Goal: Task Accomplishment & Management: Use online tool/utility

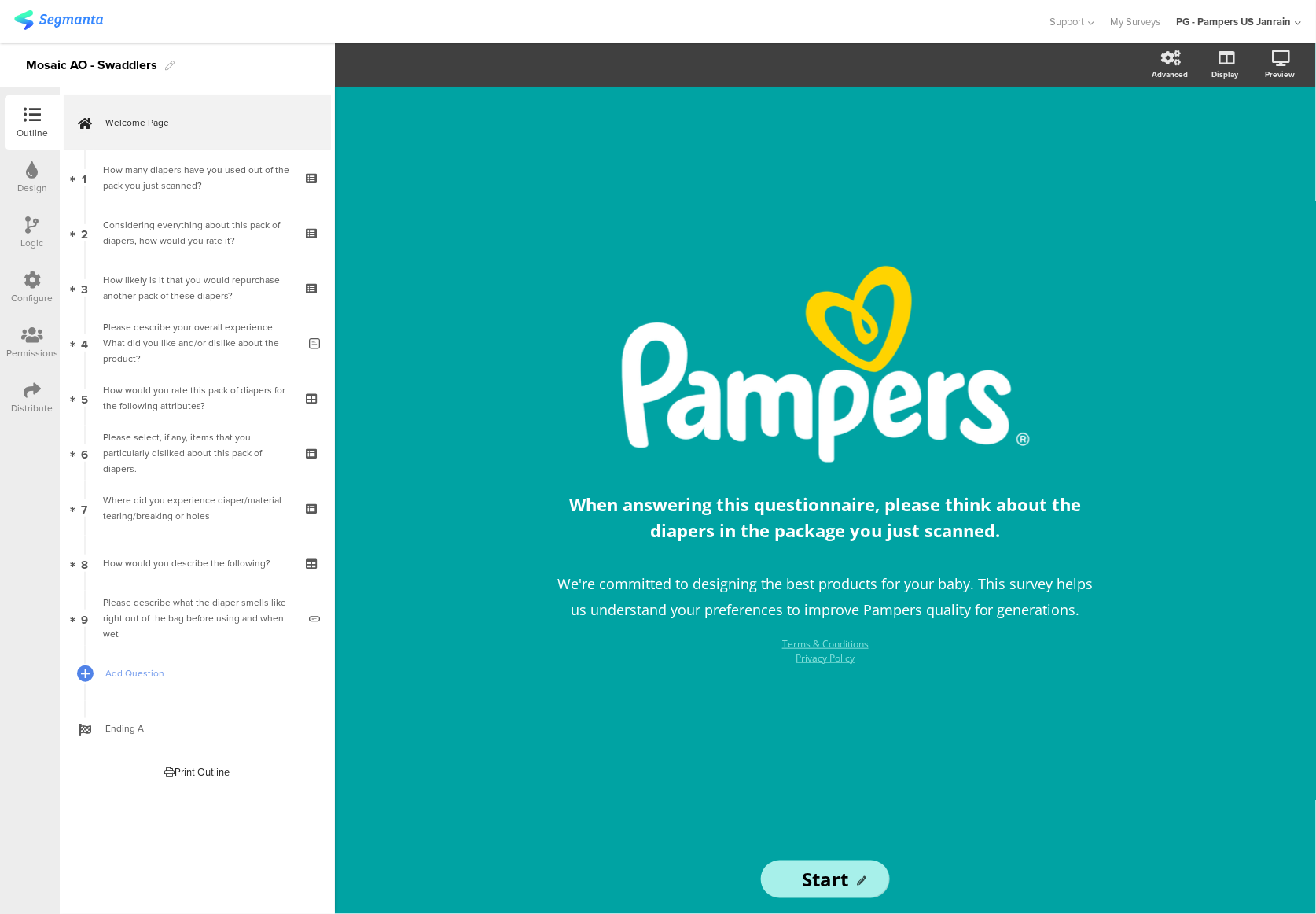
click at [90, 19] on img at bounding box center [59, 20] width 89 height 19
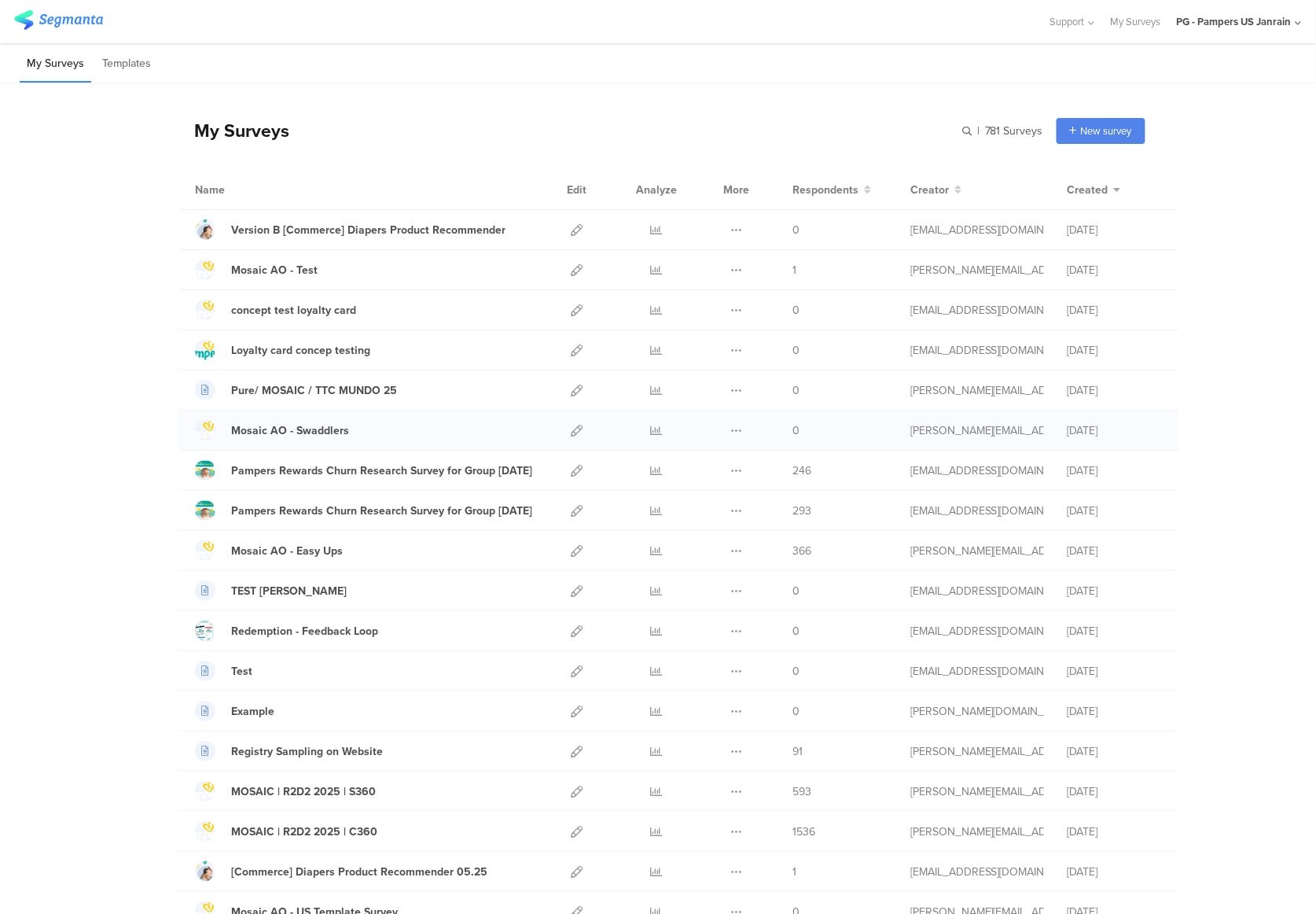
click at [736, 435] on div "Duplicate Export" at bounding box center [736, 429] width 34 height 40
click at [730, 431] on icon at bounding box center [736, 430] width 12 height 12
click at [722, 469] on button "Duplicate" at bounding box center [705, 470] width 87 height 28
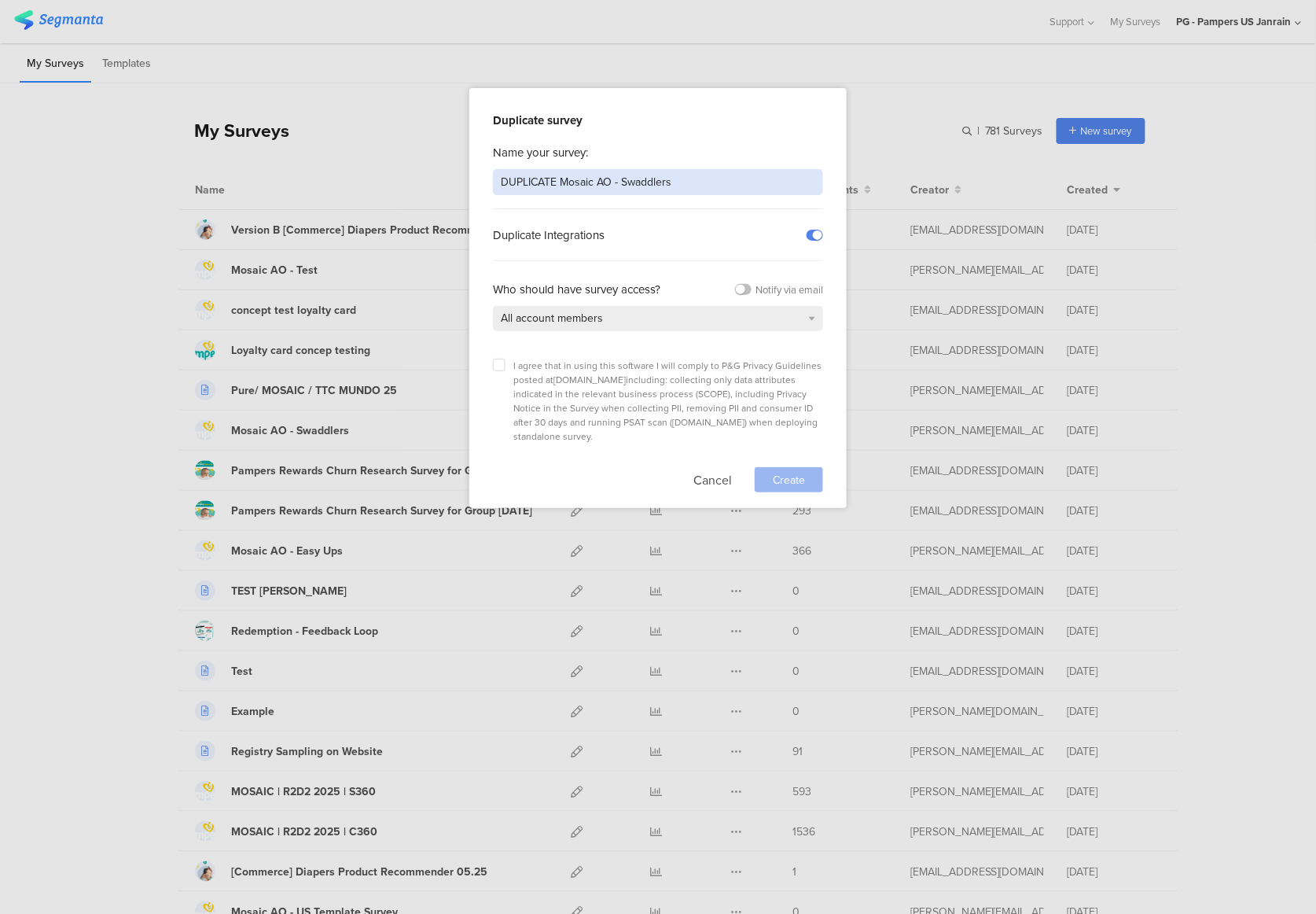
drag, startPoint x: 560, startPoint y: 182, endPoint x: 479, endPoint y: 184, distance: 81.0
click at [479, 184] on div "Duplicate survey Name your survey: DUPLICATE Mosaic AO - Swaddlers Duplicate In…" at bounding box center [657, 297] width 377 height 420
click at [577, 185] on input "Mosaic AO - Swaddlers" at bounding box center [658, 181] width 330 height 26
type input "Mosaic AO - Pure"
click at [498, 370] on div "I agree that in using this software I will comply to P&G Privacy Guidelines pos…" at bounding box center [658, 402] width 330 height 85
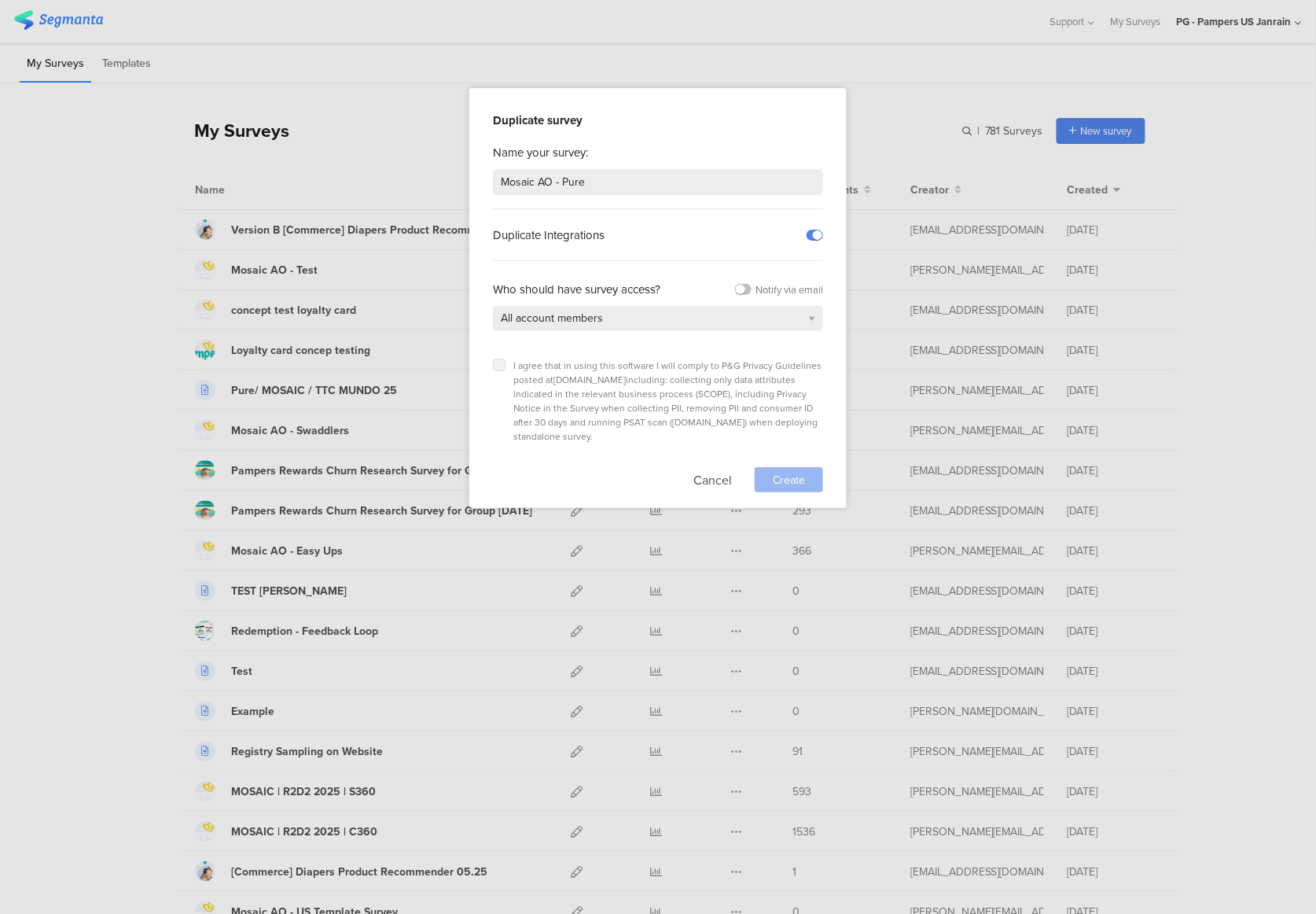
click at [499, 368] on label at bounding box center [499, 365] width 13 height 13
click at [0, 0] on input "checkbox" at bounding box center [0, 0] width 0 height 0
click at [809, 467] on div "Create" at bounding box center [788, 480] width 69 height 25
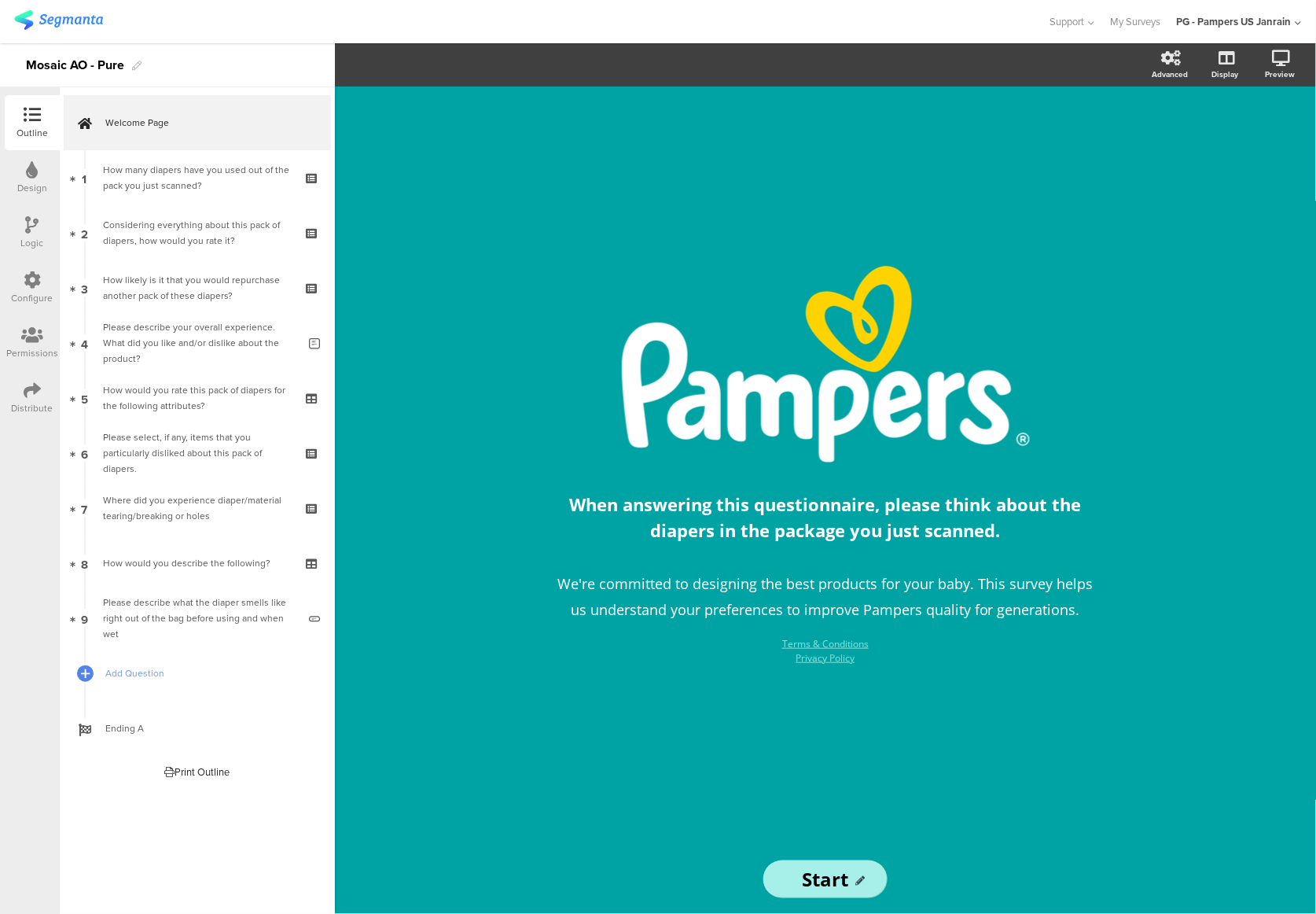
click at [42, 16] on img at bounding box center [59, 20] width 89 height 19
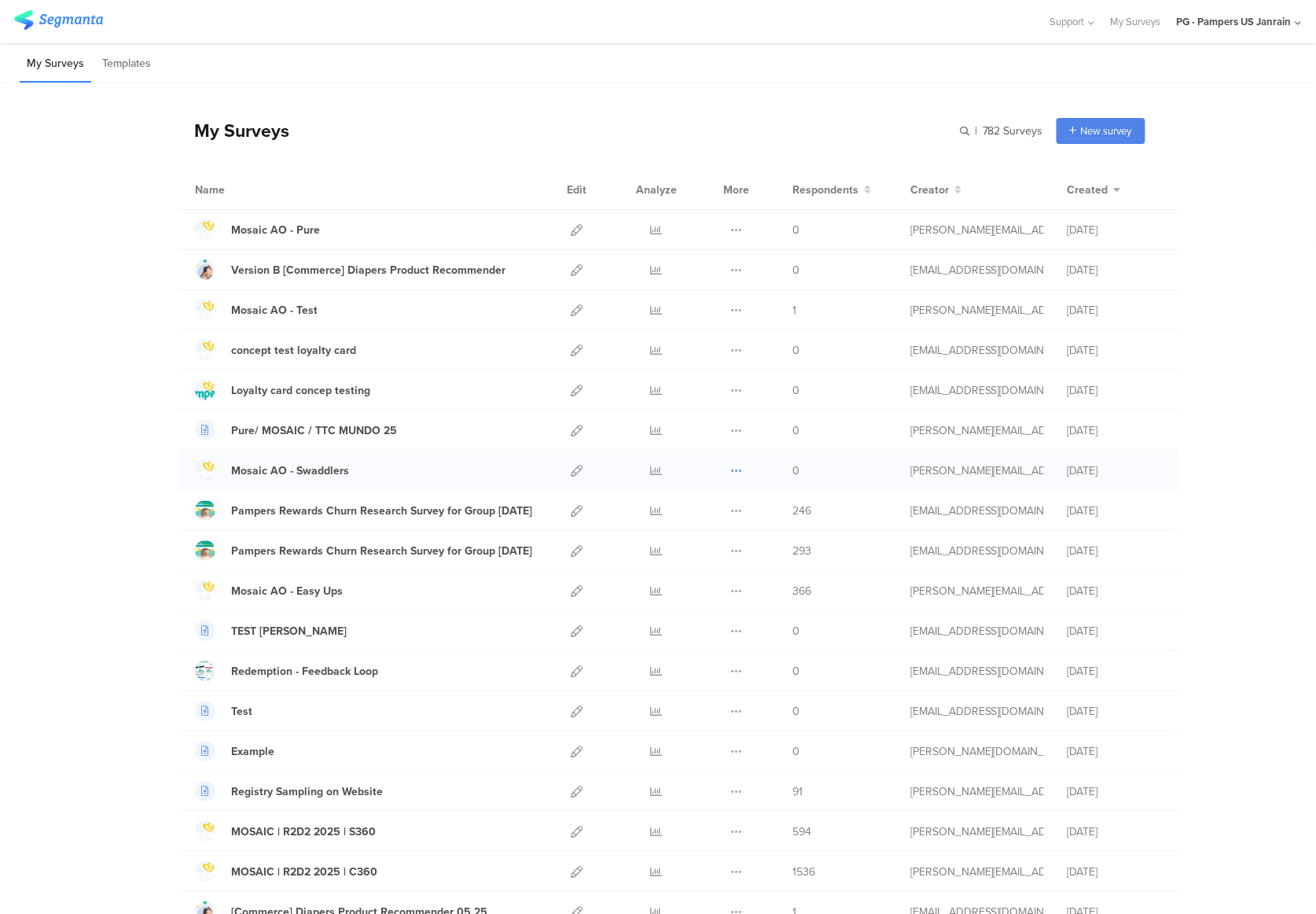
click at [730, 477] on icon at bounding box center [736, 471] width 12 height 12
click at [724, 502] on button "Duplicate" at bounding box center [705, 510] width 87 height 28
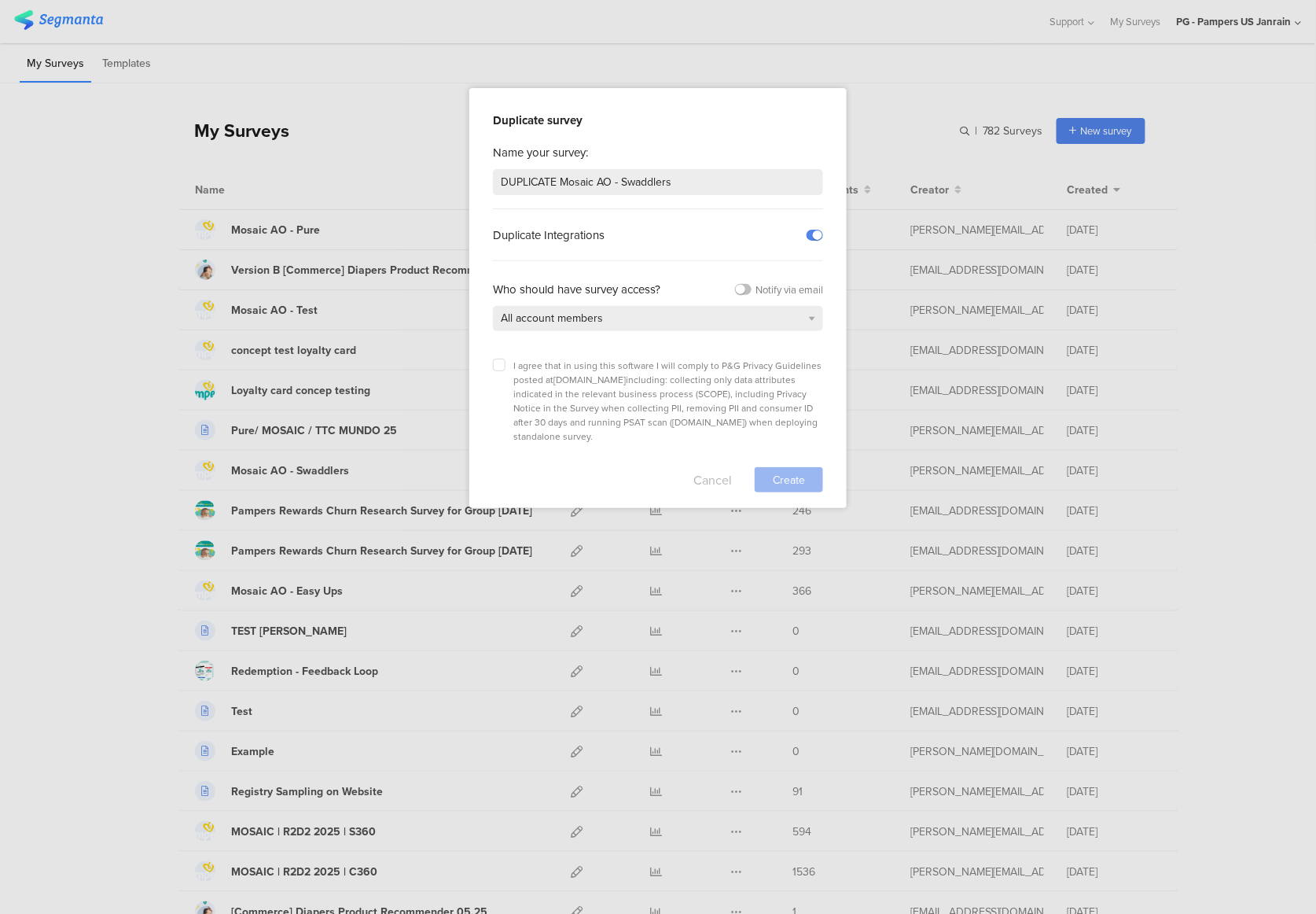
click at [711, 467] on button "Cancel" at bounding box center [713, 480] width 39 height 25
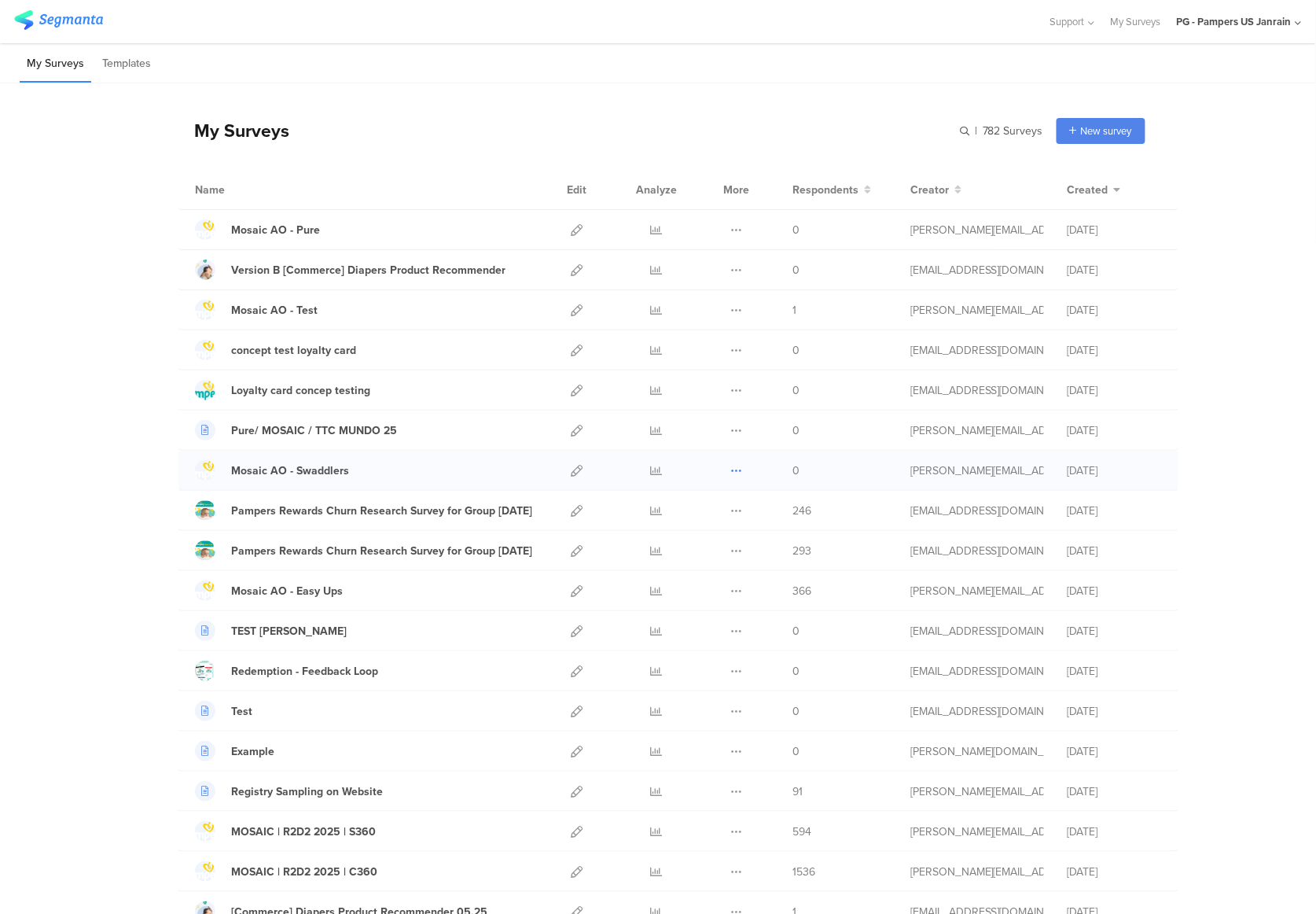
click at [730, 473] on icon at bounding box center [736, 471] width 12 height 12
click at [711, 519] on button "Duplicate" at bounding box center [705, 510] width 87 height 28
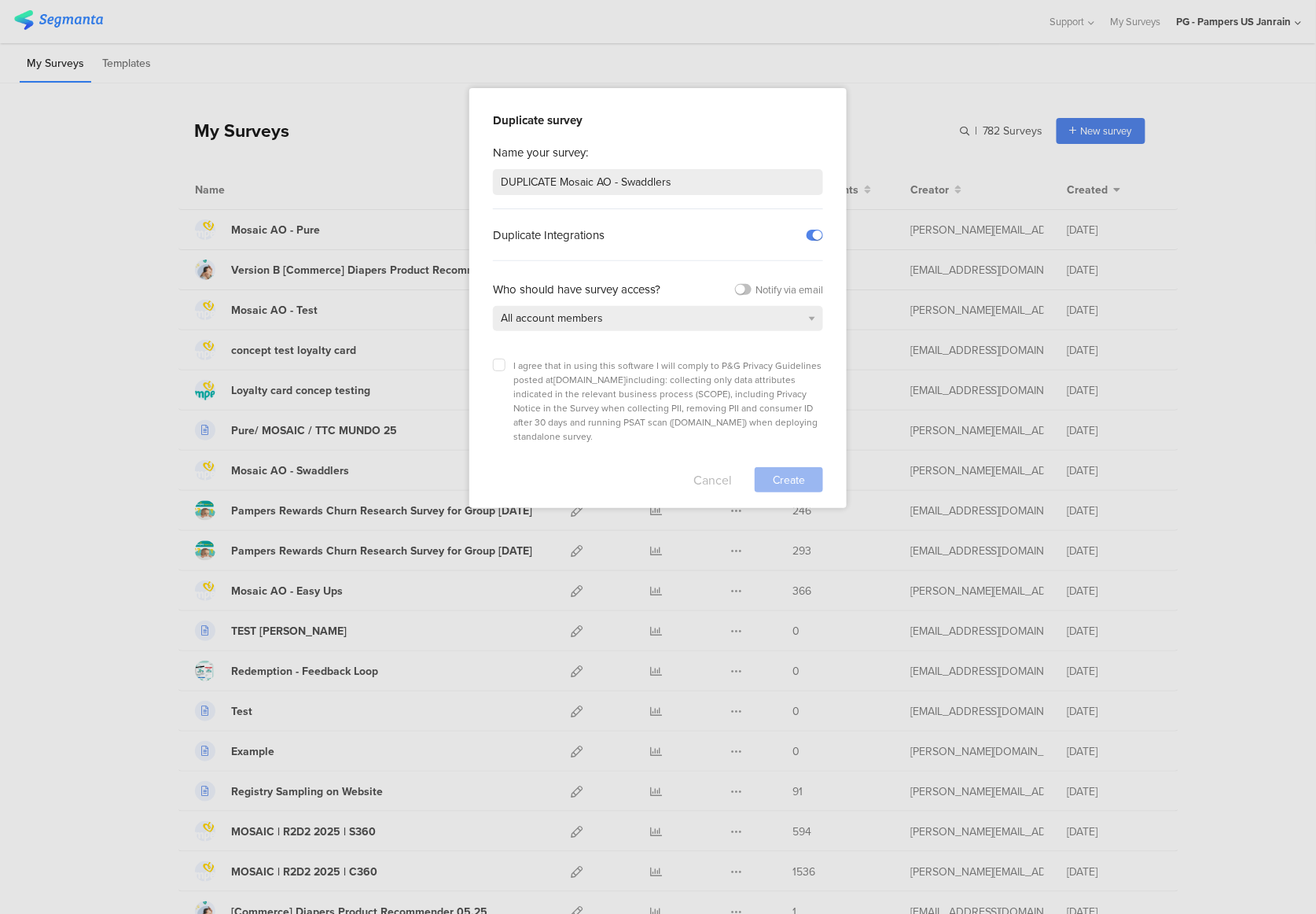
click at [714, 470] on button "Cancel" at bounding box center [713, 480] width 39 height 25
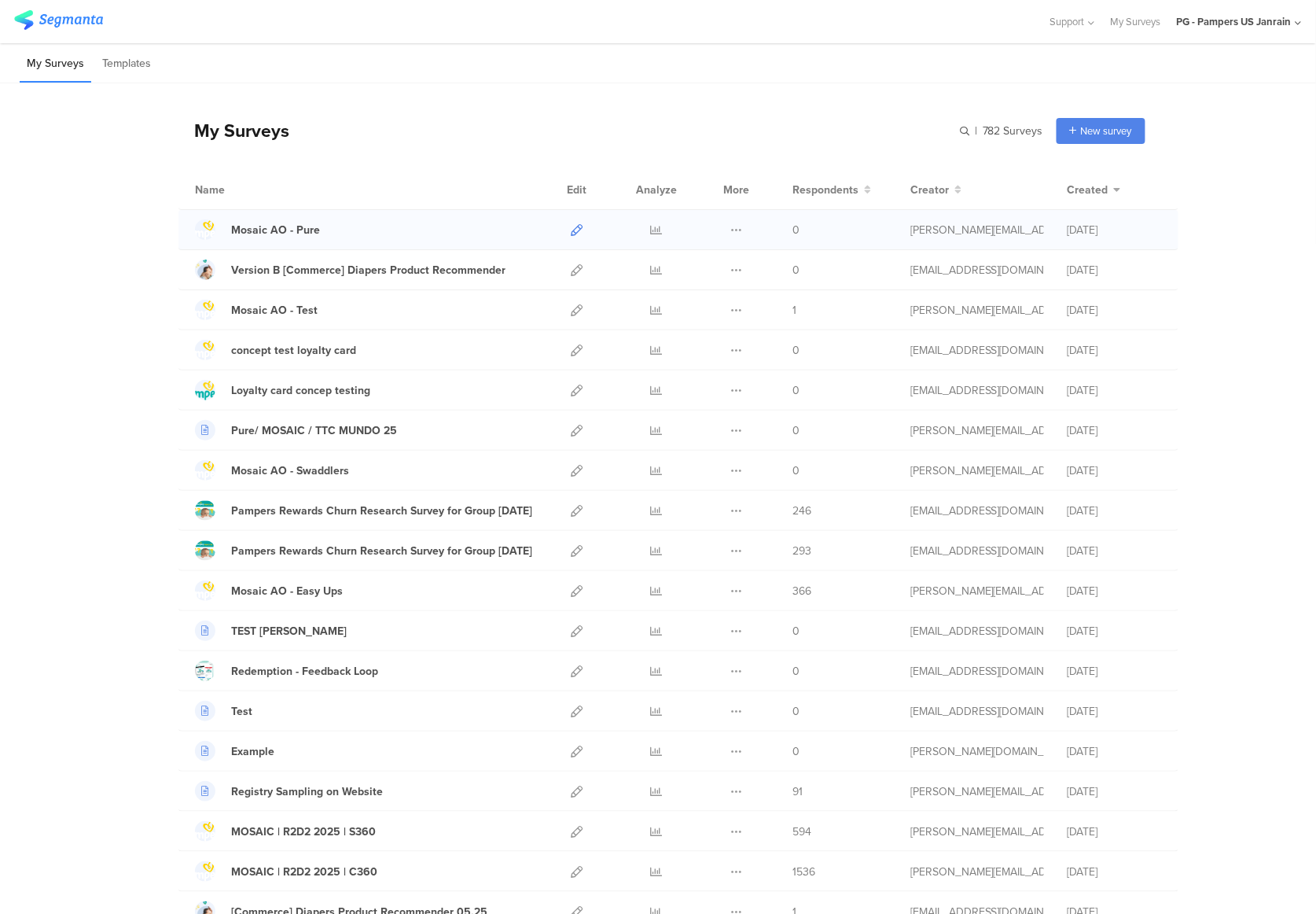
click at [571, 235] on icon at bounding box center [577, 230] width 12 height 12
click at [571, 473] on icon at bounding box center [577, 471] width 12 height 12
click at [571, 586] on link at bounding box center [577, 591] width 12 height 40
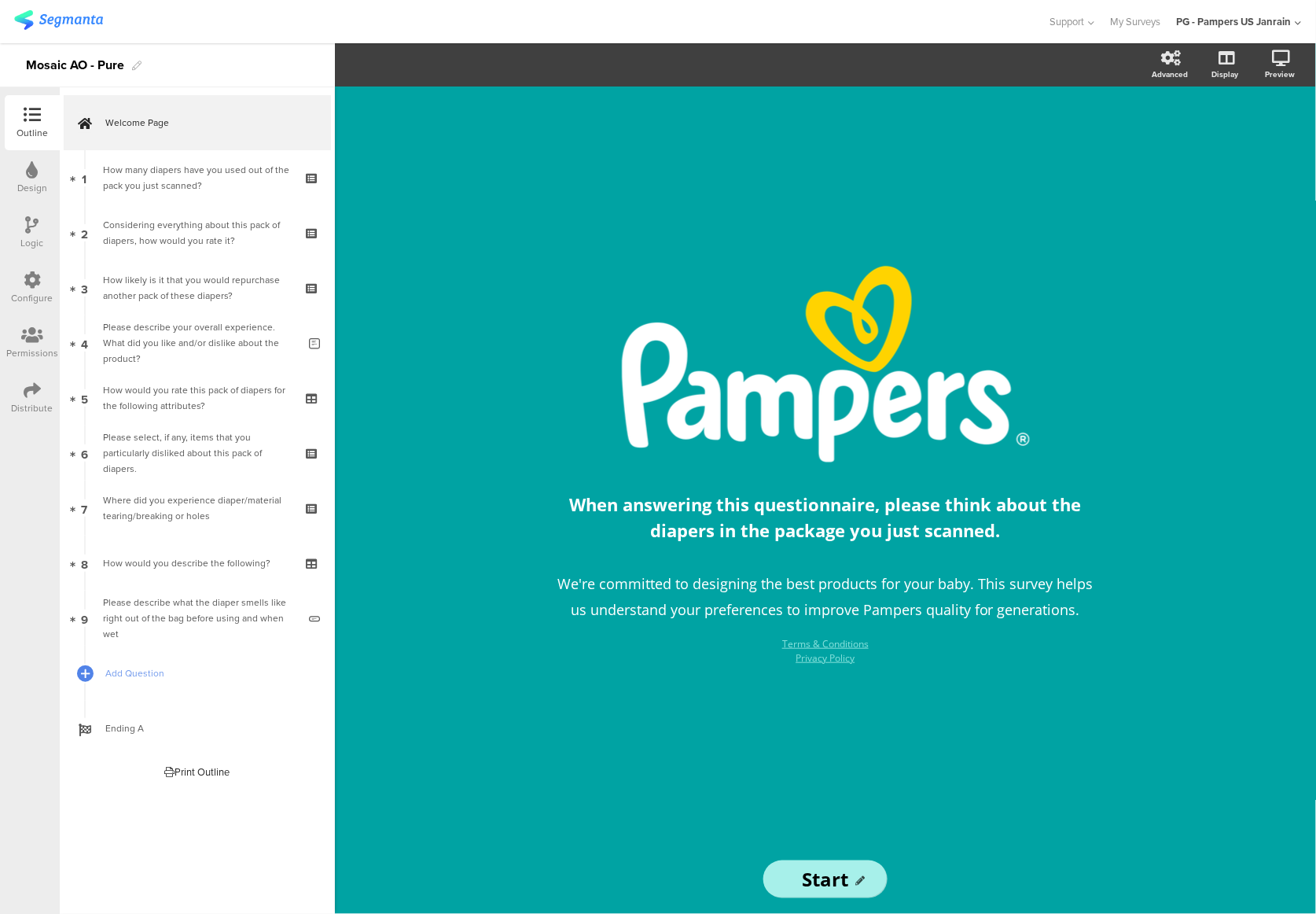
click at [541, 235] on div "/ When answering this questionnaire, please think about the diapers in the pack…" at bounding box center [826, 465] width 629 height 758
click at [104, 60] on div "Mosaic AO - Pure" at bounding box center [75, 66] width 98 height 25
click at [114, 58] on div "Mosaic AO - Pure" at bounding box center [75, 66] width 98 height 25
click at [108, 63] on div "Mosaic AO - Bay Dry" at bounding box center [84, 66] width 117 height 25
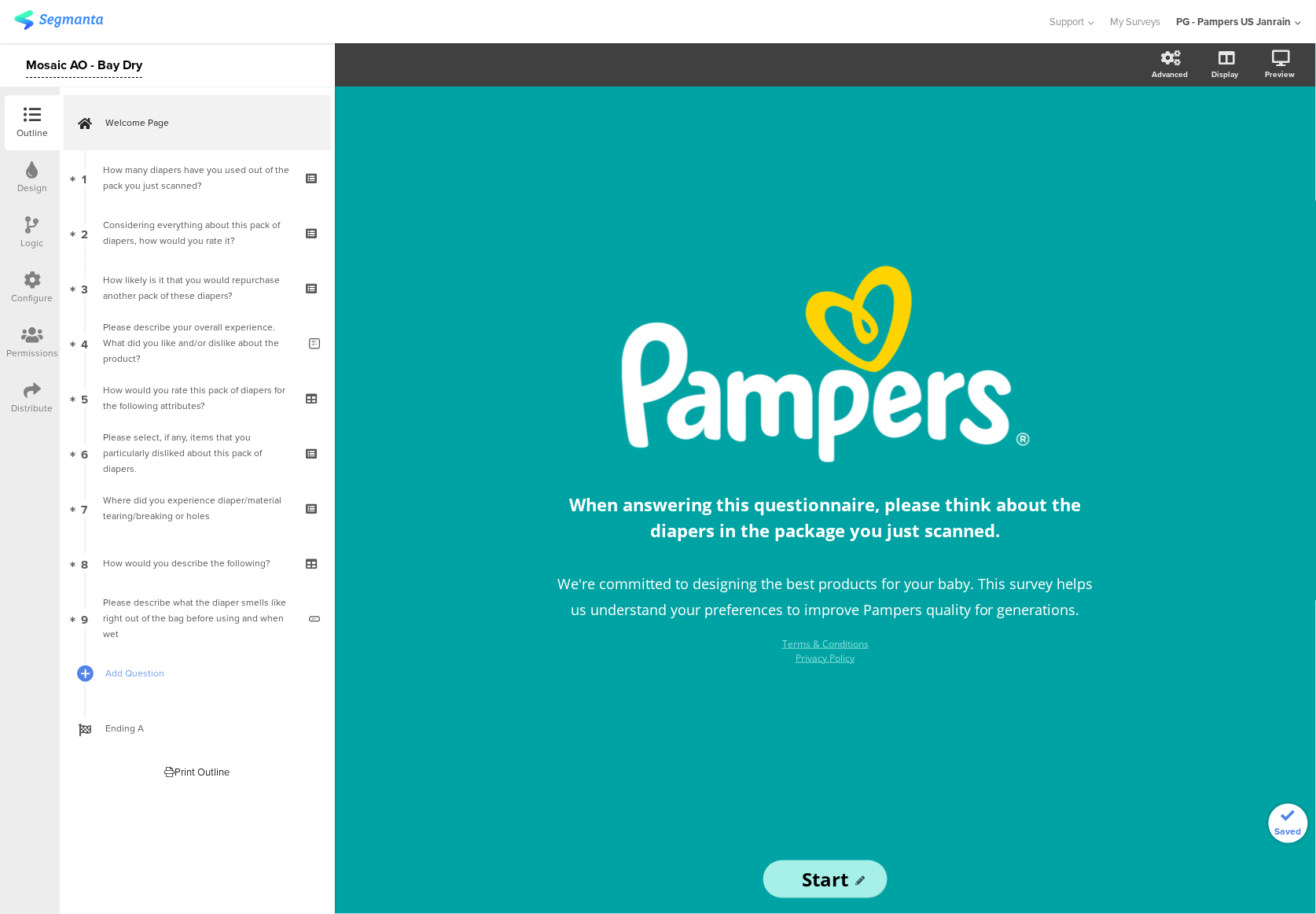
click at [114, 63] on div "Mosaic AO - Bay Dry" at bounding box center [84, 66] width 117 height 25
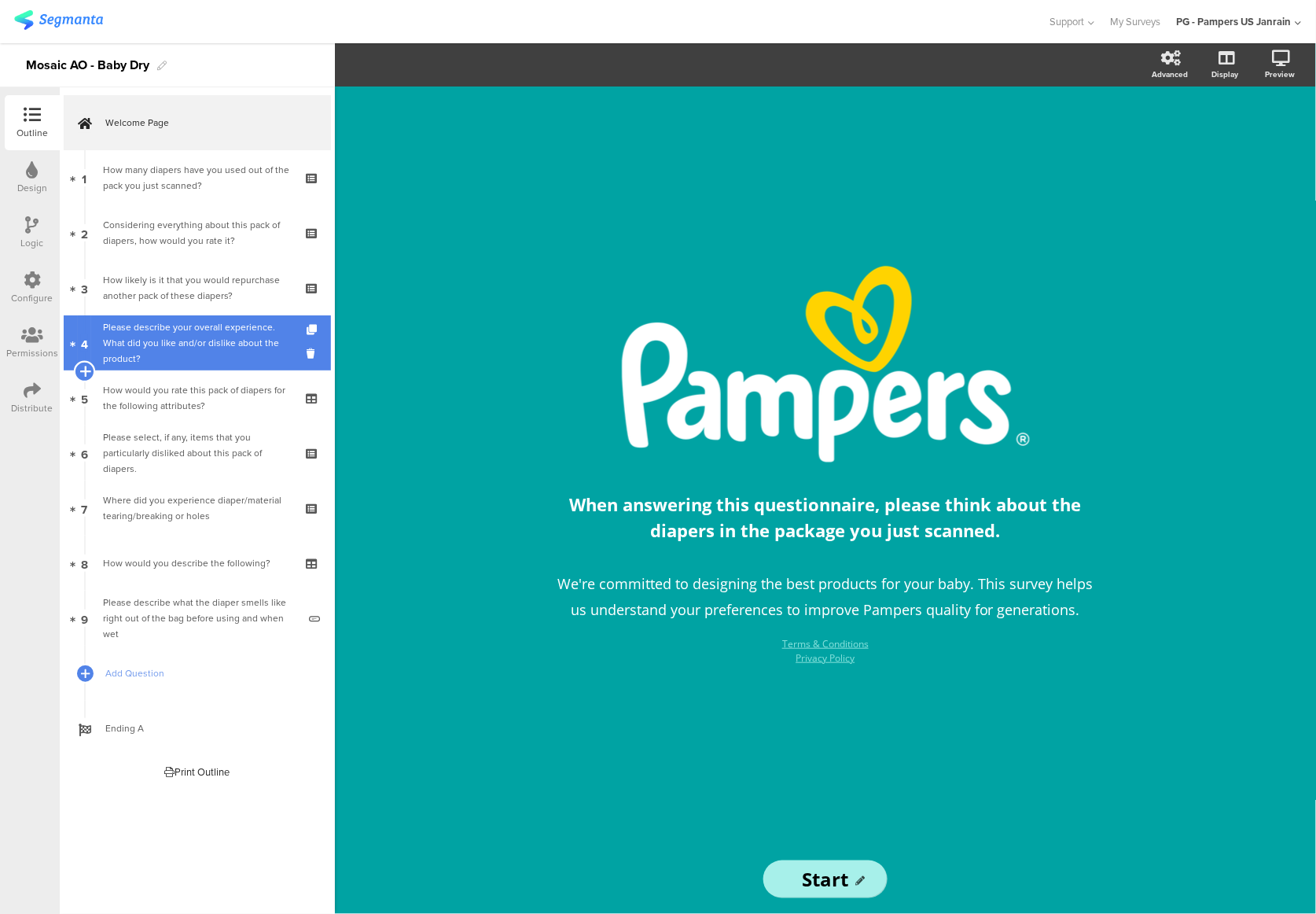
click at [83, 368] on icon at bounding box center [84, 371] width 11 height 14
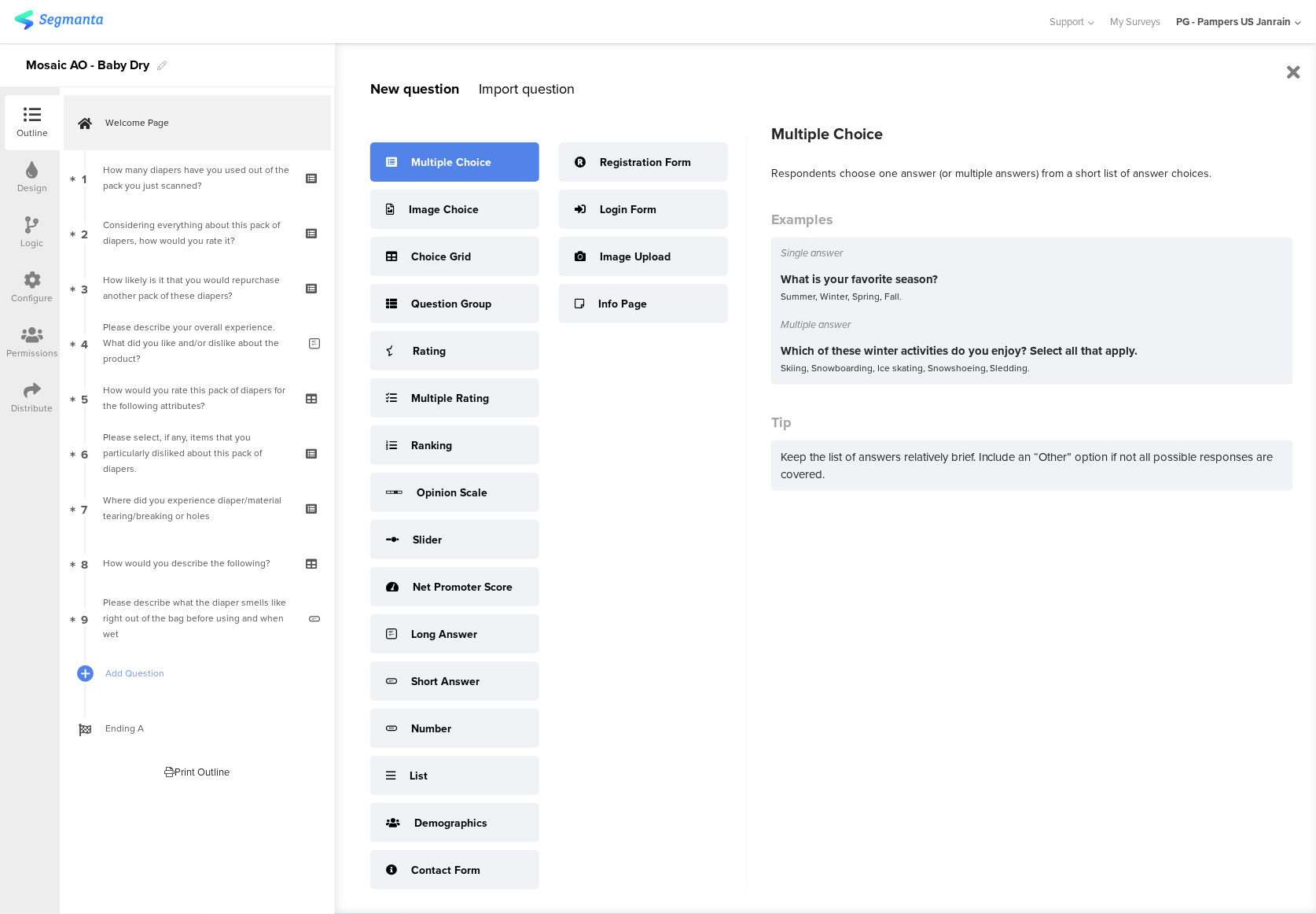
click at [512, 168] on div "Multiple Choice" at bounding box center [454, 161] width 169 height 40
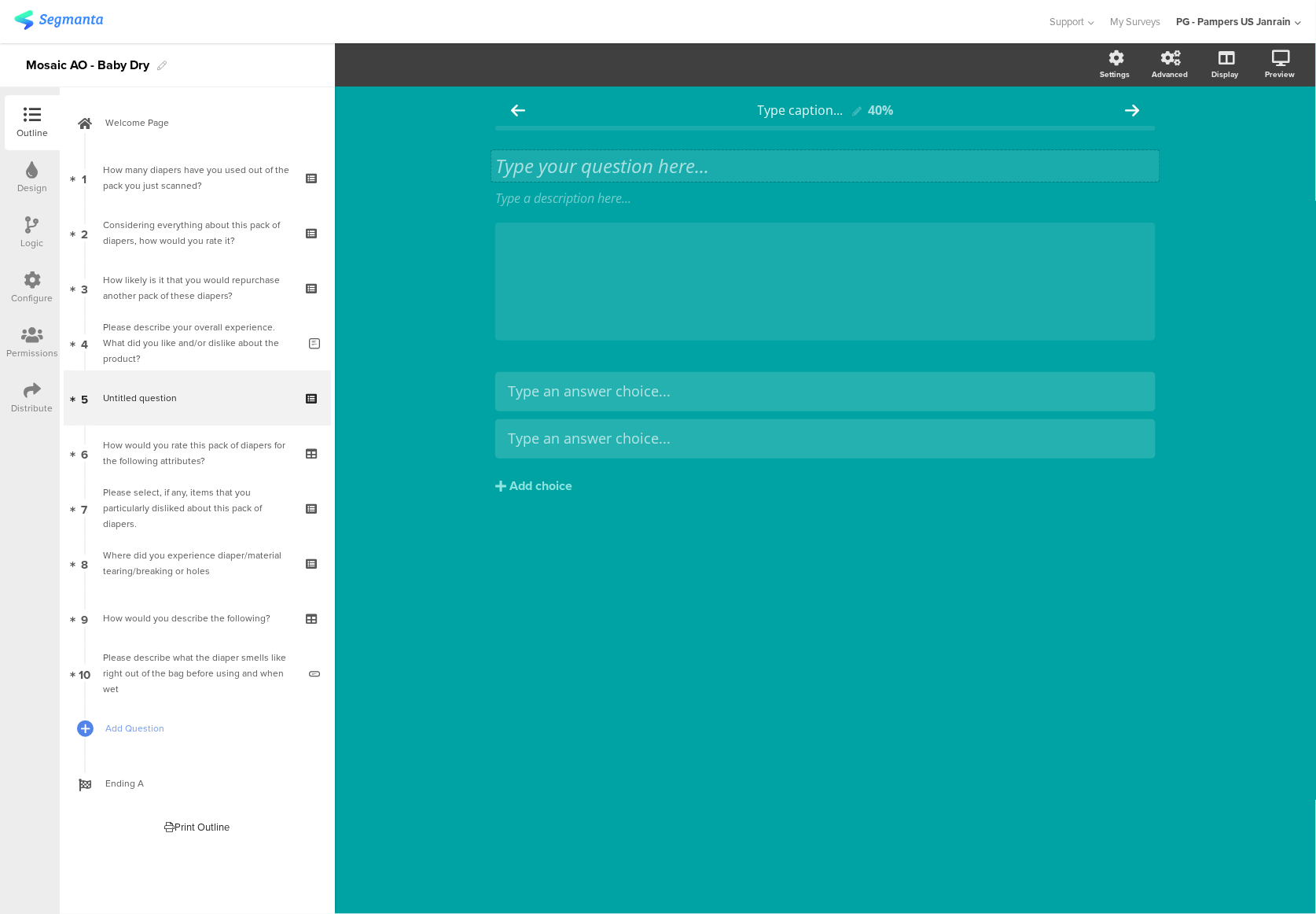
click at [673, 171] on div "Type your question here..." at bounding box center [825, 166] width 660 height 23
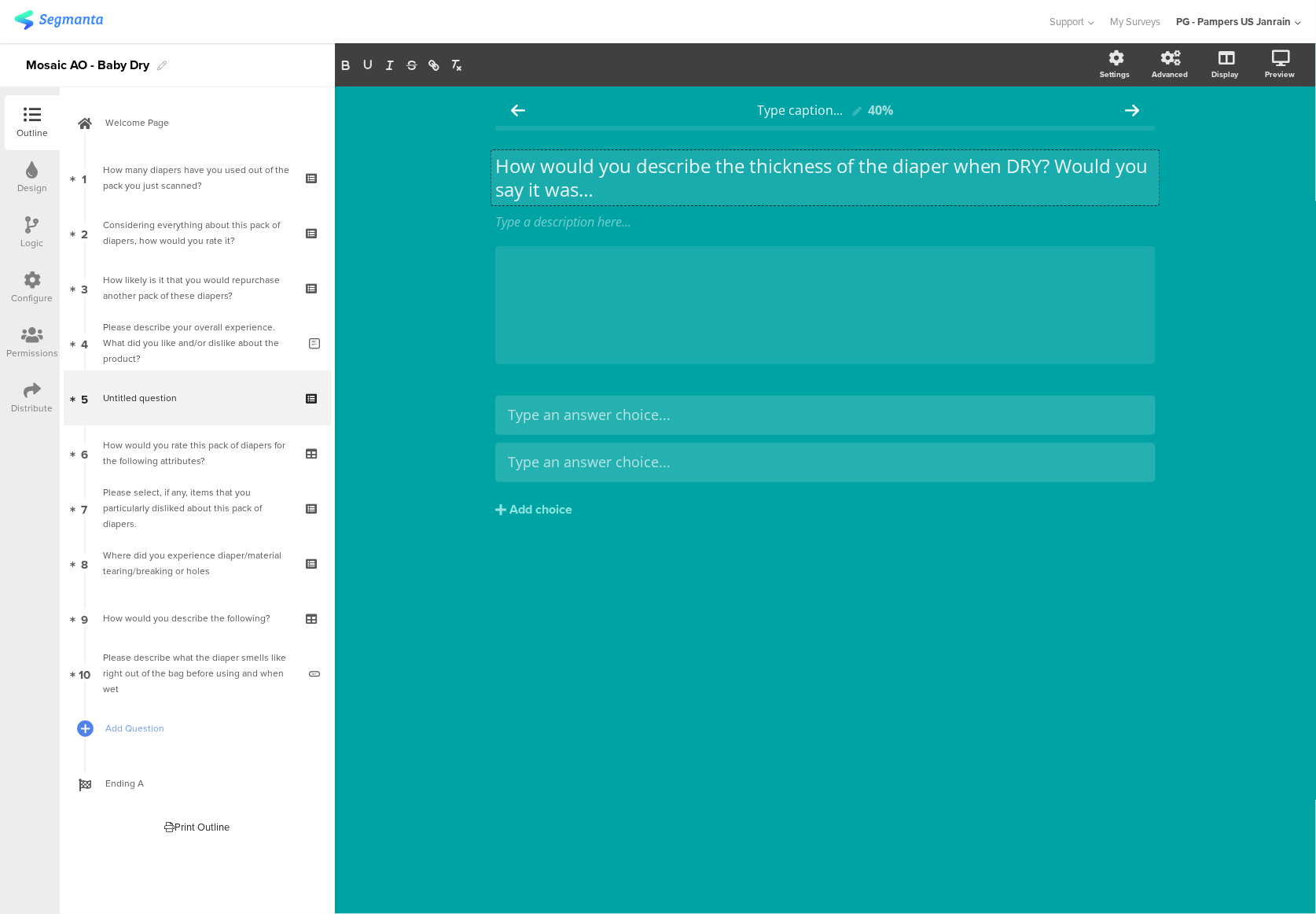
scroll to position [1, 0]
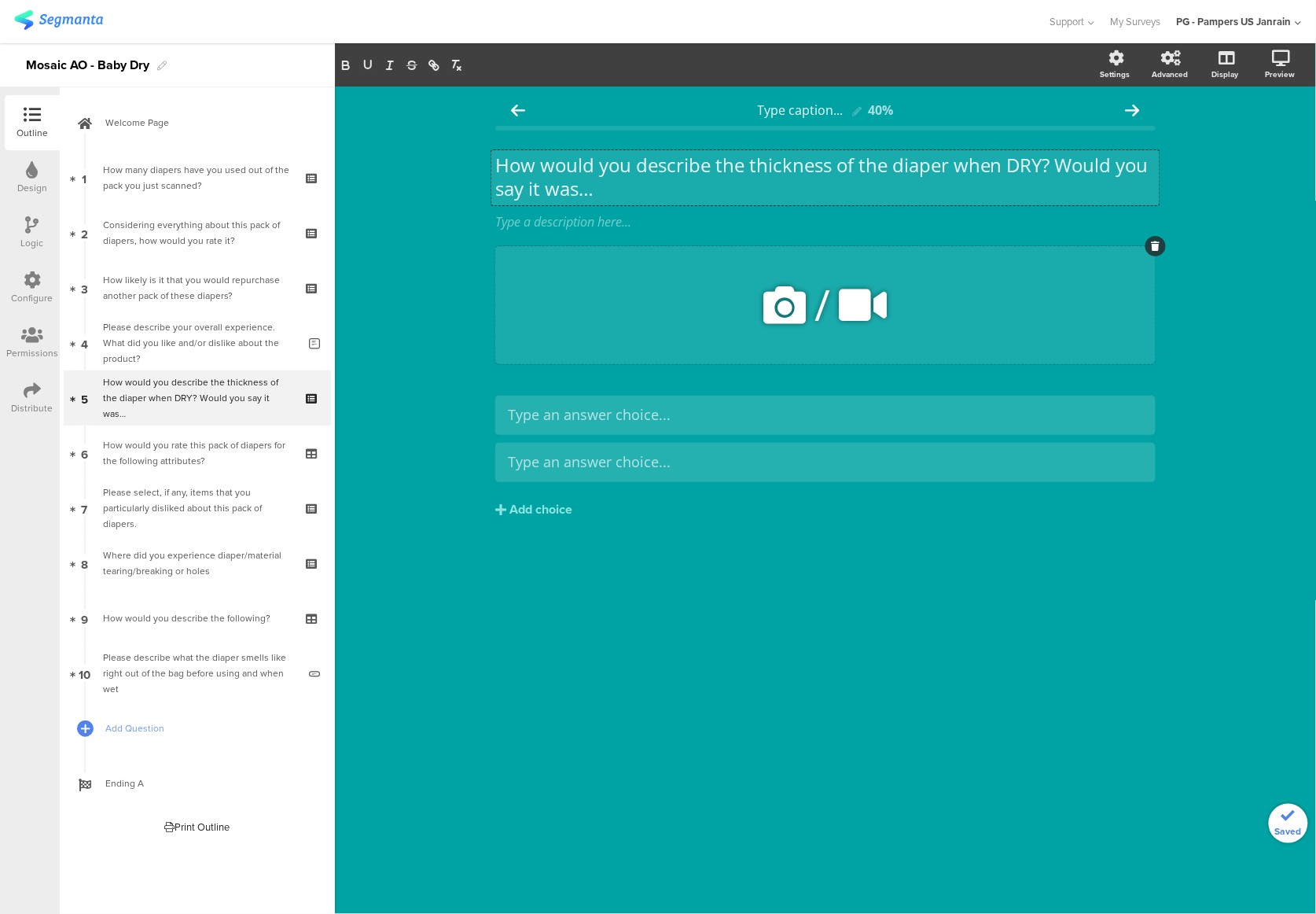
click at [1154, 247] on icon at bounding box center [1156, 246] width 9 height 10
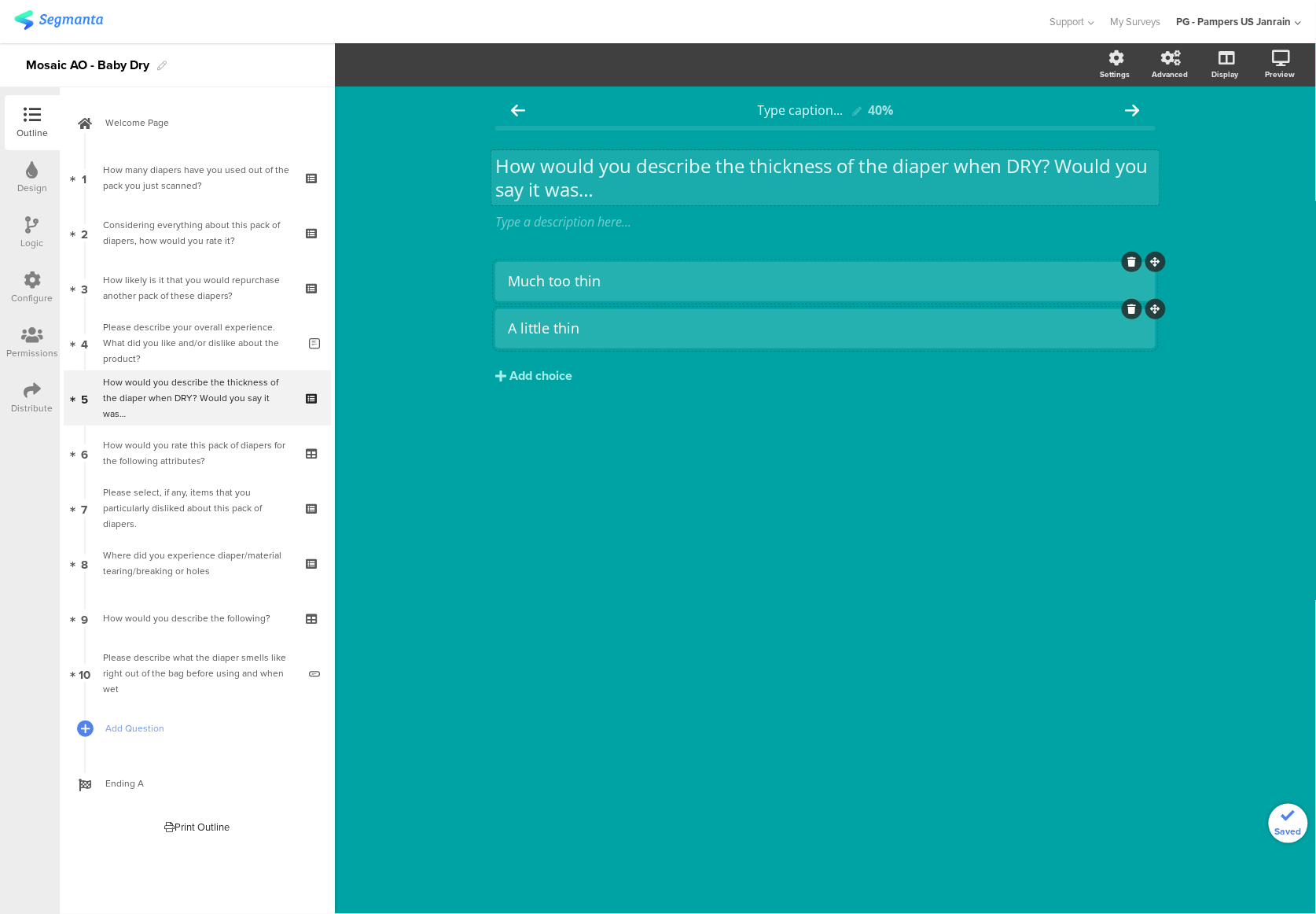
click at [532, 375] on div "Add choice" at bounding box center [540, 375] width 63 height 16
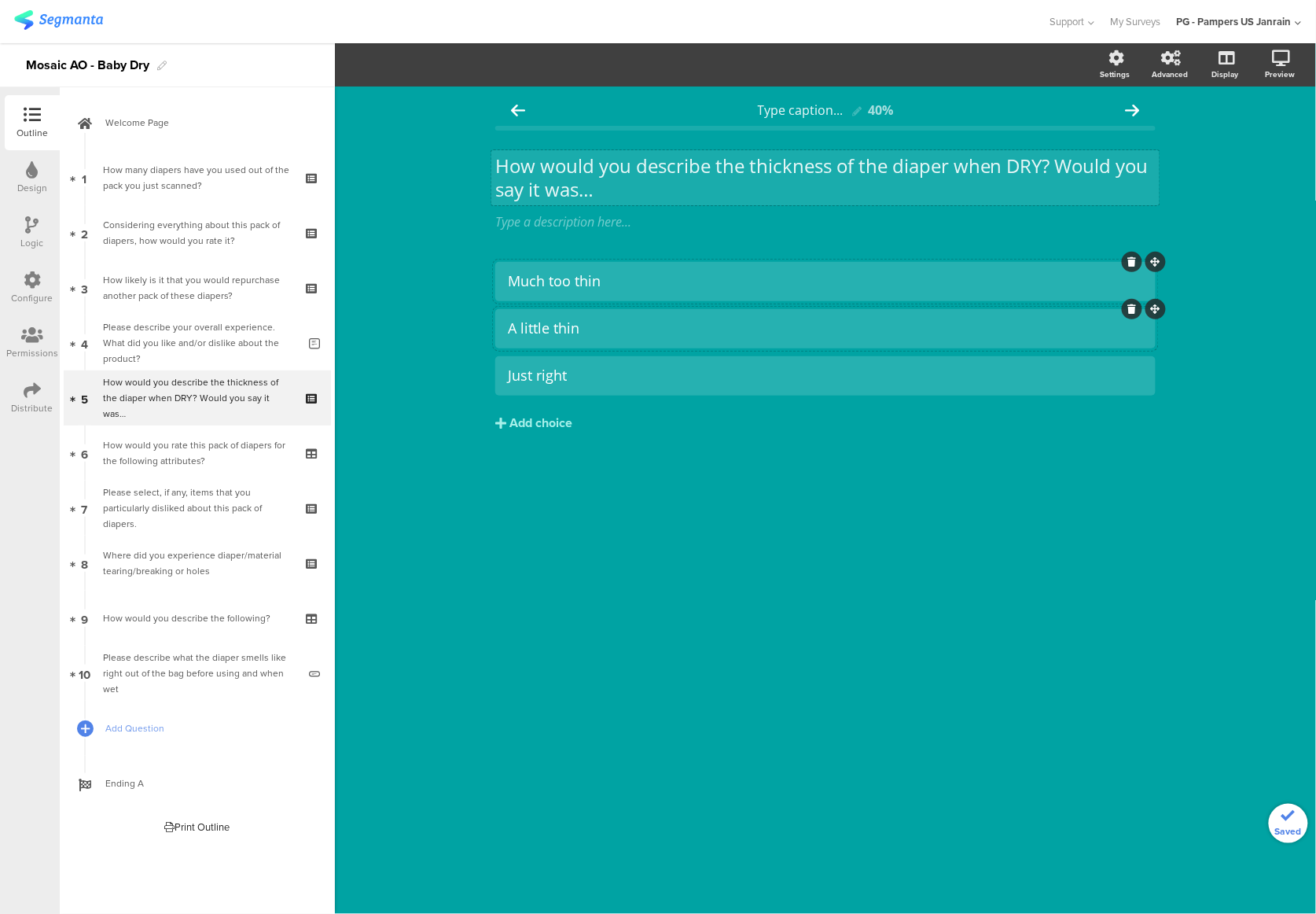
click at [536, 416] on div "Add choice" at bounding box center [540, 423] width 63 height 16
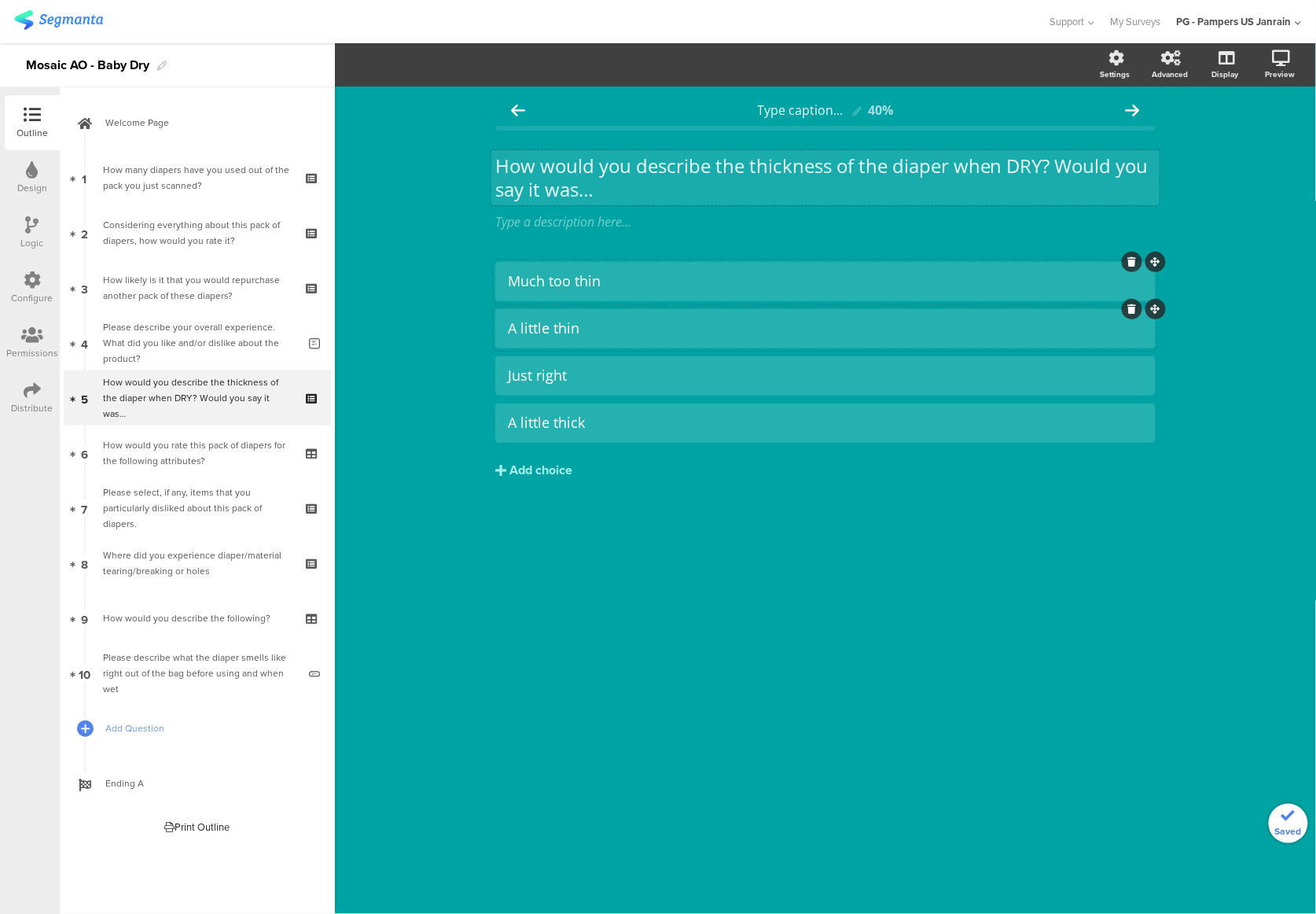
click at [547, 473] on div "Add choice" at bounding box center [540, 470] width 63 height 16
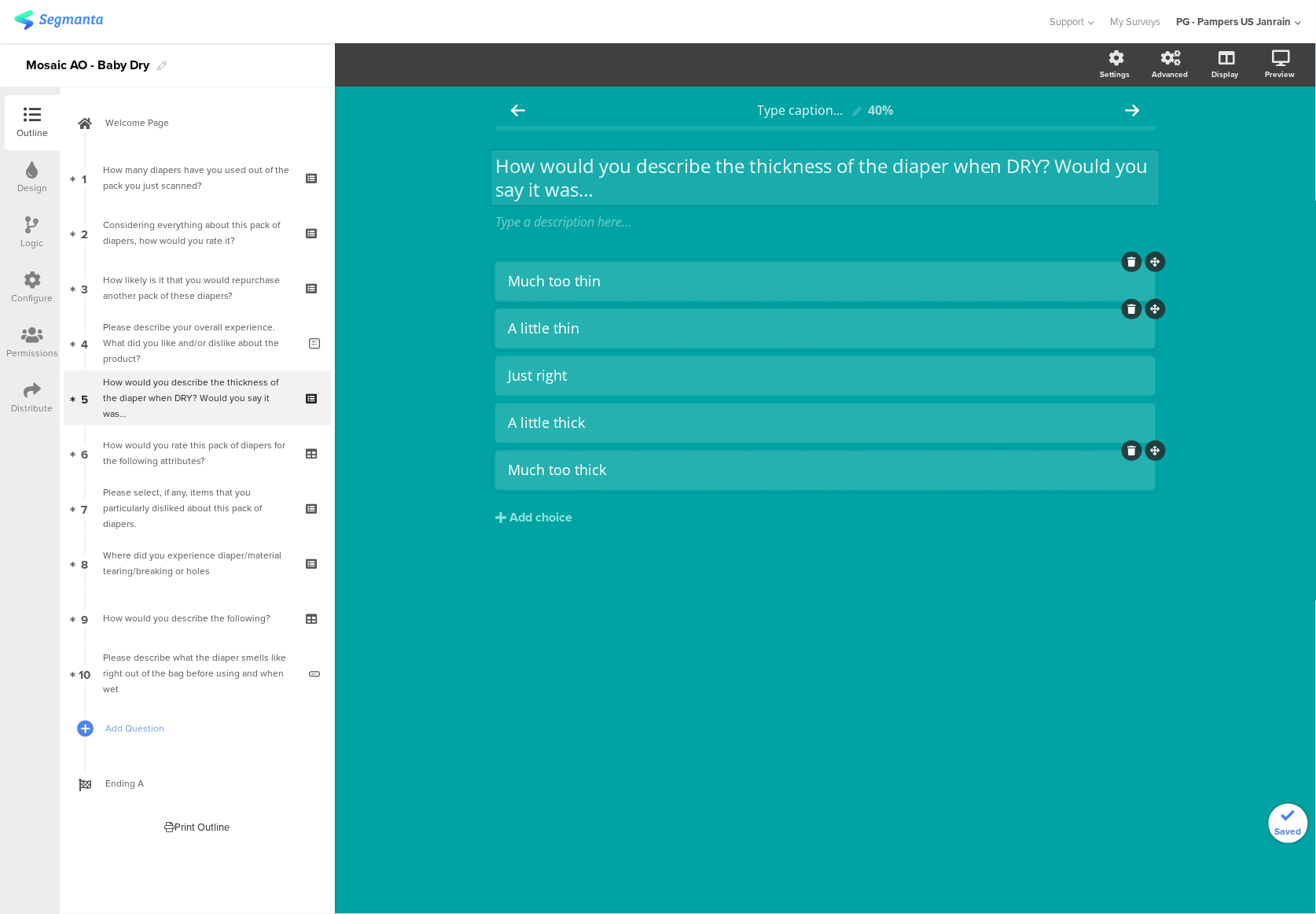
click at [495, 623] on div "Type caption... 40% How would you describe the thickness of the diaper when DRY…" at bounding box center [825, 500] width 981 height 827
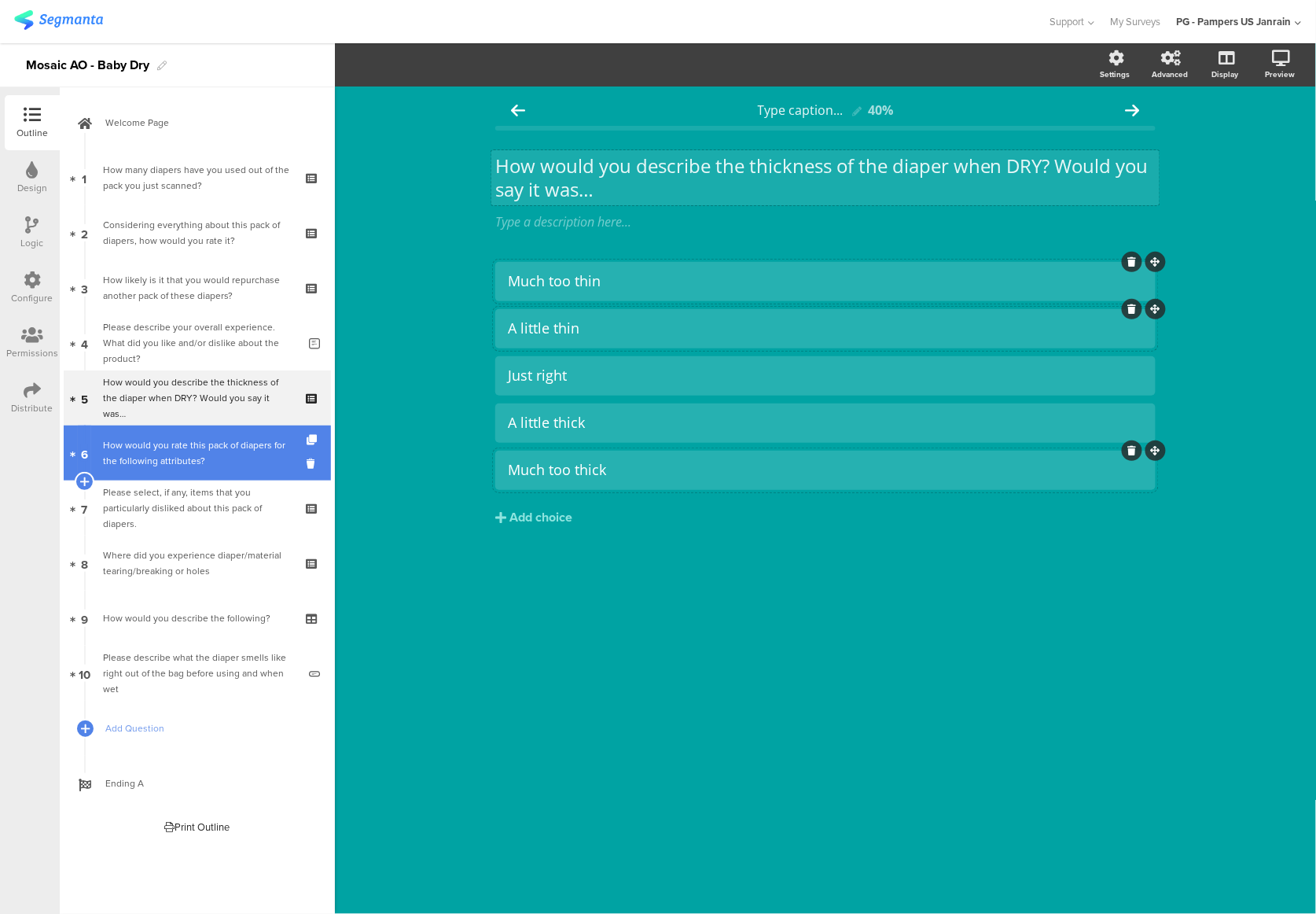
click at [177, 432] on link "6 How would you rate this pack of diapers for the following attributes?" at bounding box center [197, 453] width 267 height 55
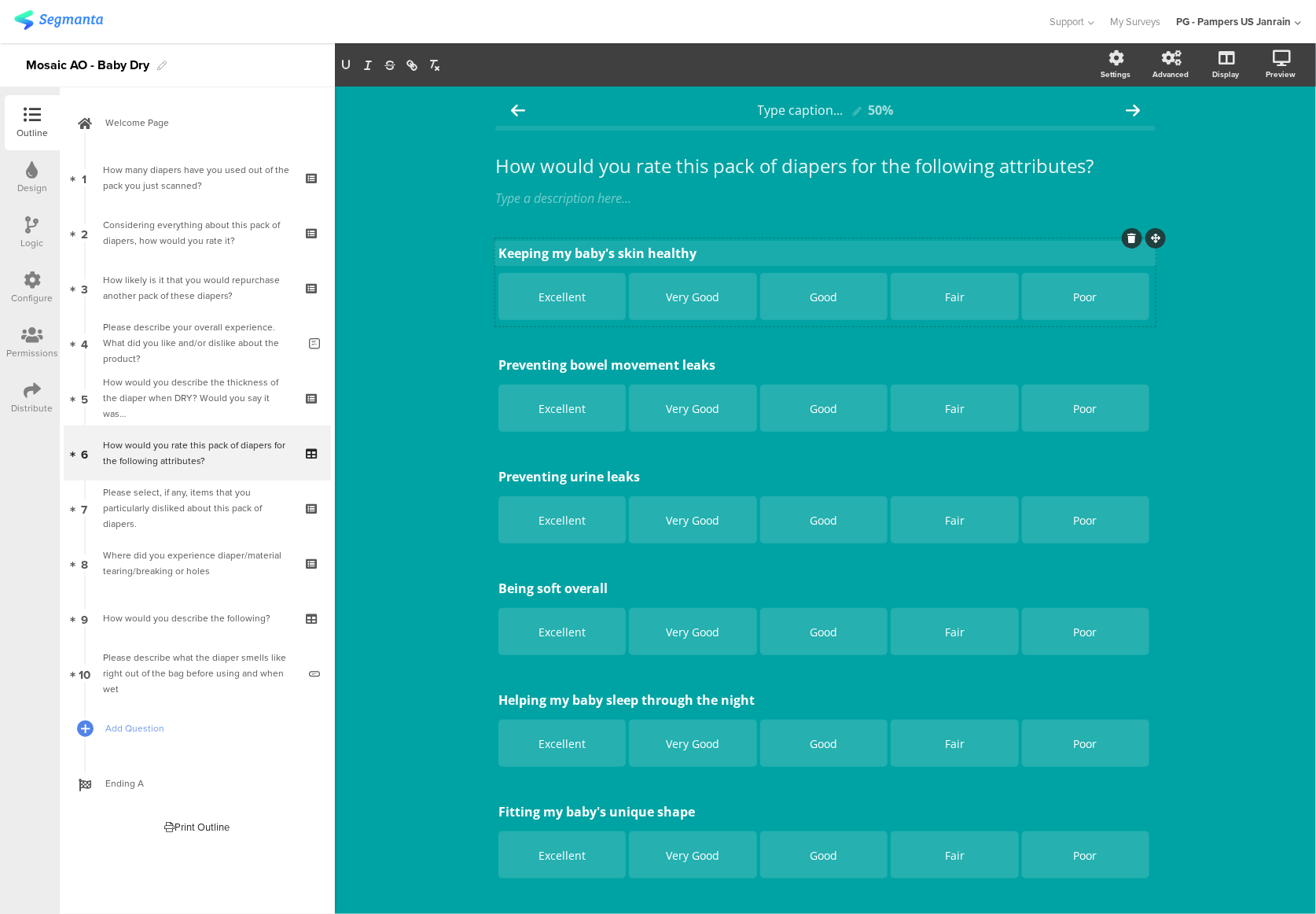
click at [679, 252] on div "Keeping my baby's skin healthy Keeping my baby's skin healthy Keeping my baby's…" at bounding box center [825, 253] width 662 height 25
click at [679, 252] on p "Keeping my baby's skin healthy" at bounding box center [826, 253] width 654 height 17
click at [1204, 372] on div "Type caption... 50% How would you rate this pack of diapers for the following a…" at bounding box center [825, 706] width 981 height 1237
click at [1128, 353] on icon at bounding box center [1132, 350] width 9 height 10
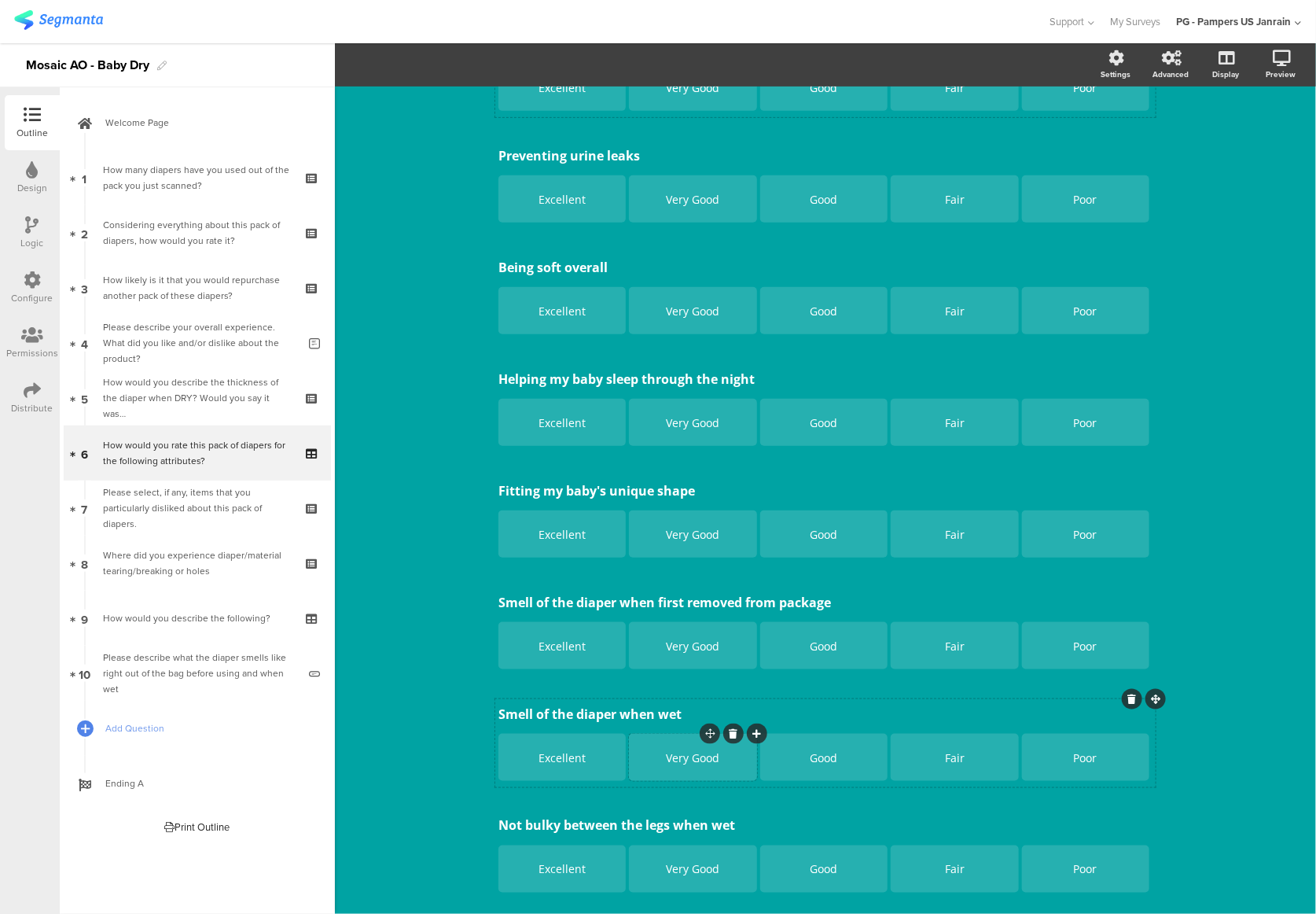
scroll to position [299, 0]
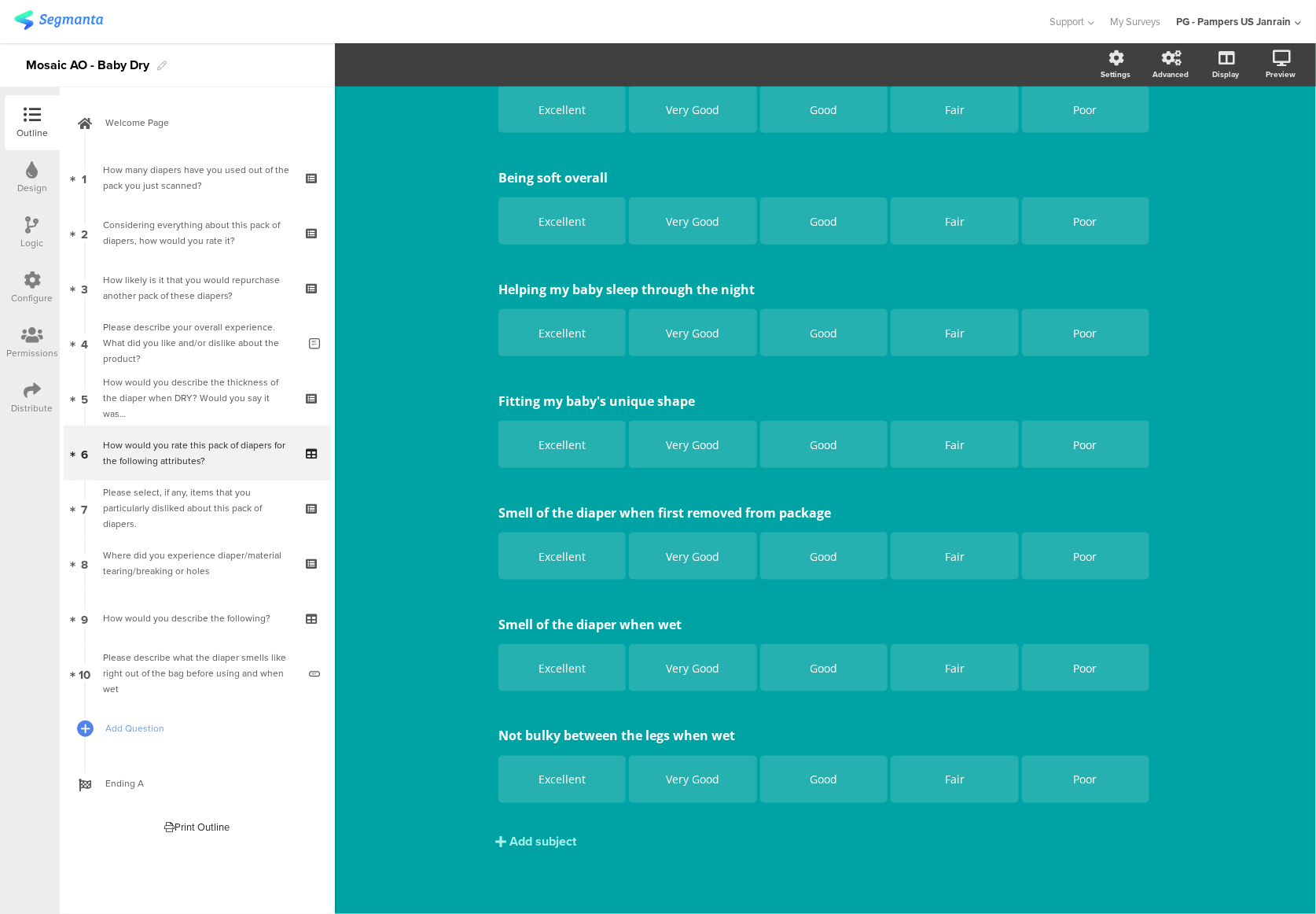
click at [542, 837] on div "Add subject" at bounding box center [542, 842] width 67 height 18
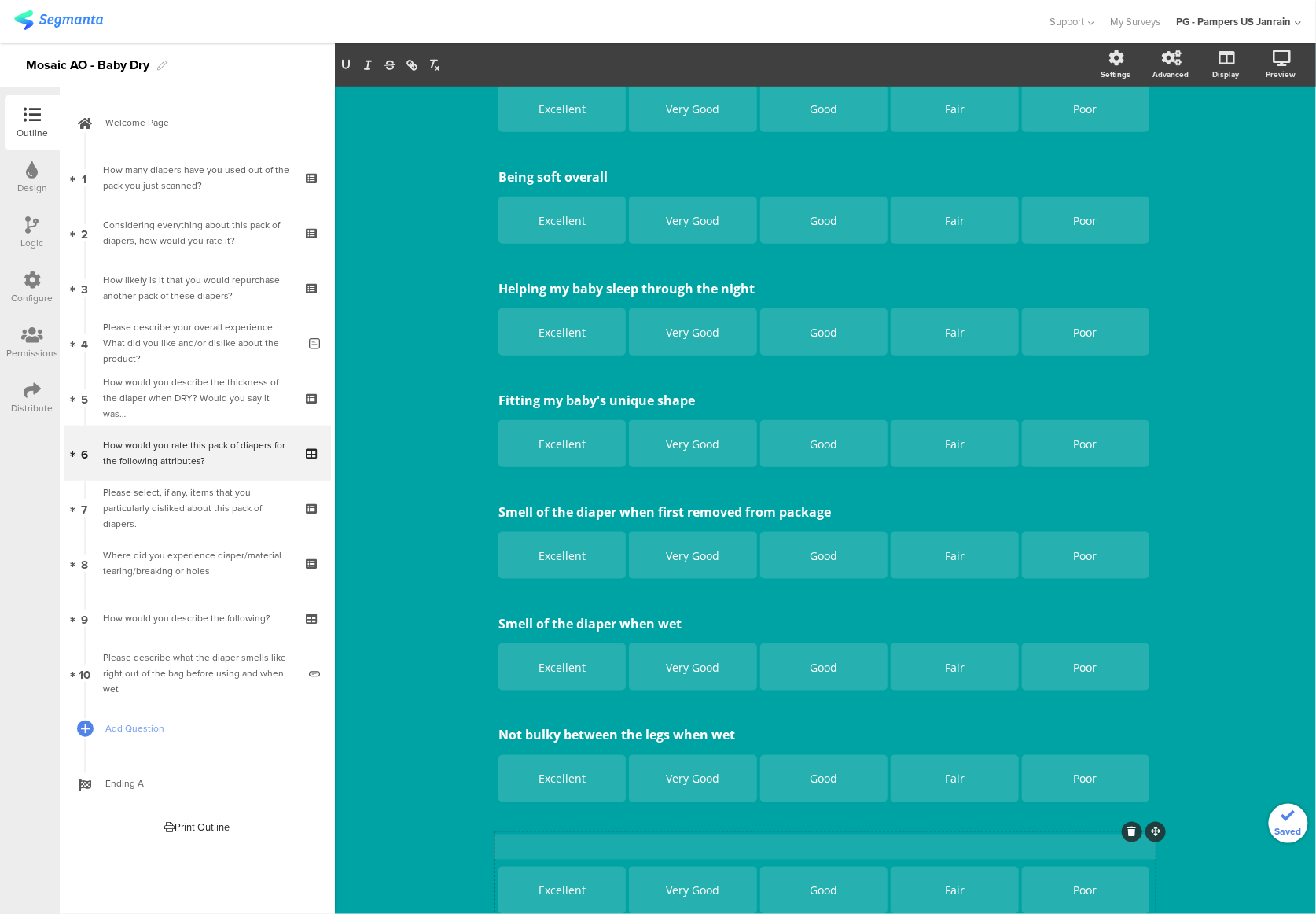
click at [542, 843] on div "Keeping my baby's skin dry Keeping my baby's skin dry Excellent Very Good Good …" at bounding box center [825, 429] width 660 height 982
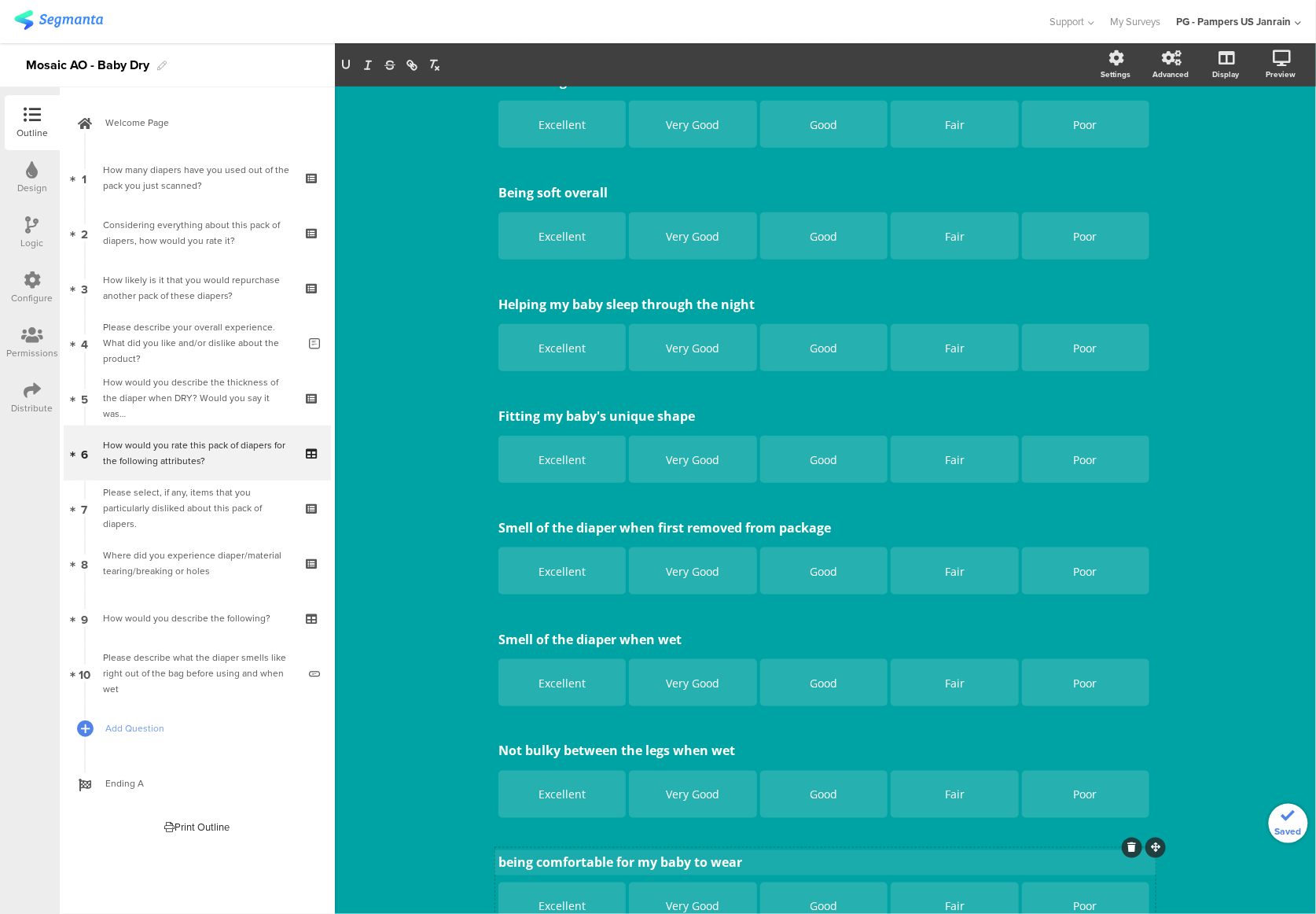
click at [499, 856] on p "being comfortable for my baby to wear" at bounding box center [826, 863] width 654 height 17
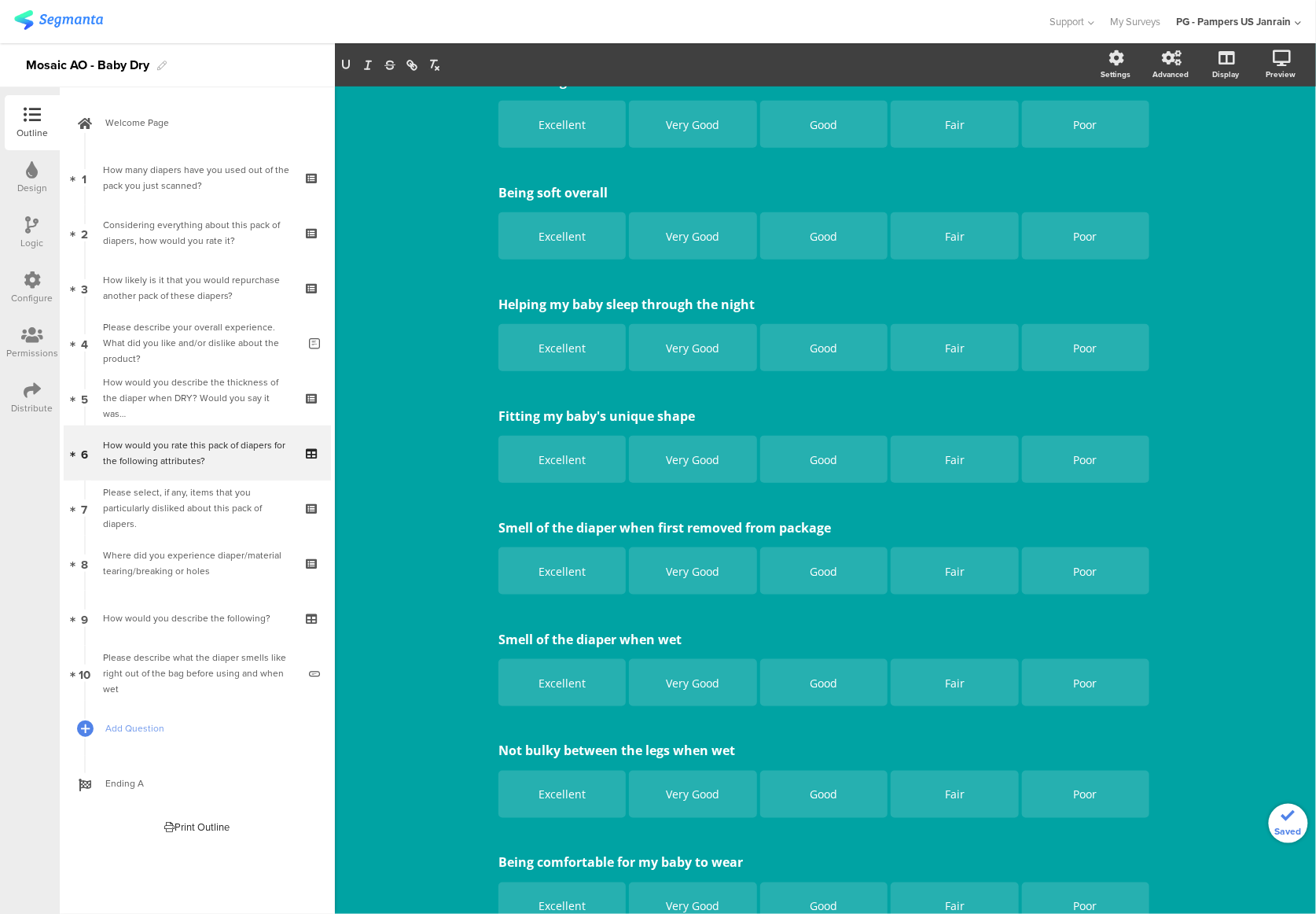
drag, startPoint x: 1233, startPoint y: 821, endPoint x: 1184, endPoint y: 867, distance: 67.2
click at [1234, 822] on div "Type caption... 50% How would you rate this pack of diapers for the following a…" at bounding box center [825, 421] width 981 height 1237
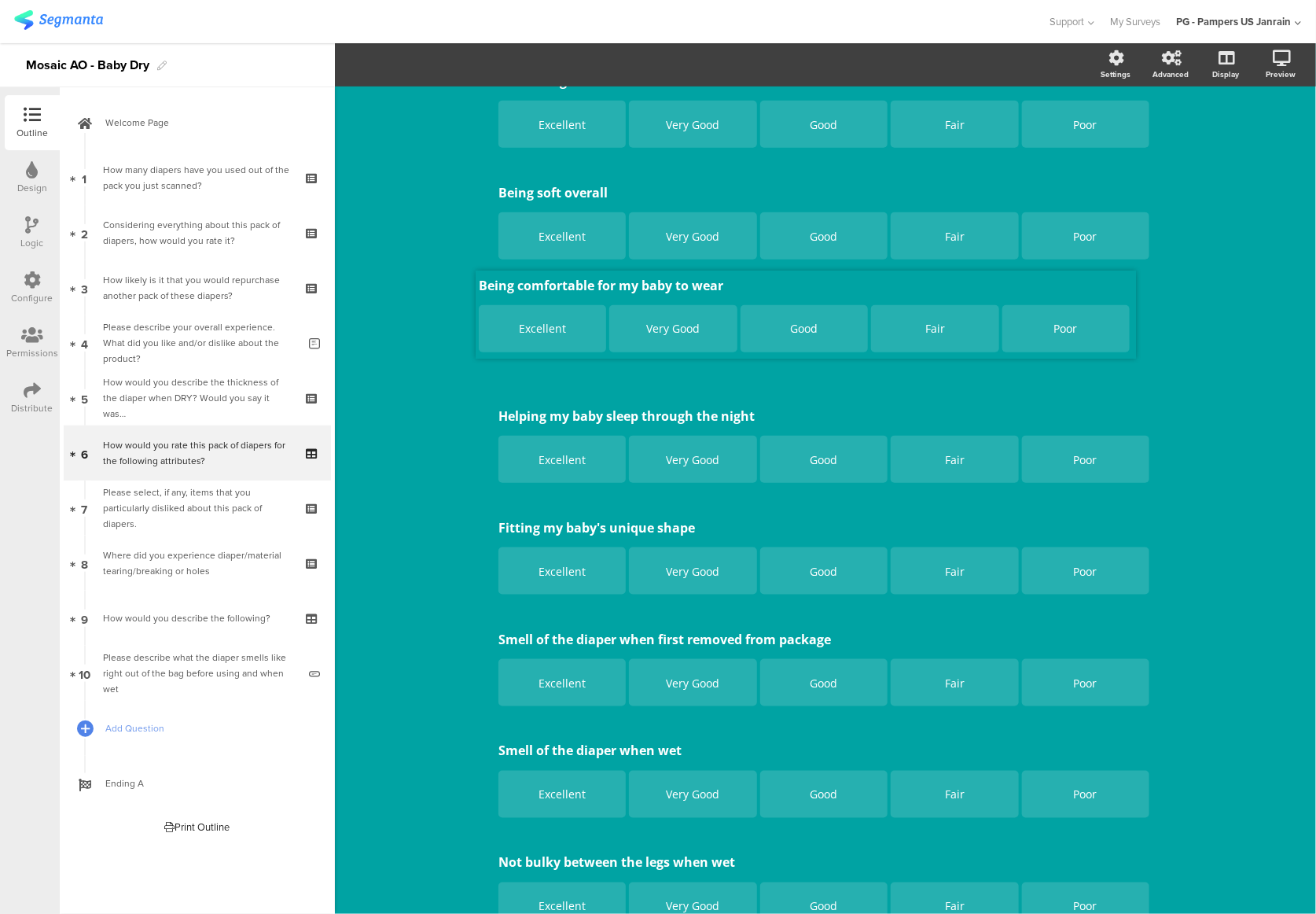
drag, startPoint x: 1148, startPoint y: 850, endPoint x: 1129, endPoint y: 272, distance: 578.3
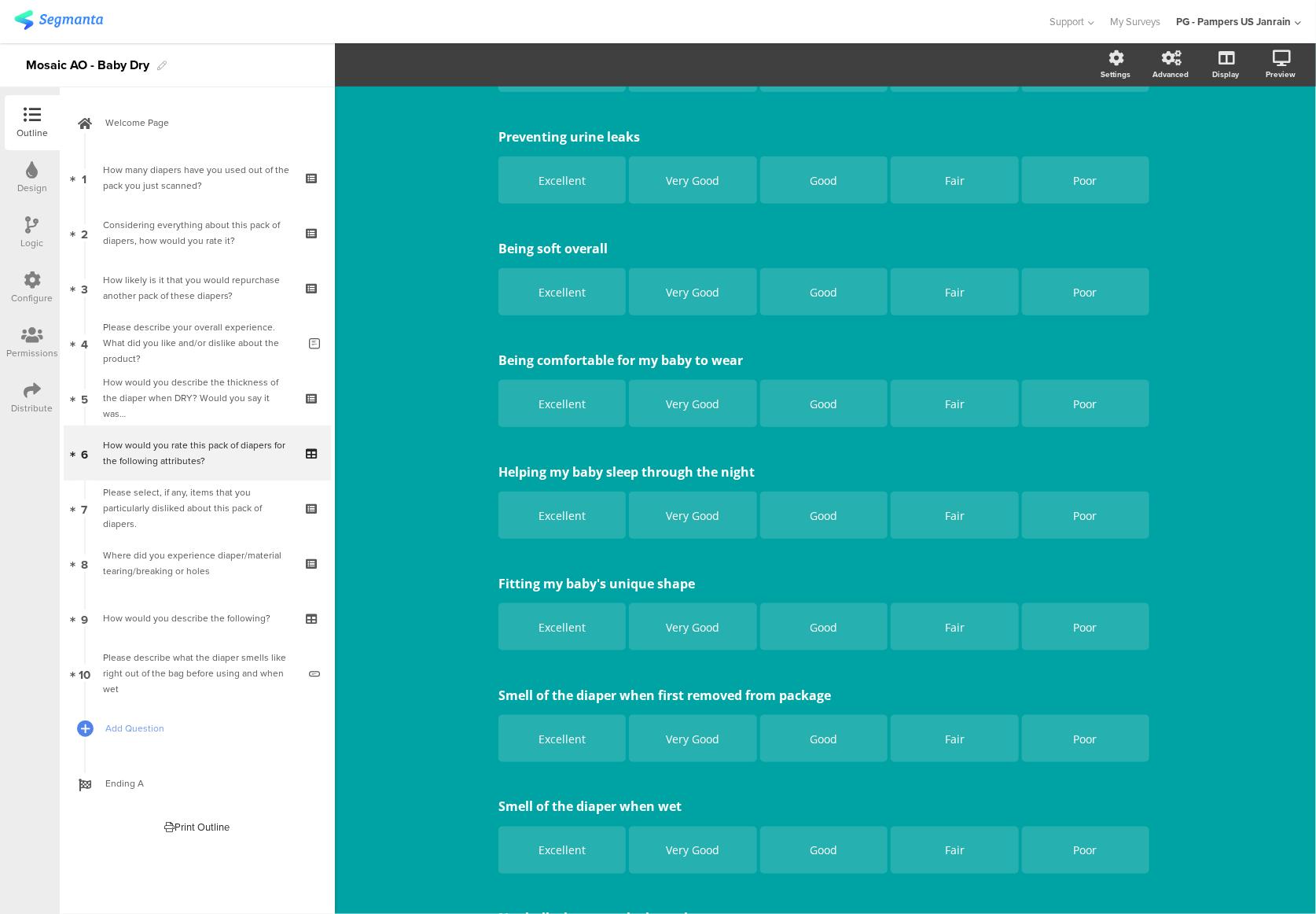
scroll to position [74, 0]
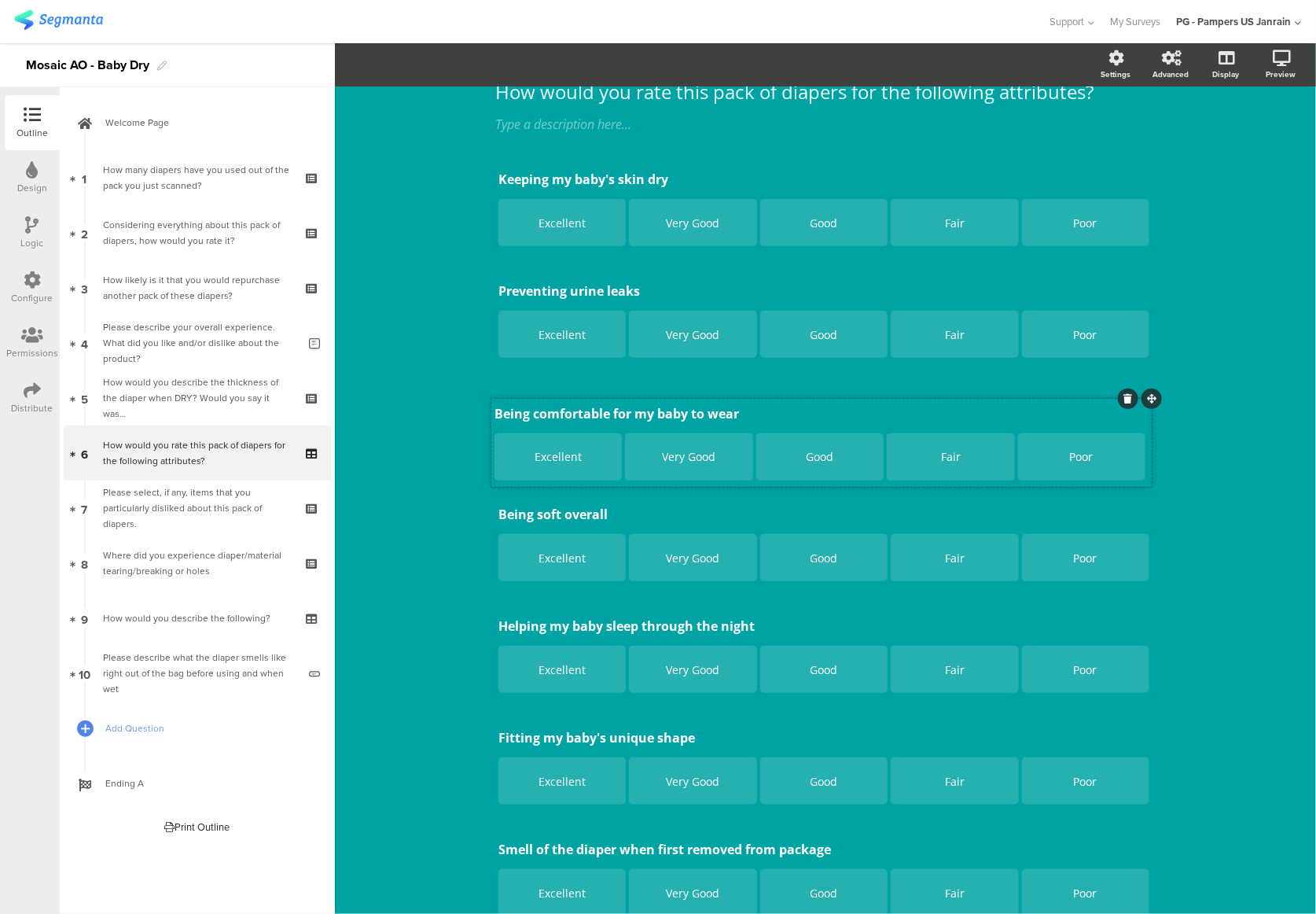
drag, startPoint x: 1146, startPoint y: 501, endPoint x: 1142, endPoint y: 400, distance: 101.1
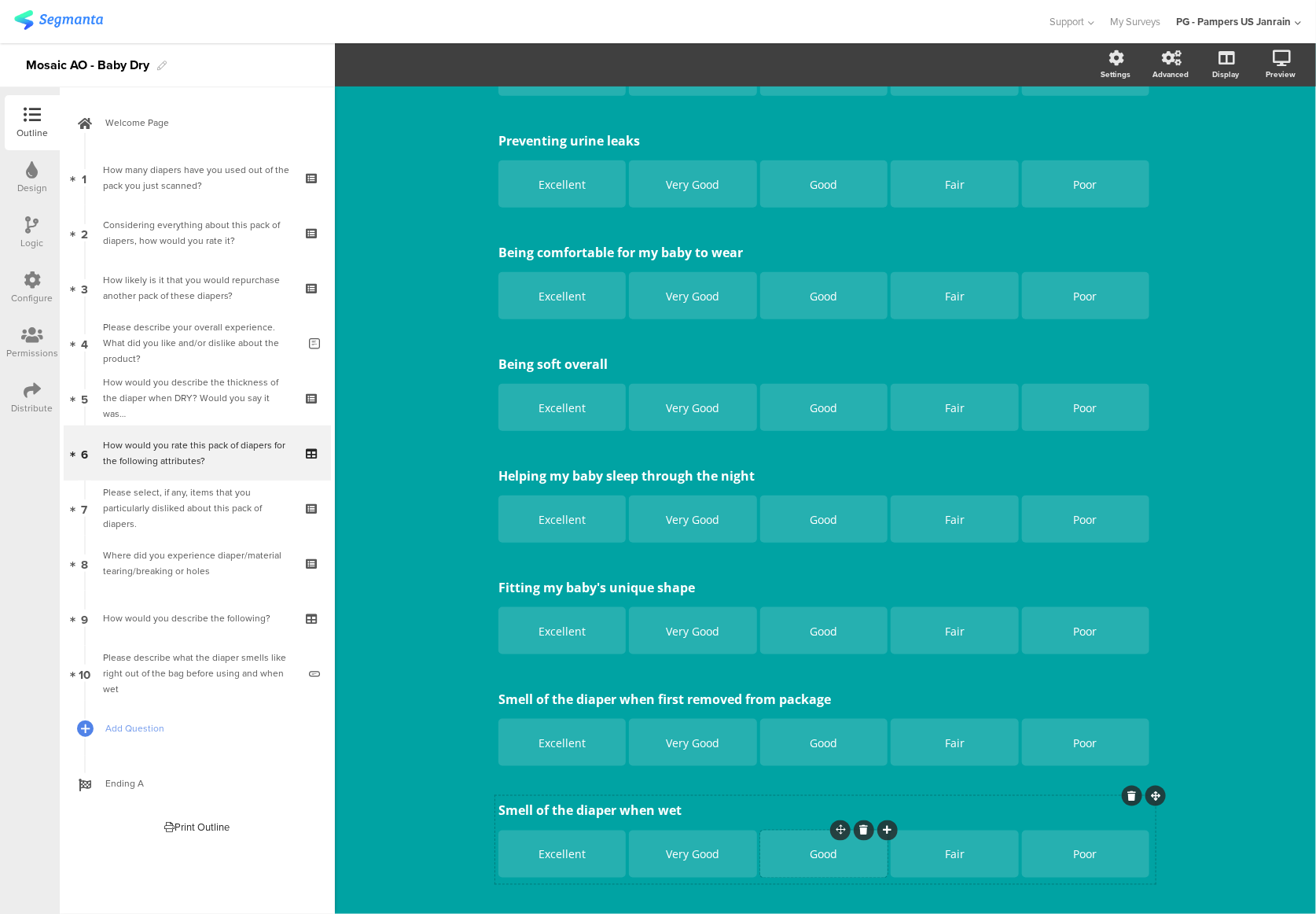
scroll to position [410, 0]
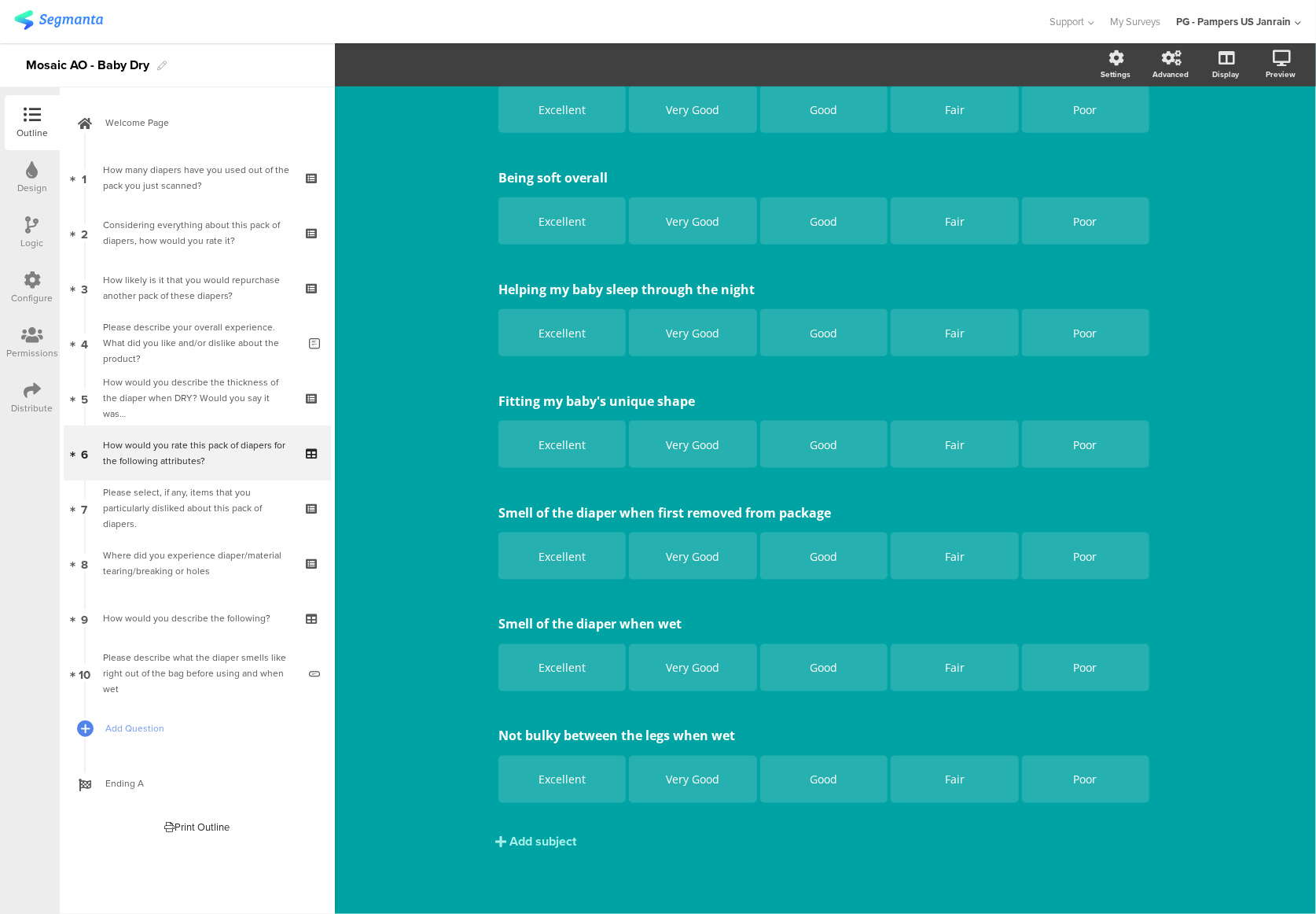
click at [548, 841] on div "Add subject" at bounding box center [542, 842] width 67 height 18
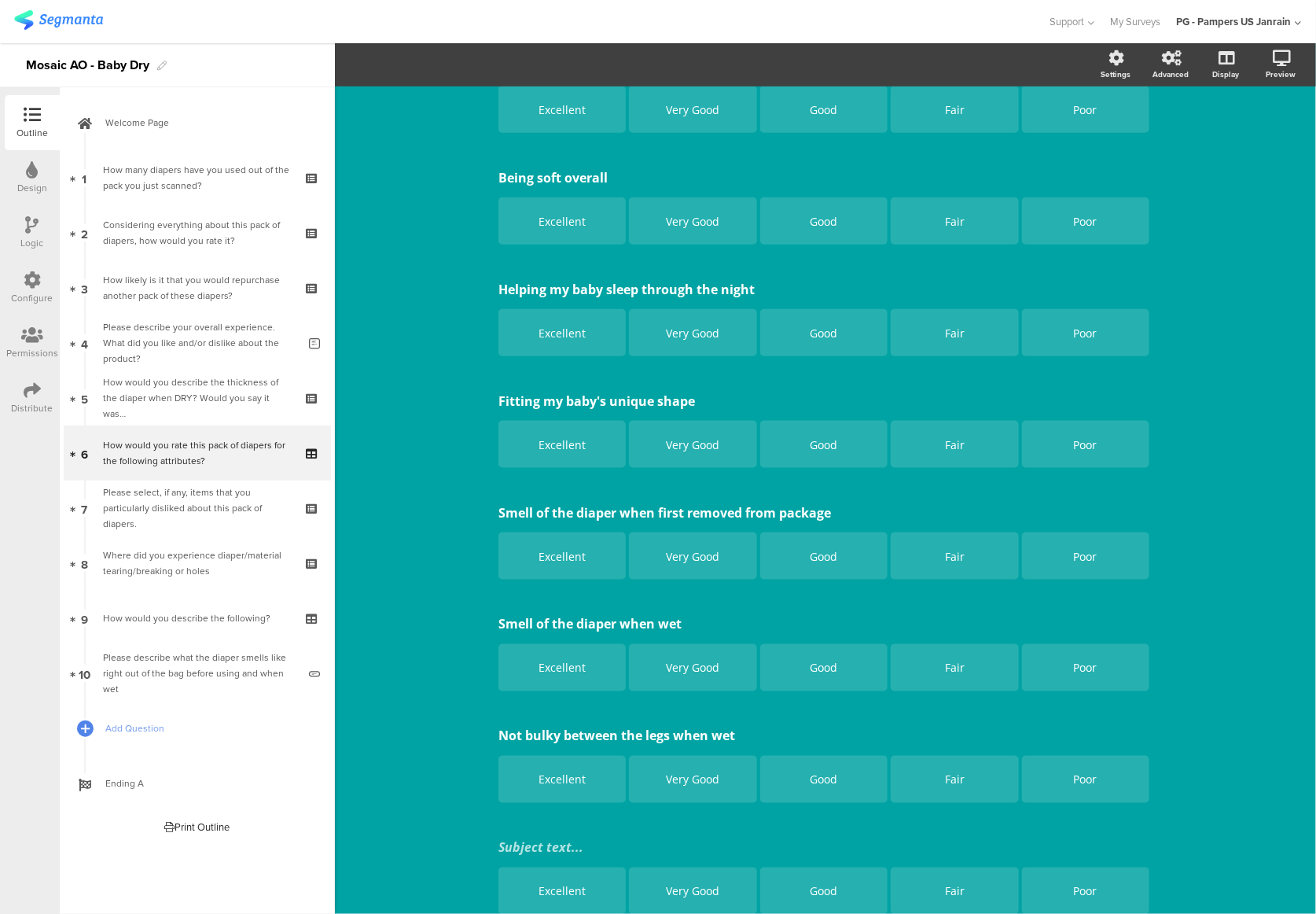
click at [548, 841] on div "Keeping my baby's skin dry Keeping my baby's skin dry Excellent Very Good Good …" at bounding box center [825, 374] width 660 height 1094
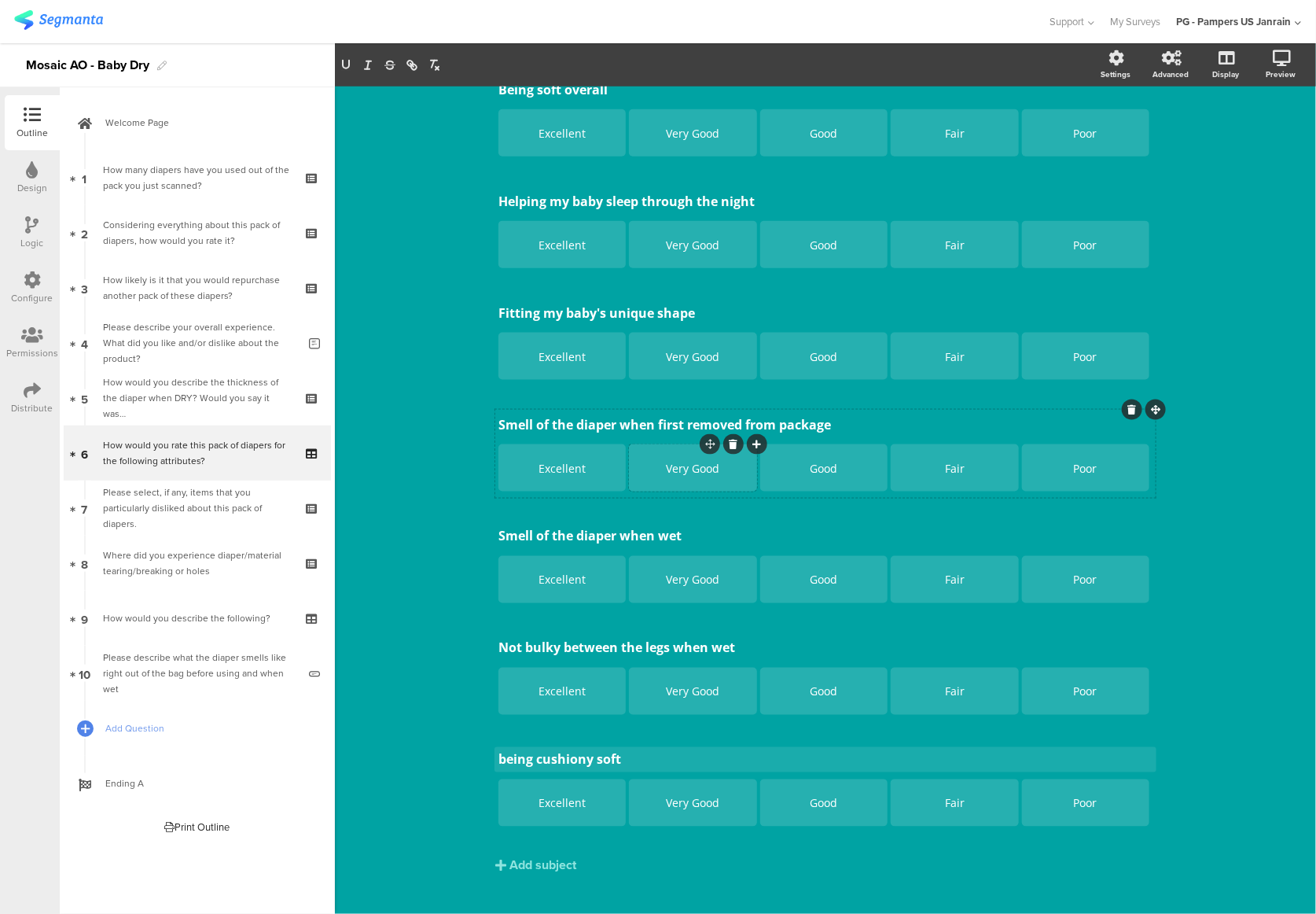
scroll to position [501, 0]
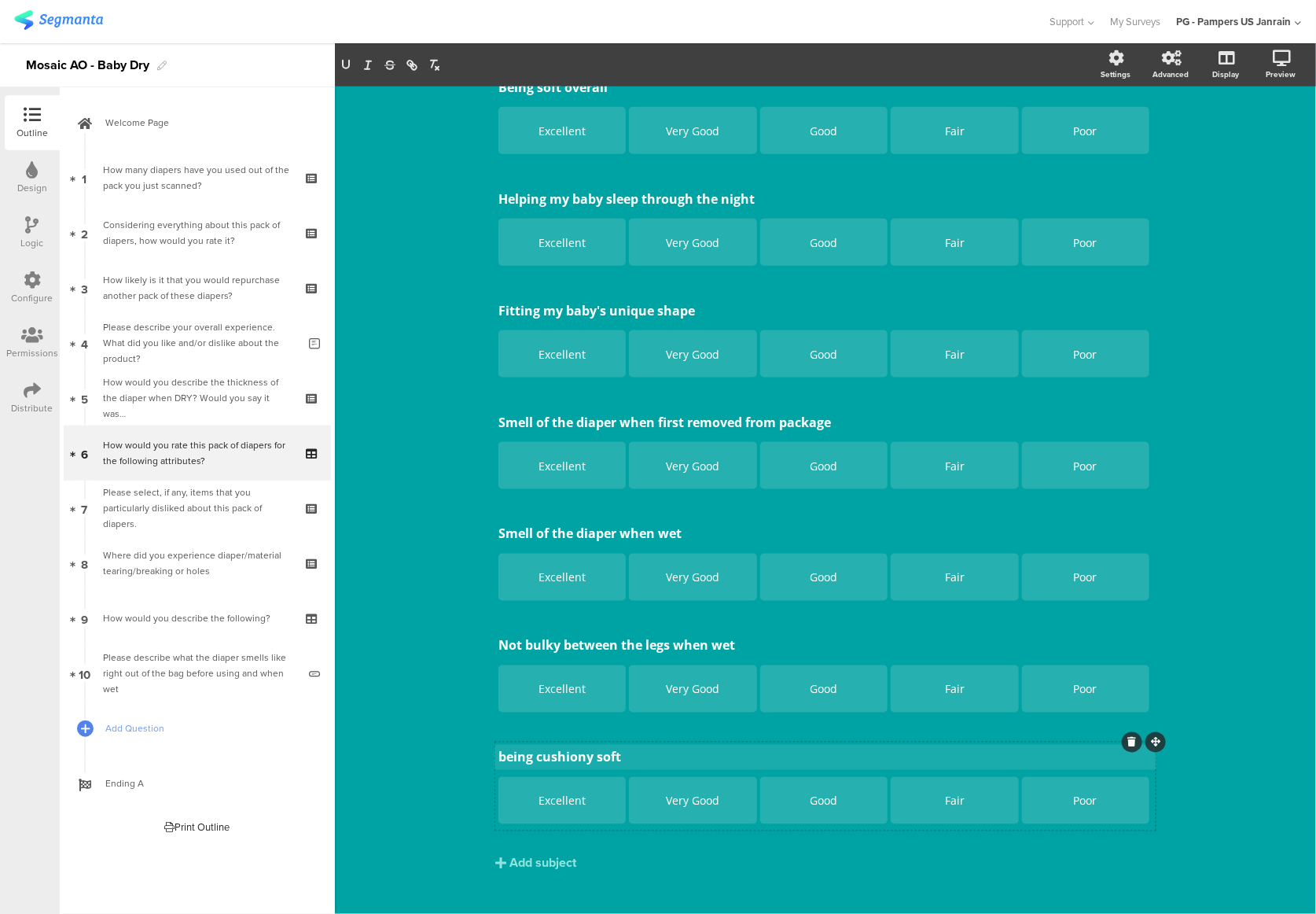
click at [500, 756] on p "being cushiony soft" at bounding box center [826, 758] width 654 height 17
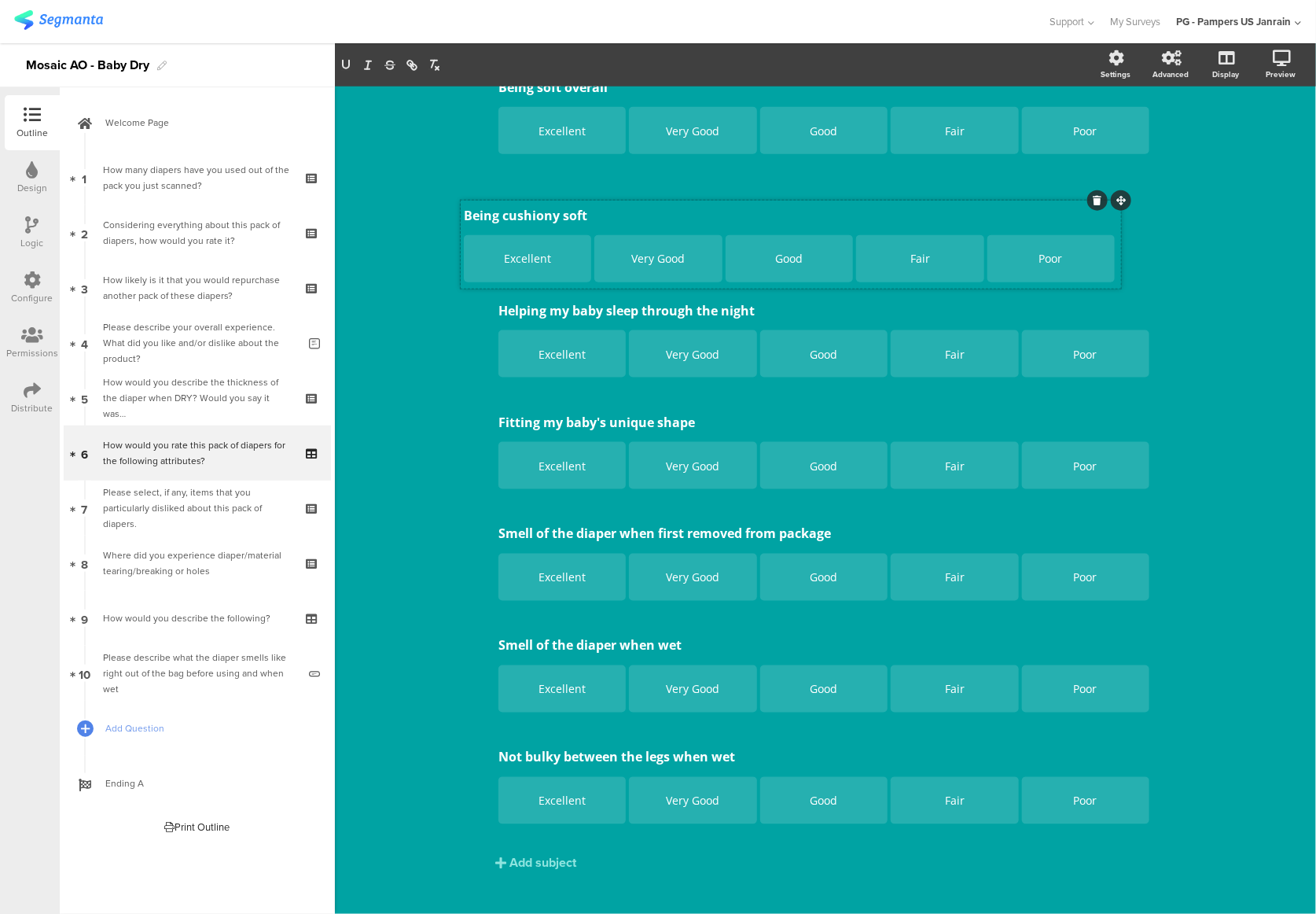
drag, startPoint x: 1144, startPoint y: 745, endPoint x: 1110, endPoint y: 203, distance: 543.1
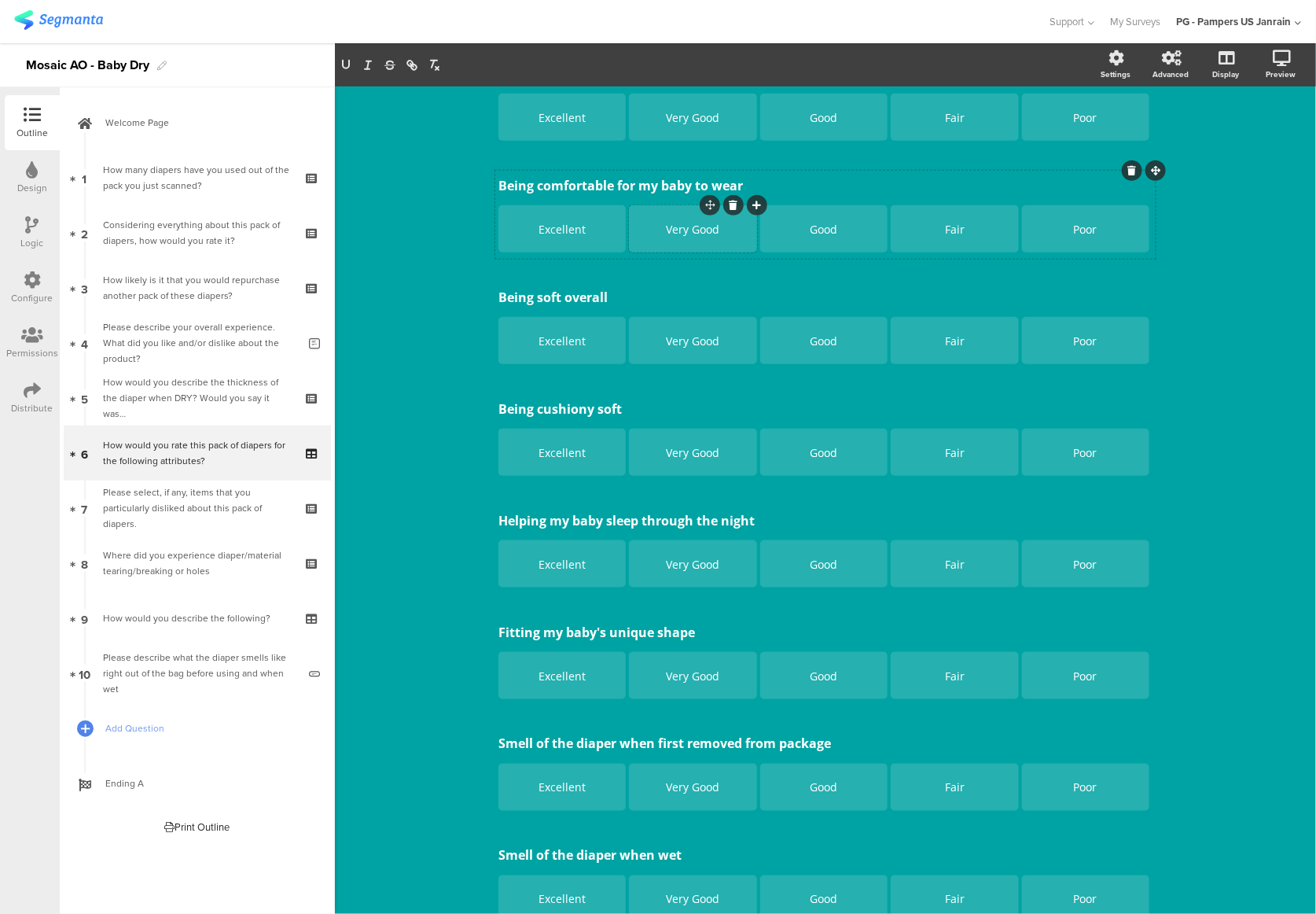
scroll to position [186, 0]
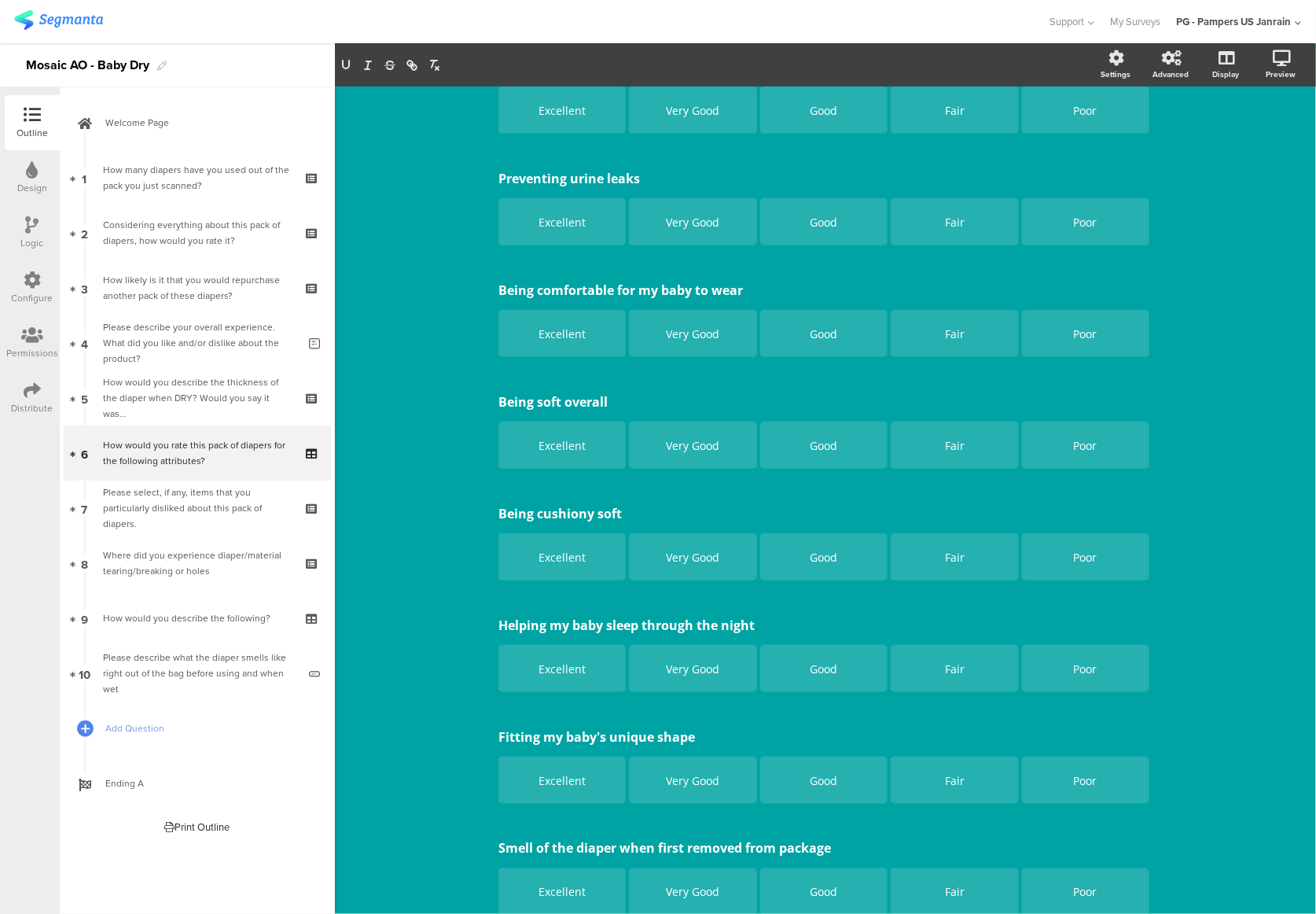
drag, startPoint x: 1145, startPoint y: 505, endPoint x: 1151, endPoint y: 466, distance: 39.5
click at [1151, 466] on div "Type caption... 50% How would you rate this pack of diapers for the following a…" at bounding box center [825, 575] width 692 height 1349
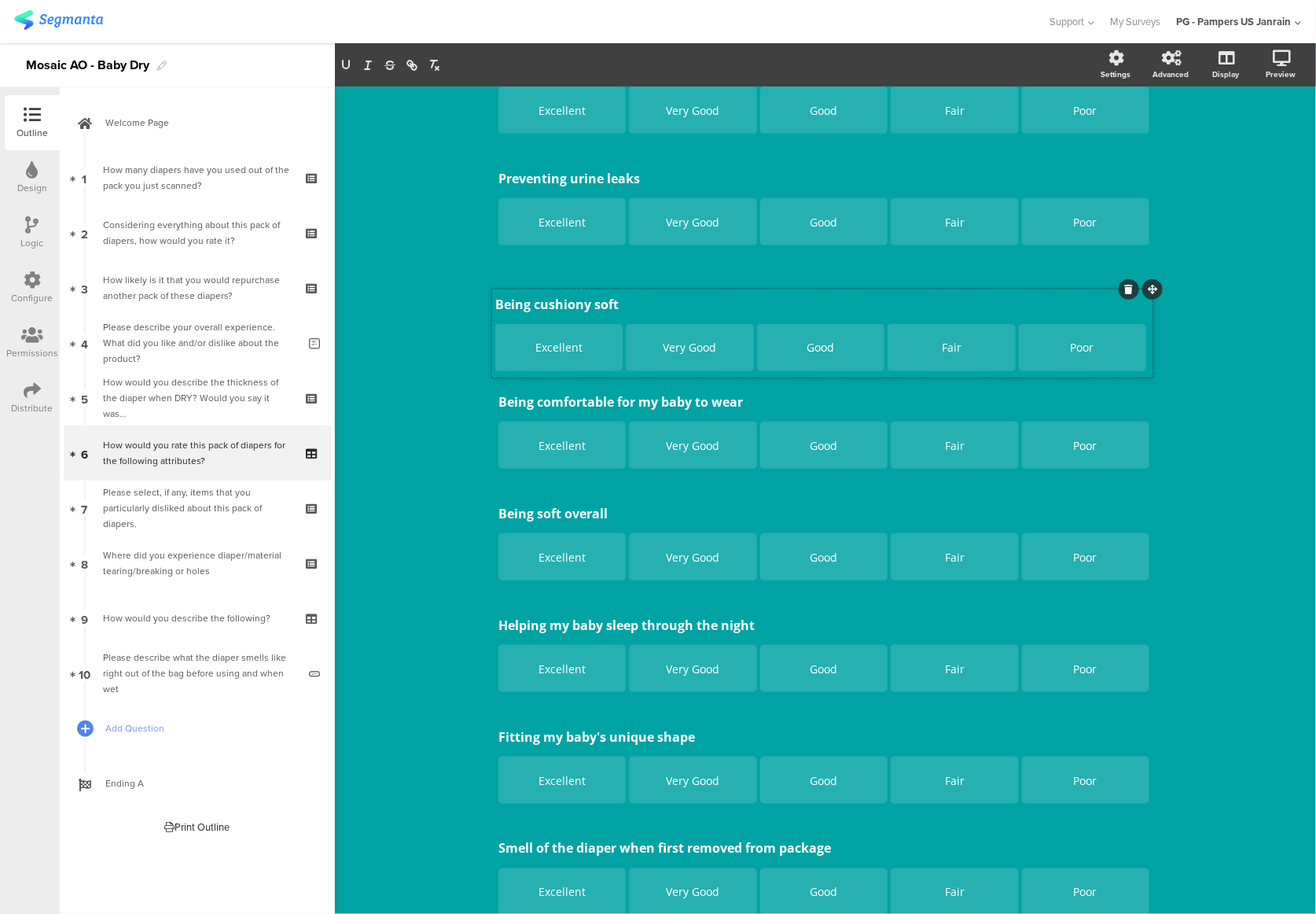
drag, startPoint x: 1146, startPoint y: 500, endPoint x: 1143, endPoint y: 291, distance: 209.0
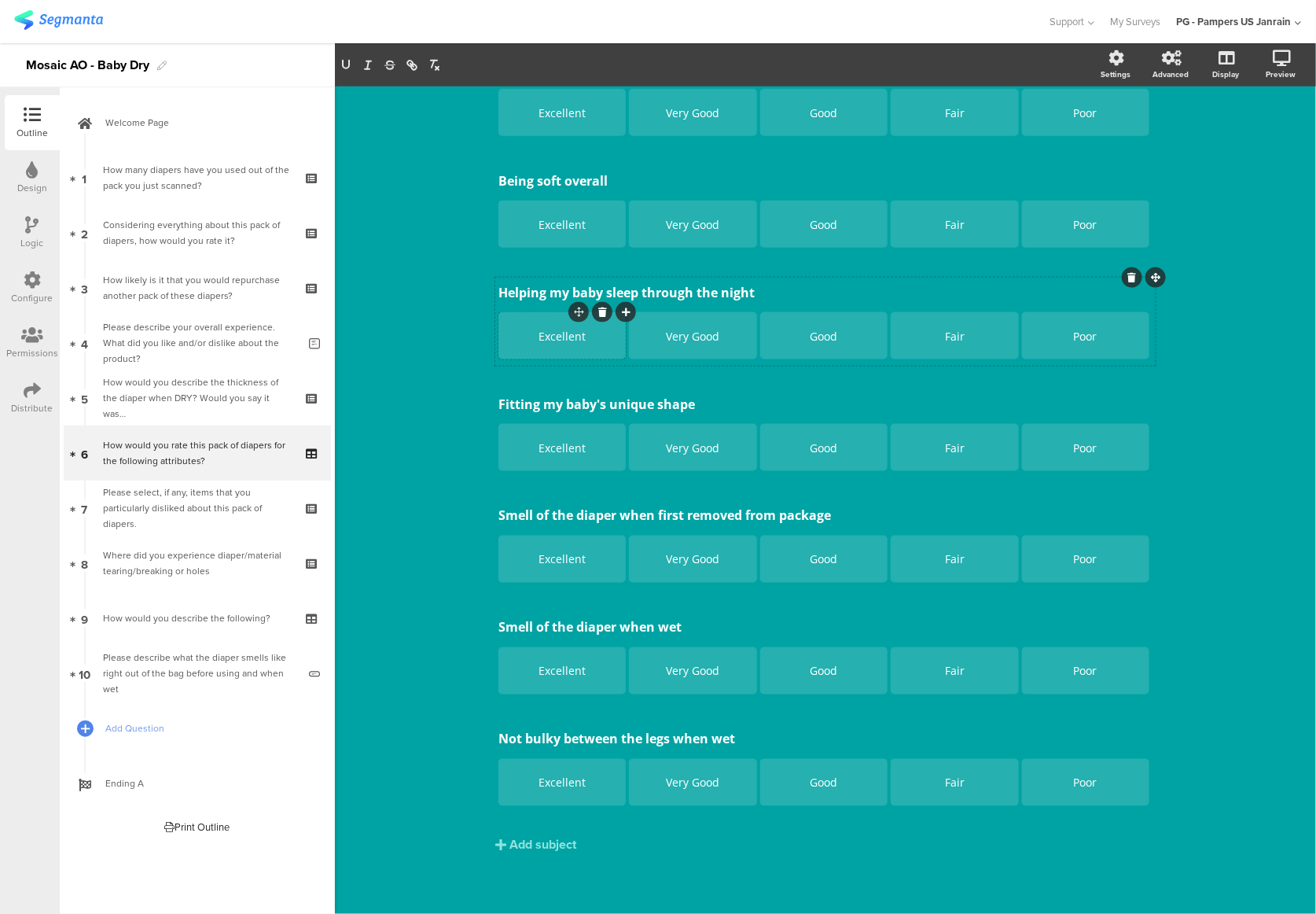
scroll to position [523, 0]
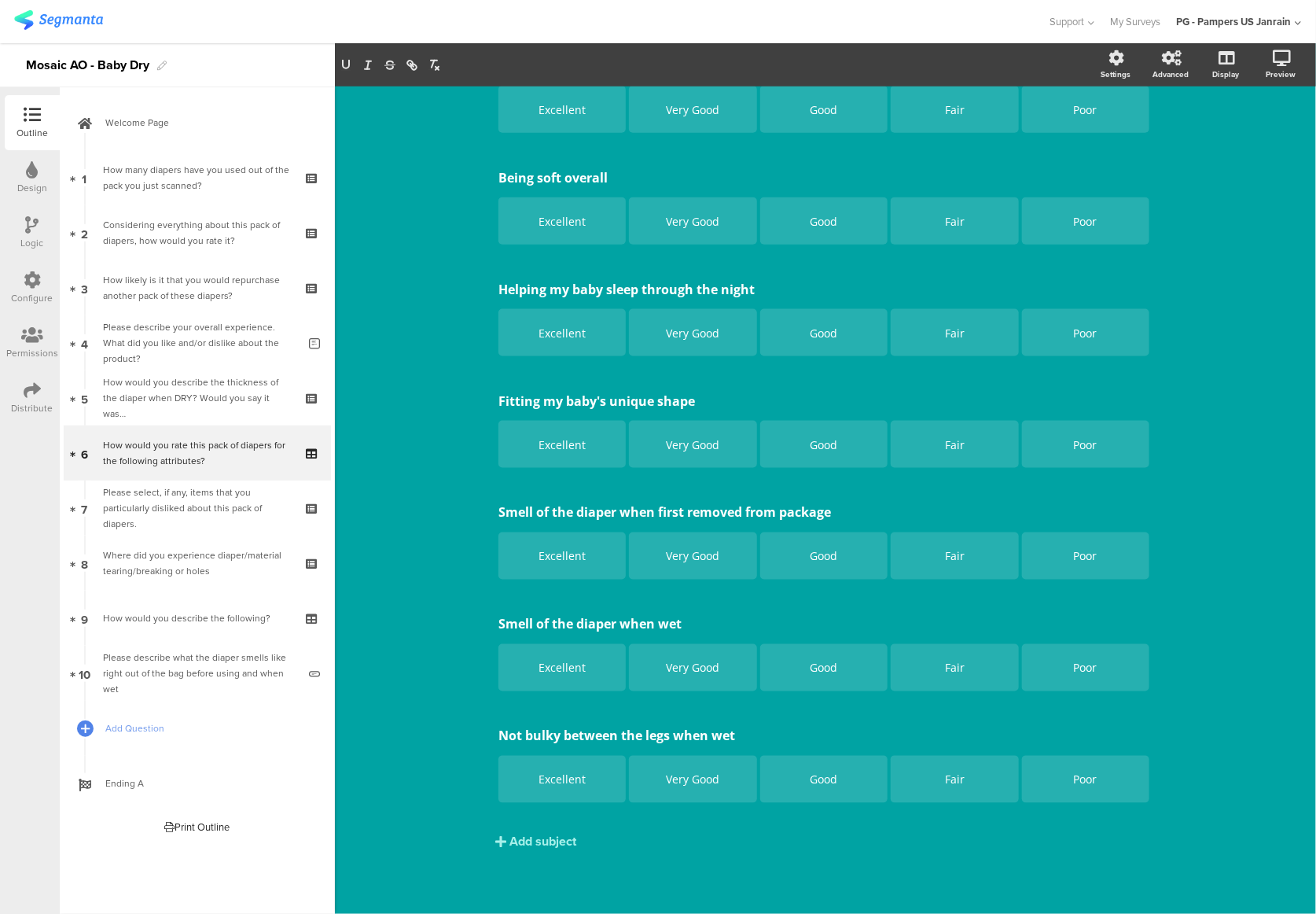
click at [549, 846] on div "Add subject" at bounding box center [542, 842] width 67 height 18
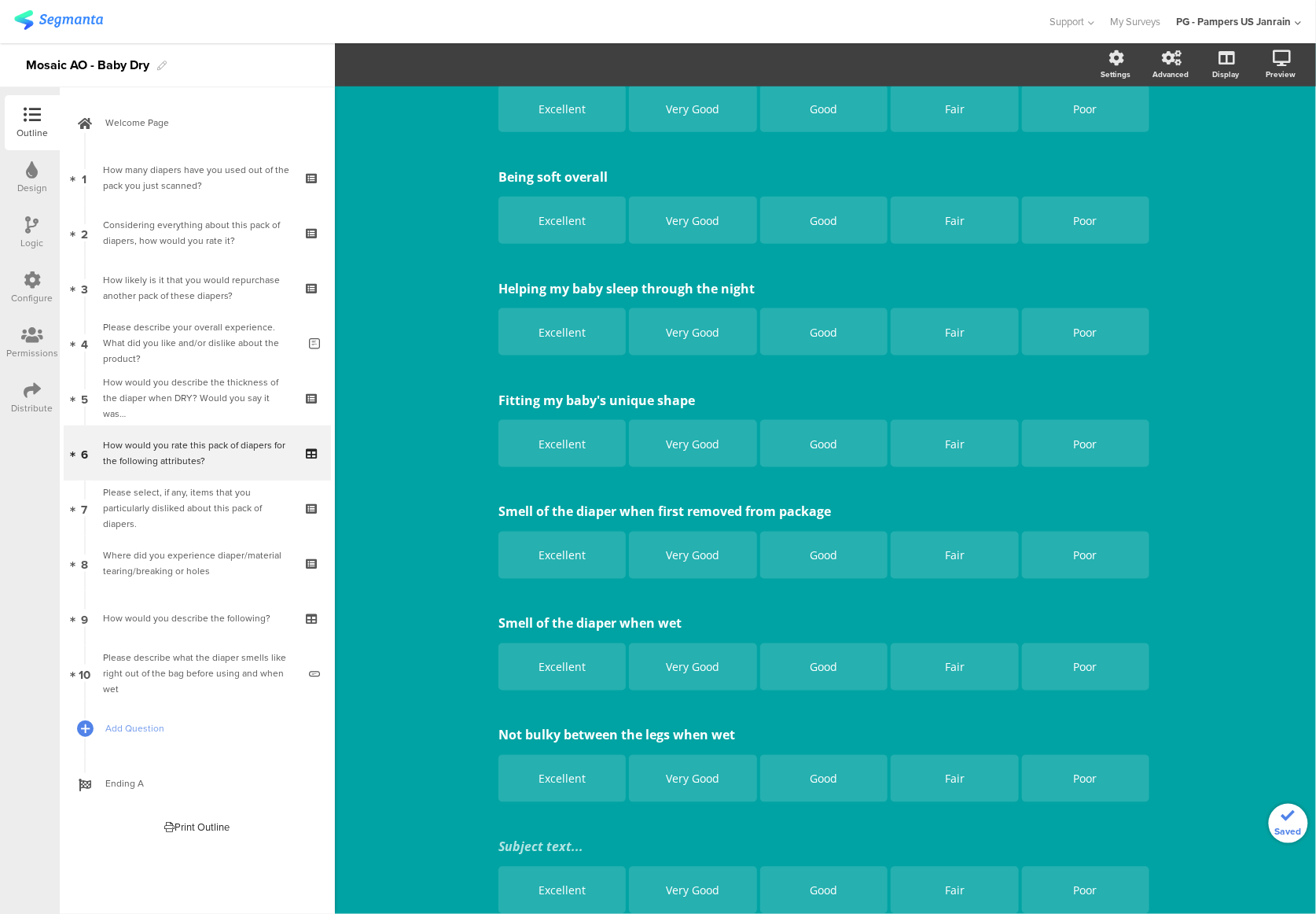
click at [549, 846] on div "Keeping my baby's skin dry Keeping my baby's skin dry Excellent Very Good Good …" at bounding box center [825, 318] width 660 height 1205
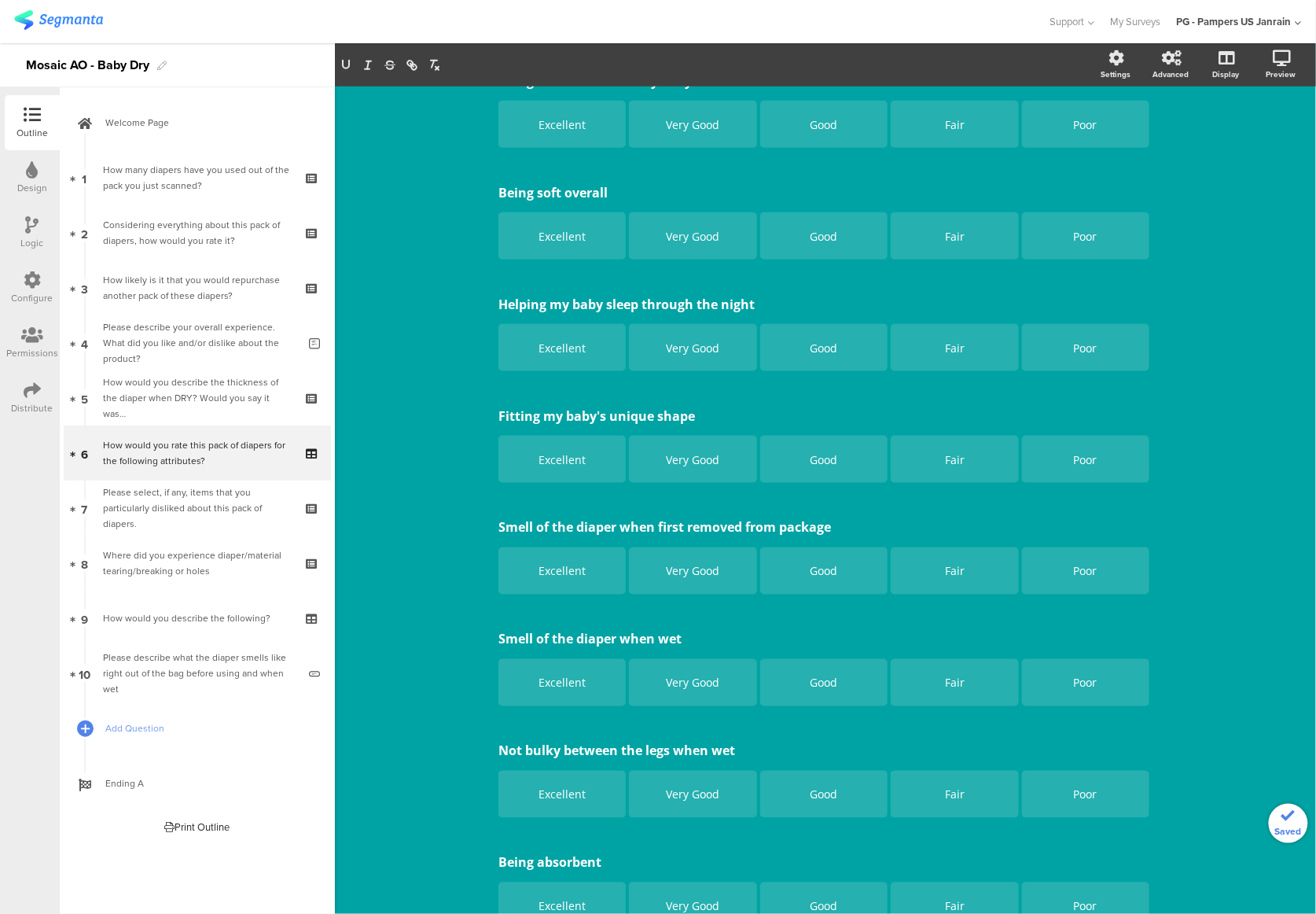
click at [1221, 762] on div "Type caption... 50% How would you rate this pack of diapers for the following a…" at bounding box center [825, 310] width 981 height 1461
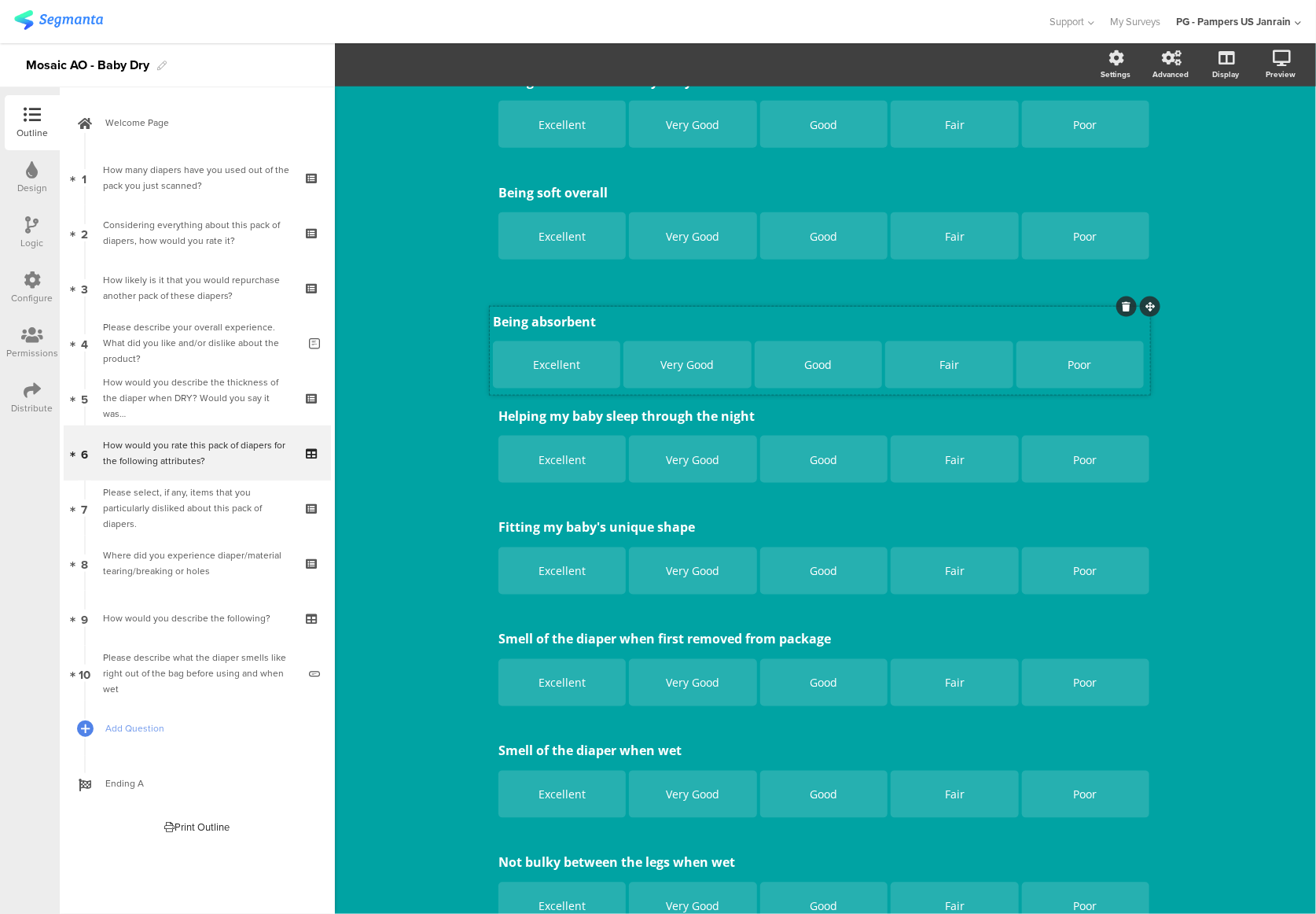
drag, startPoint x: 1145, startPoint y: 847, endPoint x: 1139, endPoint y: 306, distance: 541.0
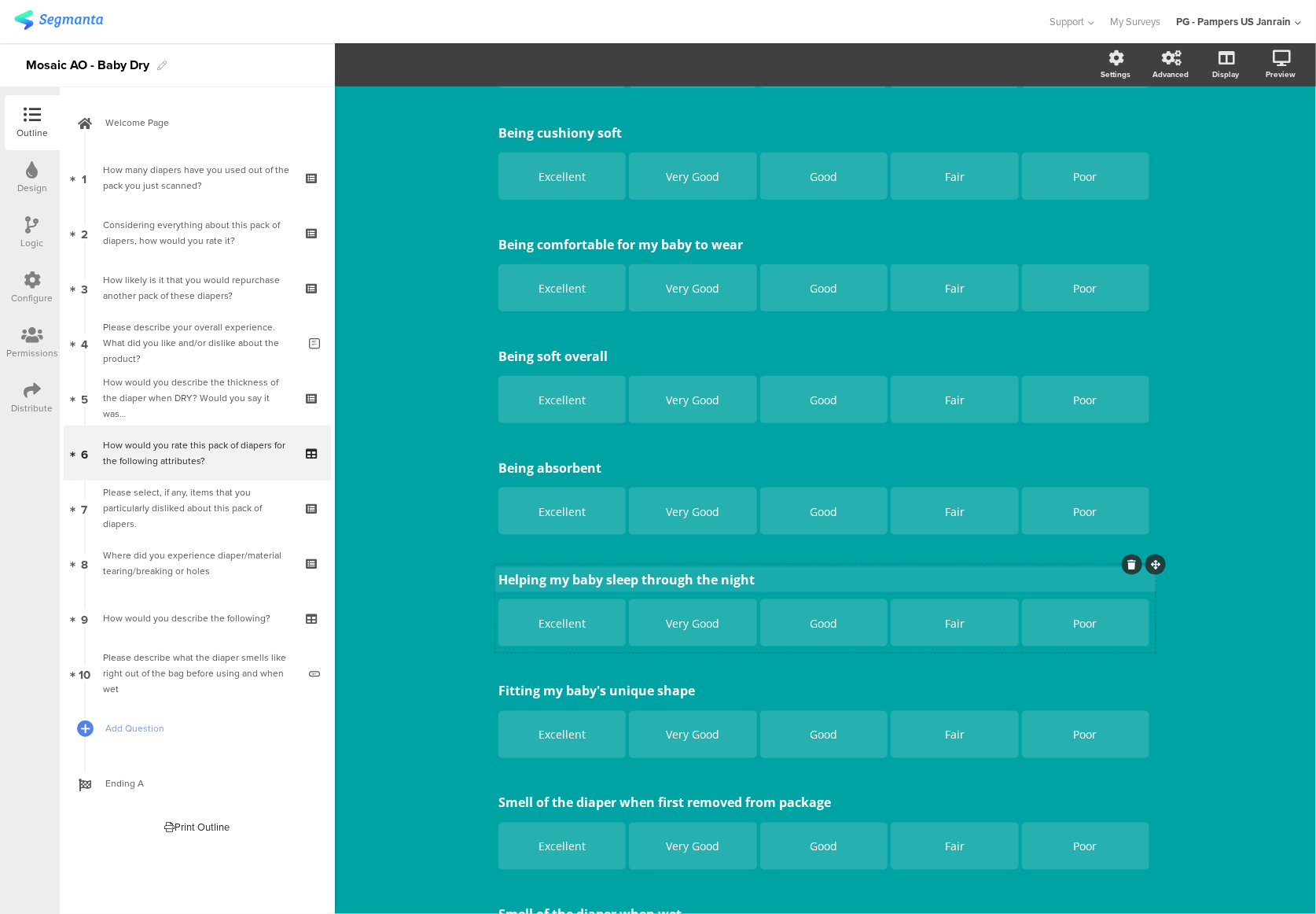
scroll to position [319, 0]
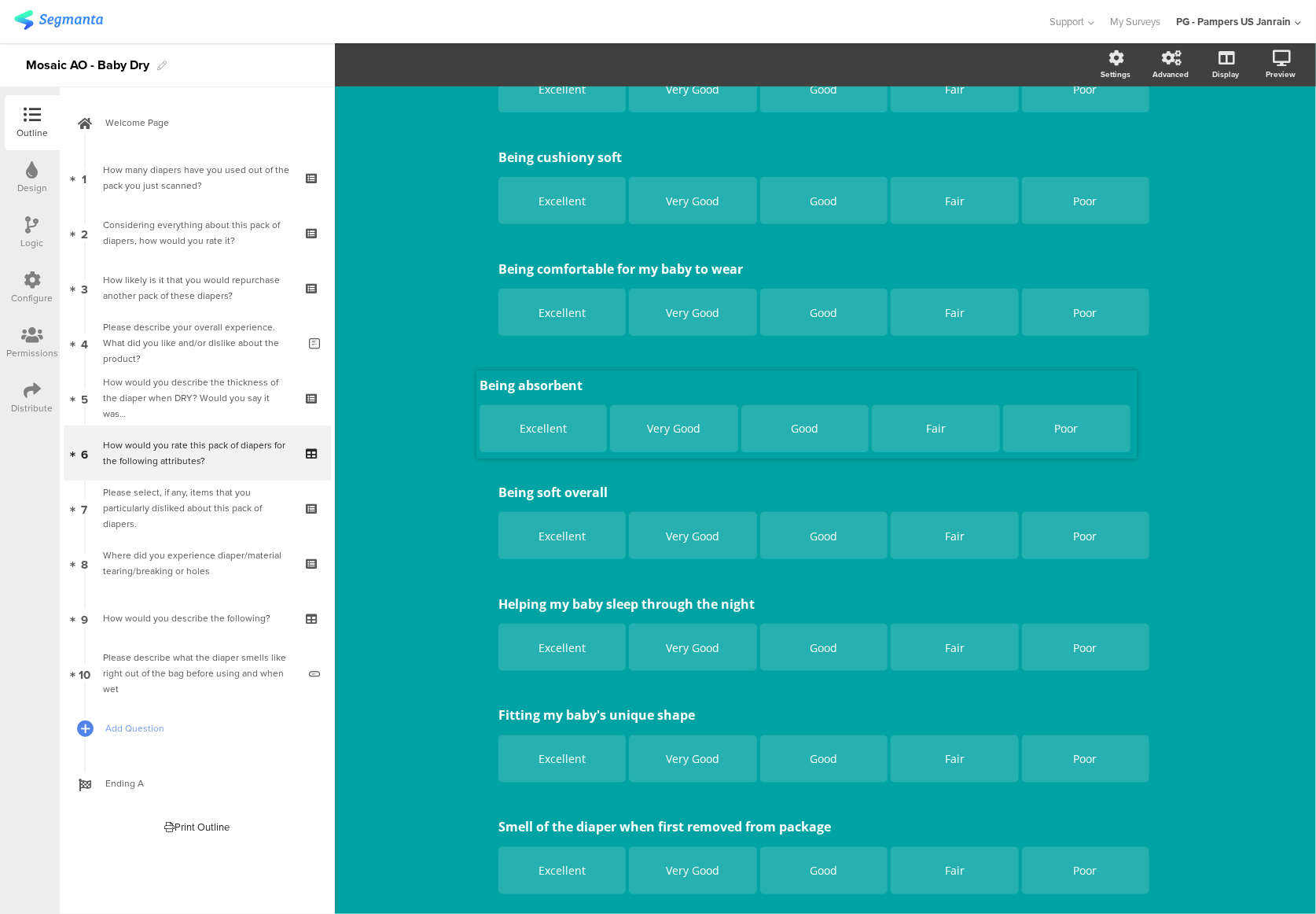
drag, startPoint x: 1149, startPoint y: 477, endPoint x: 1131, endPoint y: 369, distance: 109.5
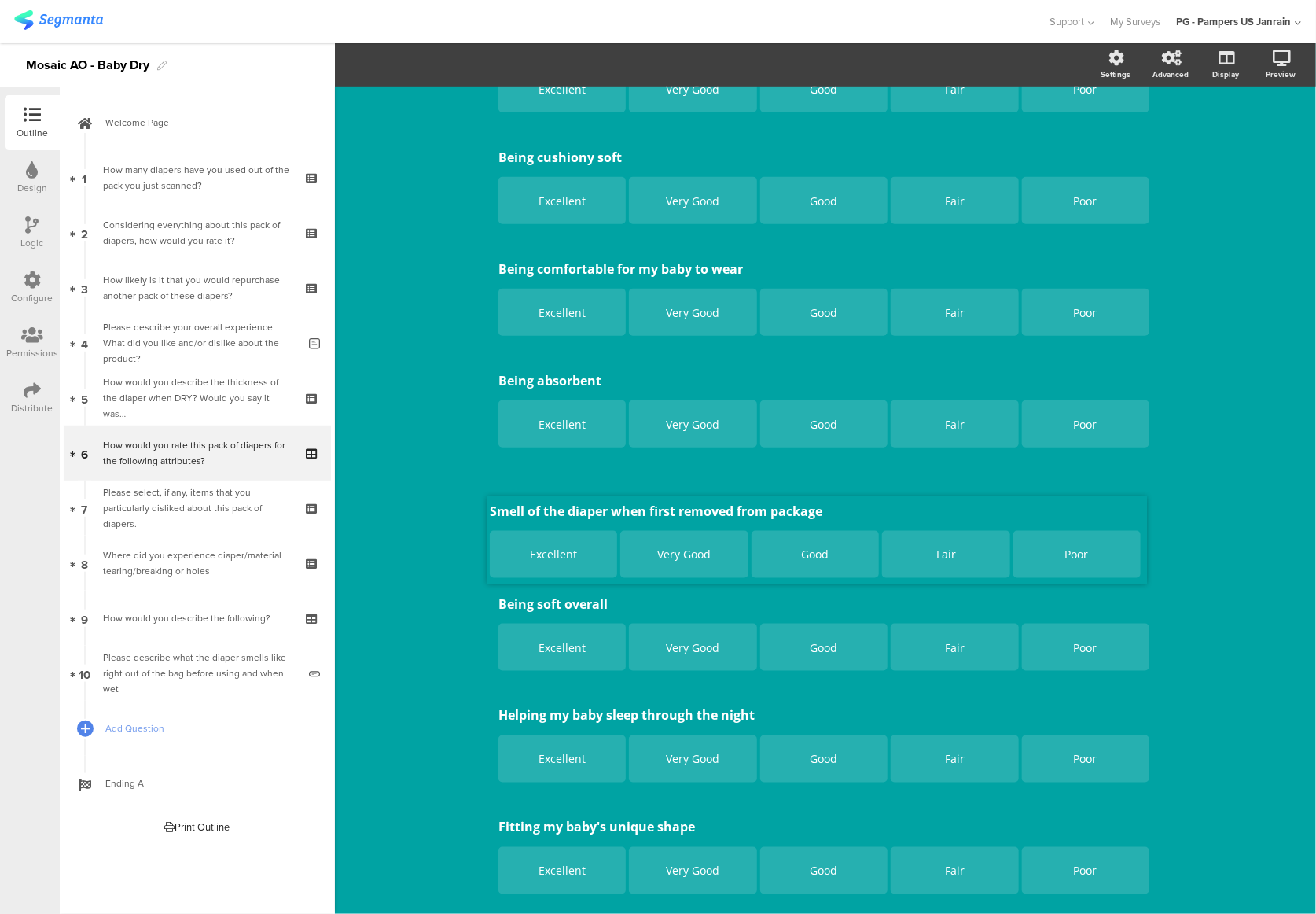
drag, startPoint x: 1151, startPoint y: 809, endPoint x: 1142, endPoint y: 491, distance: 318.1
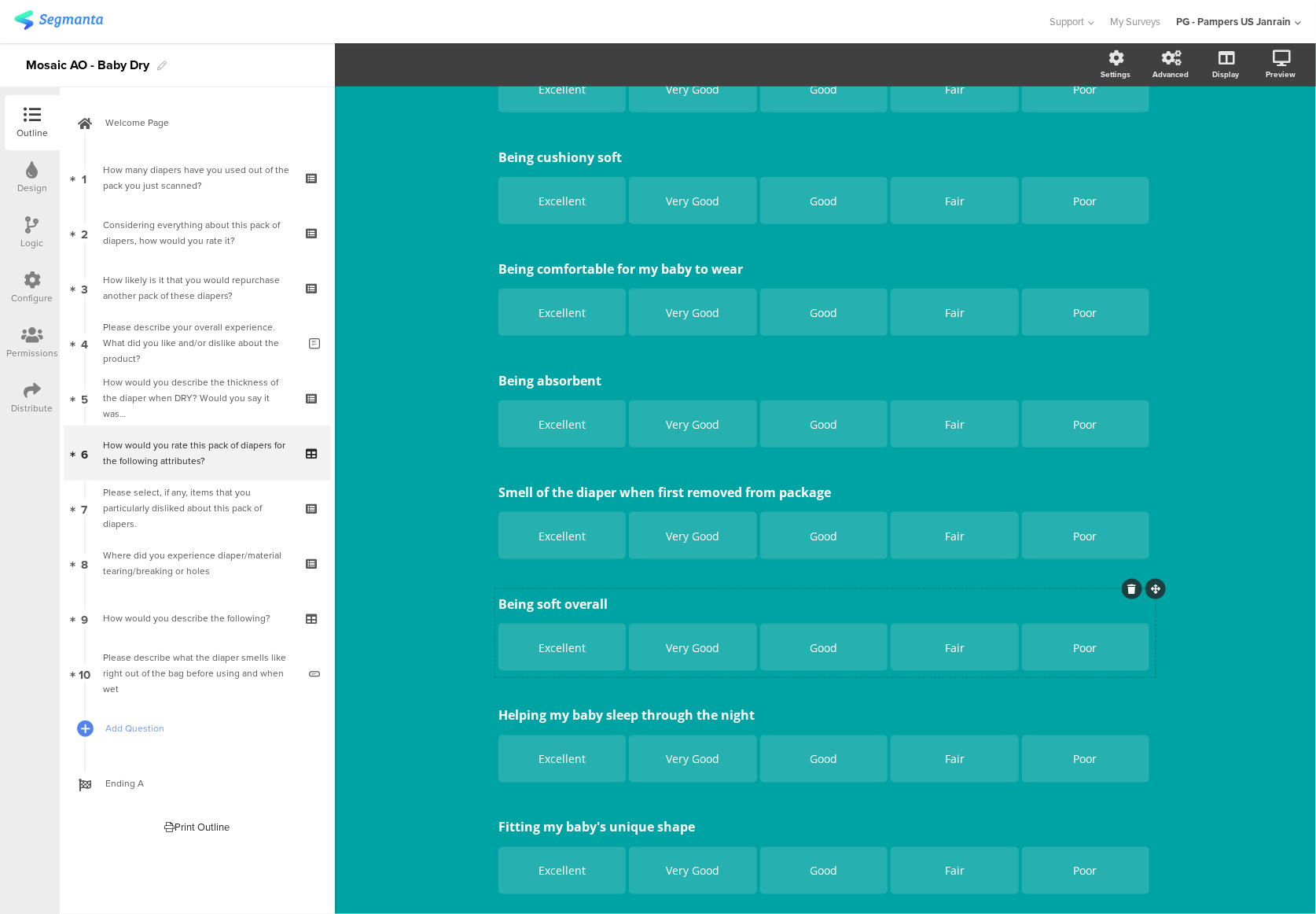
click at [1129, 589] on div at bounding box center [1132, 589] width 20 height 20
click at [1190, 618] on div "Type caption... 50% How would you rate this pack of diapers for the following a…" at bounding box center [825, 498] width 981 height 1461
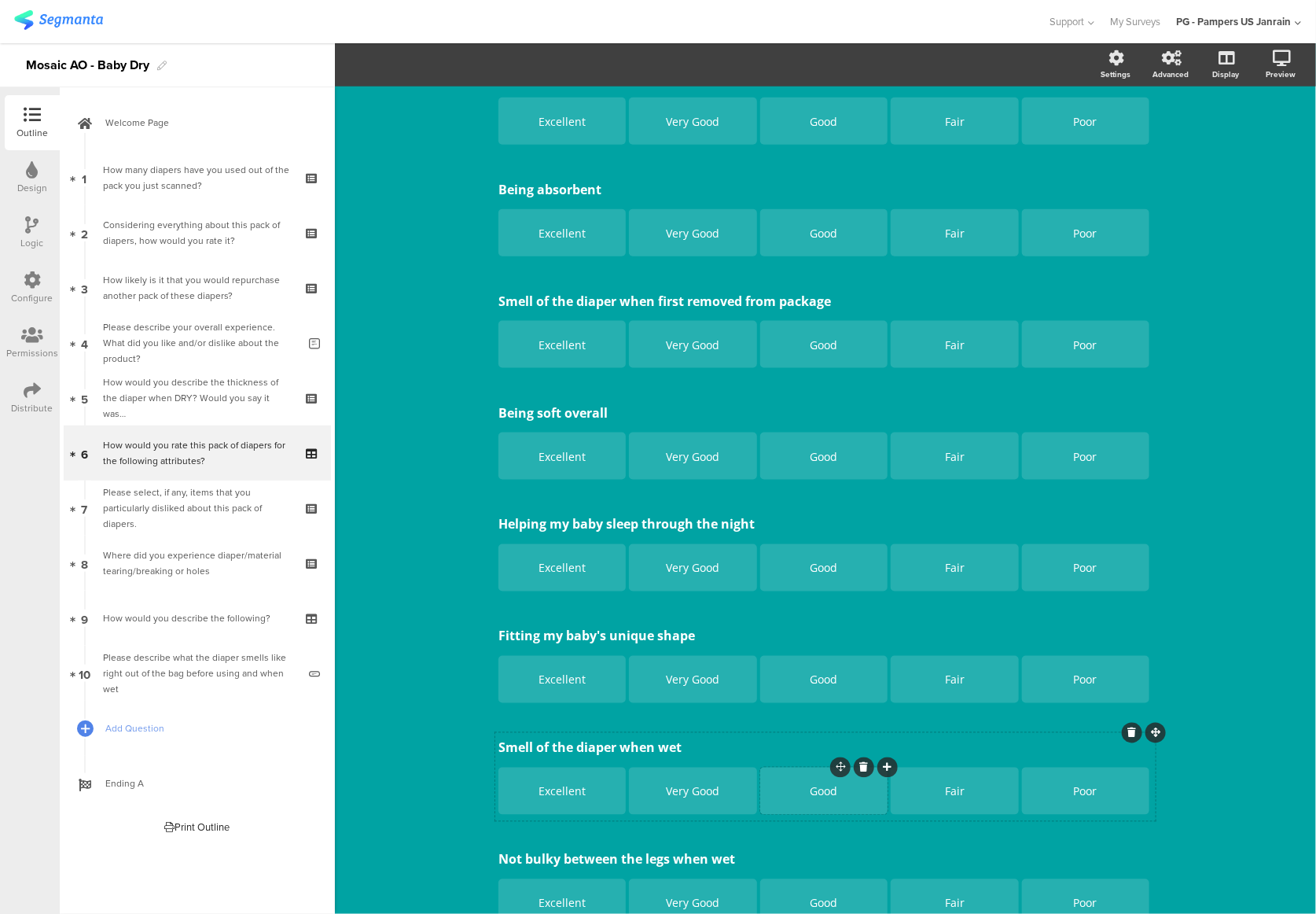
scroll to position [529, 0]
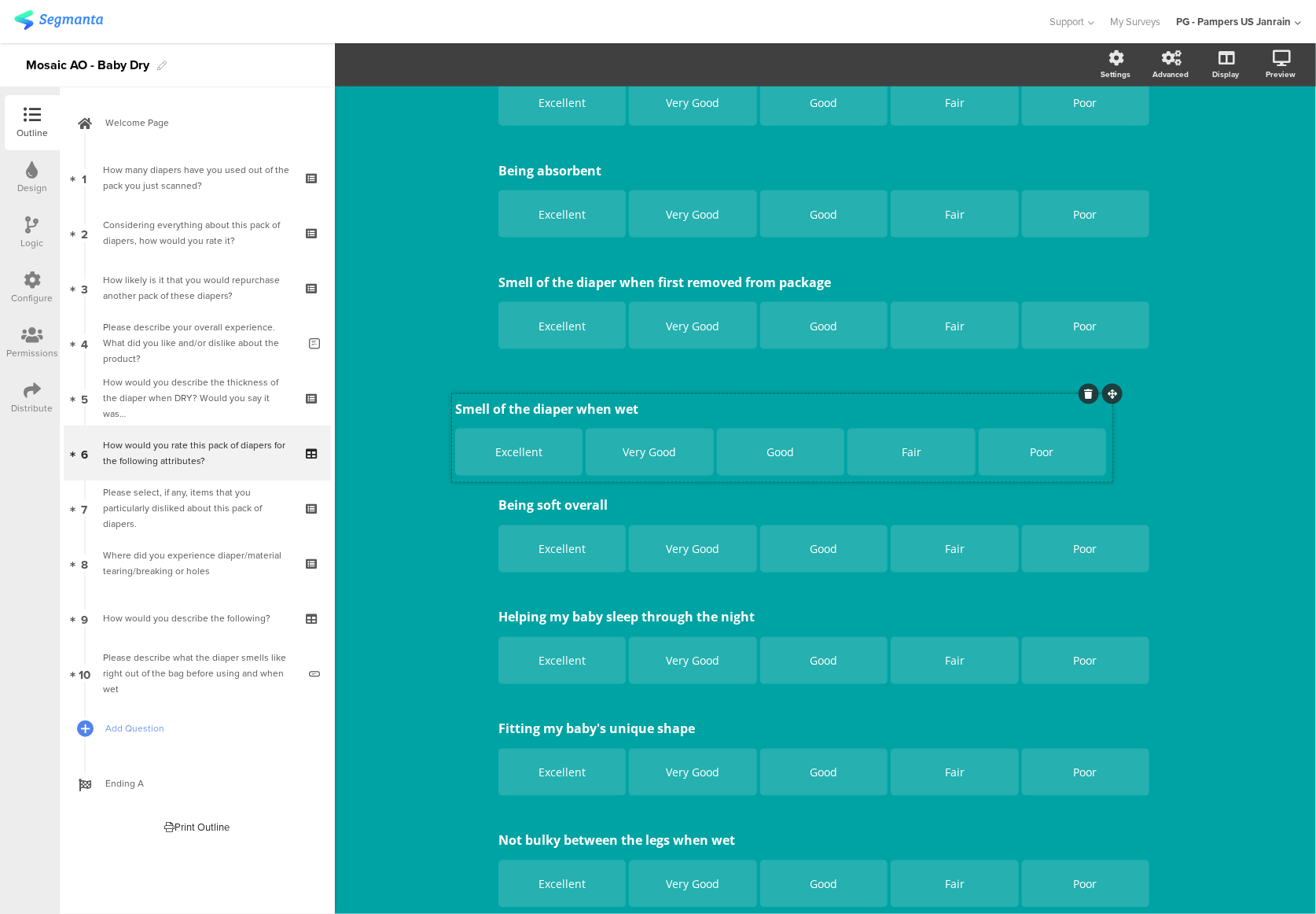
drag, startPoint x: 1145, startPoint y: 717, endPoint x: 1102, endPoint y: 397, distance: 322.9
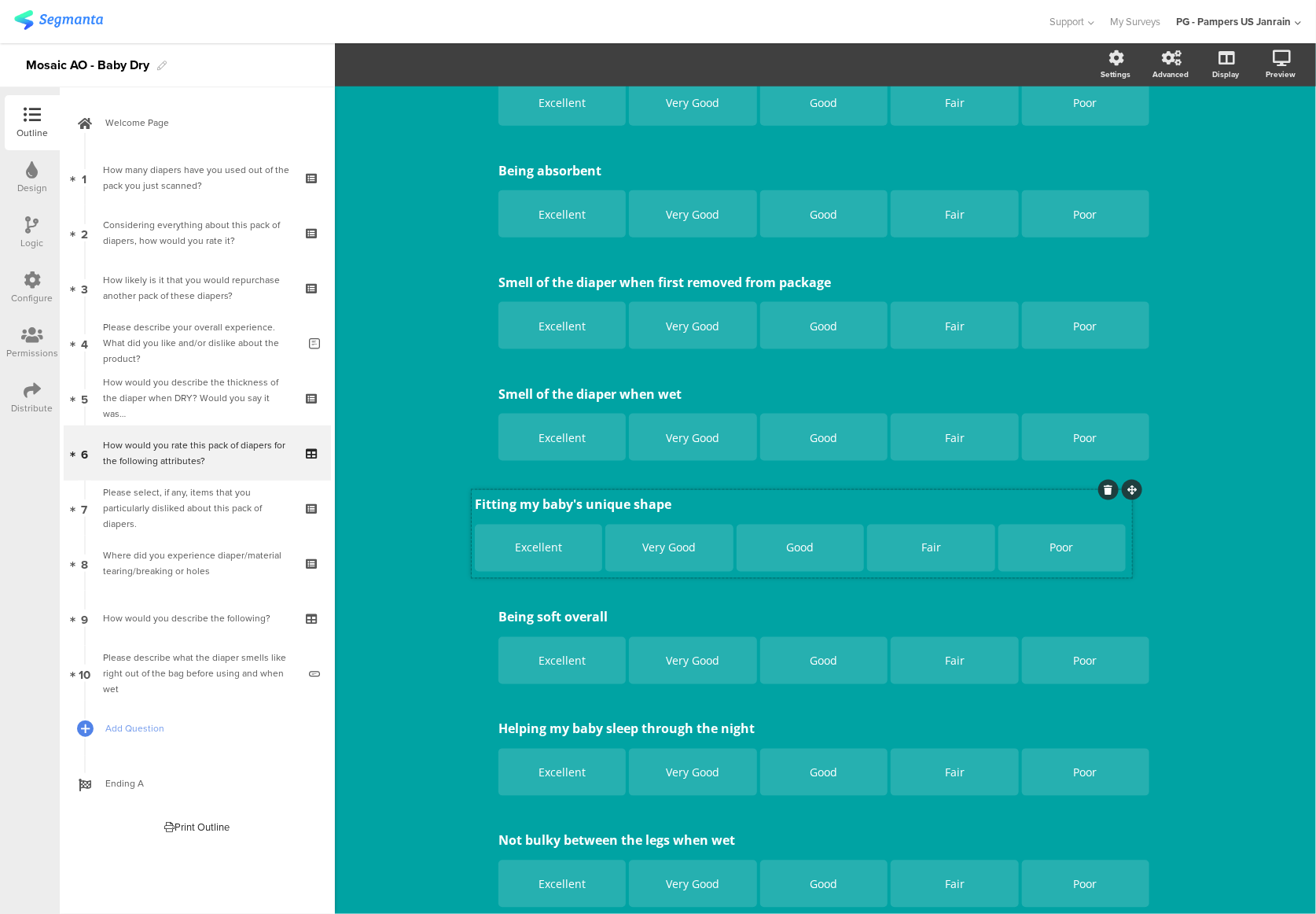
drag, startPoint x: 1145, startPoint y: 717, endPoint x: 1121, endPoint y: 492, distance: 226.3
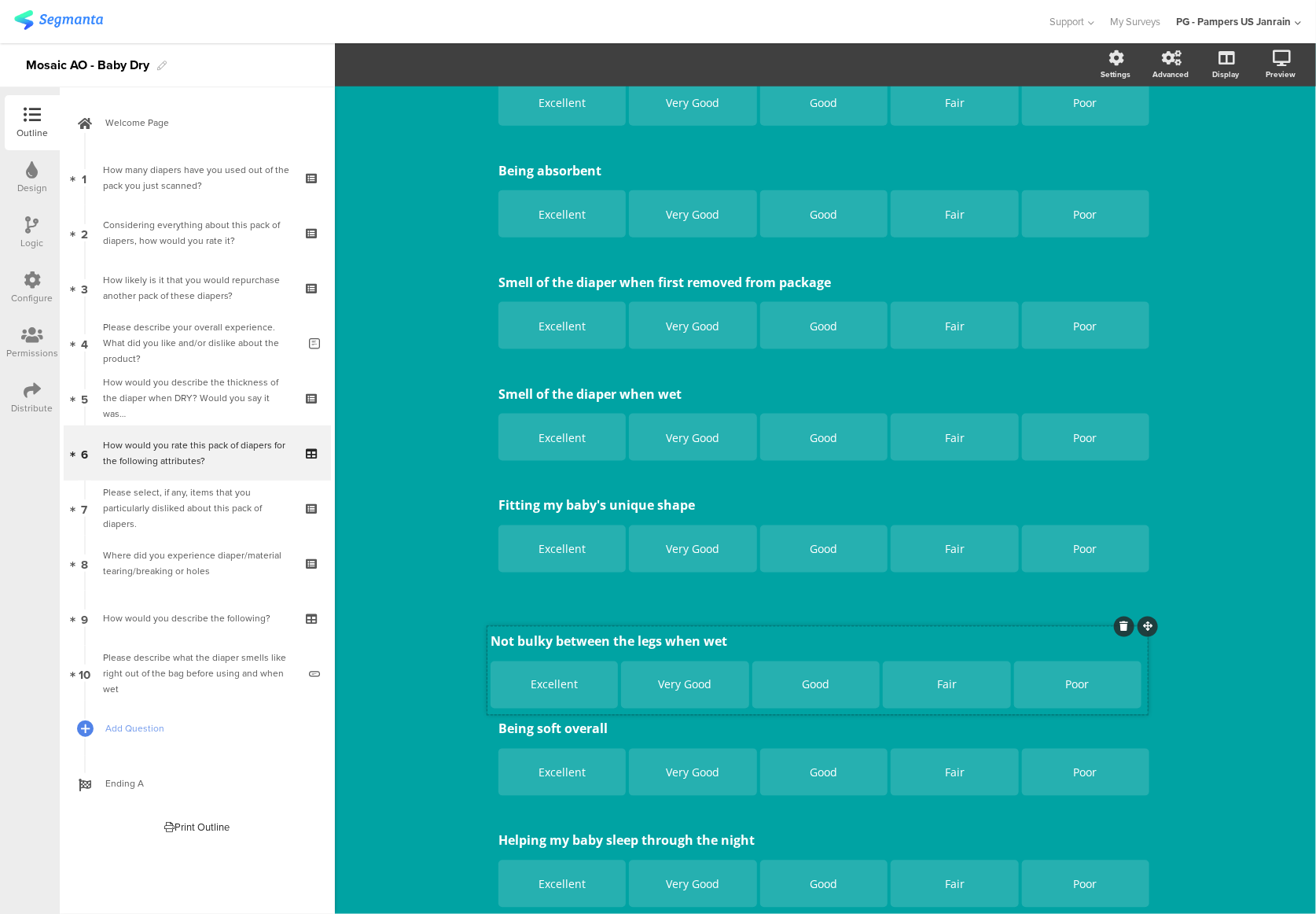
drag, startPoint x: 1146, startPoint y: 826, endPoint x: 1138, endPoint y: 622, distance: 204.2
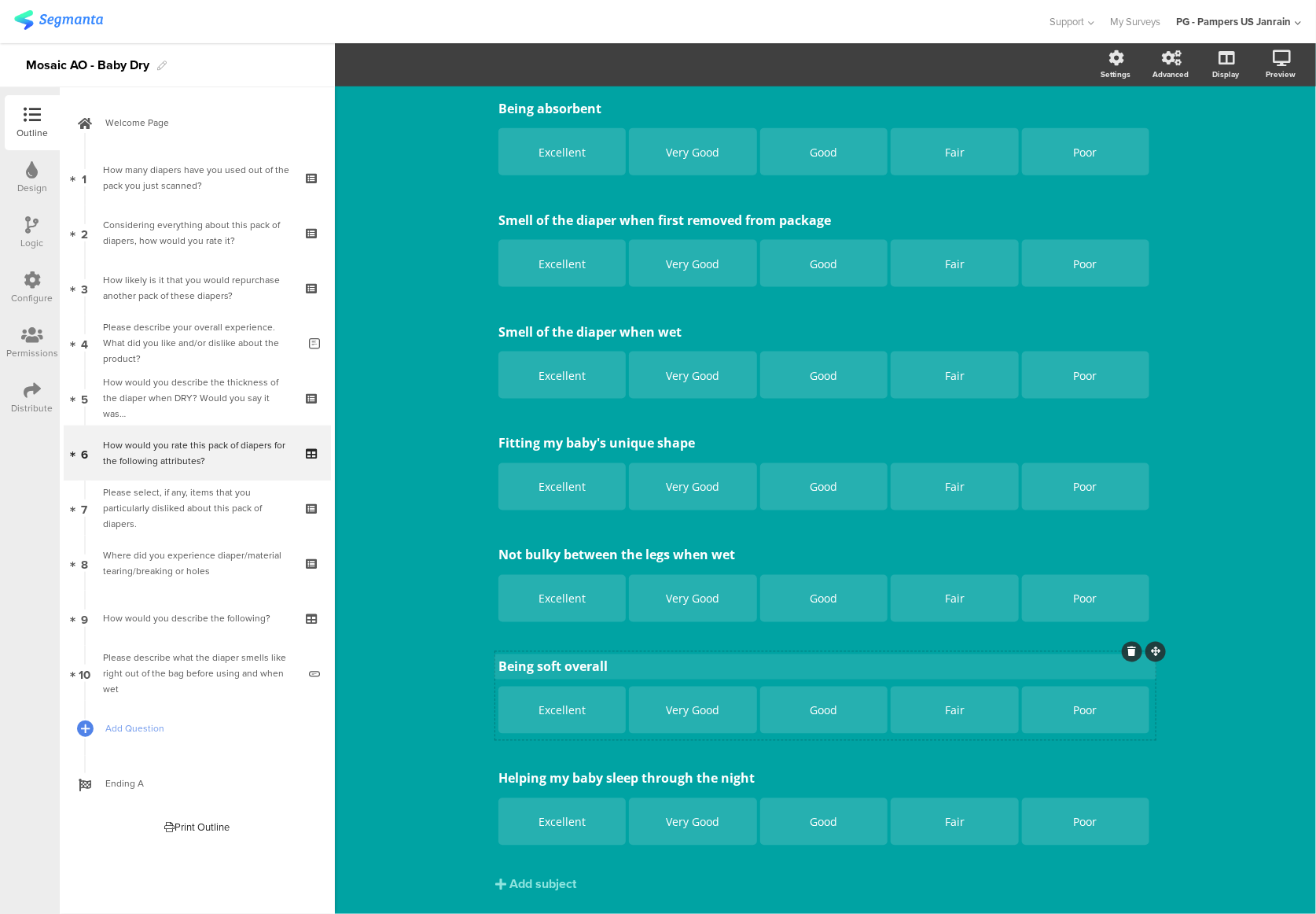
scroll to position [634, 0]
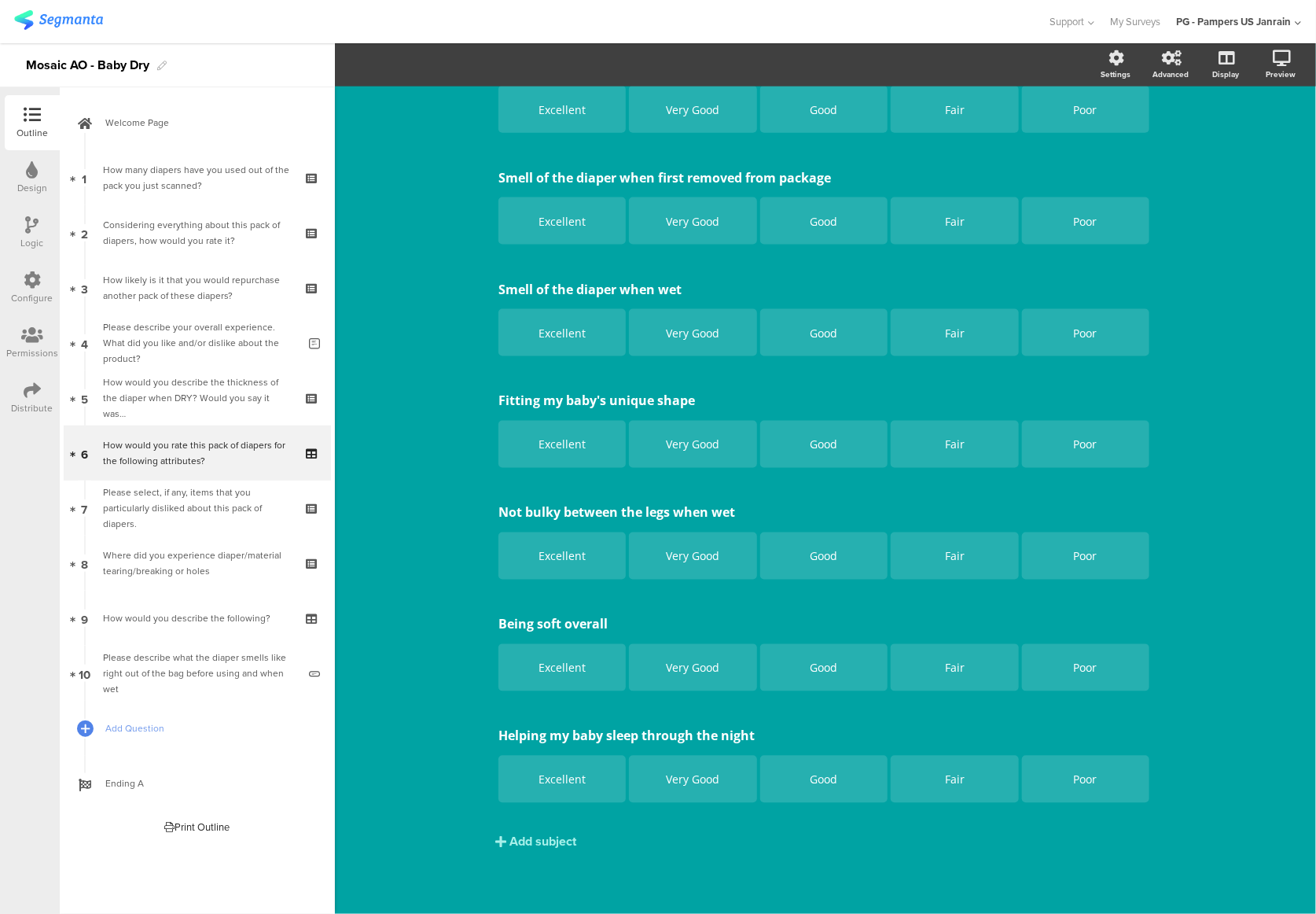
click at [545, 835] on div "Add subject" at bounding box center [542, 842] width 67 height 18
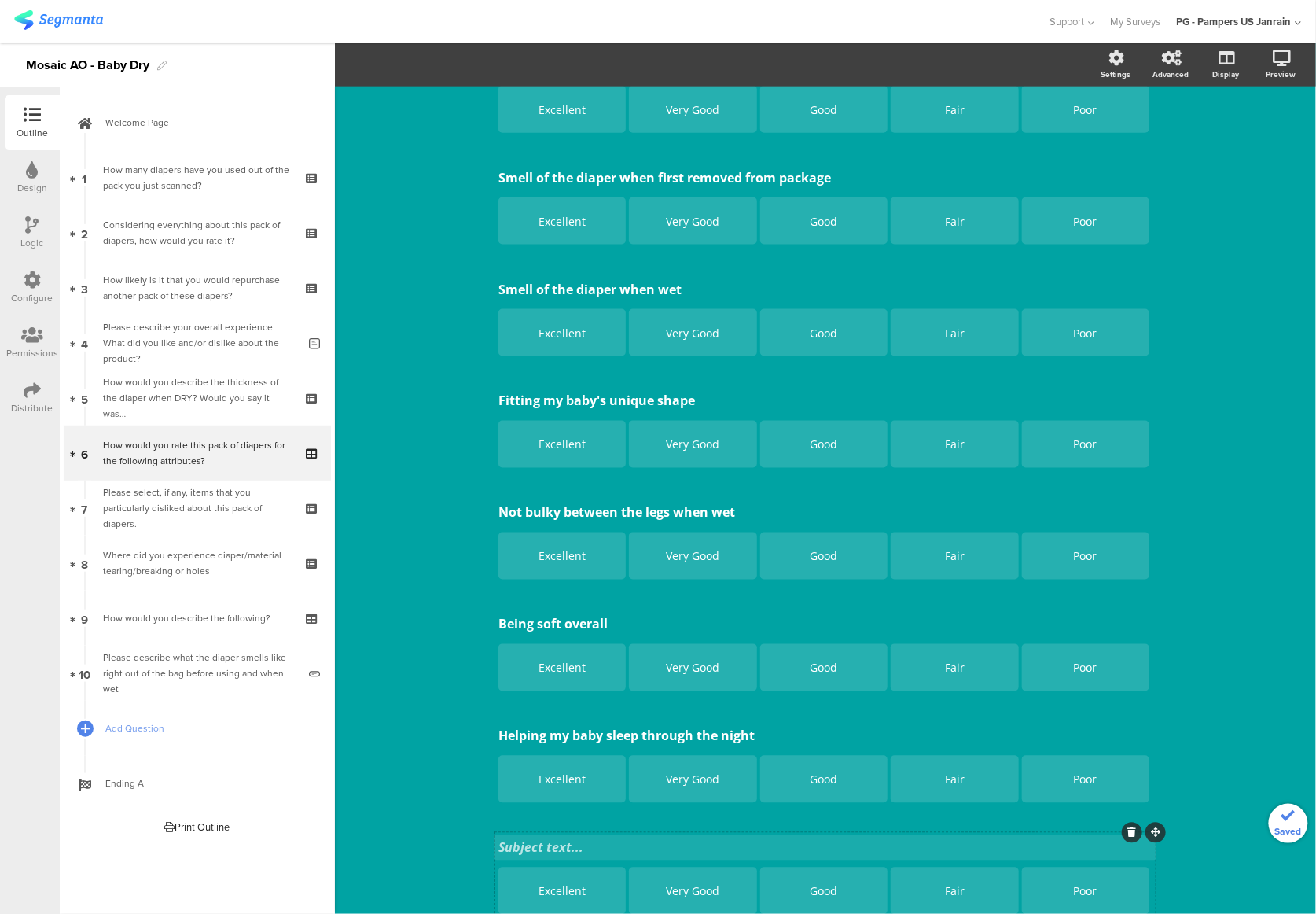
click at [542, 842] on div "Keeping my baby's skin dry Keeping my baby's skin dry Excellent Very Good Good …" at bounding box center [825, 263] width 660 height 1316
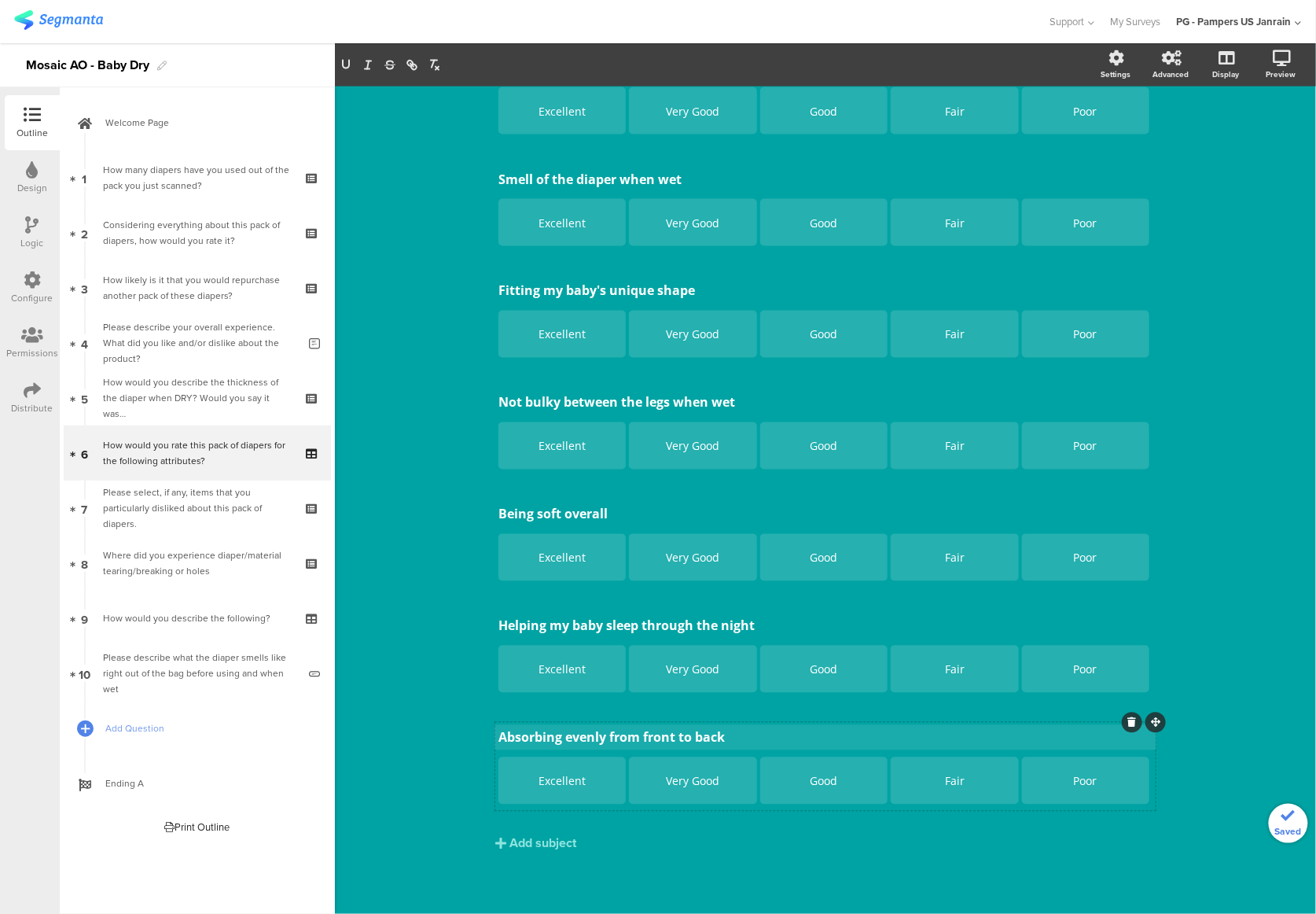
scroll to position [746, 0]
click at [745, 840] on div "Keeping my baby's skin dry Keeping my baby's skin dry Excellent Very Good Good …" at bounding box center [825, 171] width 660 height 1358
drag, startPoint x: 1154, startPoint y: 722, endPoint x: 1149, endPoint y: 515, distance: 207.1
click at [1148, 489] on div "Keeping my baby's skin dry Keeping my baby's skin dry Excellent Very Good Good …" at bounding box center [825, 151] width 660 height 1316
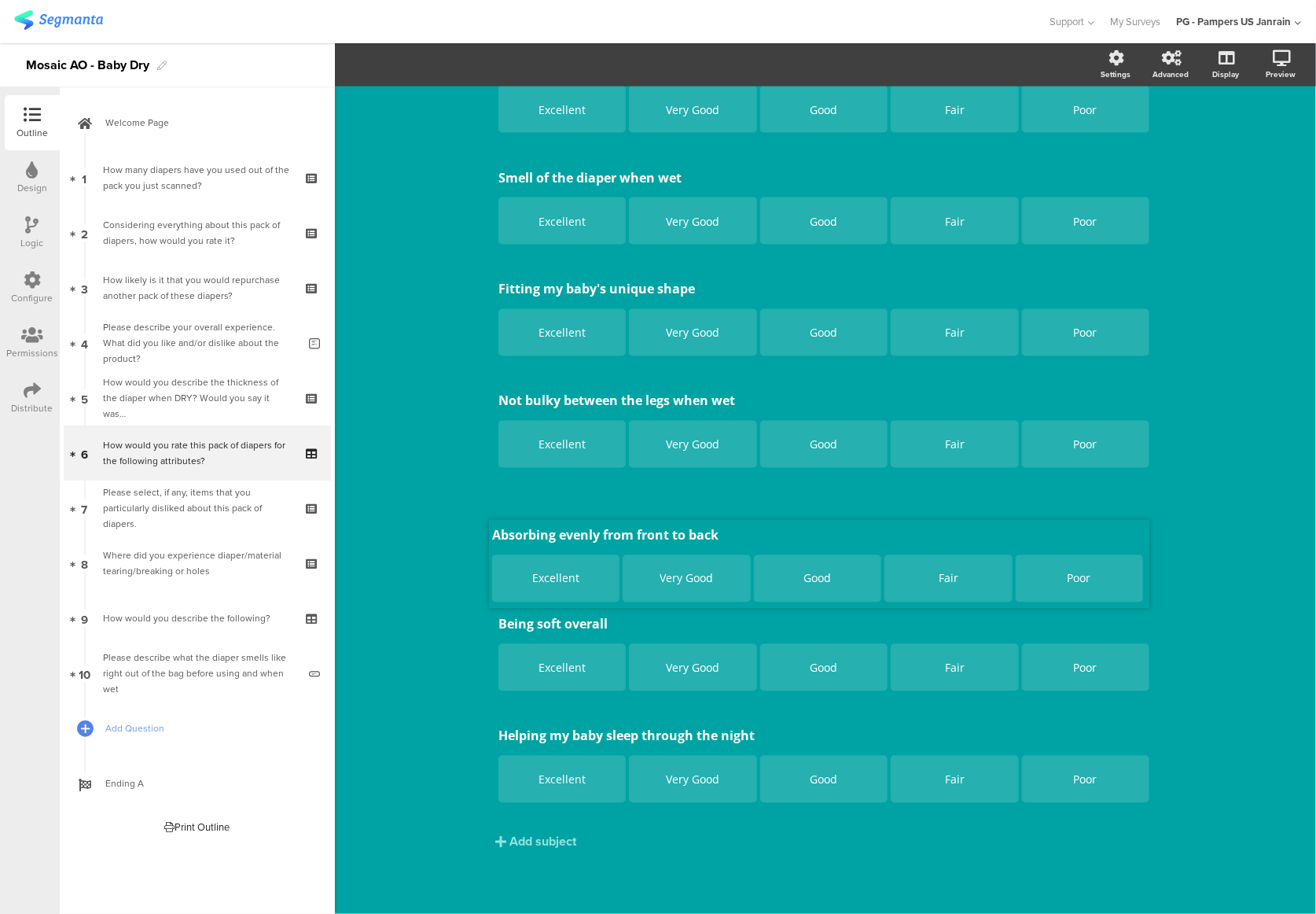
drag, startPoint x: 1145, startPoint y: 718, endPoint x: 1139, endPoint y: 516, distance: 202.1
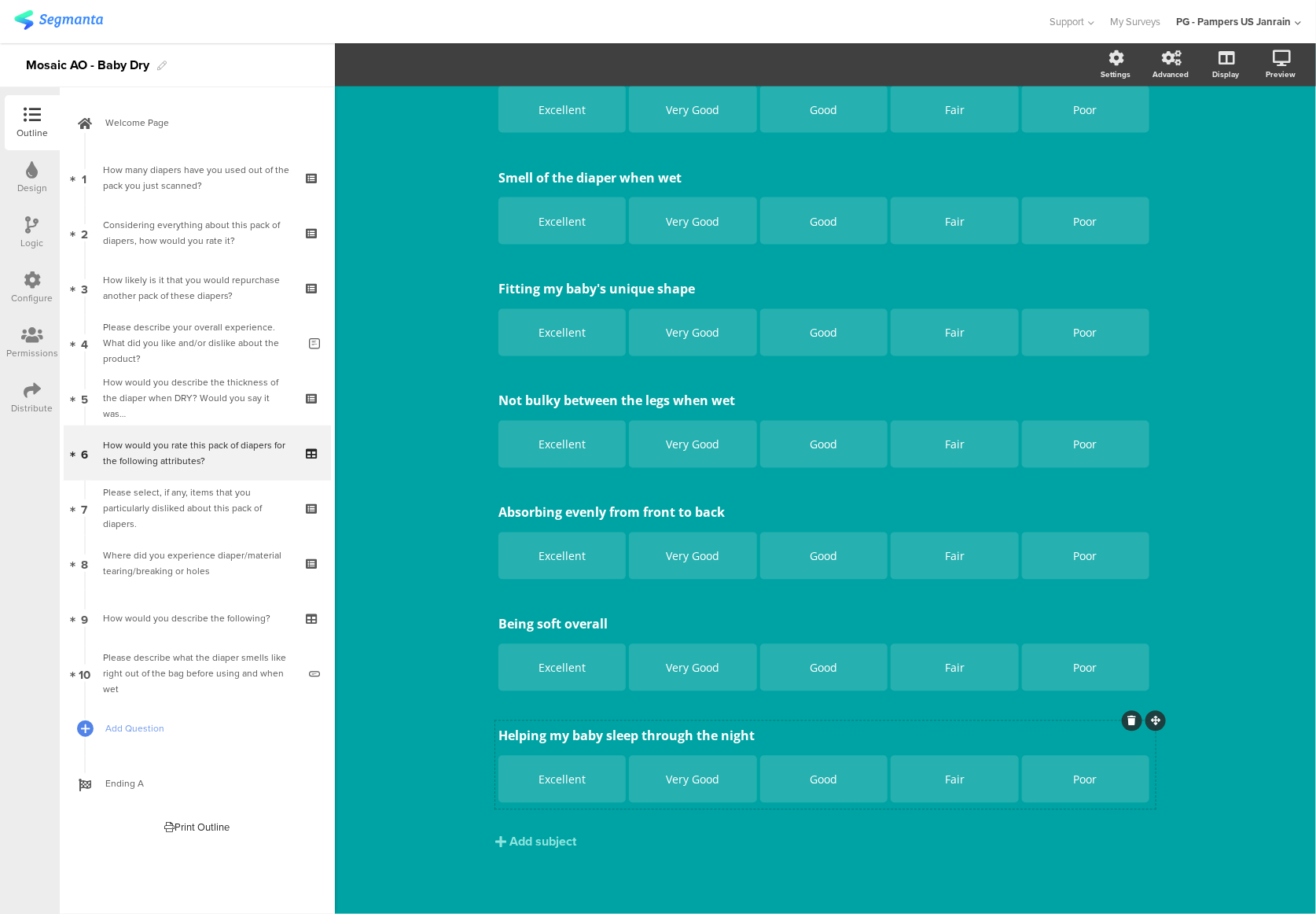
click at [1128, 724] on icon at bounding box center [1132, 721] width 9 height 10
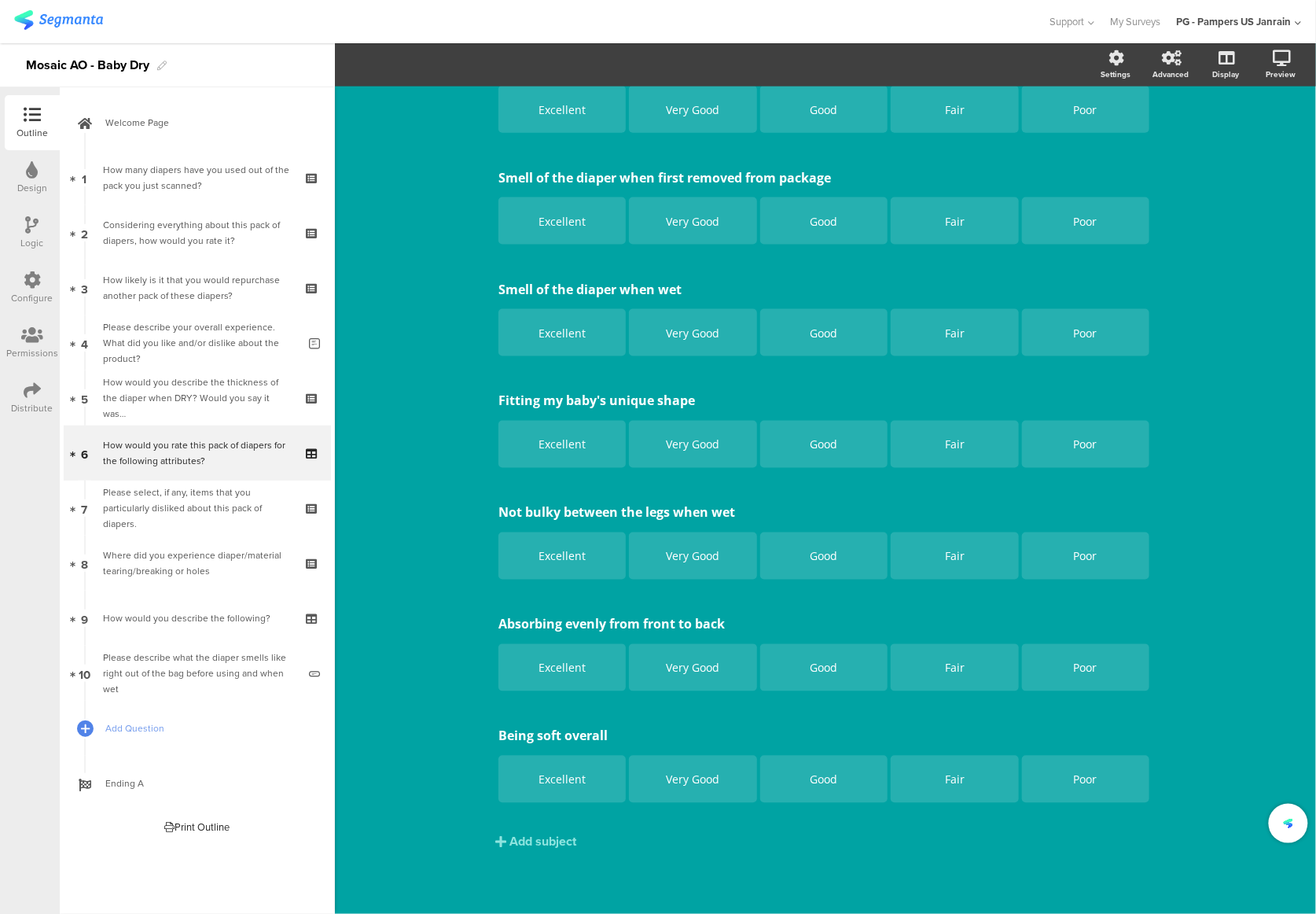
scroll to position [634, 0]
click at [1128, 724] on icon at bounding box center [1132, 721] width 9 height 10
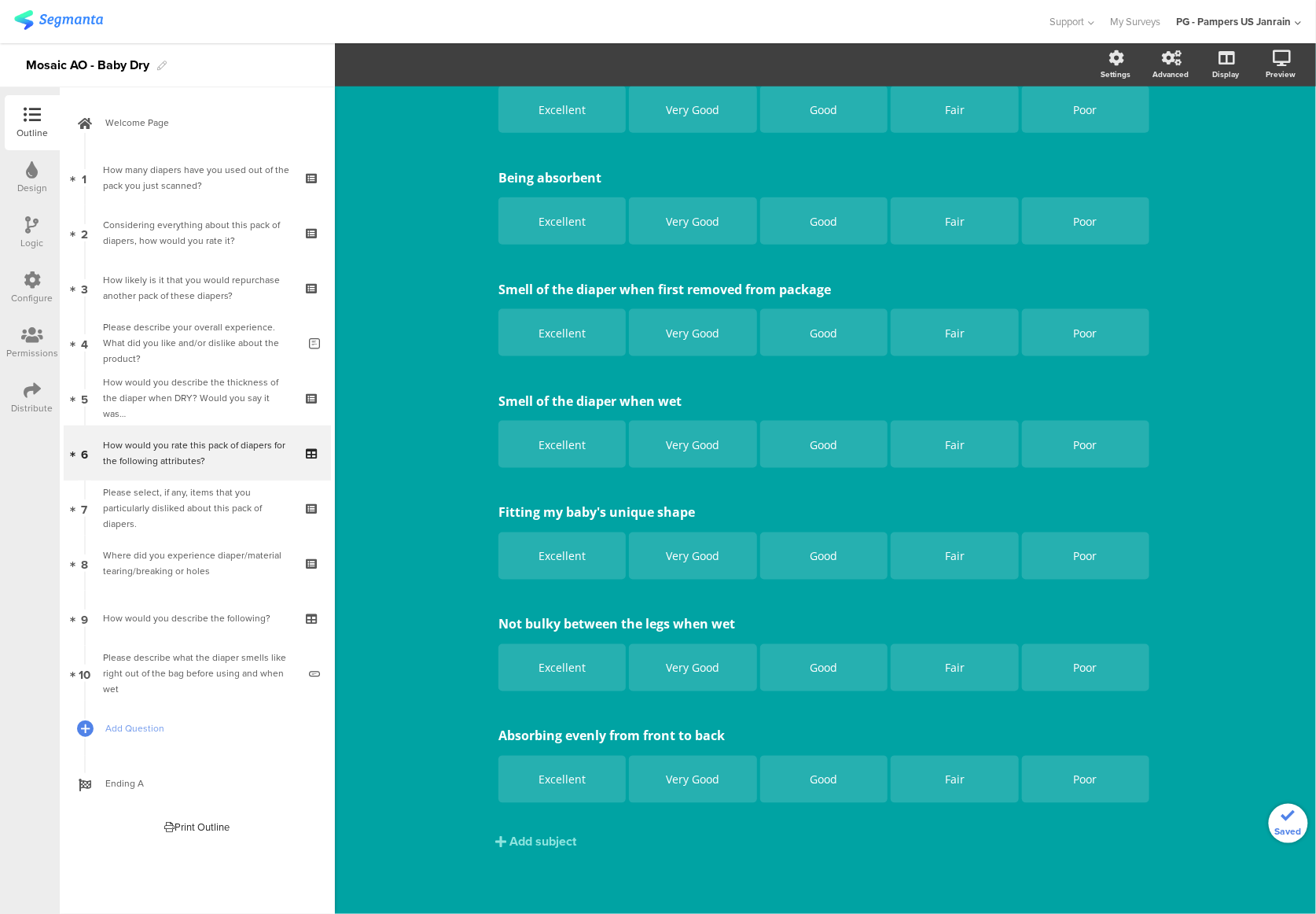
click at [1190, 762] on div "Type caption... 50% How would you rate this pack of diapers for the following a…" at bounding box center [825, 239] width 981 height 1349
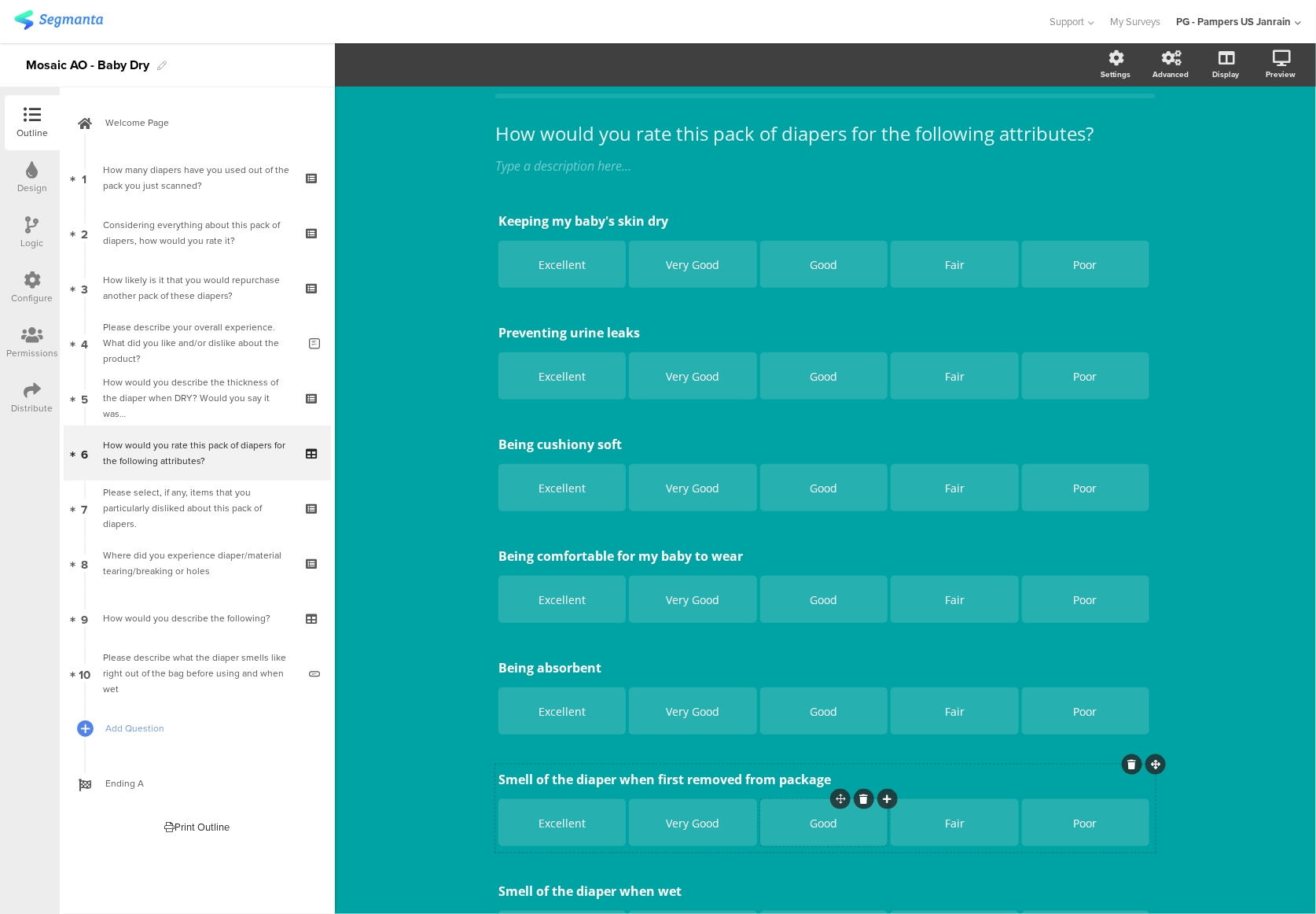
scroll to position [0, 0]
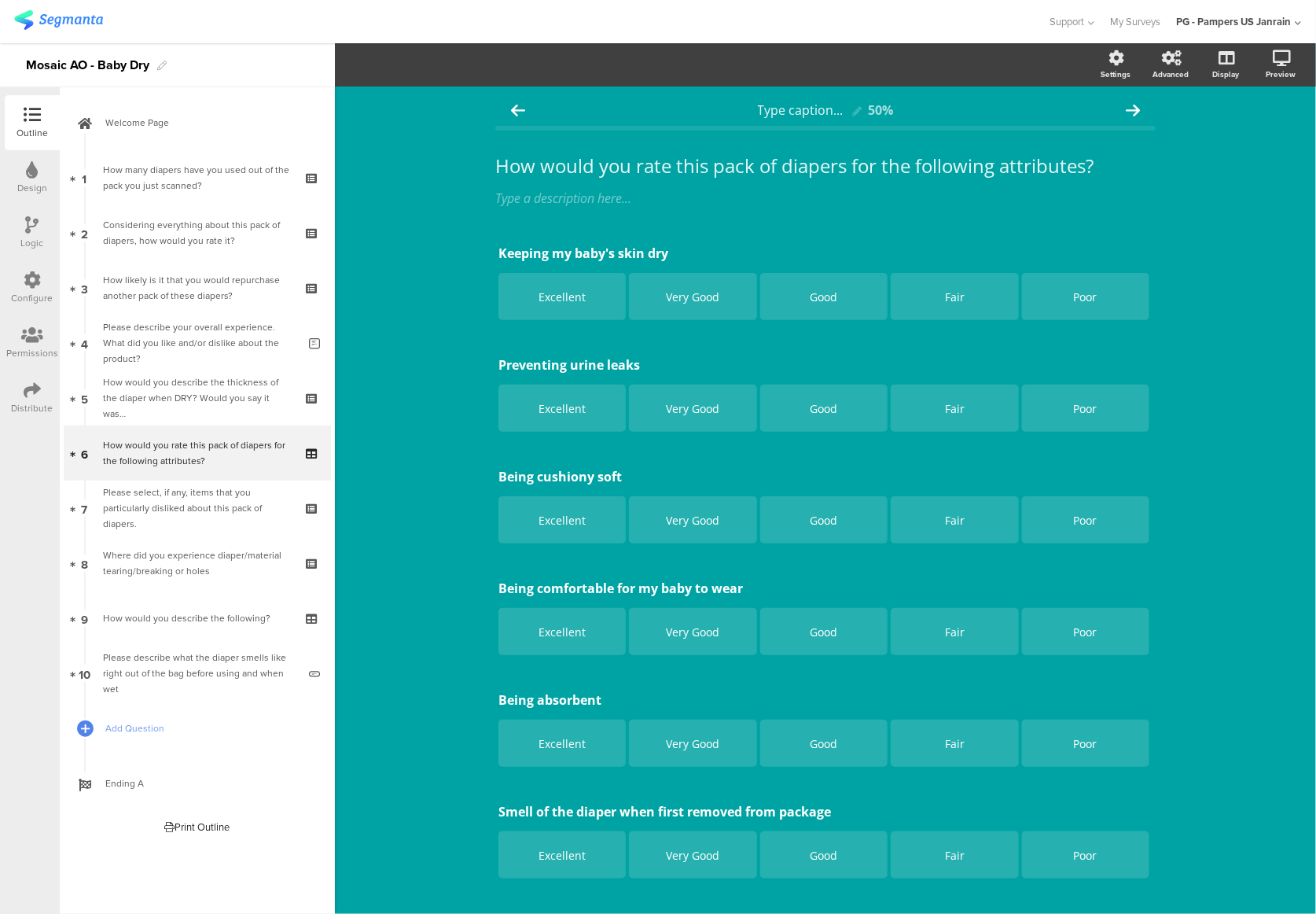
click at [404, 630] on div "Type caption... 50% How would you rate this pack of diapers for the following a…" at bounding box center [825, 762] width 981 height 1349
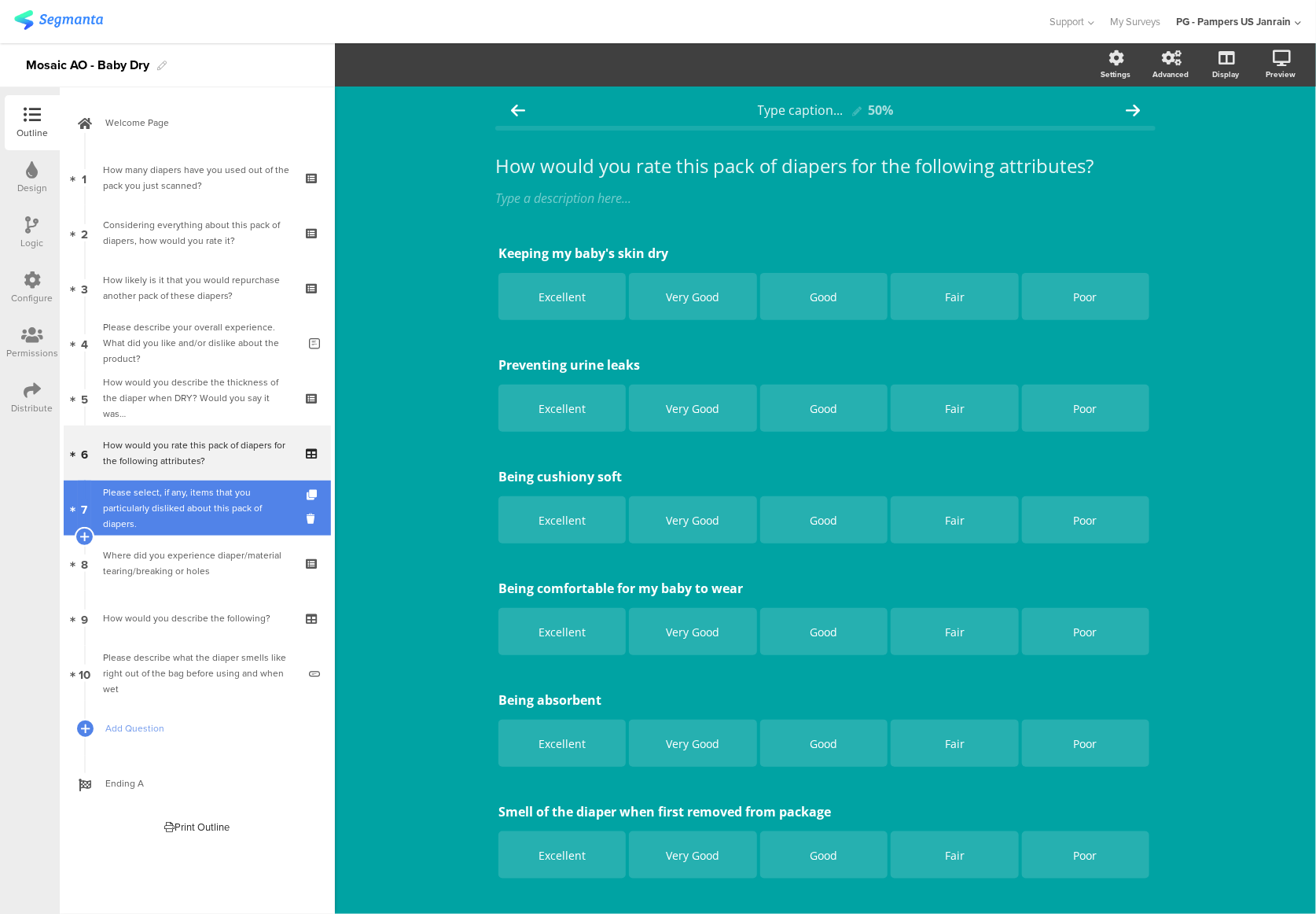
click at [134, 519] on div "Please select, if any, items that you particularly disliked about this pack of …" at bounding box center [197, 508] width 188 height 47
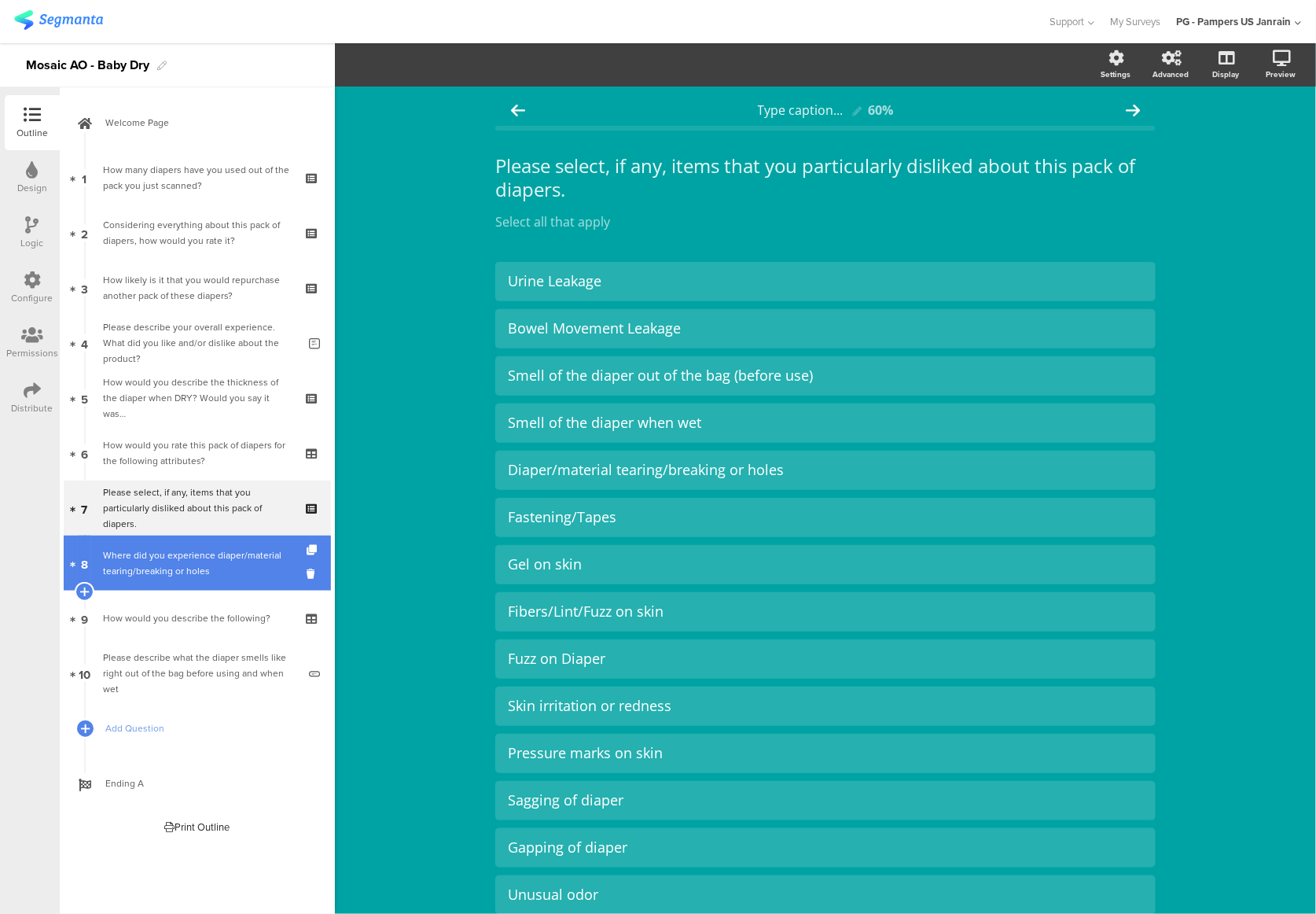
click at [133, 554] on div "Where did you experience diaper/material tearing/breaking or holes" at bounding box center [197, 563] width 188 height 32
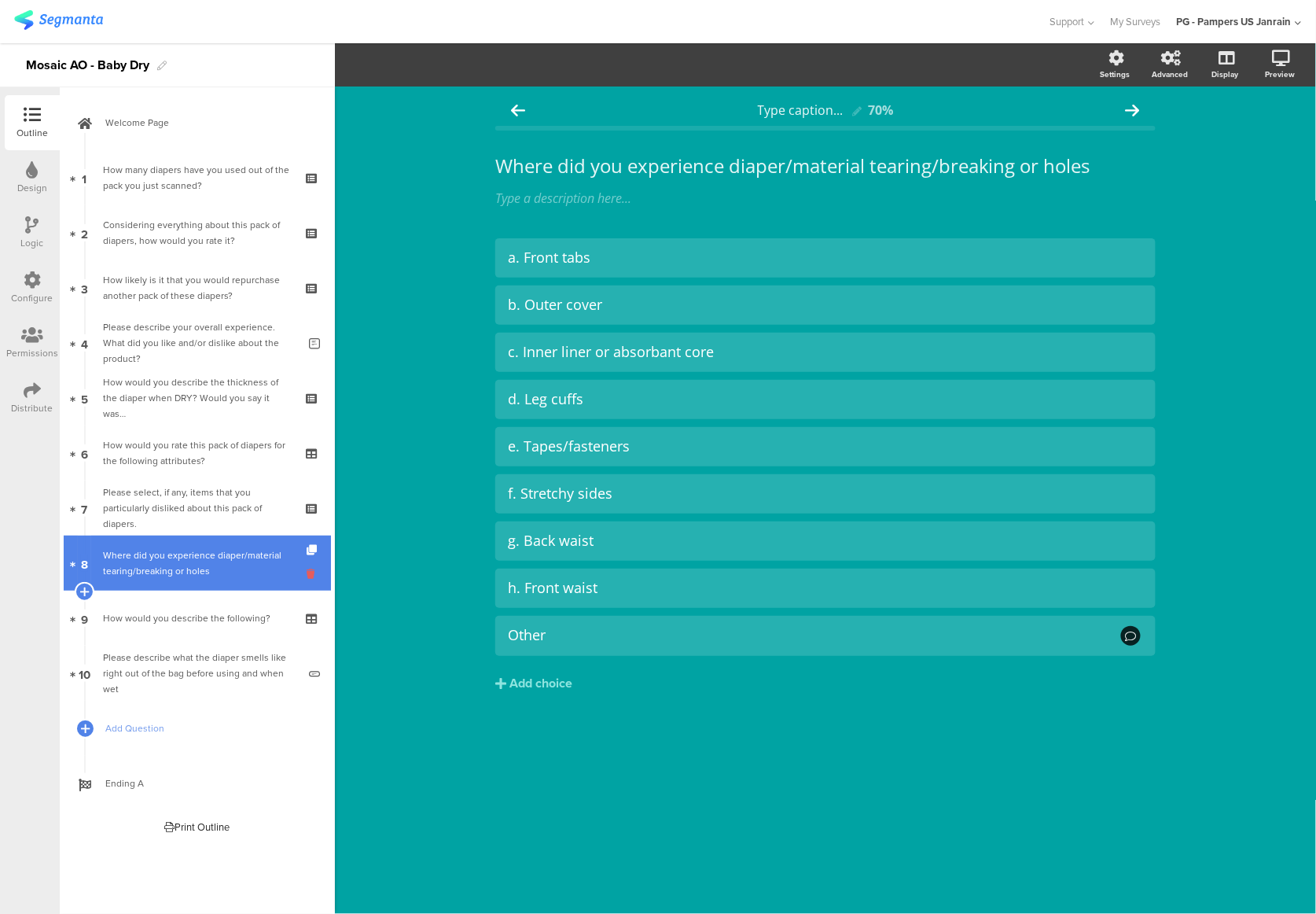
click at [310, 572] on icon at bounding box center [314, 573] width 14 height 14
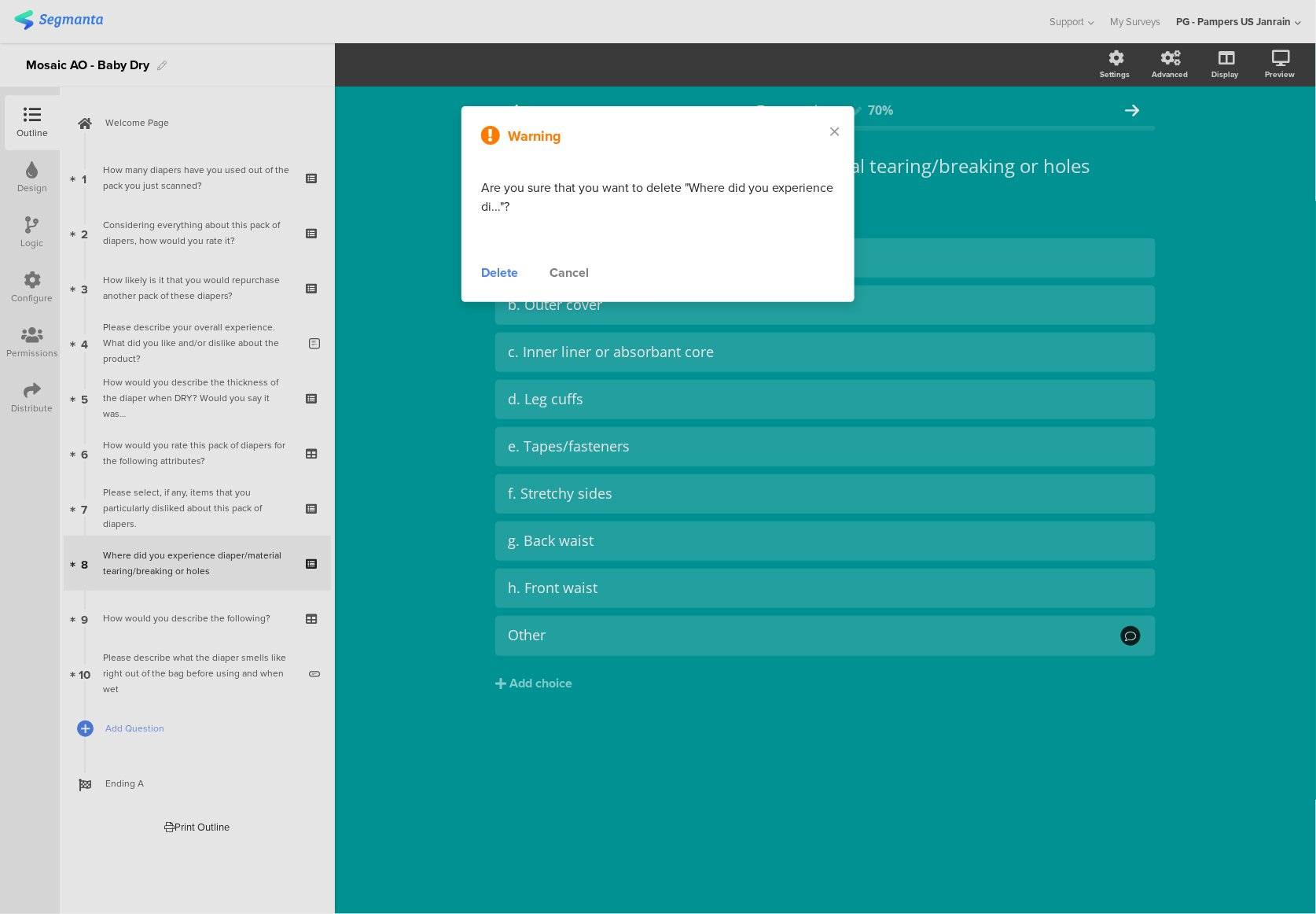
click at [500, 271] on div "Delete" at bounding box center [500, 273] width 37 height 19
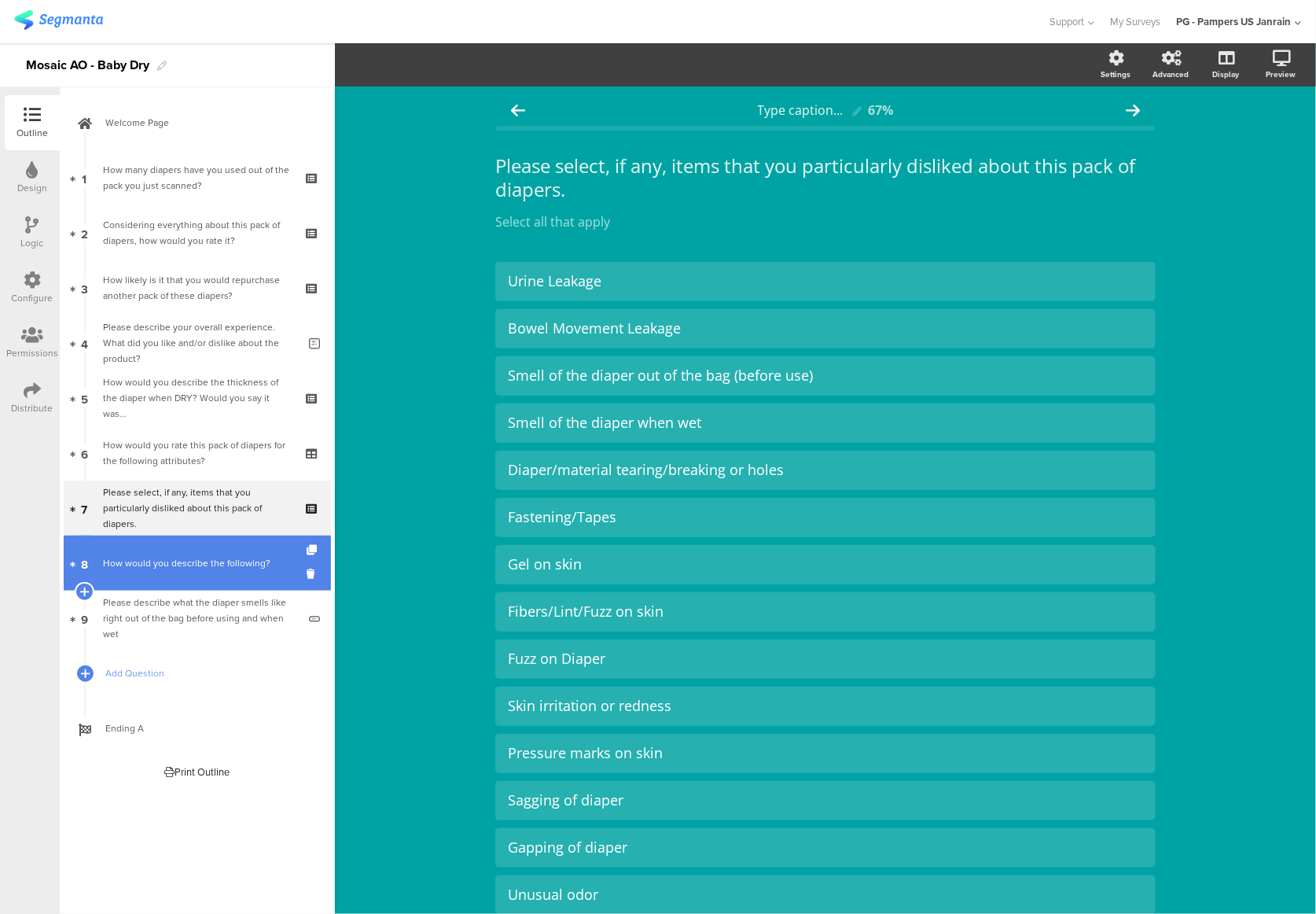
click at [175, 572] on link "8 How would you describe the following?" at bounding box center [197, 563] width 267 height 55
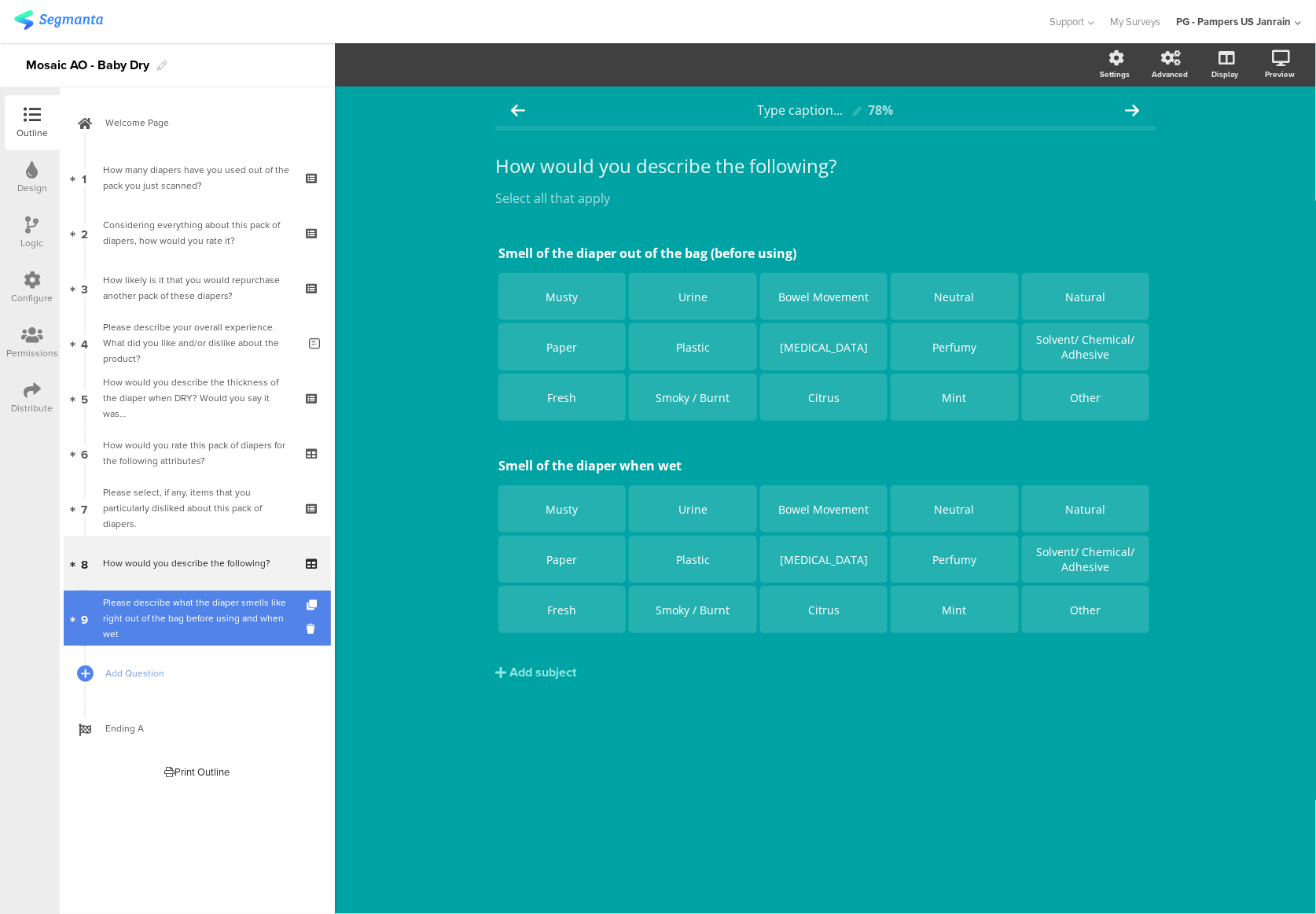
click at [167, 609] on div "Please describe what the diaper smells like right out of the bag before using a…" at bounding box center [200, 618] width 194 height 47
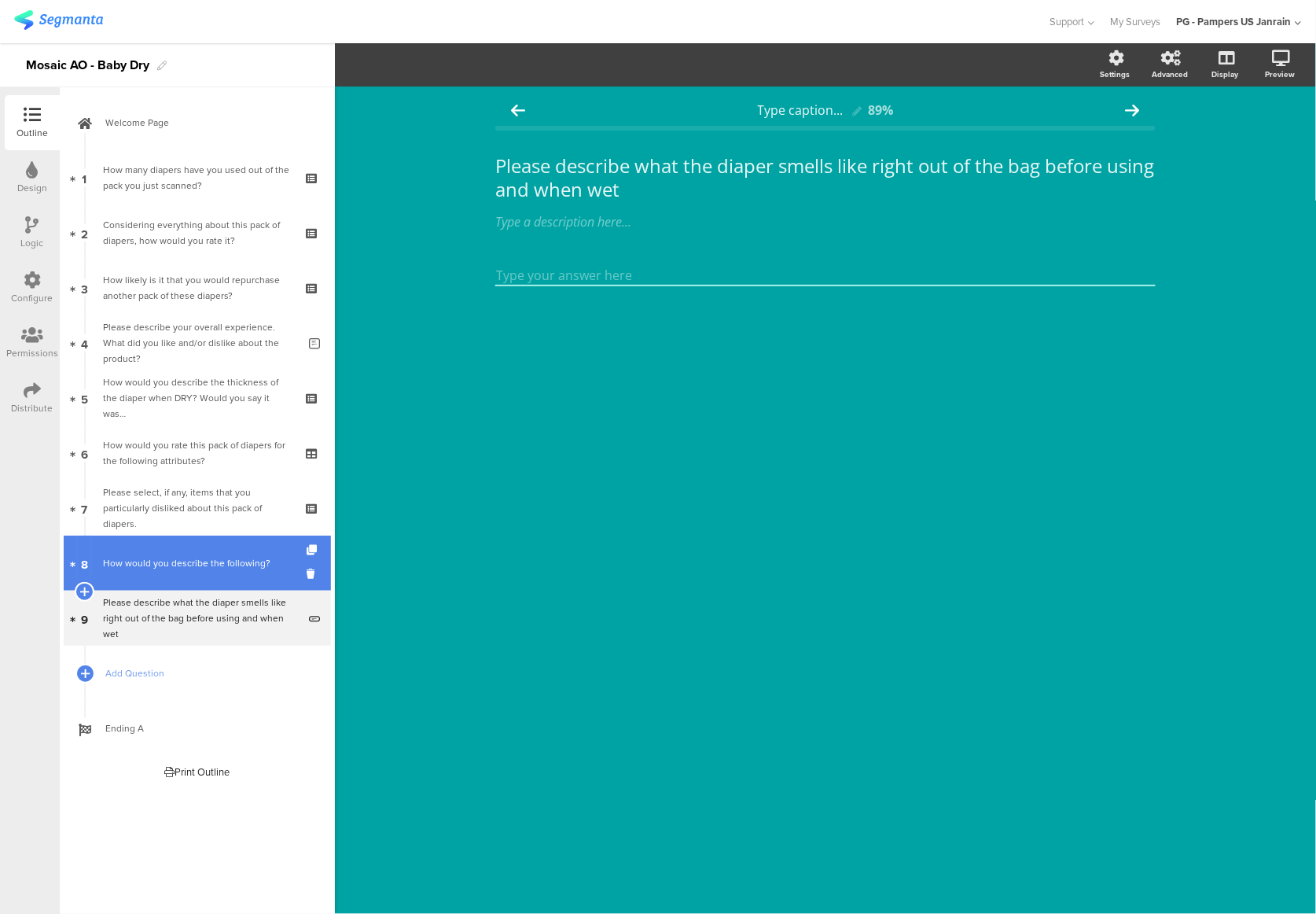
click at [180, 563] on div "How would you describe the following?" at bounding box center [197, 563] width 188 height 15
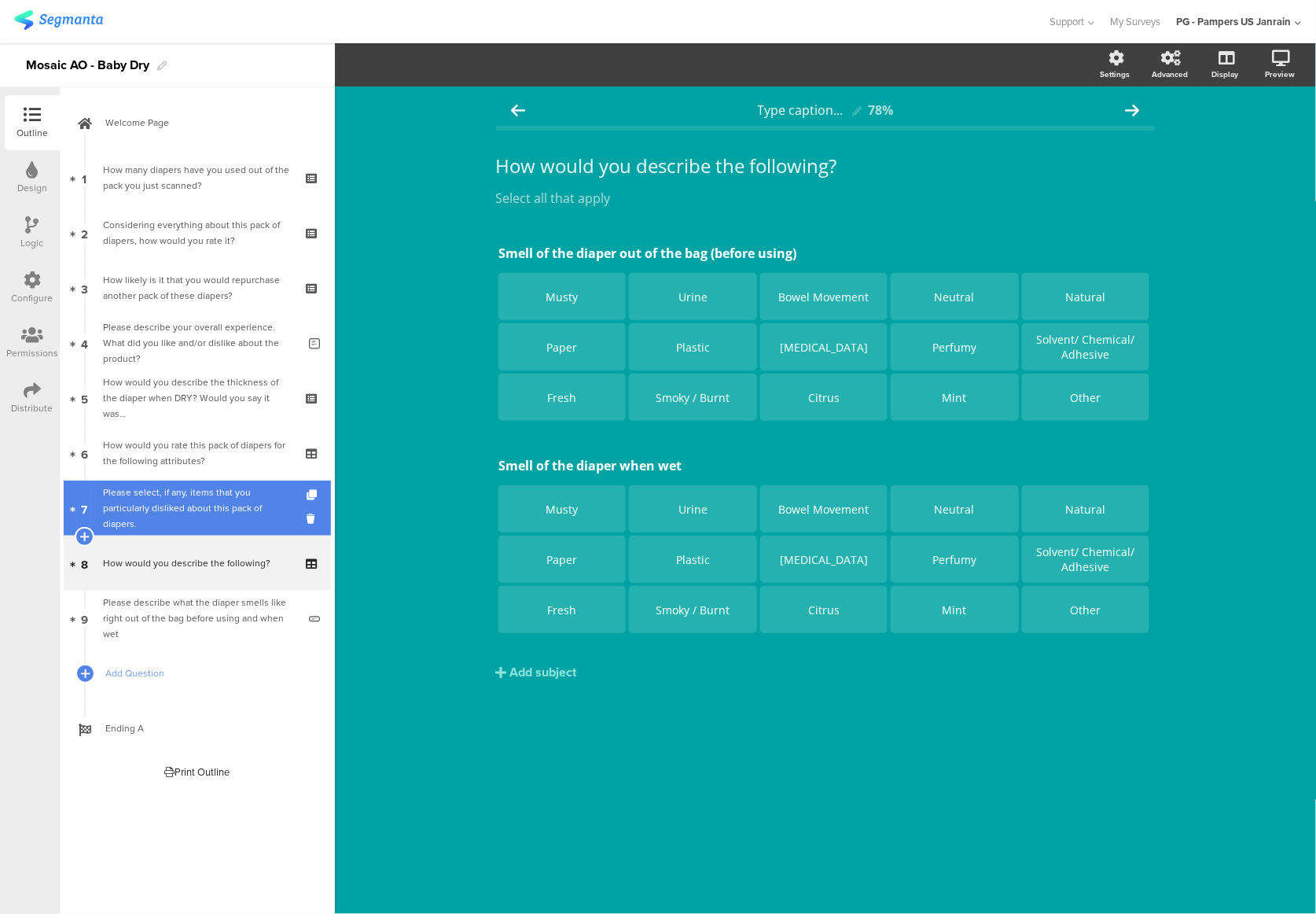
click at [173, 510] on div "Please select, if any, items that you particularly disliked about this pack of …" at bounding box center [197, 508] width 188 height 47
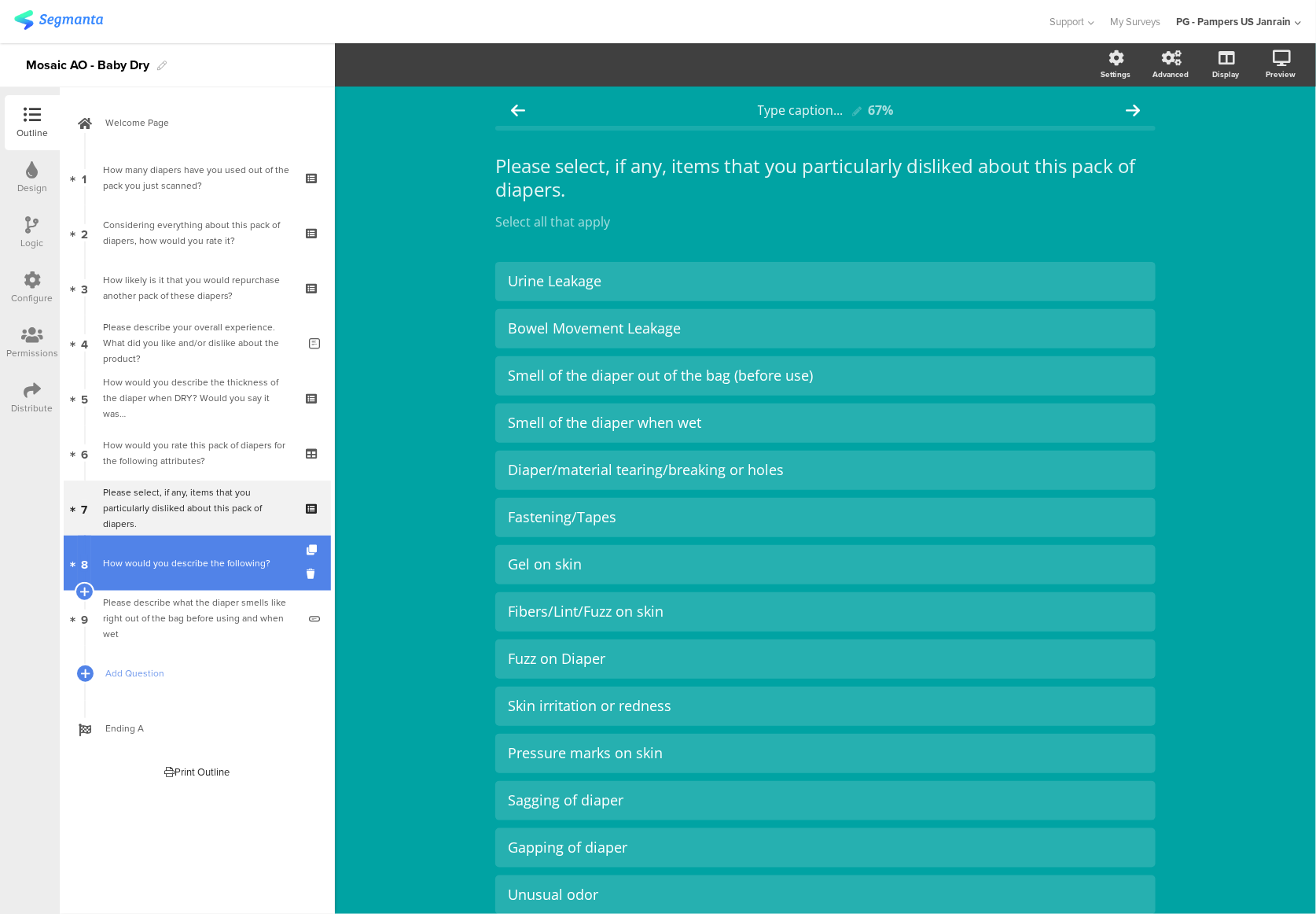
click at [172, 568] on div "How would you describe the following?" at bounding box center [197, 563] width 188 height 15
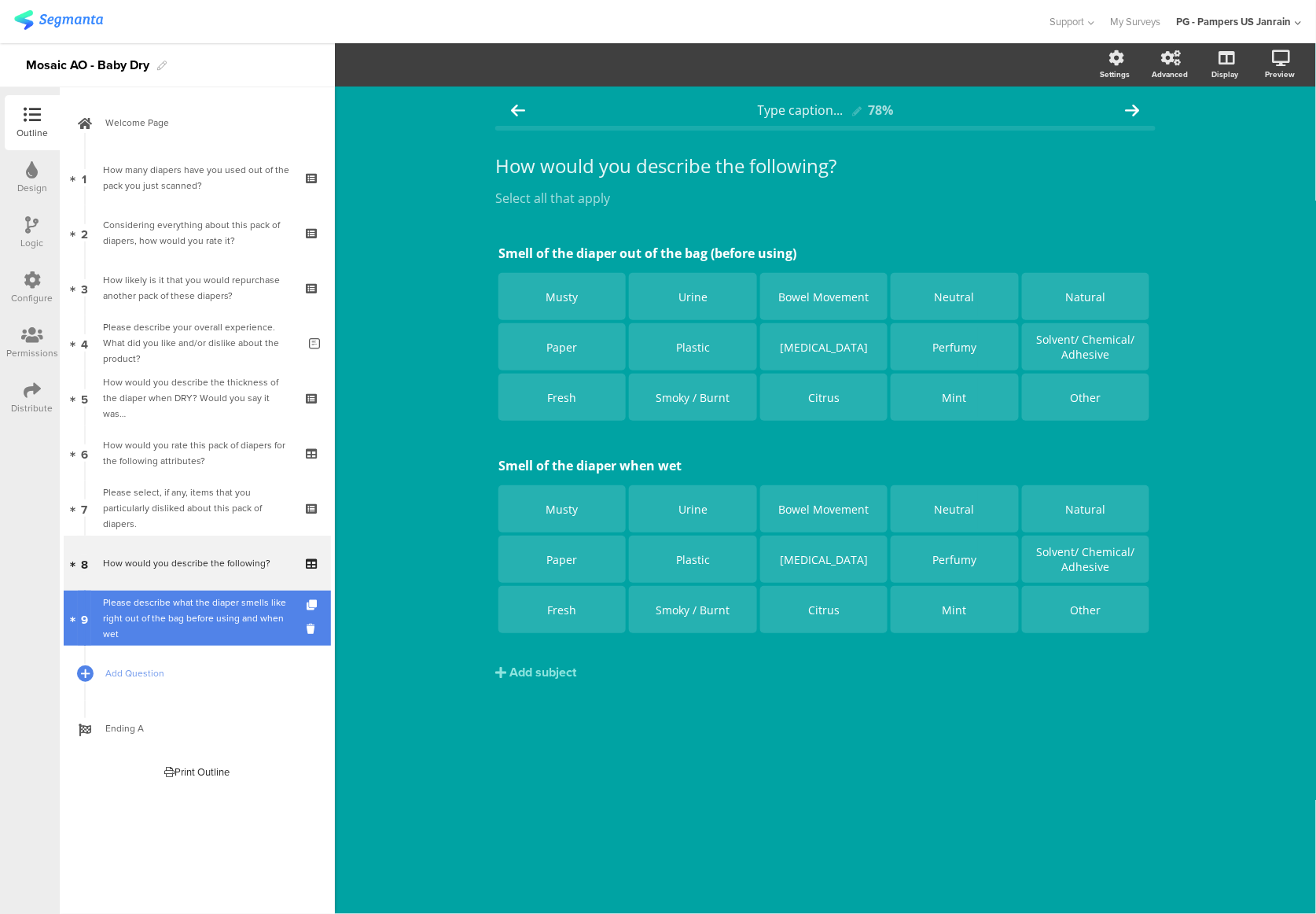
click at [173, 622] on div "Please describe what the diaper smells like right out of the bag before using a…" at bounding box center [200, 618] width 194 height 47
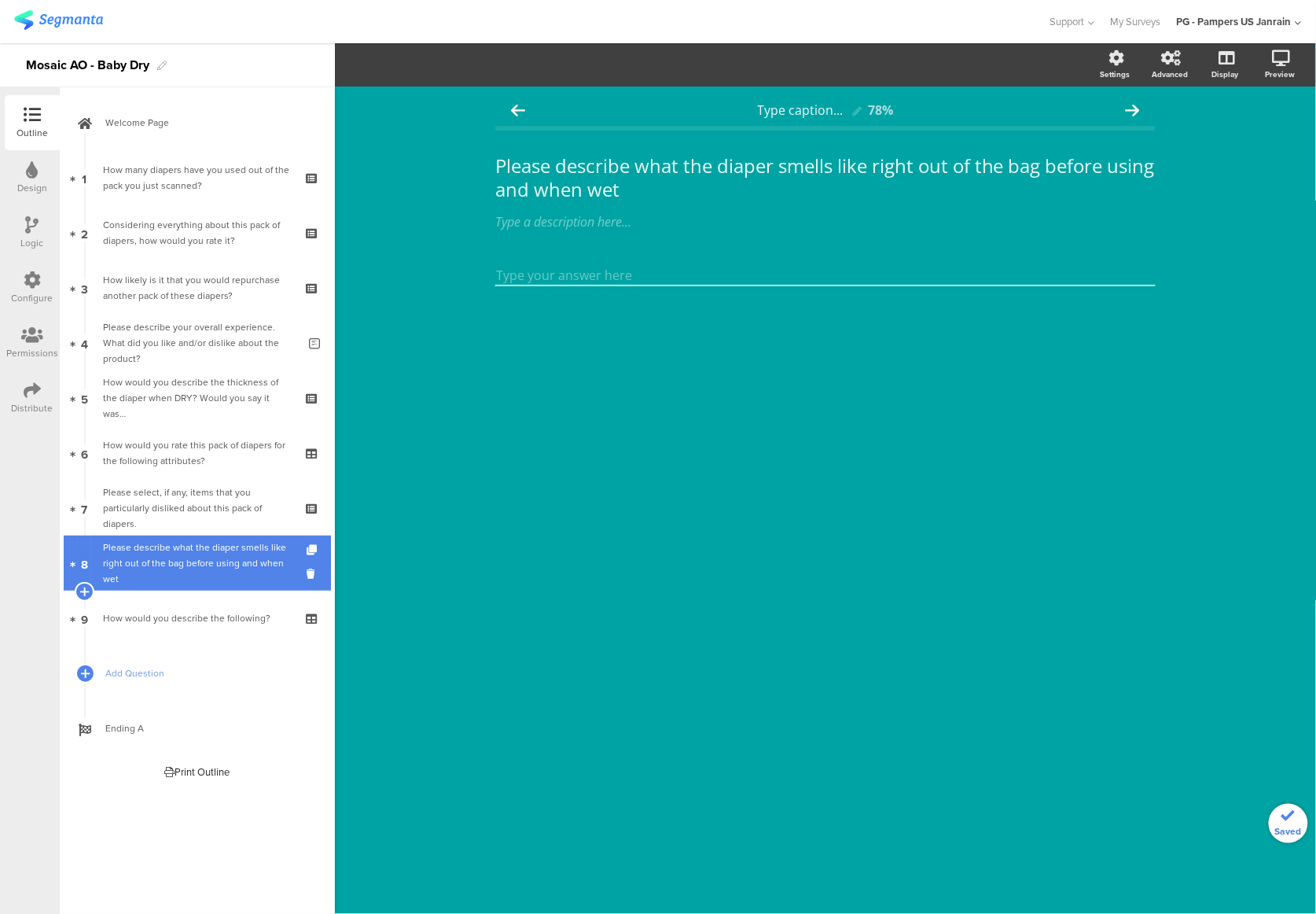
click at [172, 569] on div "Please describe what the diaper smells like right out of the bag before using a…" at bounding box center [200, 563] width 194 height 47
click at [171, 570] on div "Please describe what the diaper smells like right out of the bag before using a…" at bounding box center [200, 563] width 194 height 47
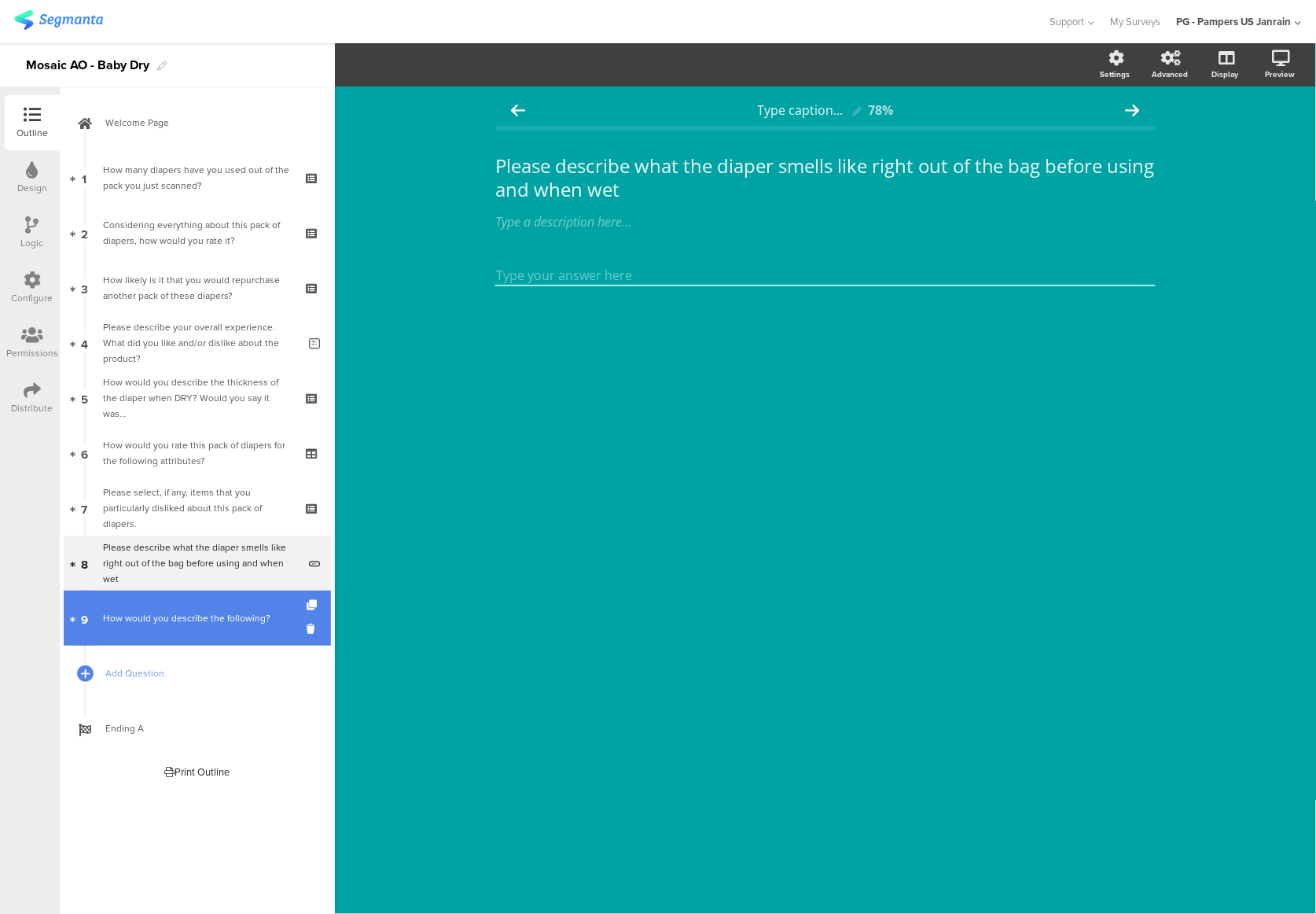
click at [171, 597] on link "9 How would you describe the following?" at bounding box center [197, 618] width 267 height 55
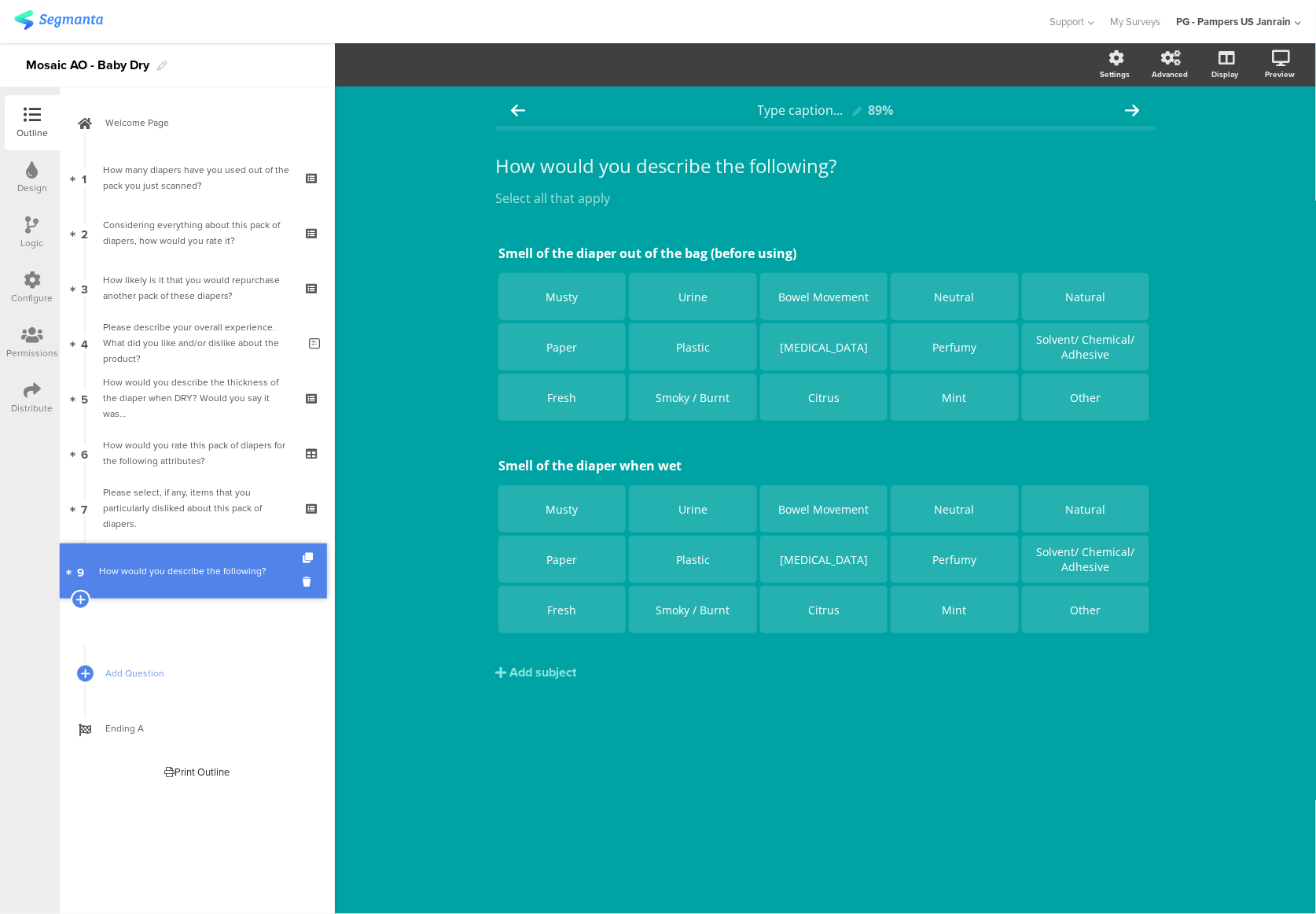
drag, startPoint x: 172, startPoint y: 621, endPoint x: 177, endPoint y: 568, distance: 53.2
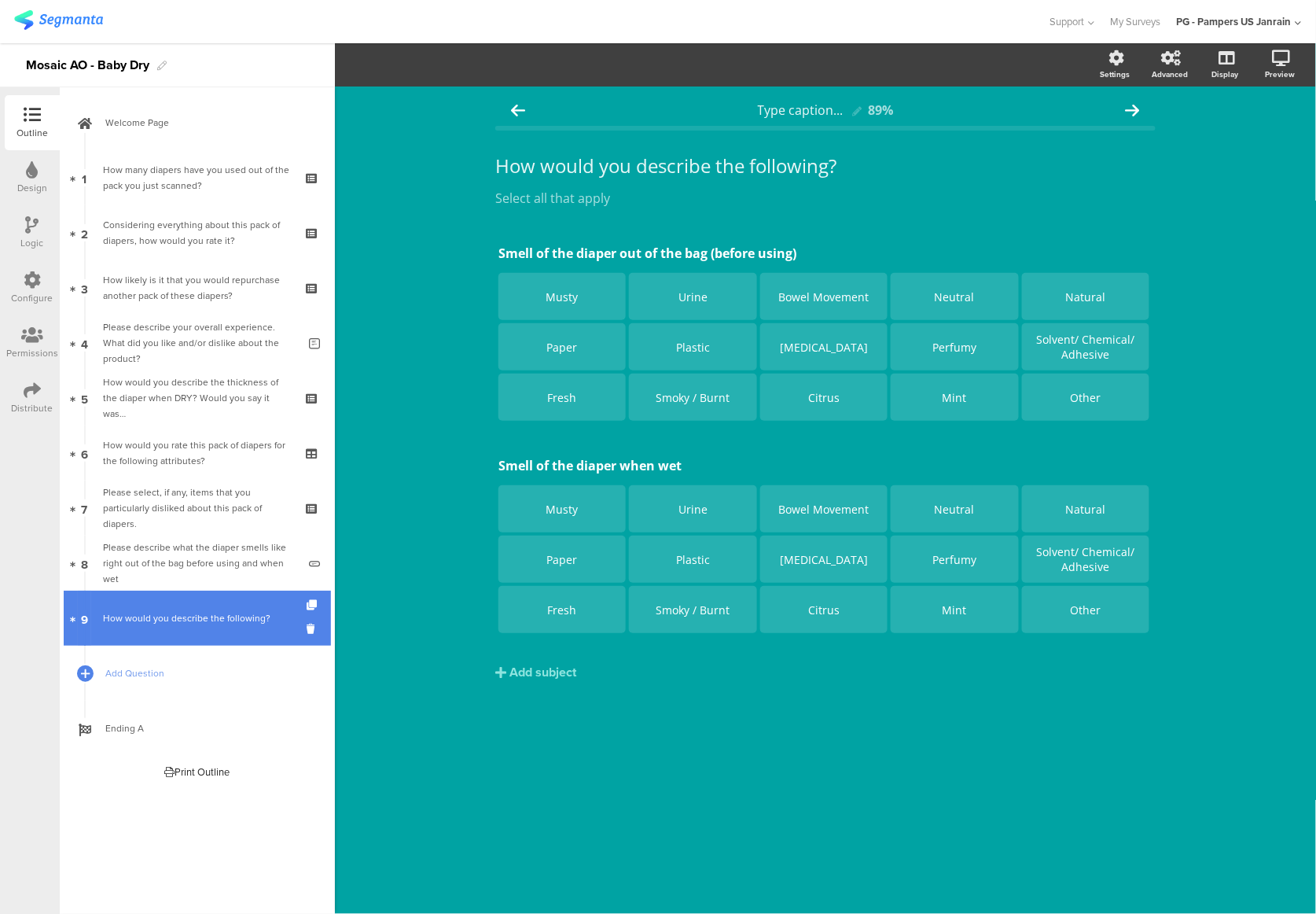
click at [189, 618] on div "How would you describe the following?" at bounding box center [197, 618] width 188 height 15
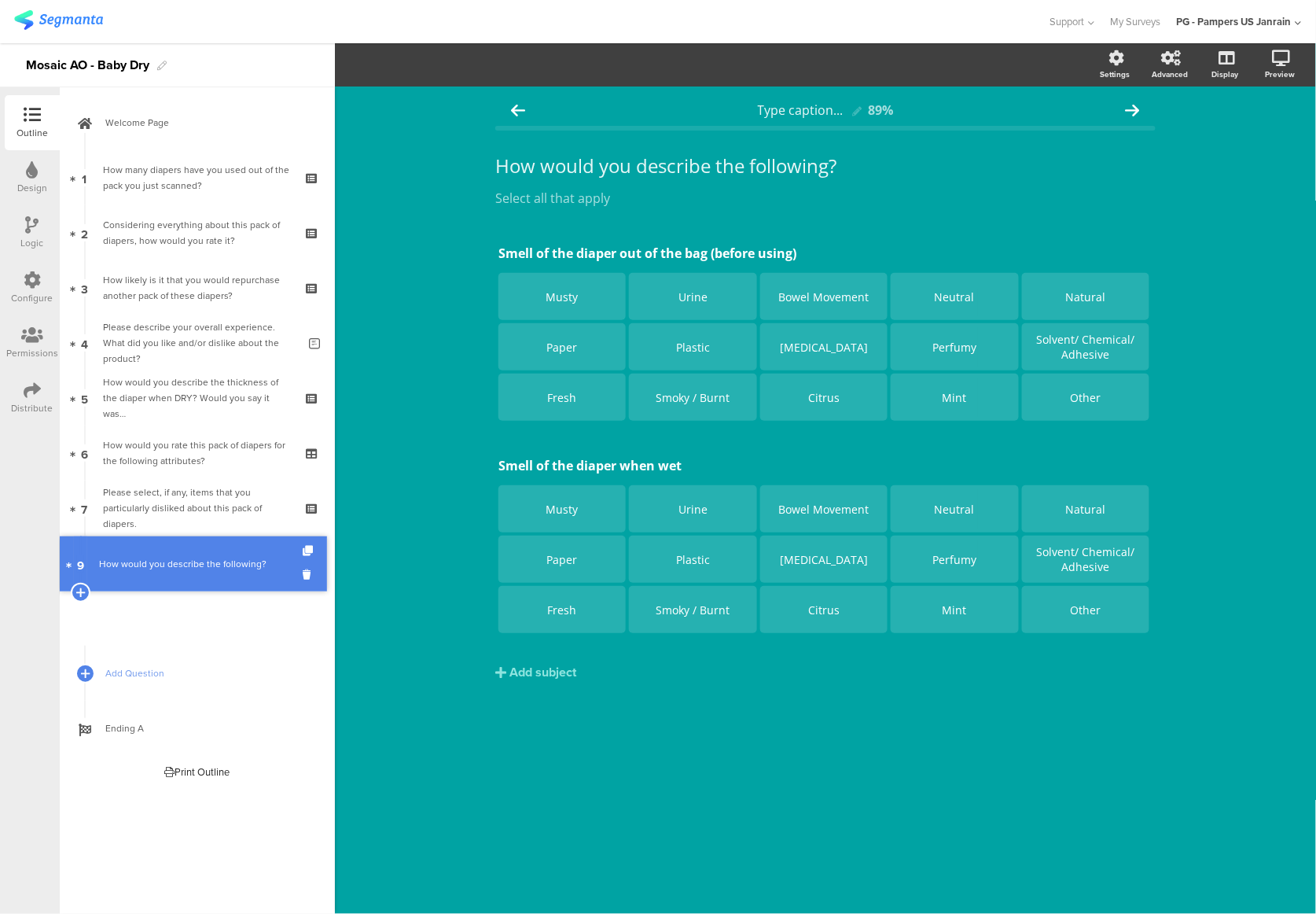
drag, startPoint x: 189, startPoint y: 618, endPoint x: 195, endPoint y: 562, distance: 56.3
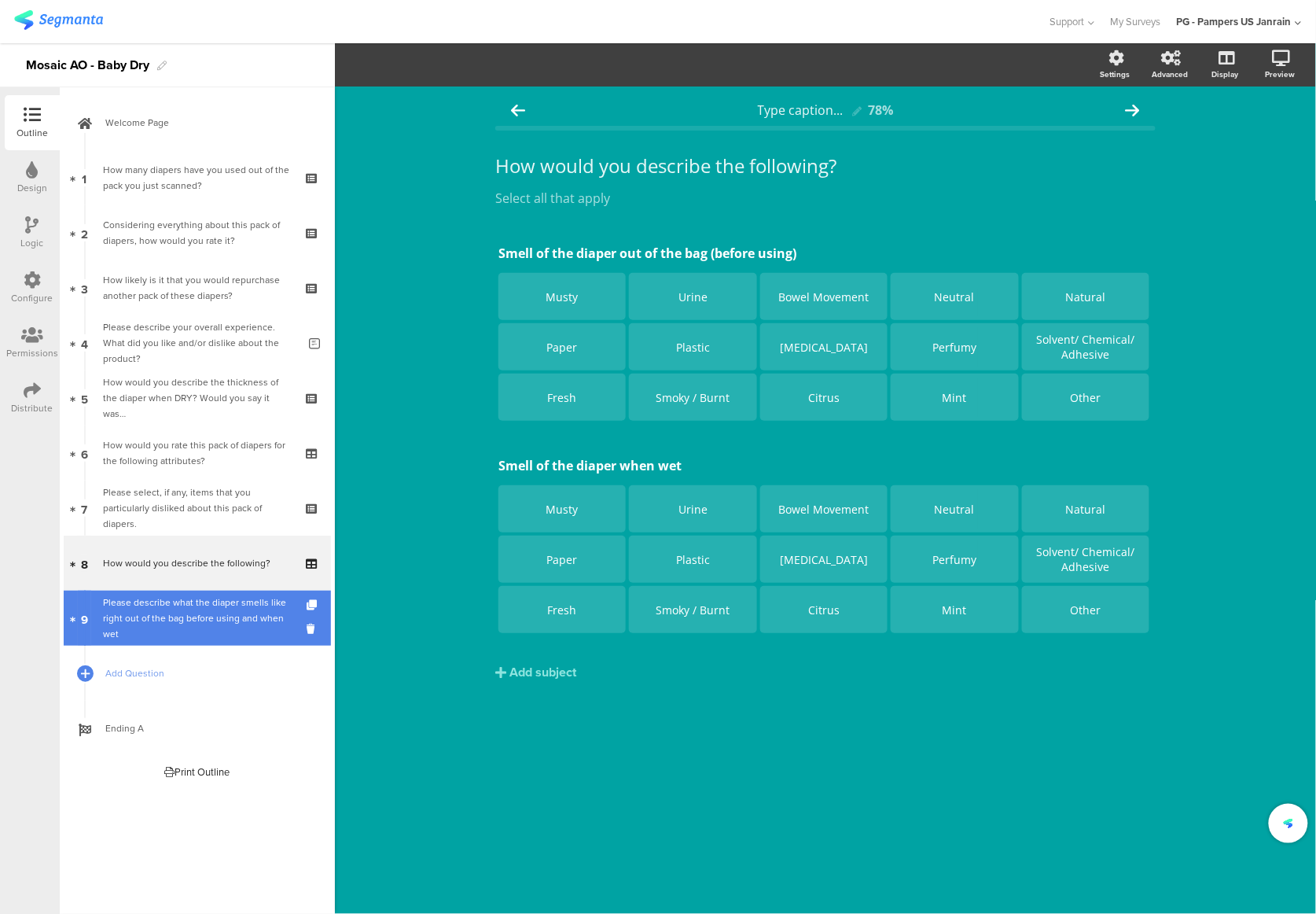
click at [193, 611] on div "Please describe what the diaper smells like right out of the bag before using a…" at bounding box center [200, 618] width 194 height 47
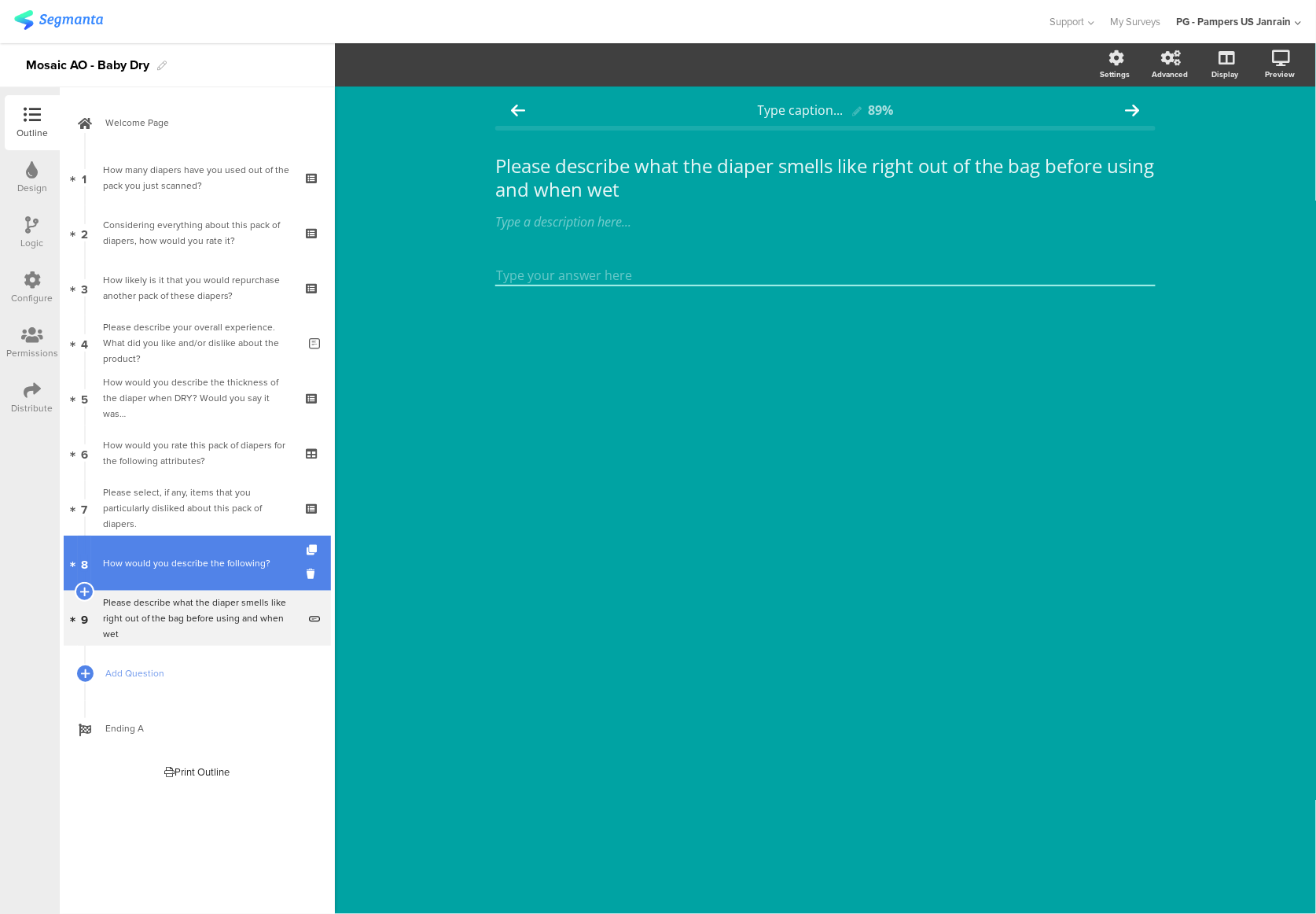
click at [149, 560] on div "How would you describe the following?" at bounding box center [197, 563] width 188 height 15
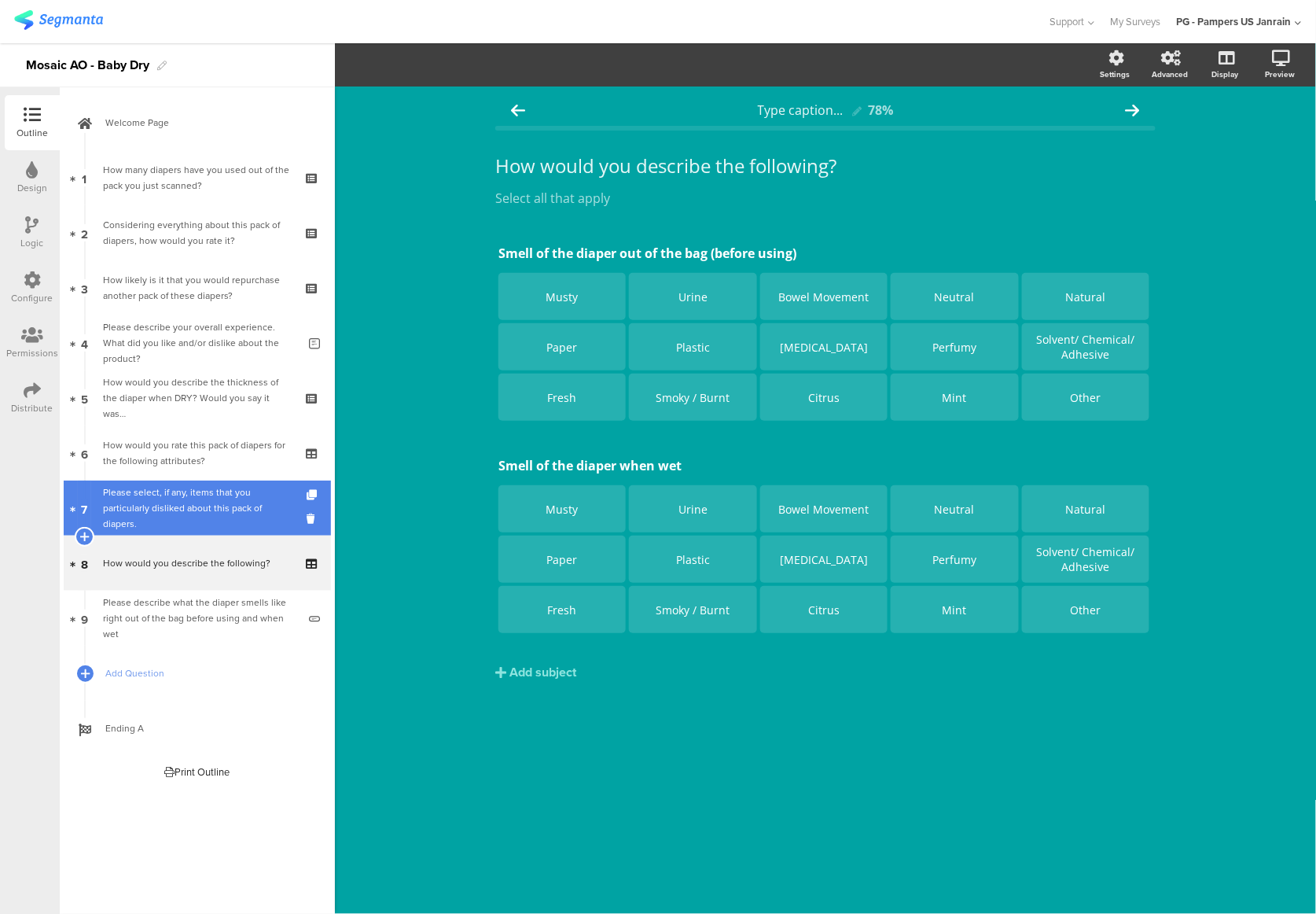
click at [149, 522] on div "Please select, if any, items that you particularly disliked about this pack of …" at bounding box center [197, 508] width 188 height 47
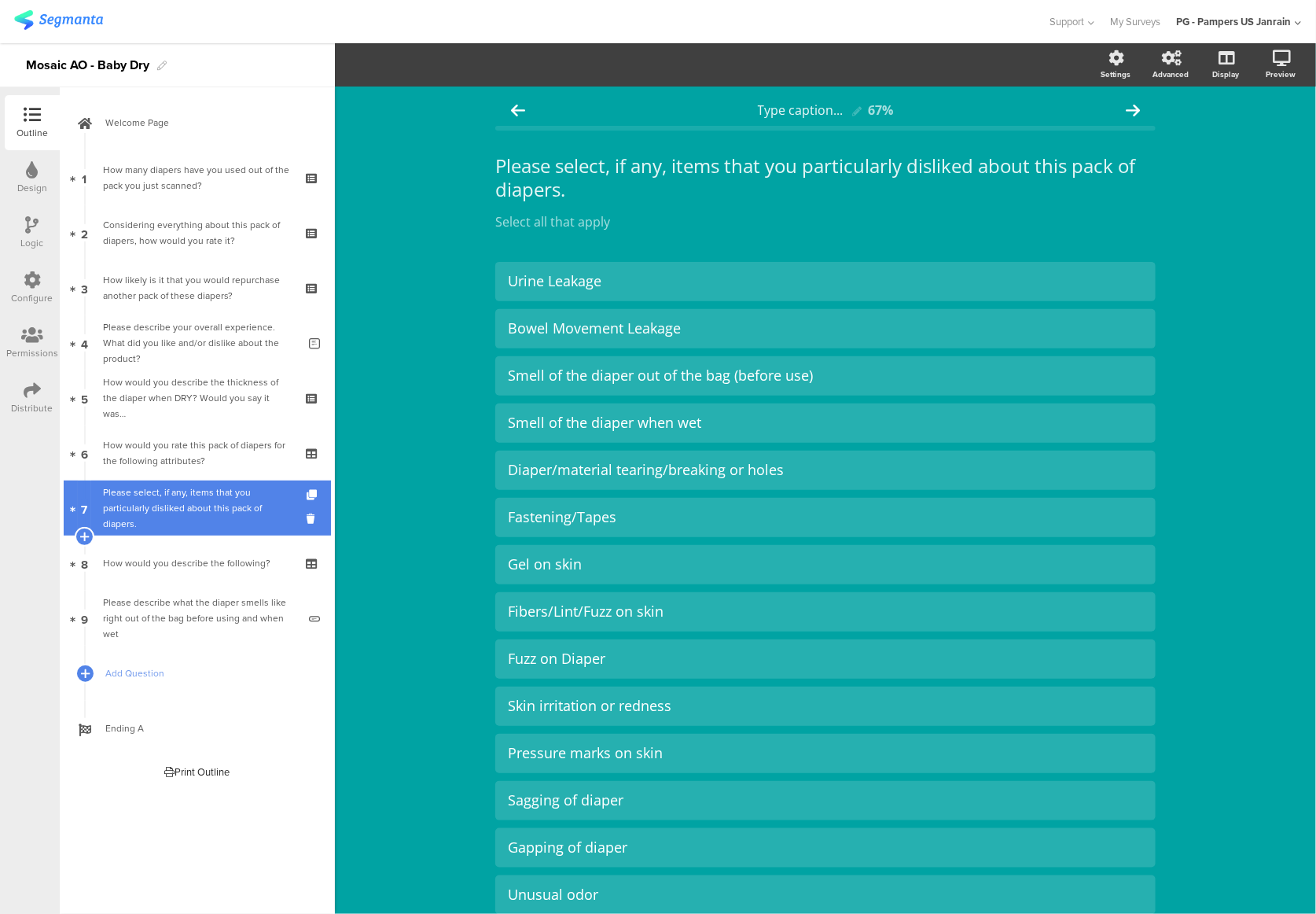
click at [202, 526] on div "Please select, if any, items that you particularly disliked about this pack of …" at bounding box center [197, 508] width 188 height 47
click at [83, 538] on icon at bounding box center [84, 536] width 11 height 14
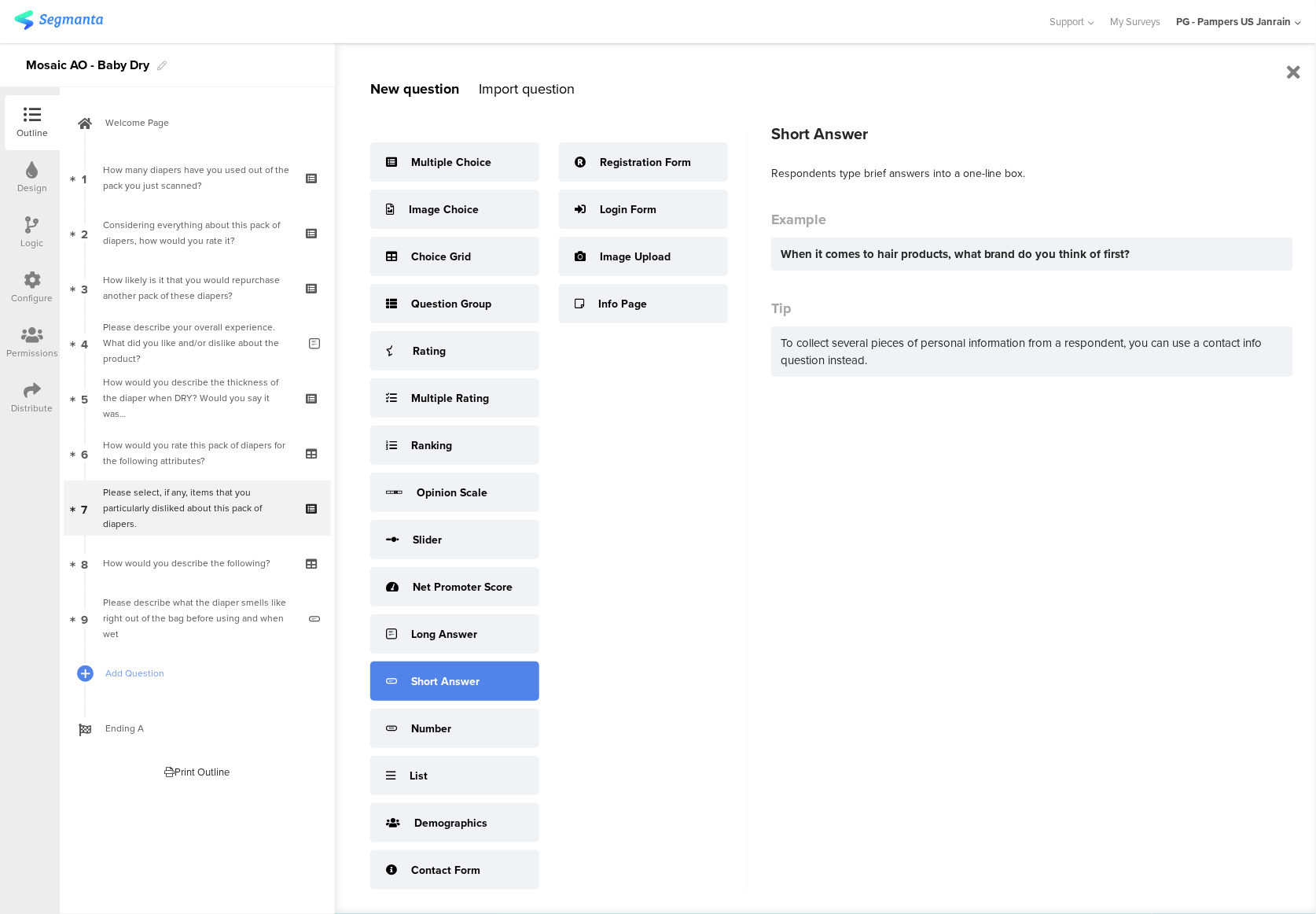
click at [478, 668] on div "Short Answer" at bounding box center [454, 680] width 169 height 40
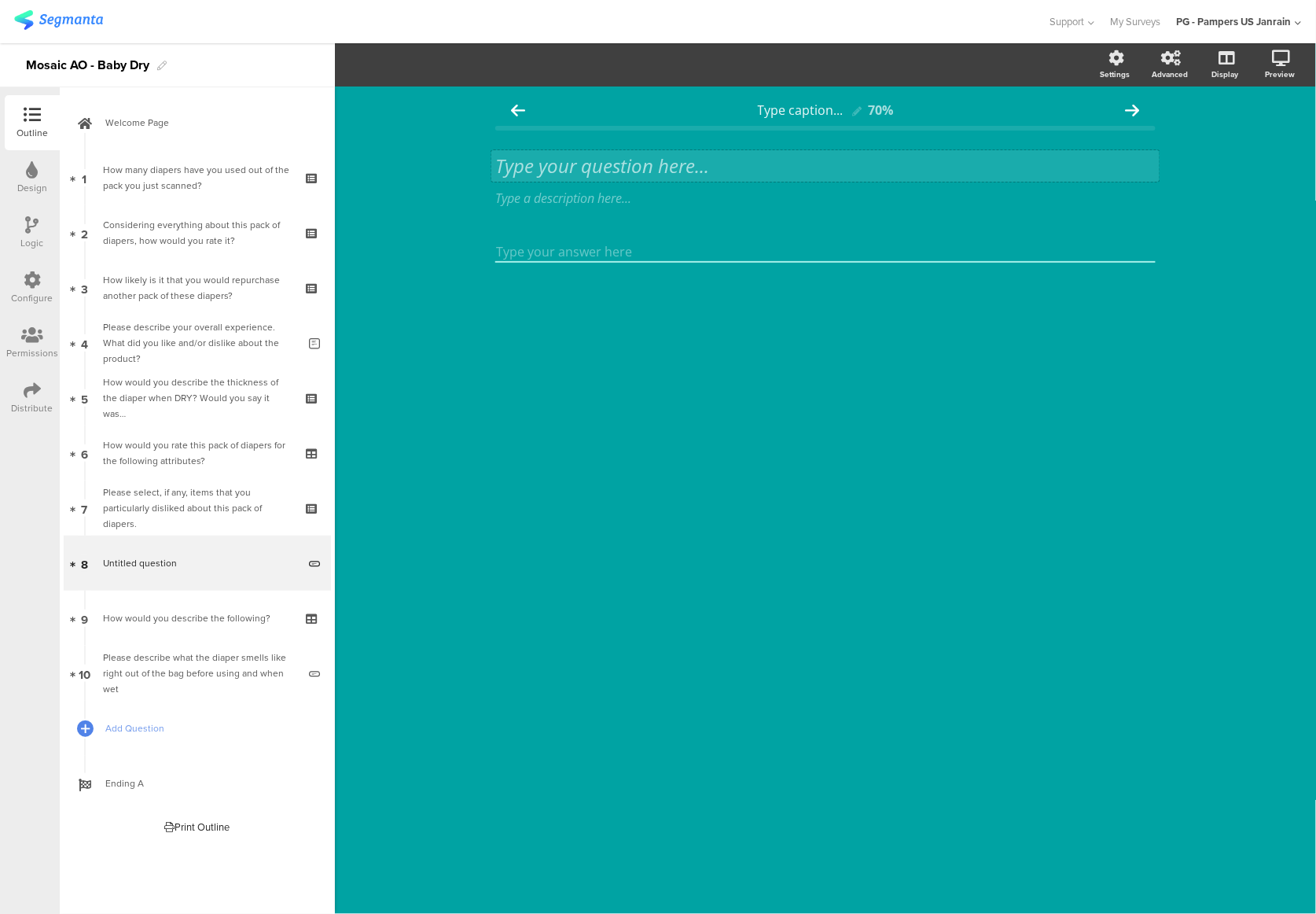
click at [576, 165] on div "Type your question here..." at bounding box center [825, 166] width 660 height 23
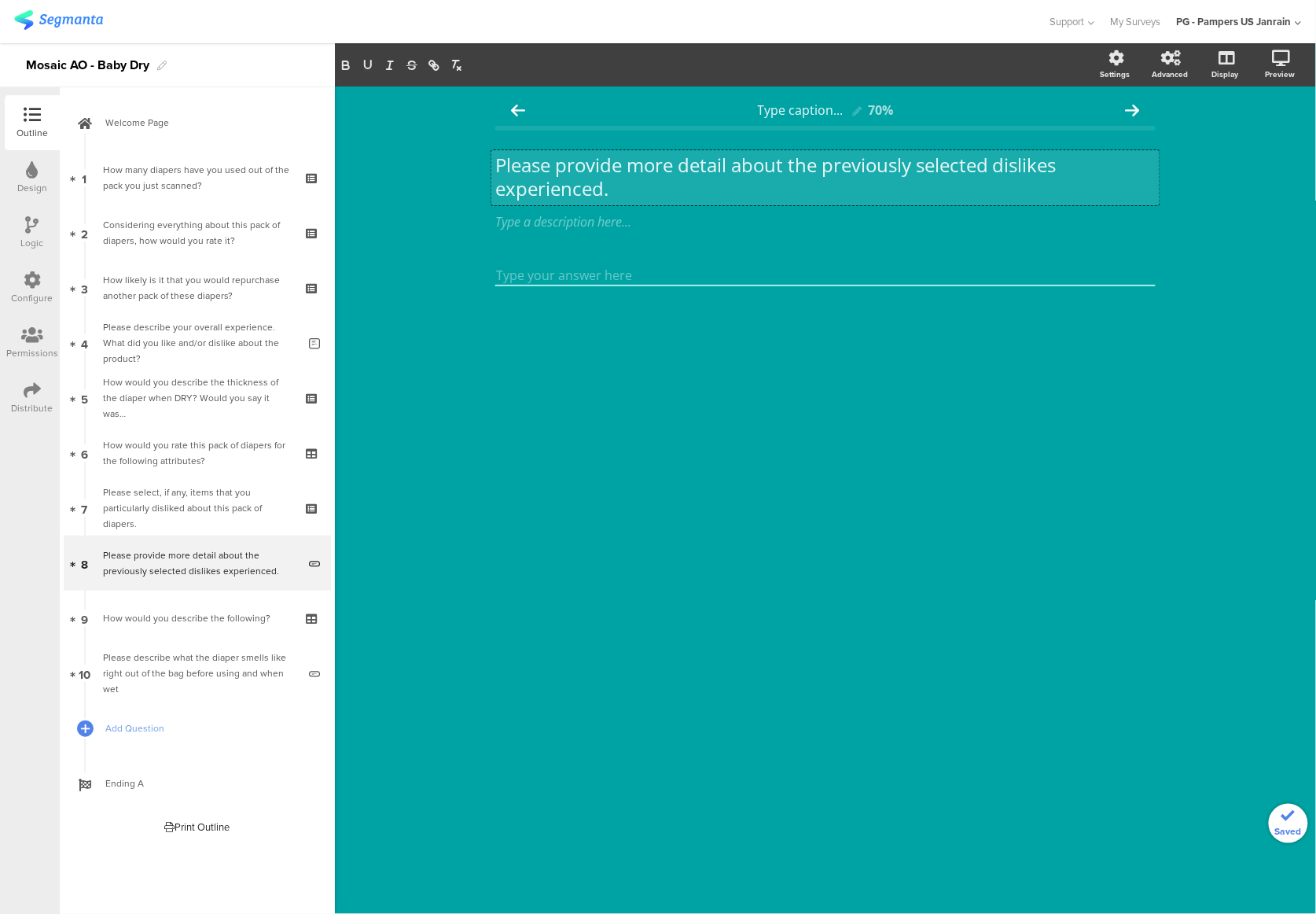
click at [584, 274] on input "text" at bounding box center [825, 275] width 660 height 20
click at [576, 280] on input "text" at bounding box center [825, 275] width 660 height 20
click at [592, 418] on div "Type caption... 70% Please provide more detail about the previously selected di…" at bounding box center [825, 500] width 981 height 827
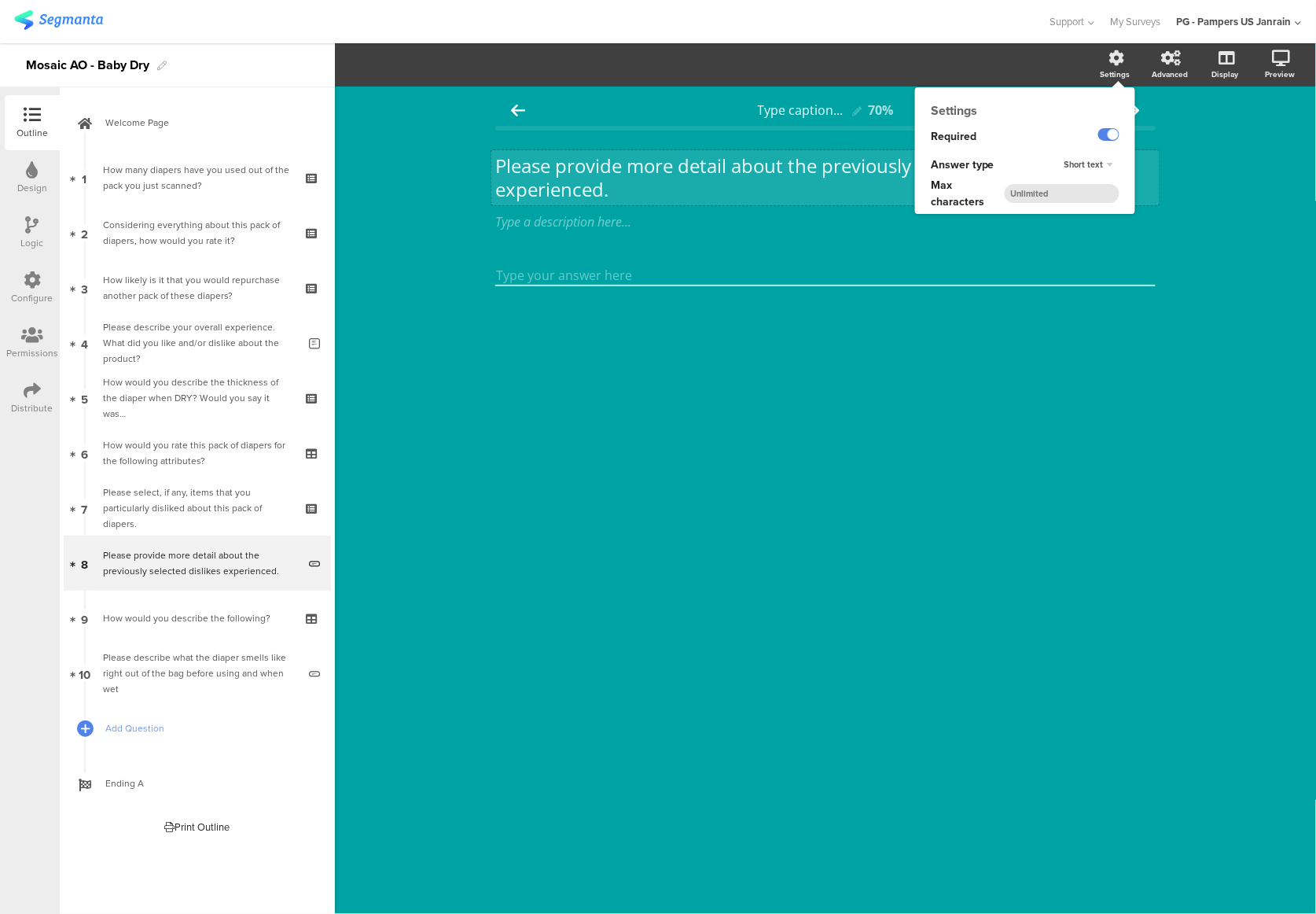
click at [1107, 67] on div "Settings" at bounding box center [1123, 65] width 55 height 40
click at [1094, 170] on div "Short text" at bounding box center [1089, 165] width 62 height 19
click at [1091, 177] on div "Long text" at bounding box center [1083, 180] width 93 height 16
click at [1093, 171] on div "Long text" at bounding box center [1089, 165] width 59 height 19
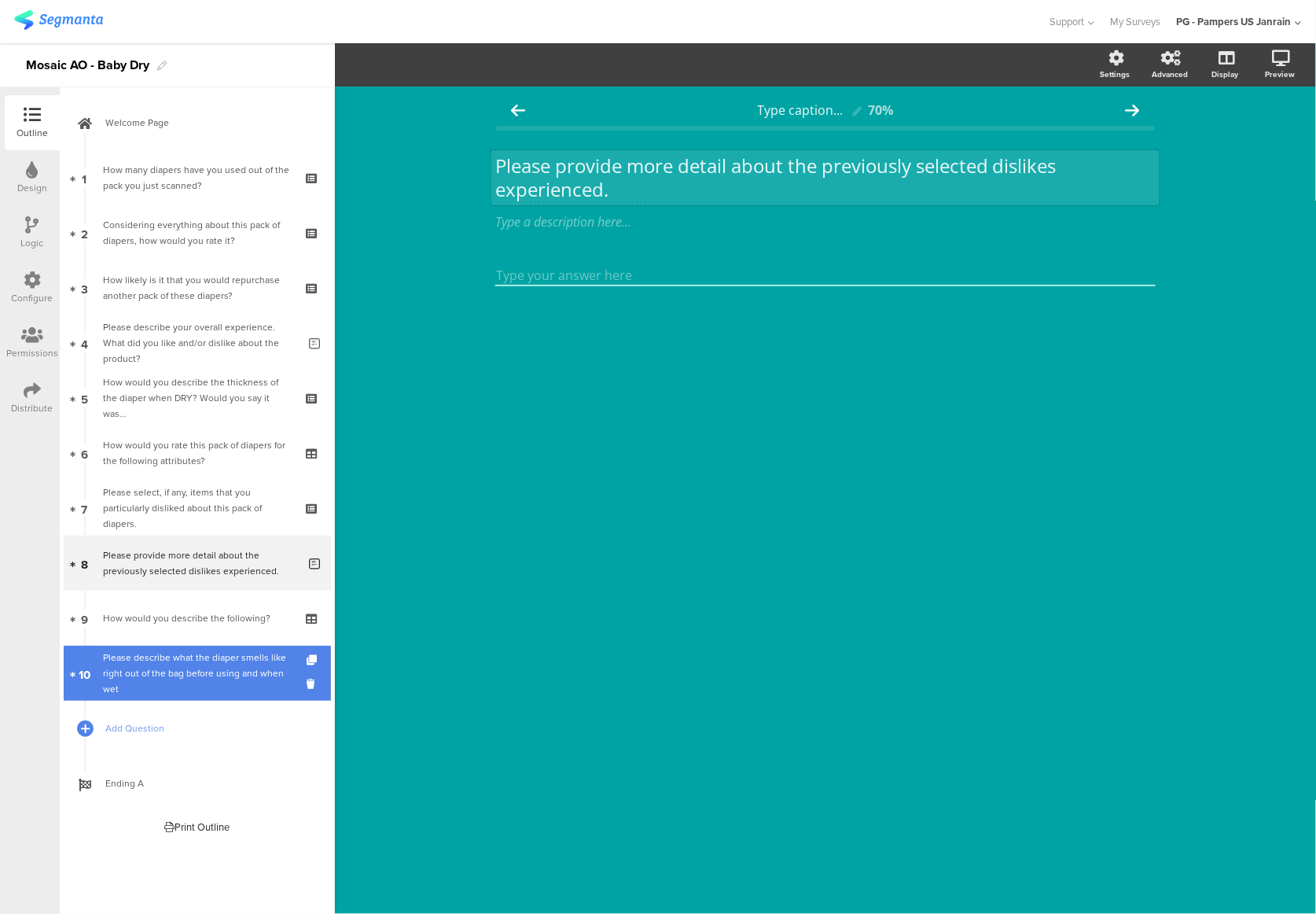
click at [187, 692] on link "10 Please describe what the diaper smells like right out of the bag before usin…" at bounding box center [197, 673] width 267 height 55
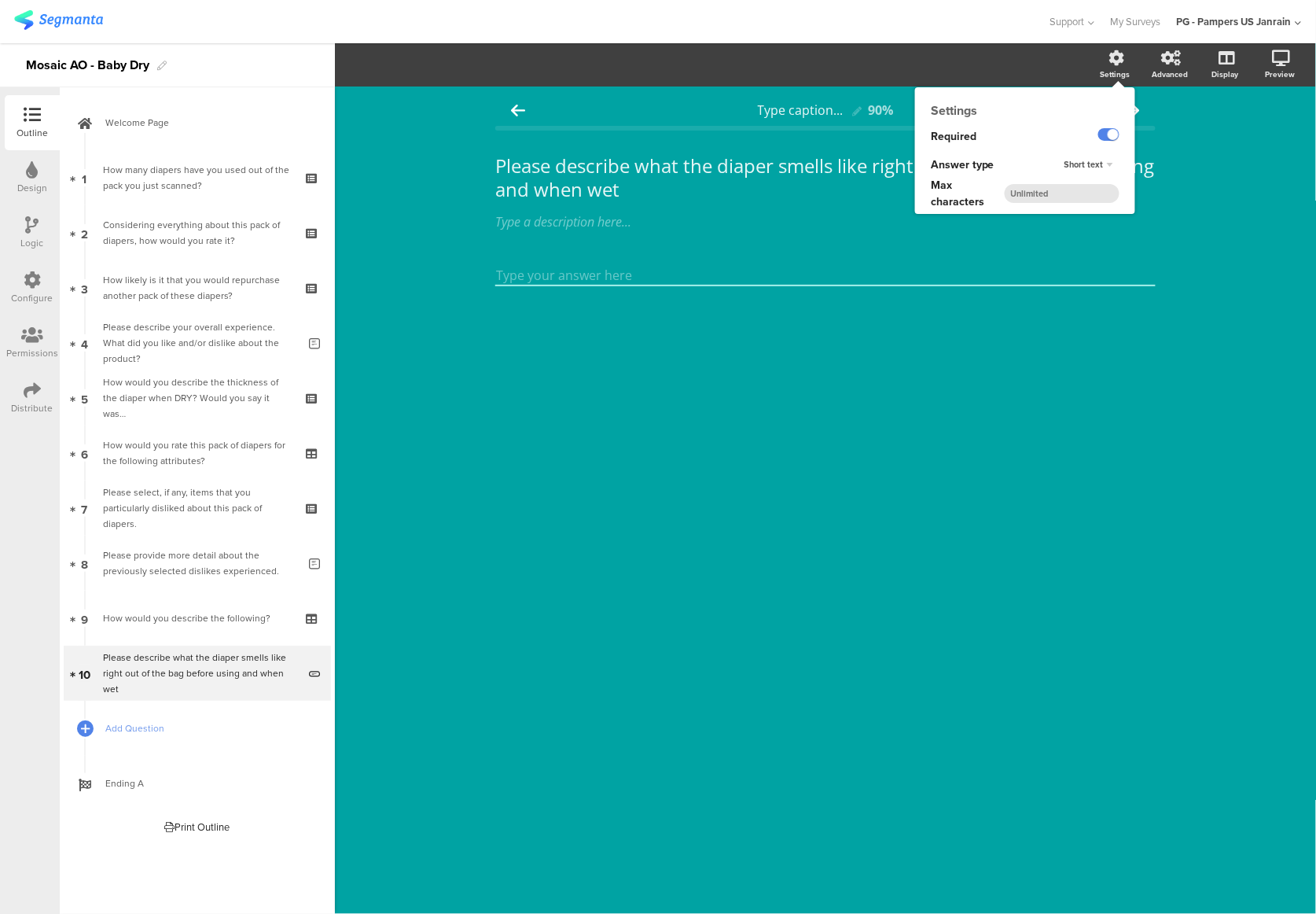
click at [1101, 70] on div "Settings" at bounding box center [1115, 74] width 30 height 12
click at [1116, 158] on div "Short text" at bounding box center [1089, 165] width 62 height 19
click at [1098, 180] on div "Long text" at bounding box center [1083, 180] width 93 height 16
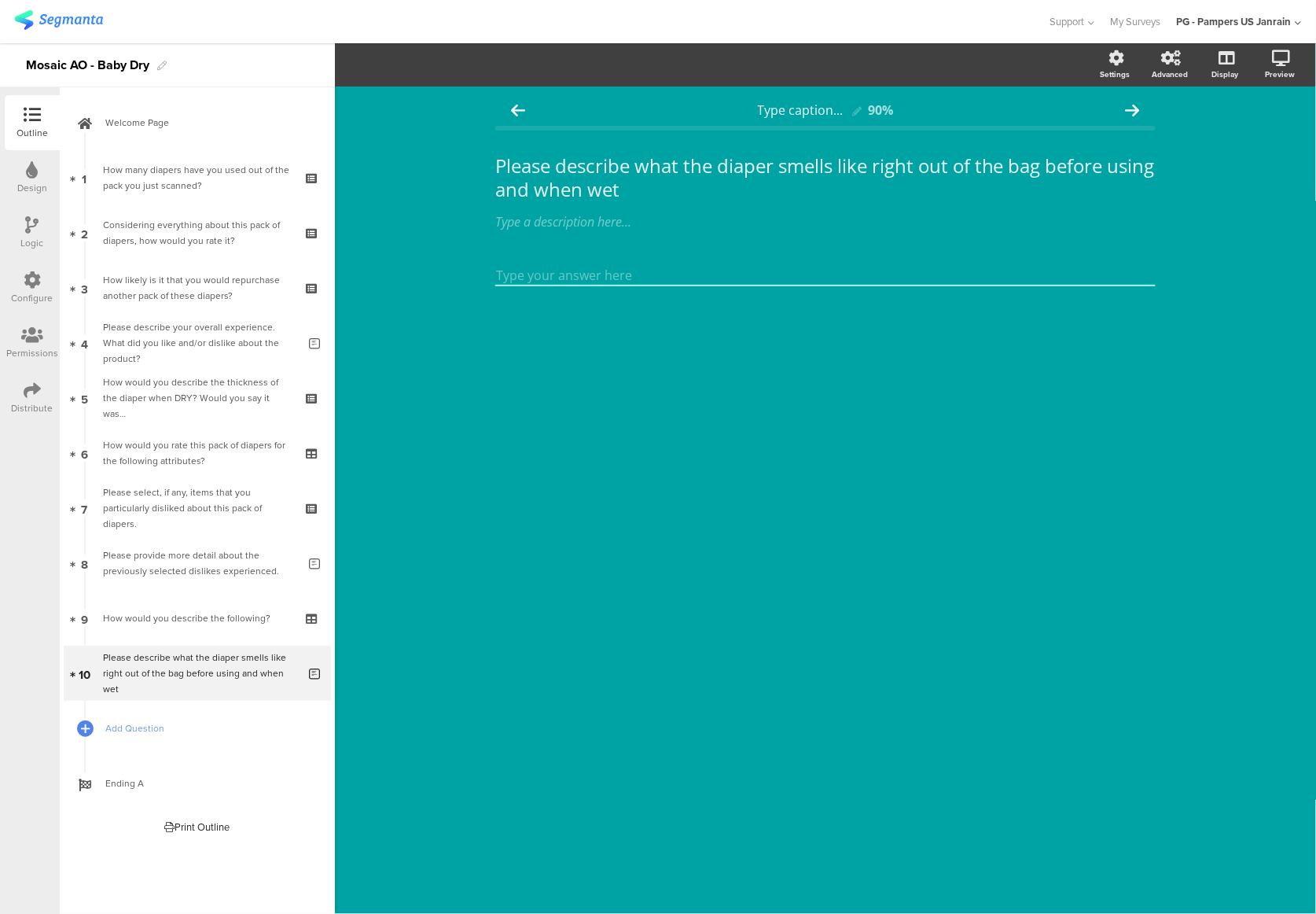
click at [705, 705] on div "Type caption... 90% Please describe what the diaper smells like right out of th…" at bounding box center [825, 500] width 981 height 827
click at [41, 274] on div "Configure" at bounding box center [32, 288] width 55 height 55
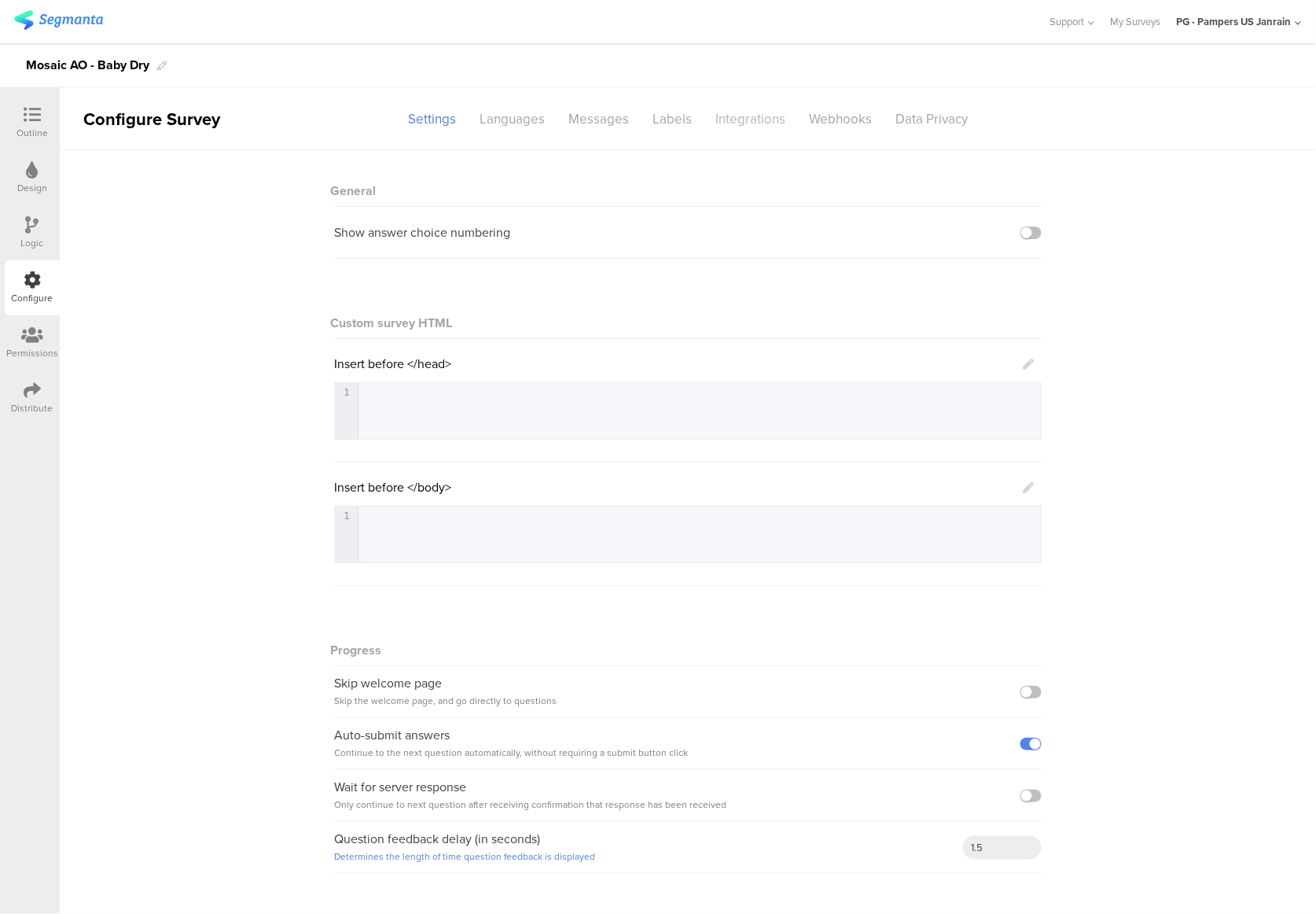
click at [753, 108] on div "Integrations" at bounding box center [750, 119] width 94 height 28
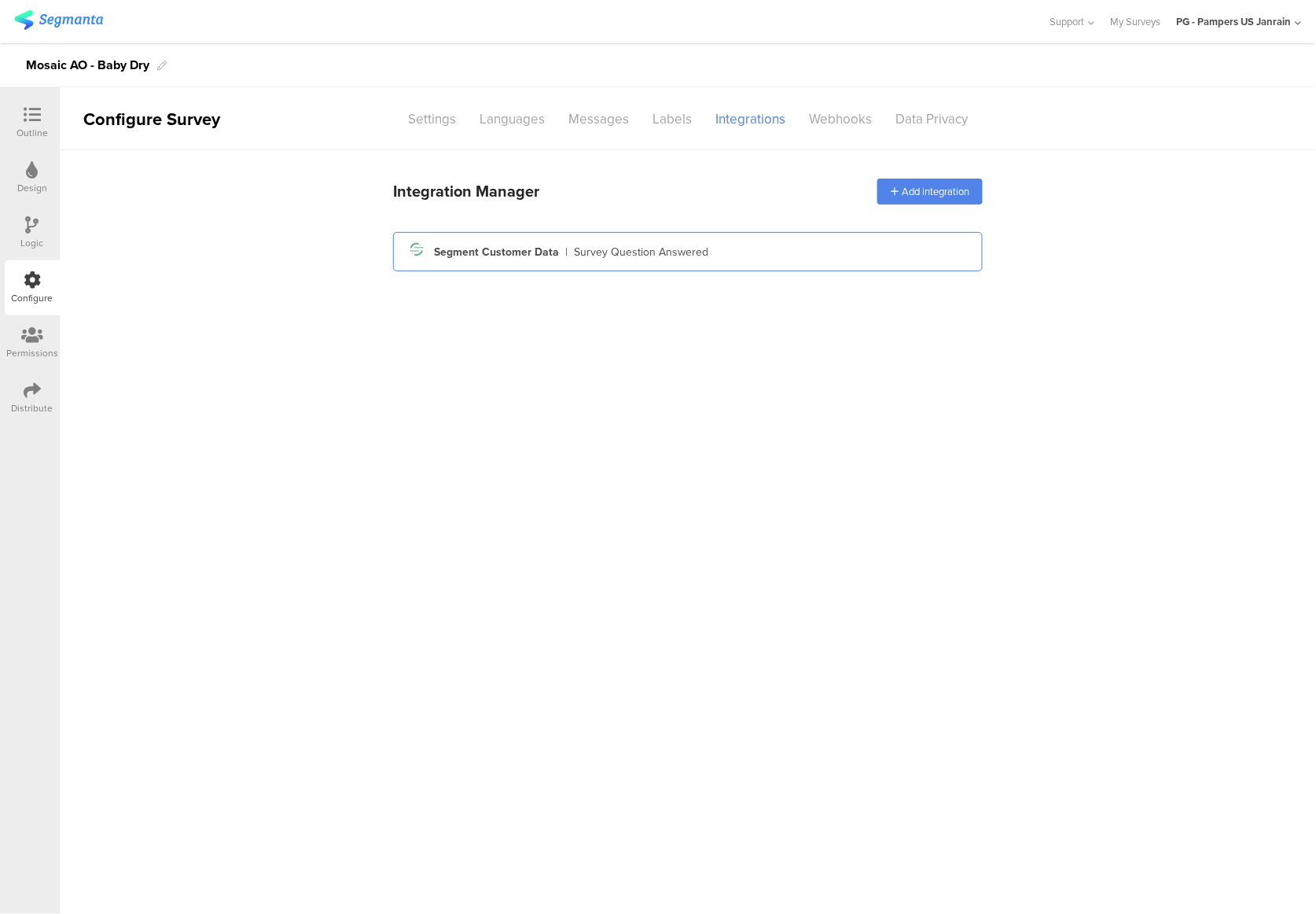
click at [605, 259] on div "Survey Question Answered" at bounding box center [641, 252] width 134 height 16
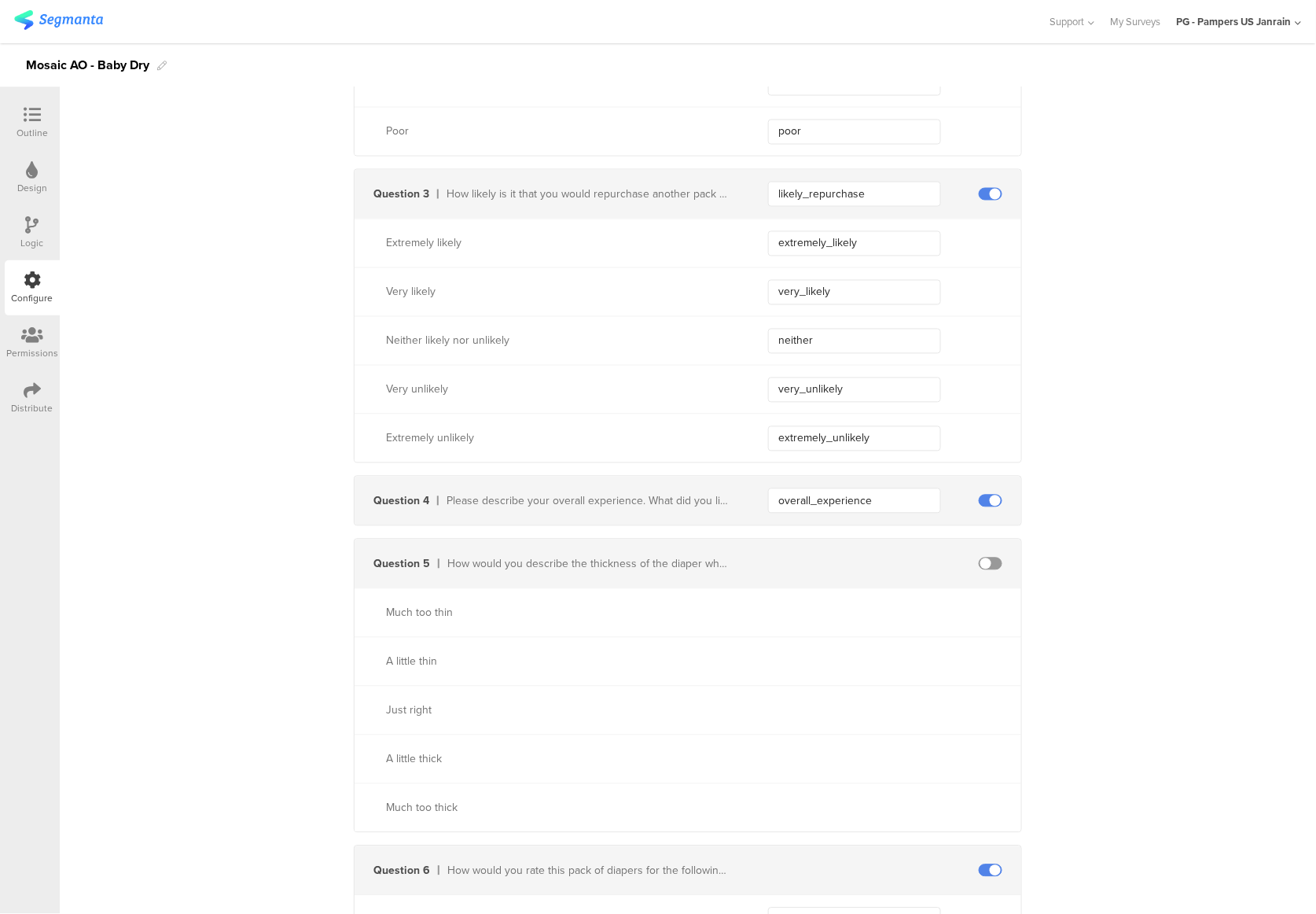
scroll to position [944, 0]
click at [989, 563] on span at bounding box center [990, 560] width 23 height 13
click at [809, 554] on input "text" at bounding box center [854, 561] width 173 height 25
paste input "diaper_thickness_dry"
type input "diaper_thickness_dry"
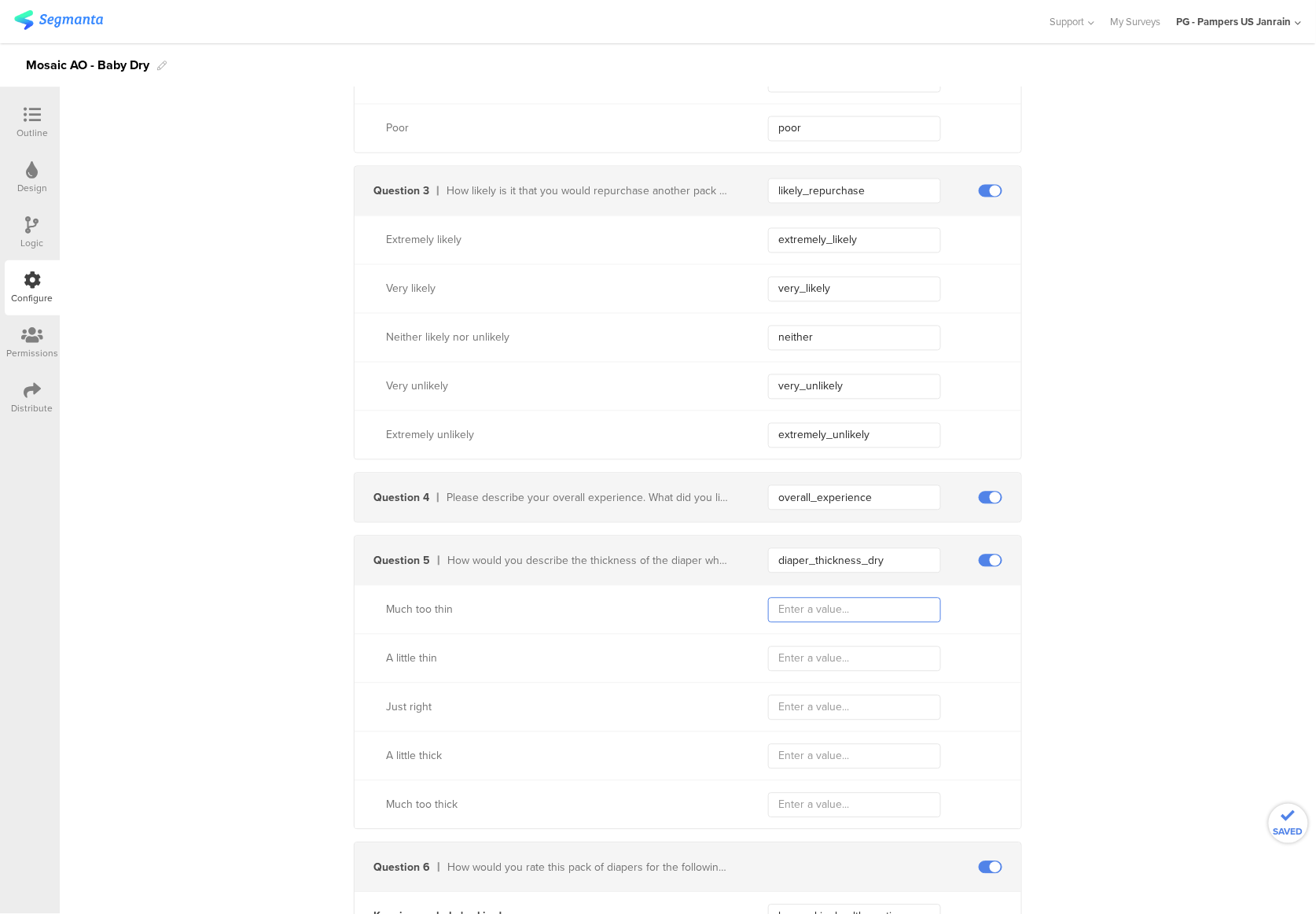
click at [805, 605] on input "text" at bounding box center [854, 610] width 173 height 25
type input "much_too_thin"
click at [811, 652] on input "text" at bounding box center [854, 659] width 173 height 25
type input "little_thin"
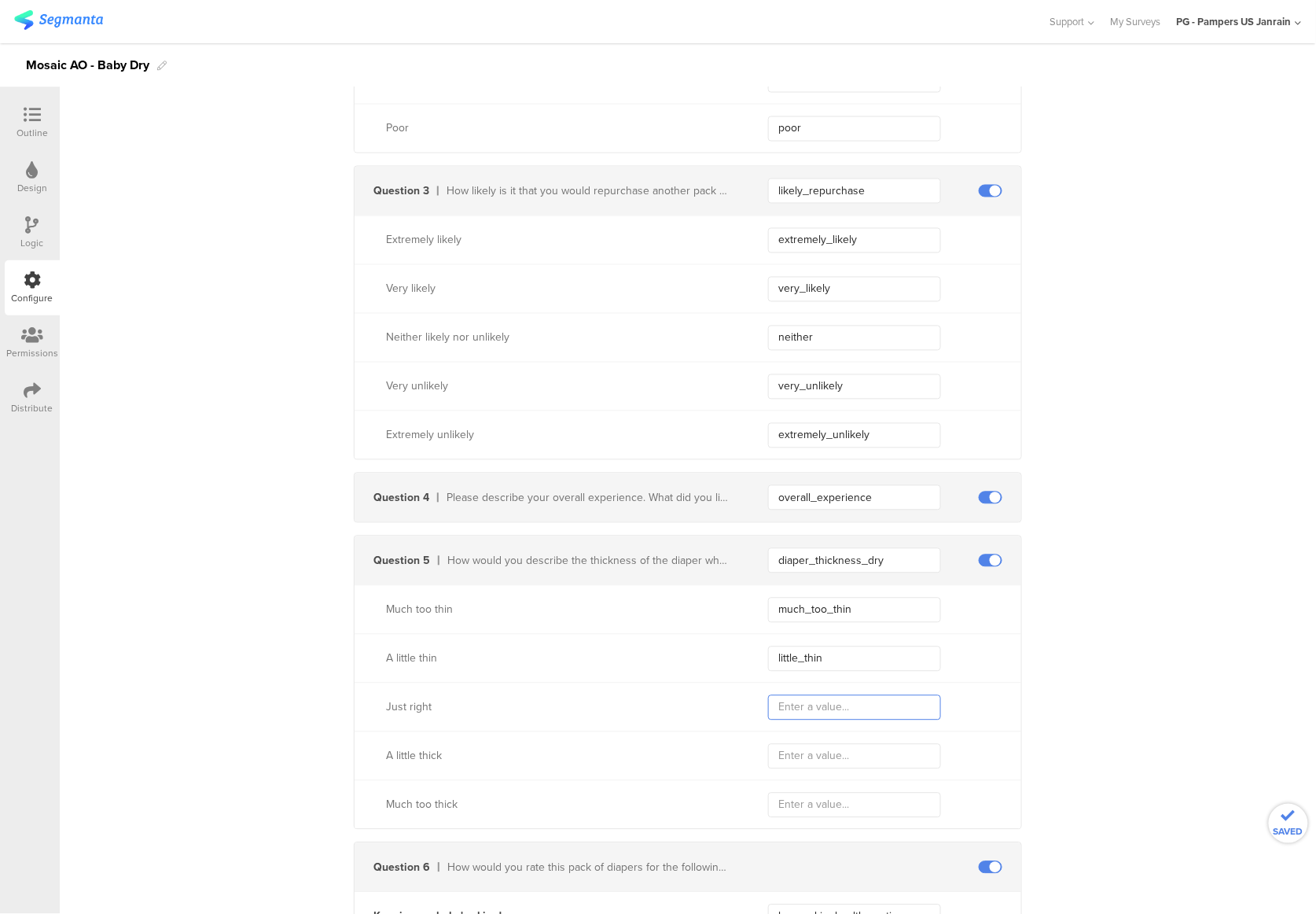
click at [853, 707] on input "text" at bounding box center [854, 707] width 173 height 25
type input "just_right"
click at [814, 762] on input "text" at bounding box center [854, 757] width 173 height 25
type input "little_thick"
click at [789, 813] on input "text" at bounding box center [854, 805] width 173 height 25
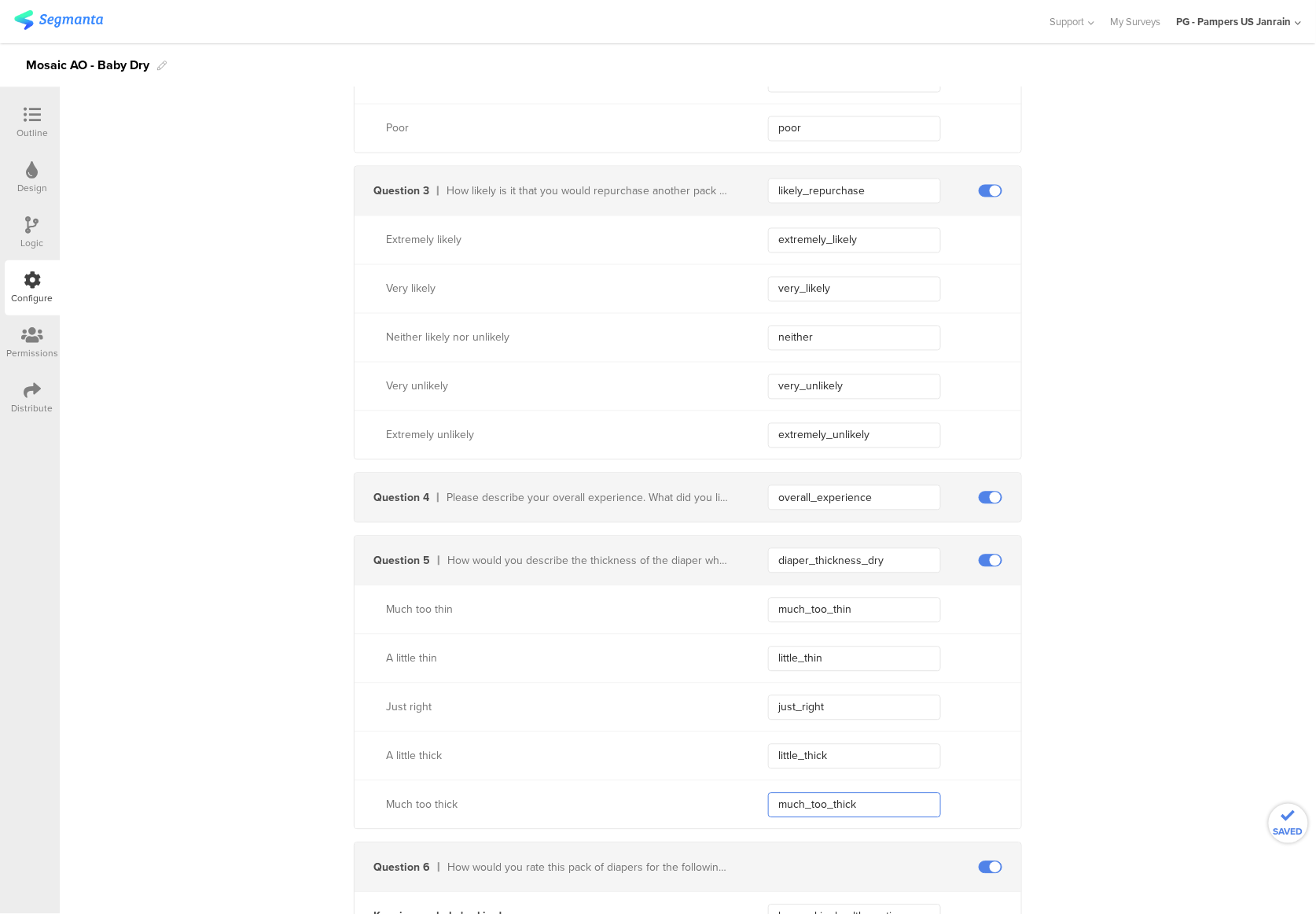
type input "much_too_thick"
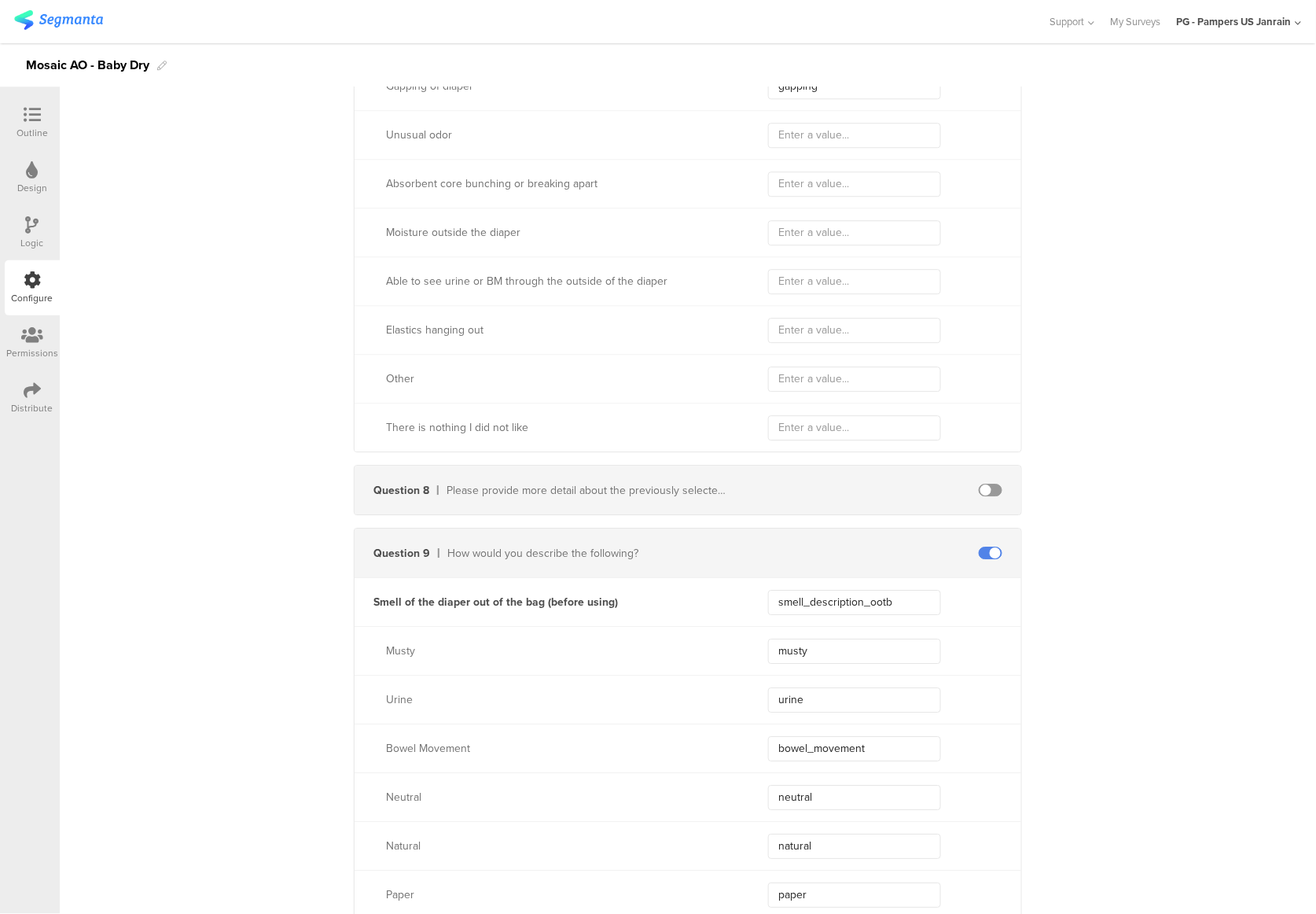
scroll to position [4927, 0]
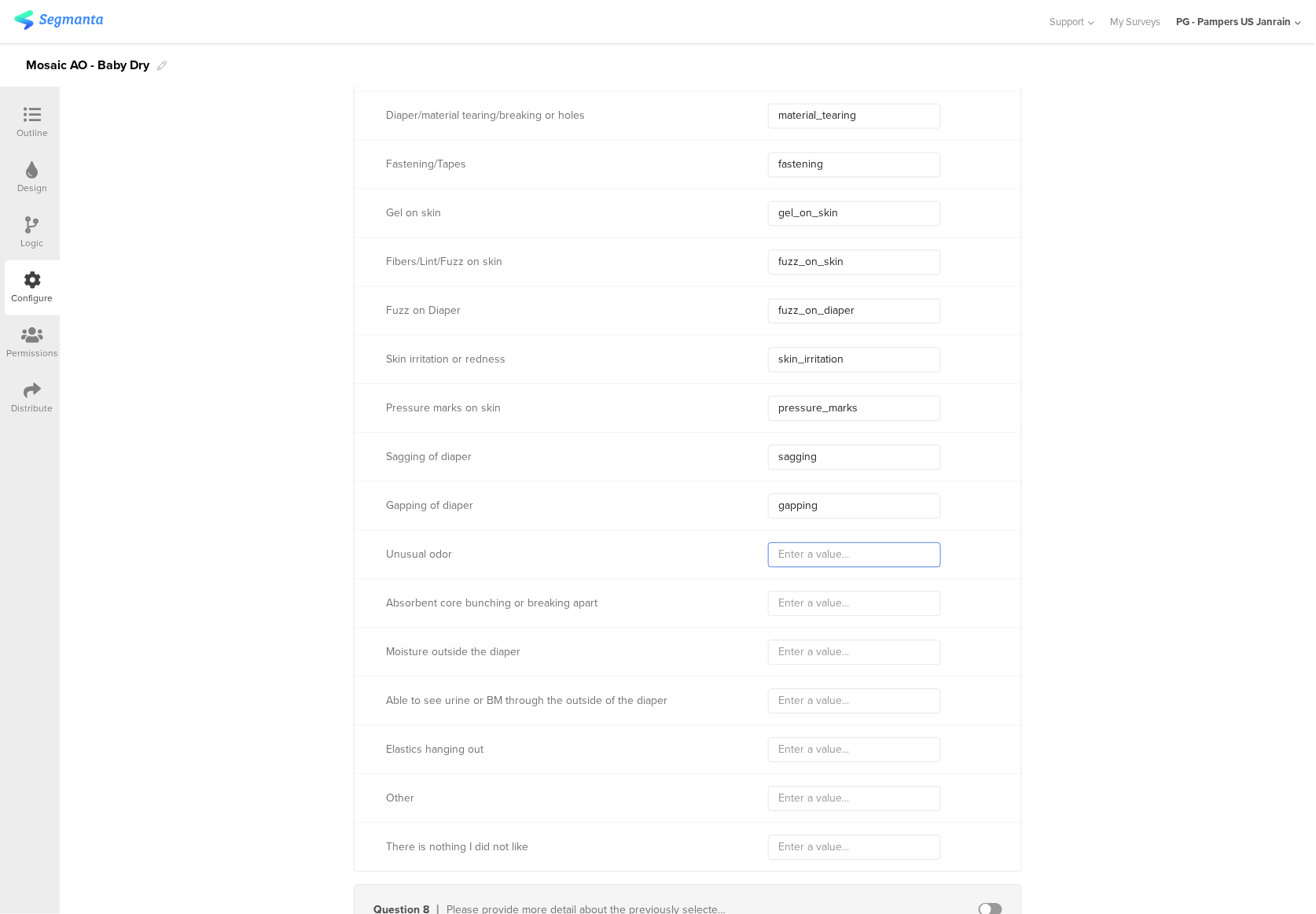
click at [897, 558] on input "text" at bounding box center [854, 555] width 173 height 25
click at [803, 706] on input "text" at bounding box center [854, 702] width 173 height 25
paste input "see_urine_outside"
type input "see_urine_outside"
click at [836, 651] on input "text" at bounding box center [854, 652] width 173 height 25
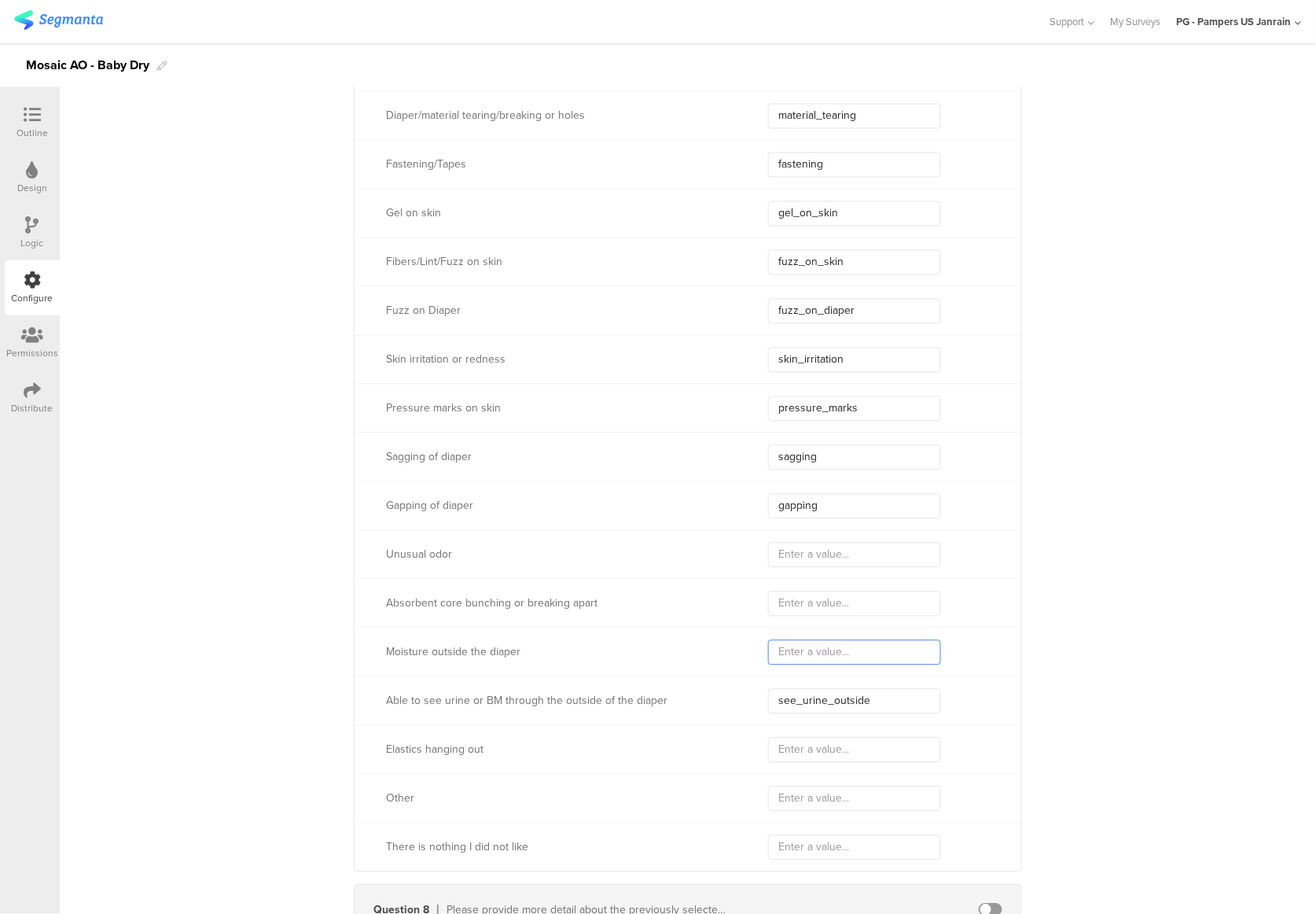
paste input "outside_moisture"
type input "outside_moisture"
click at [805, 612] on input "text" at bounding box center [854, 604] width 173 height 25
type input "core_breaking"
click at [826, 555] on input "text" at bounding box center [854, 555] width 173 height 25
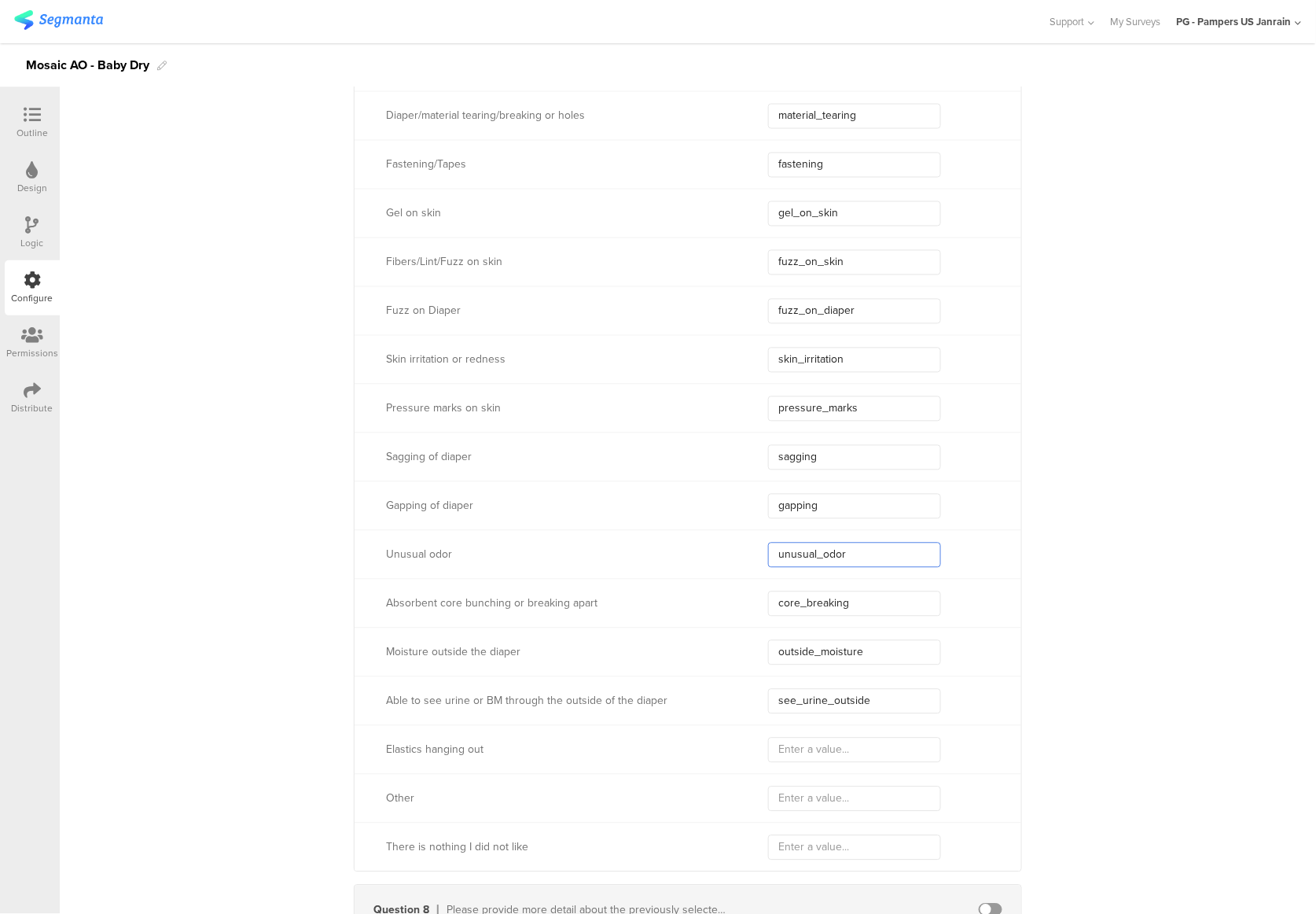
type input "unusual_odor"
click at [829, 755] on input "text" at bounding box center [854, 750] width 173 height 25
paste input "elastics_out"
type input "elastics_out"
click at [809, 788] on input "text" at bounding box center [854, 799] width 173 height 25
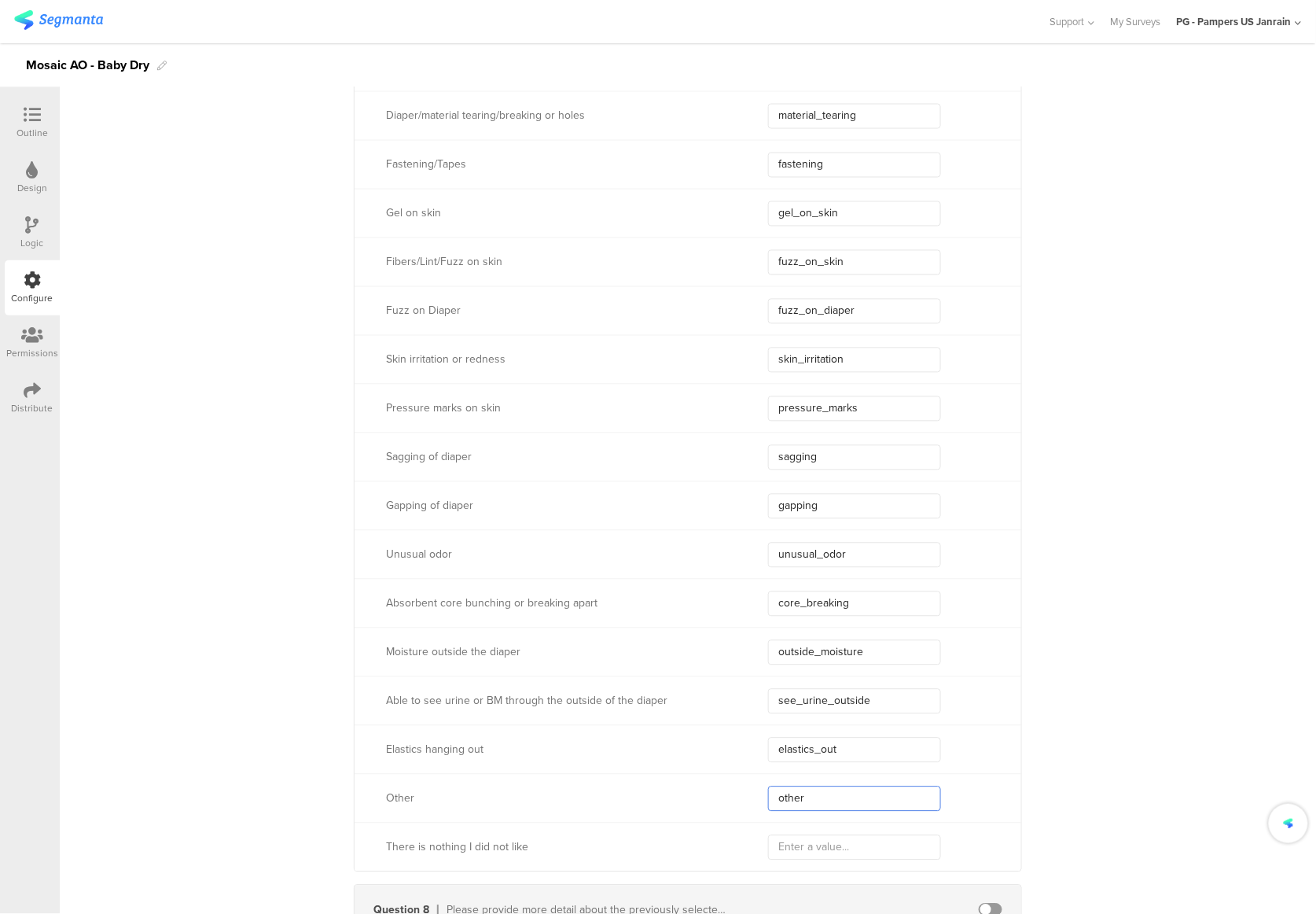
type input "other"
click at [804, 847] on input "text" at bounding box center [854, 847] width 173 height 25
type input "nothing"
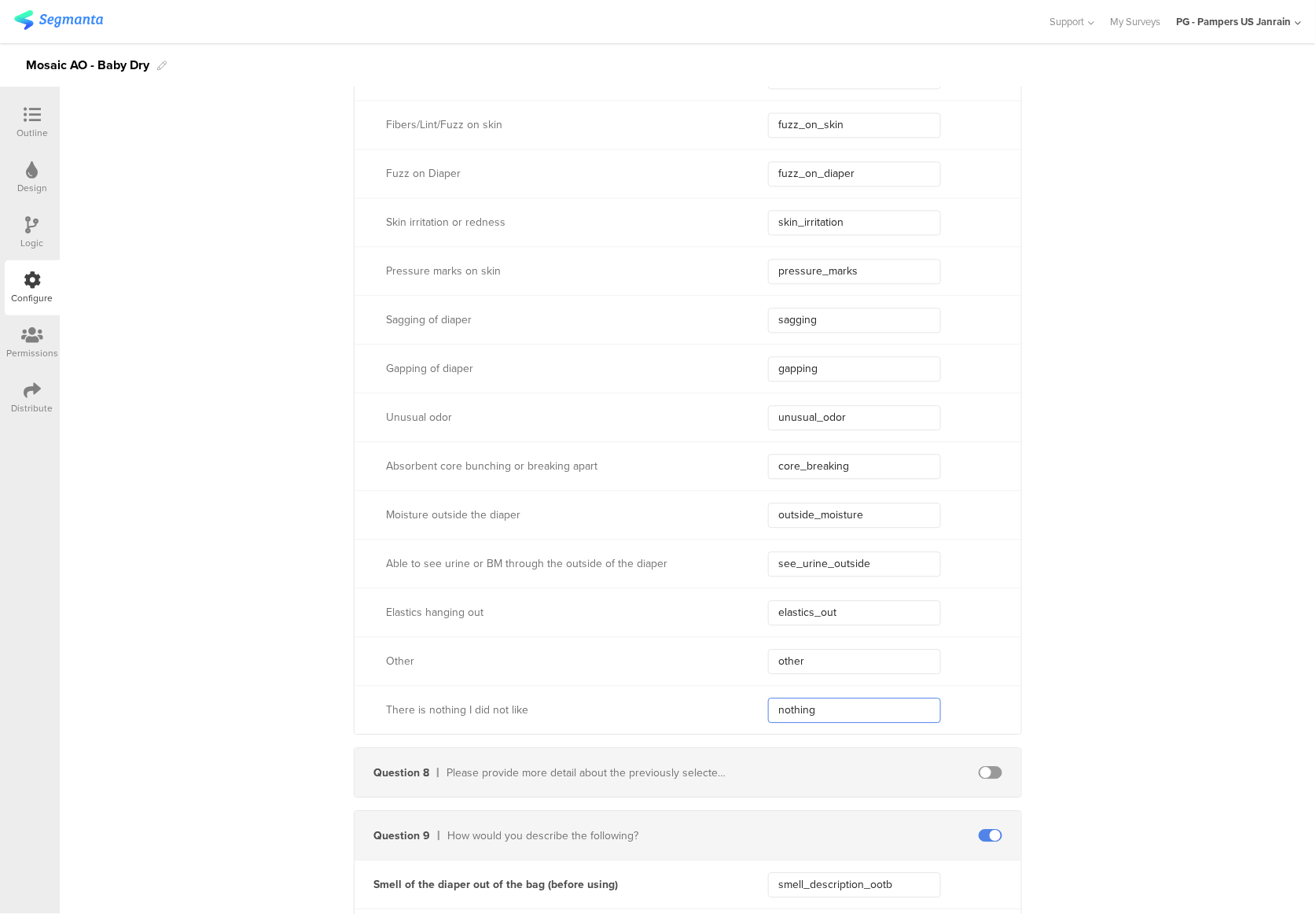
scroll to position [5242, 0]
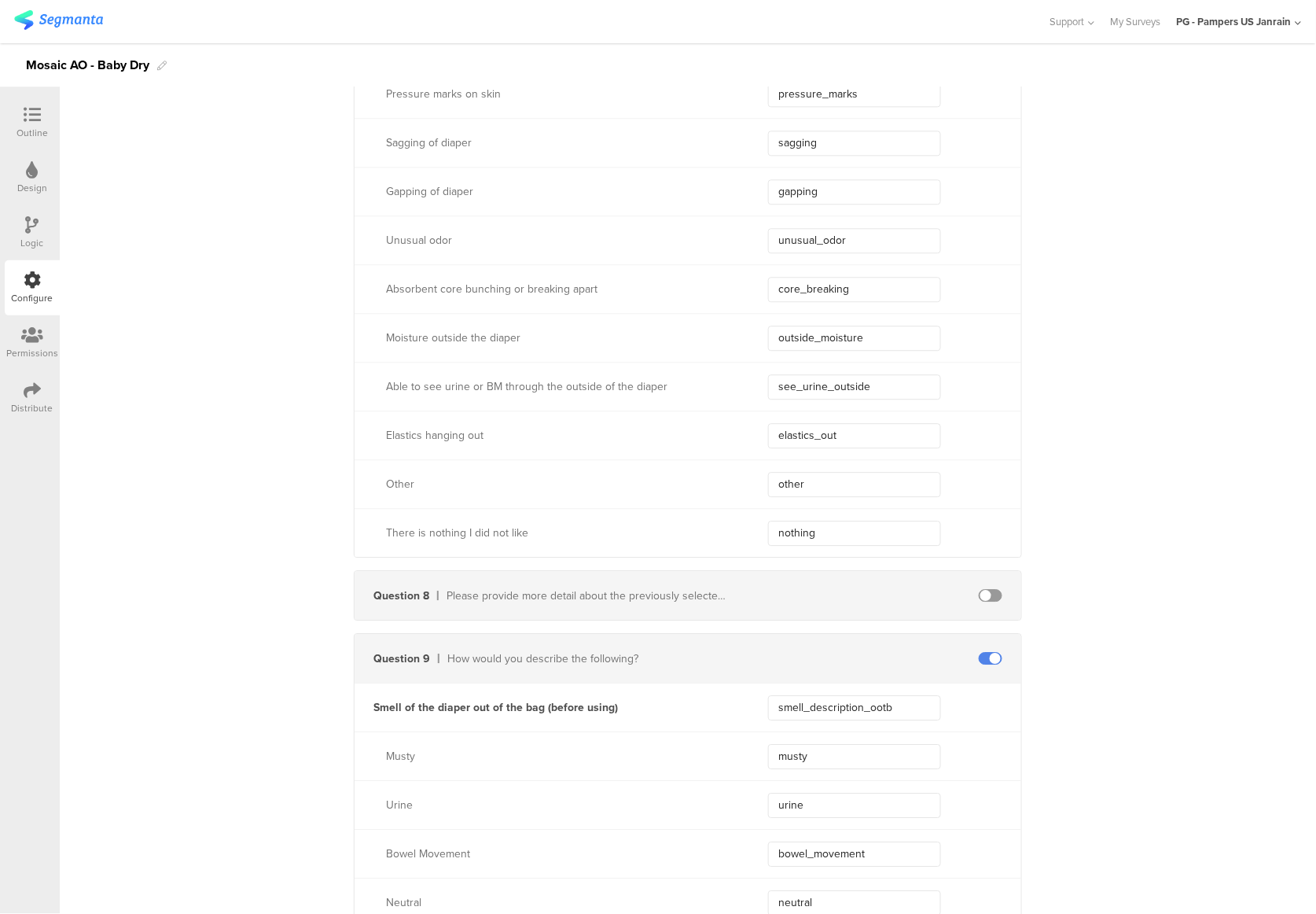
click at [981, 593] on span at bounding box center [990, 595] width 23 height 13
click at [838, 600] on input "text" at bounding box center [854, 595] width 173 height 25
paste input "disliked_comment"
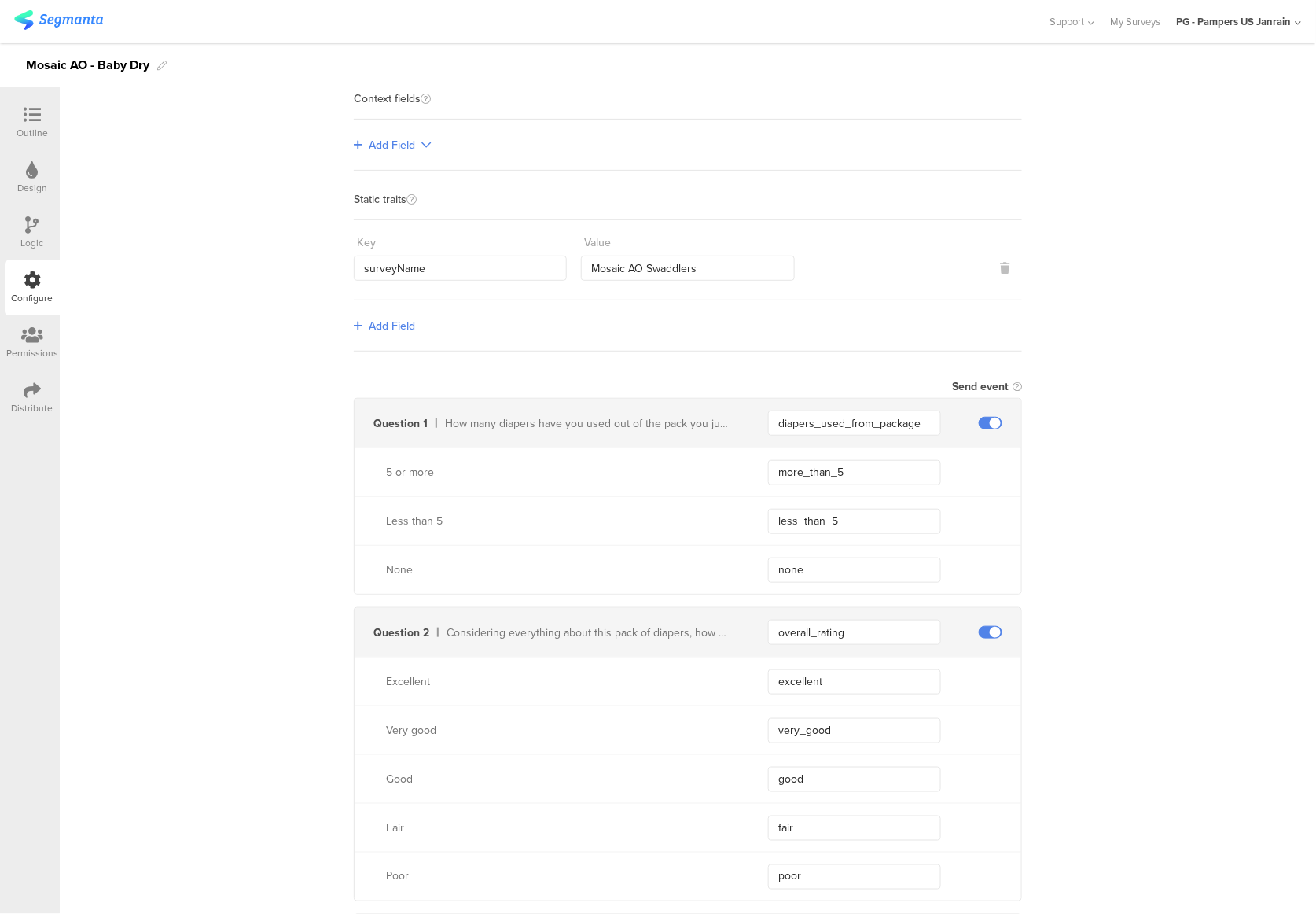
scroll to position [0, 0]
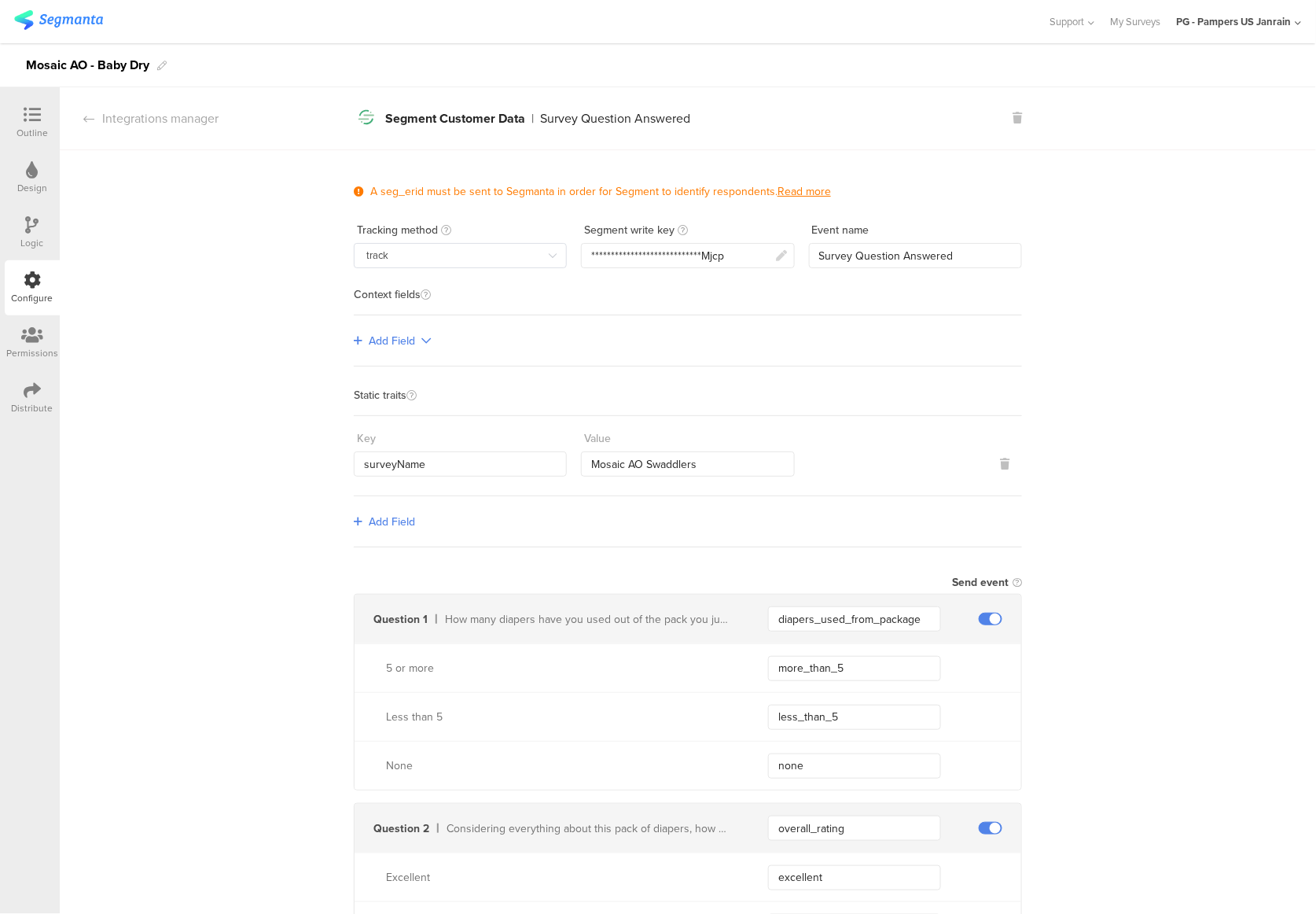
type input "disliked_comment"
click at [68, 20] on img at bounding box center [59, 20] width 89 height 19
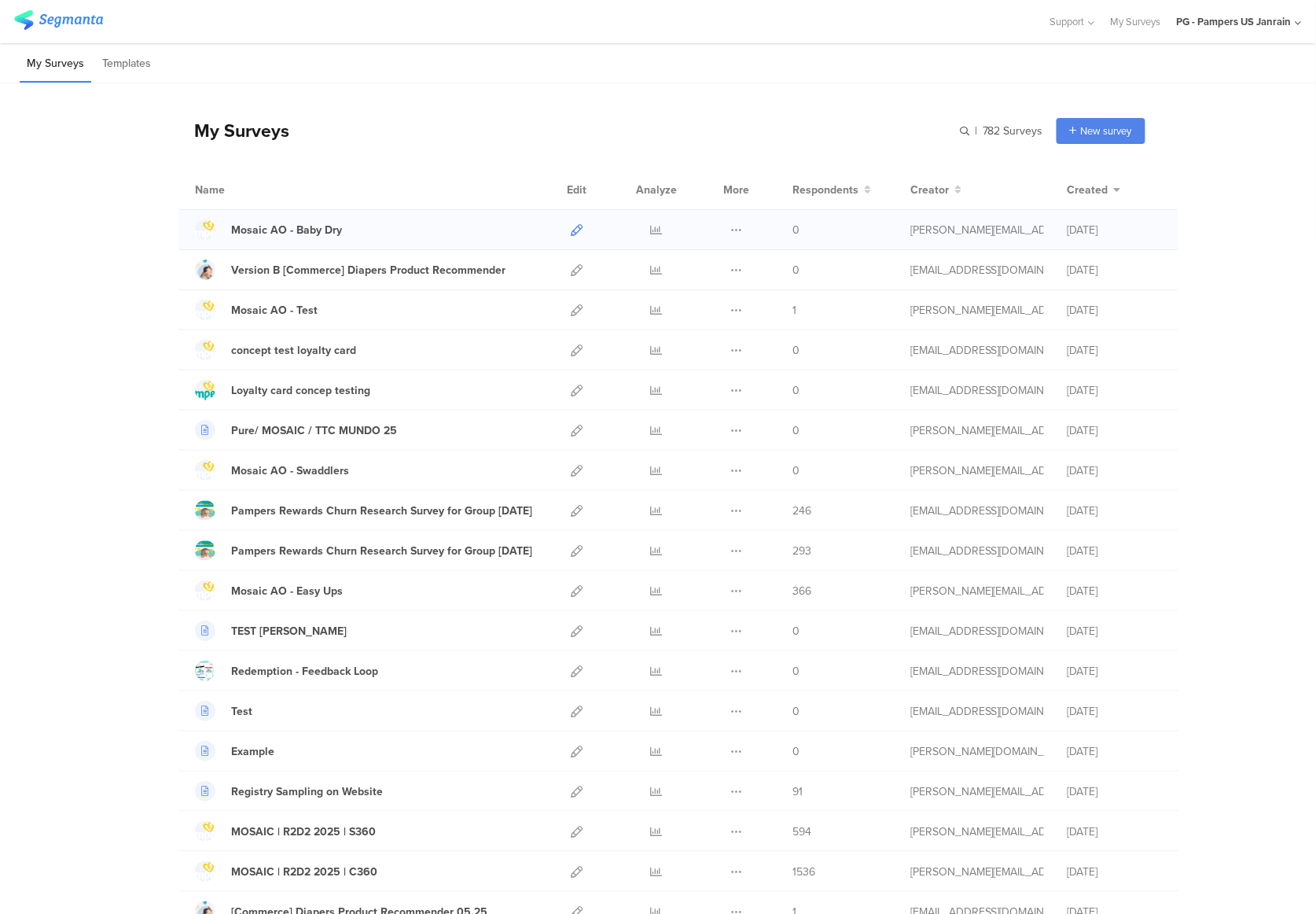
click at [574, 228] on icon at bounding box center [577, 230] width 12 height 12
click at [295, 228] on div "Mosaic AO - Baby Dry" at bounding box center [287, 230] width 111 height 16
click at [310, 227] on div "Mosaic AO - Baby Dry" at bounding box center [287, 230] width 111 height 16
click at [315, 227] on div "Mosaic AO - Baby Dry" at bounding box center [287, 230] width 111 height 16
click at [296, 467] on div "Mosaic AO - Swaddlers" at bounding box center [290, 470] width 118 height 16
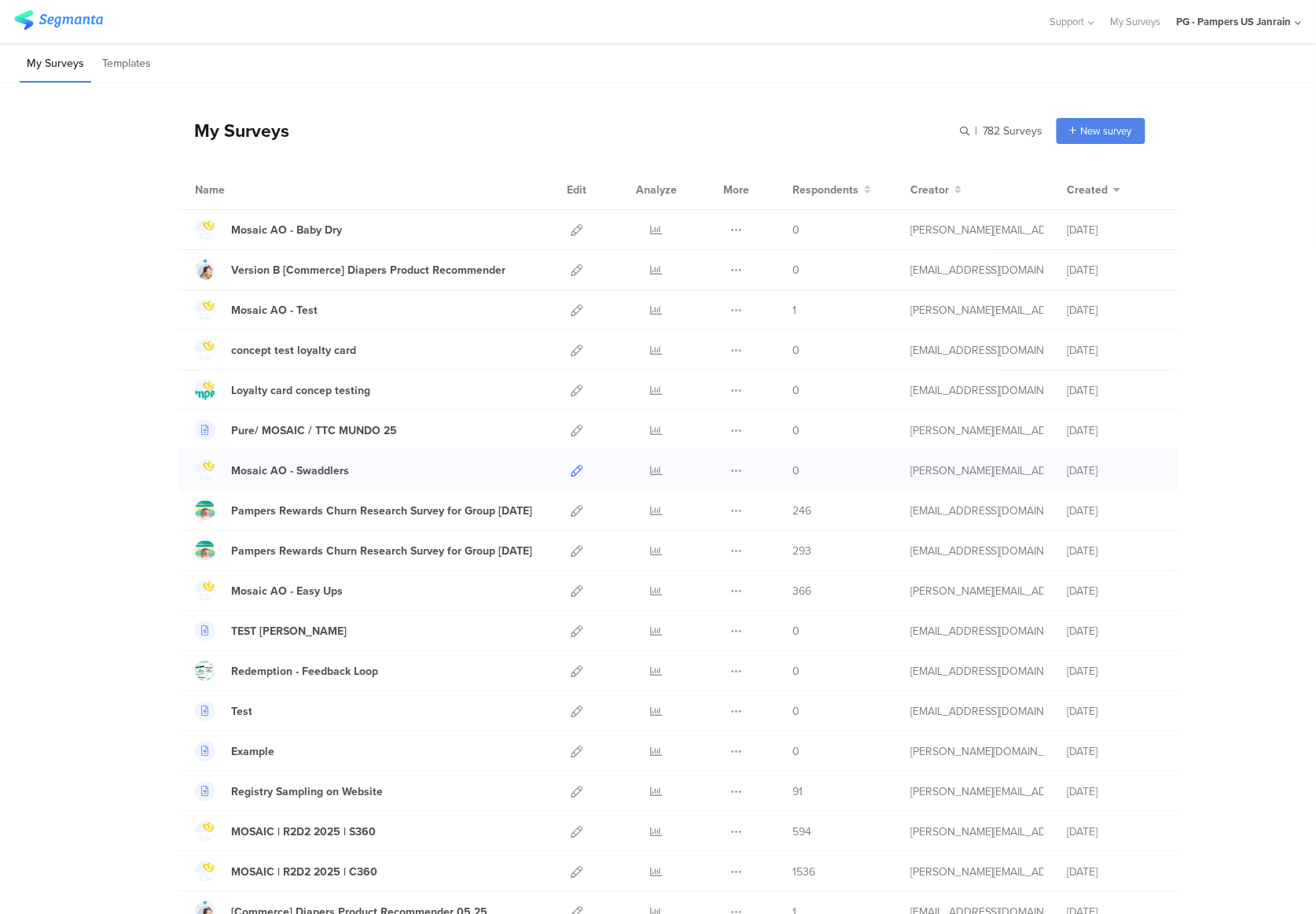
click at [571, 477] on icon at bounding box center [577, 471] width 12 height 12
click at [289, 464] on div "Mosaic AO - Swaddlers" at bounding box center [290, 470] width 118 height 16
click at [571, 220] on link at bounding box center [577, 230] width 12 height 40
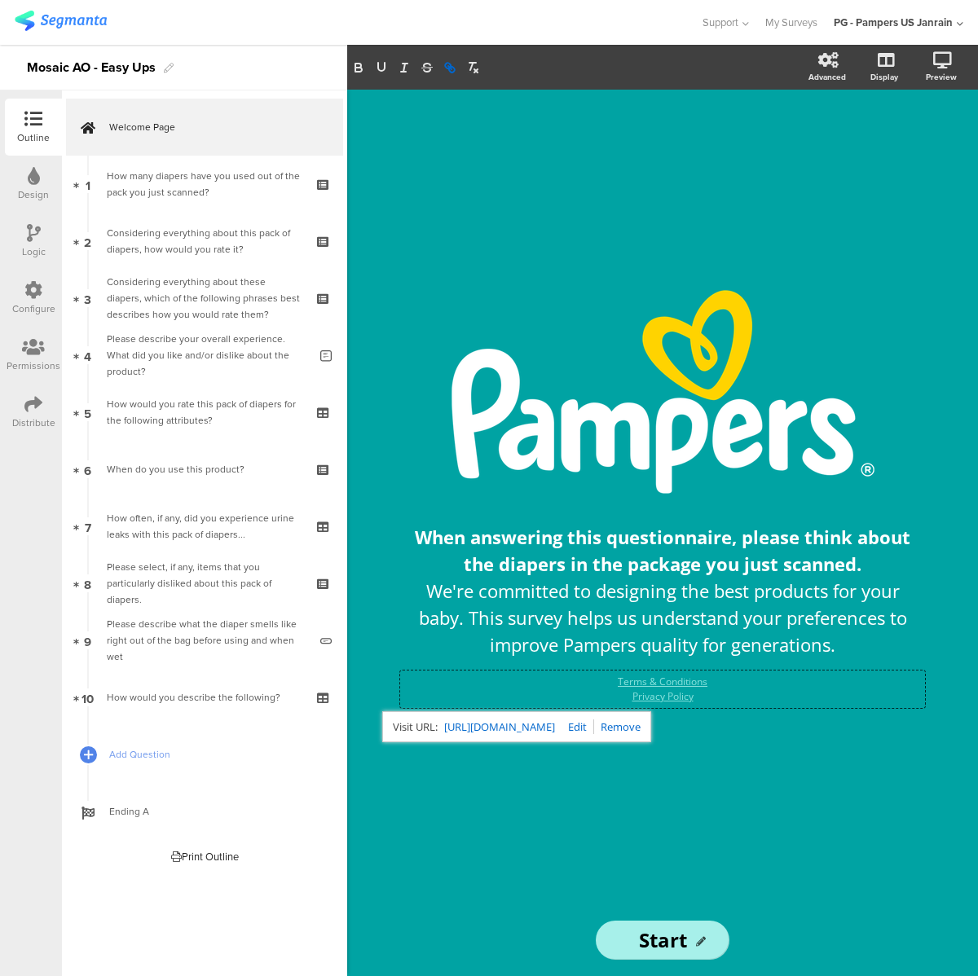
click at [482, 251] on div "/ When answering this questionnaire, please think about the diapers in the pack…" at bounding box center [662, 497] width 598 height 815
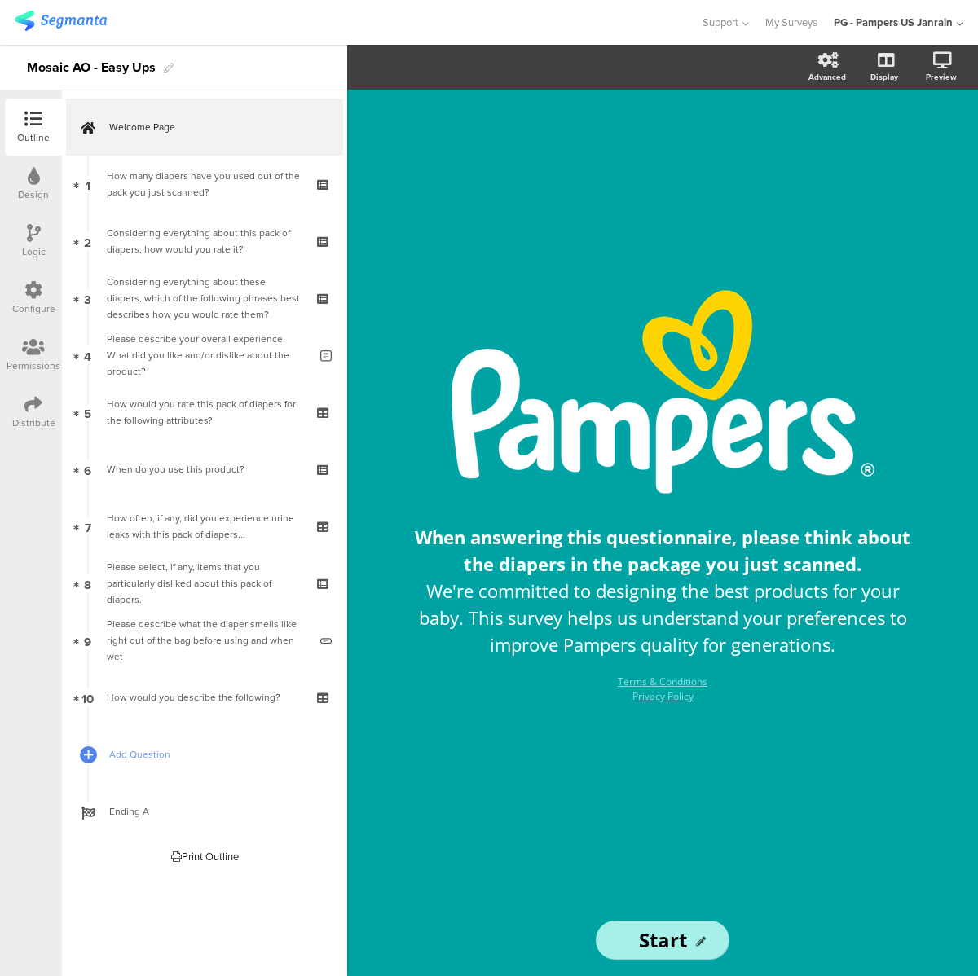
click at [62, 14] on img at bounding box center [61, 21] width 92 height 20
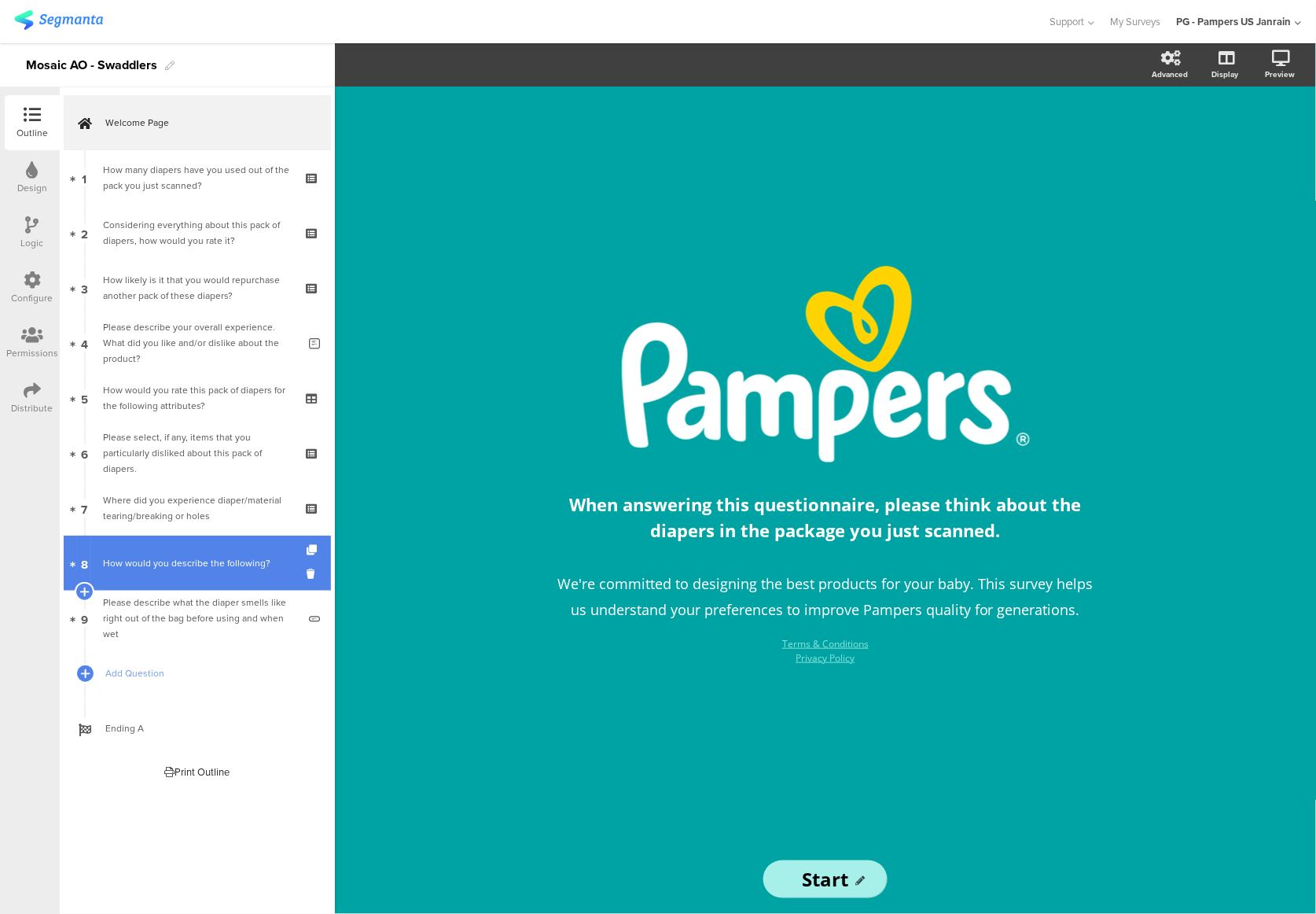
click at [233, 562] on div "How would you describe the following?" at bounding box center [197, 563] width 188 height 15
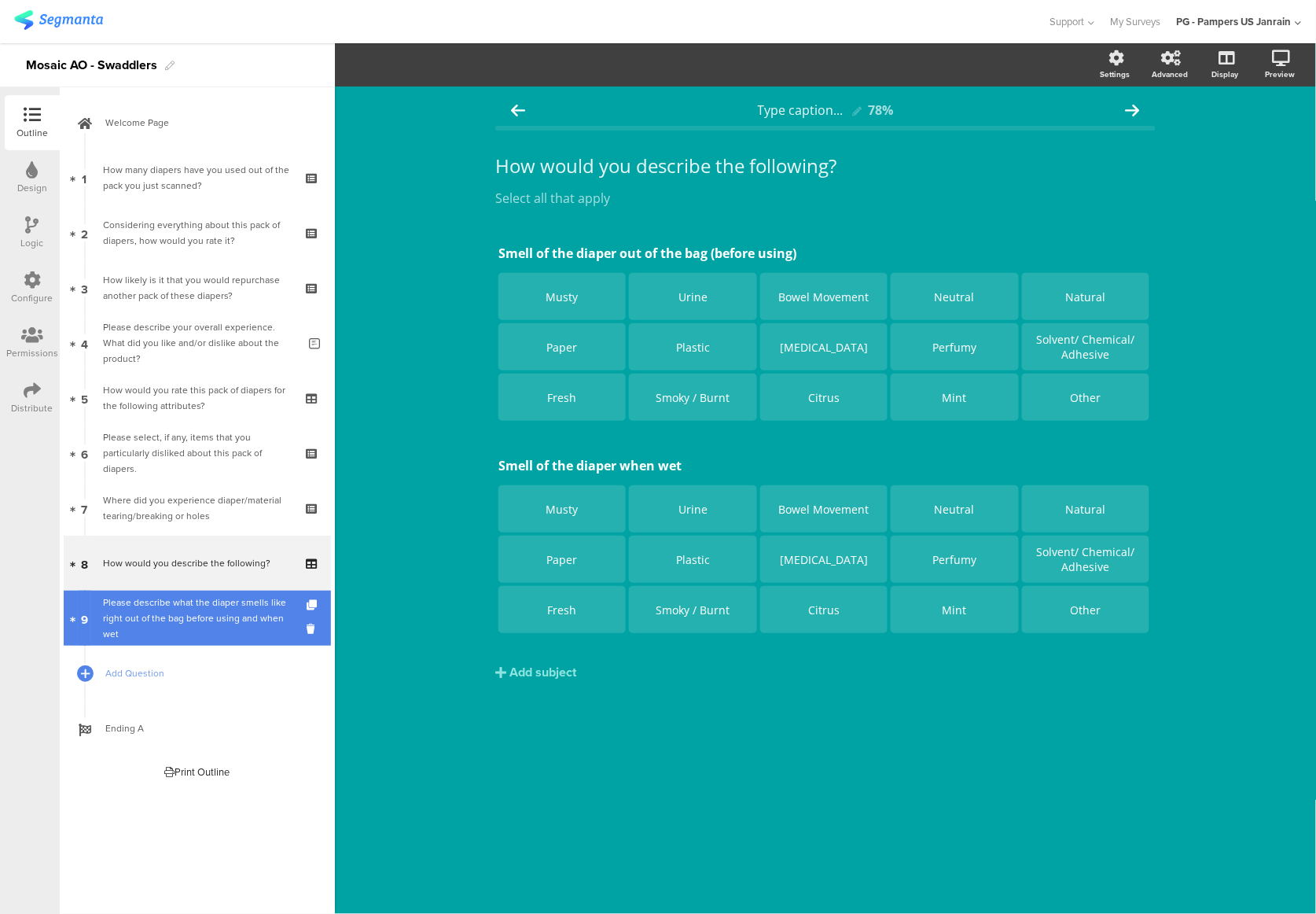
click at [197, 623] on div "Please describe what the diaper smells like right out of the bag before using a…" at bounding box center [200, 618] width 194 height 47
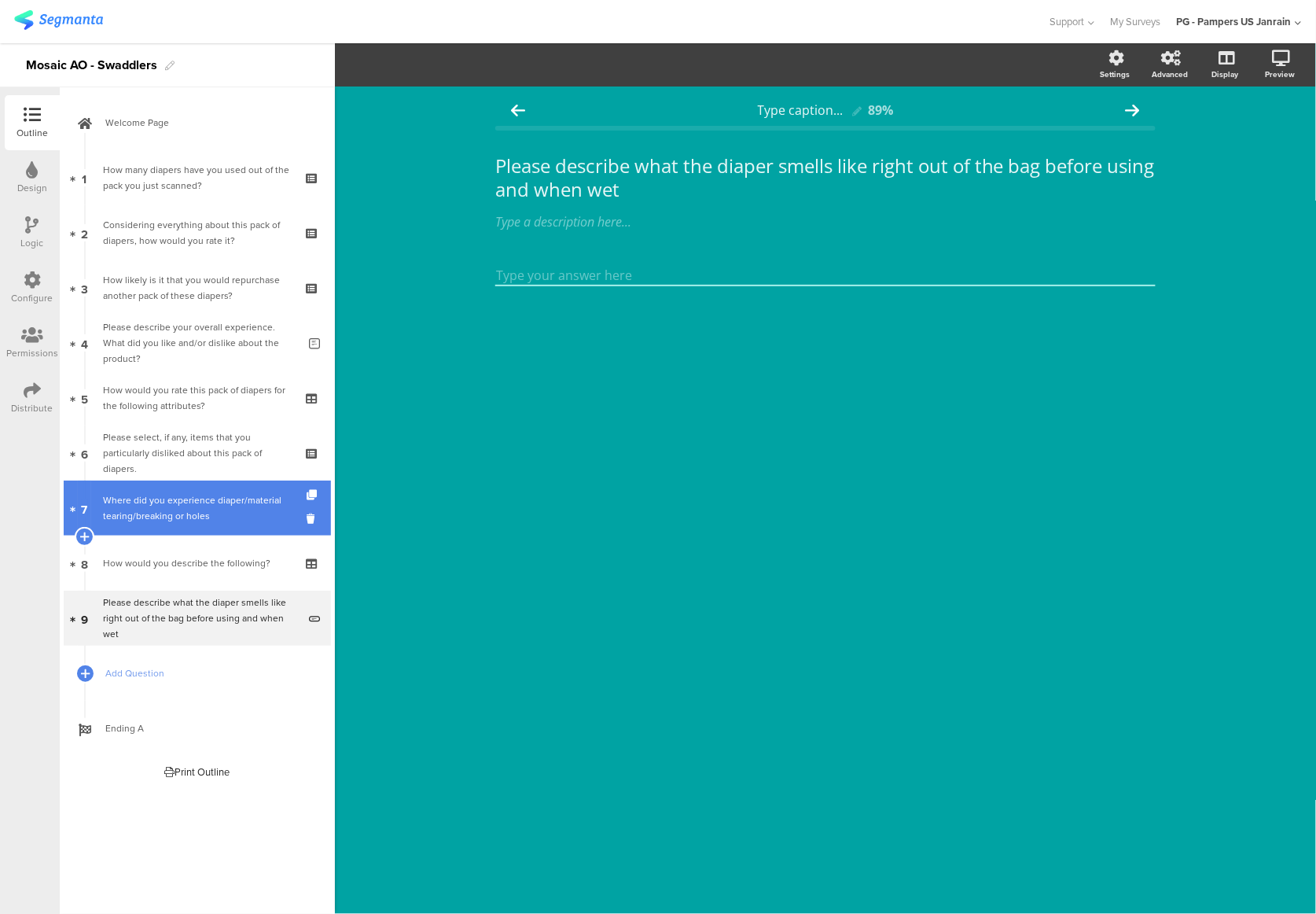
click at [187, 517] on div "Where did you experience diaper/material tearing/breaking or holes" at bounding box center [197, 508] width 188 height 32
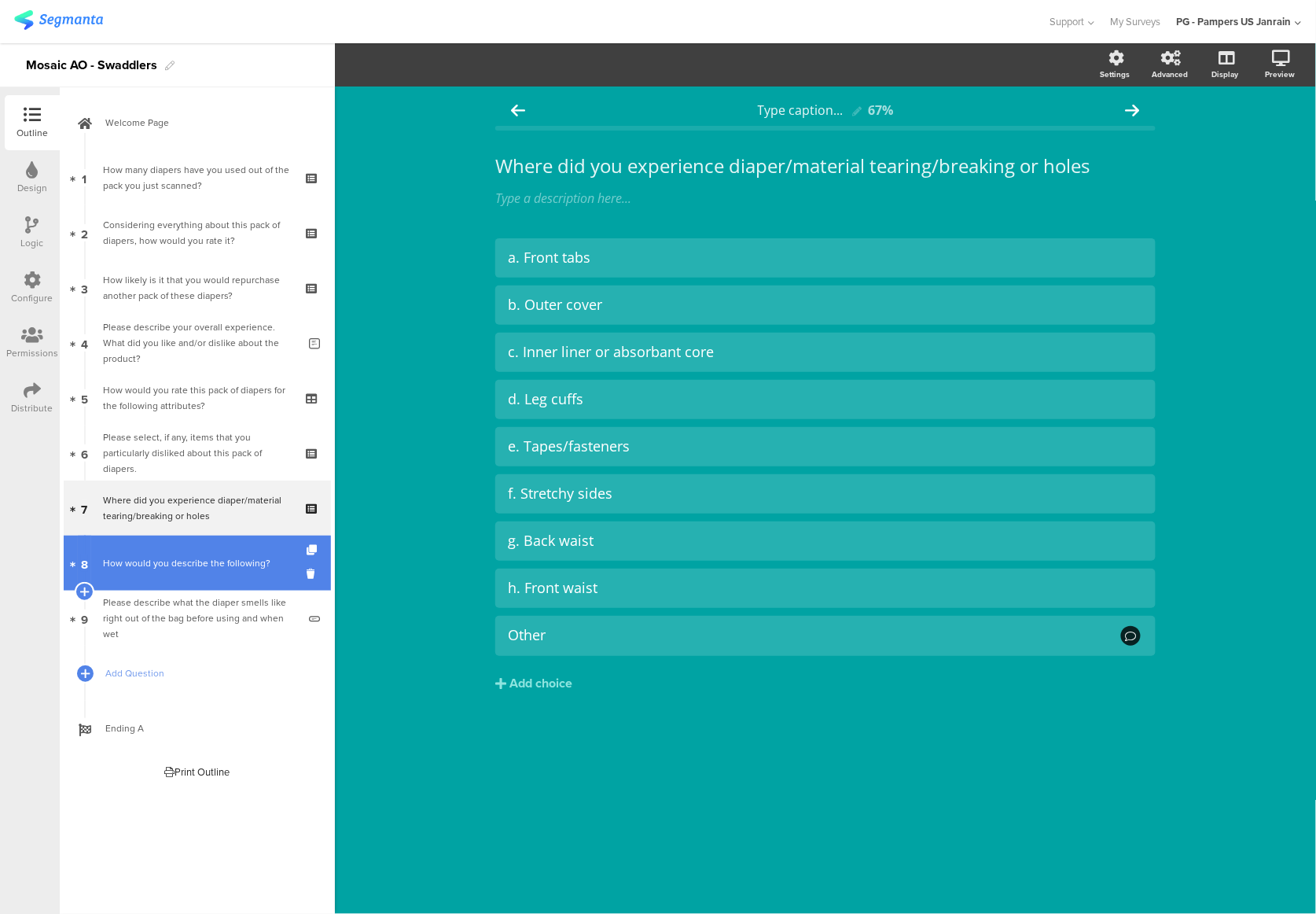
click at [192, 567] on div "How would you describe the following?" at bounding box center [197, 563] width 188 height 15
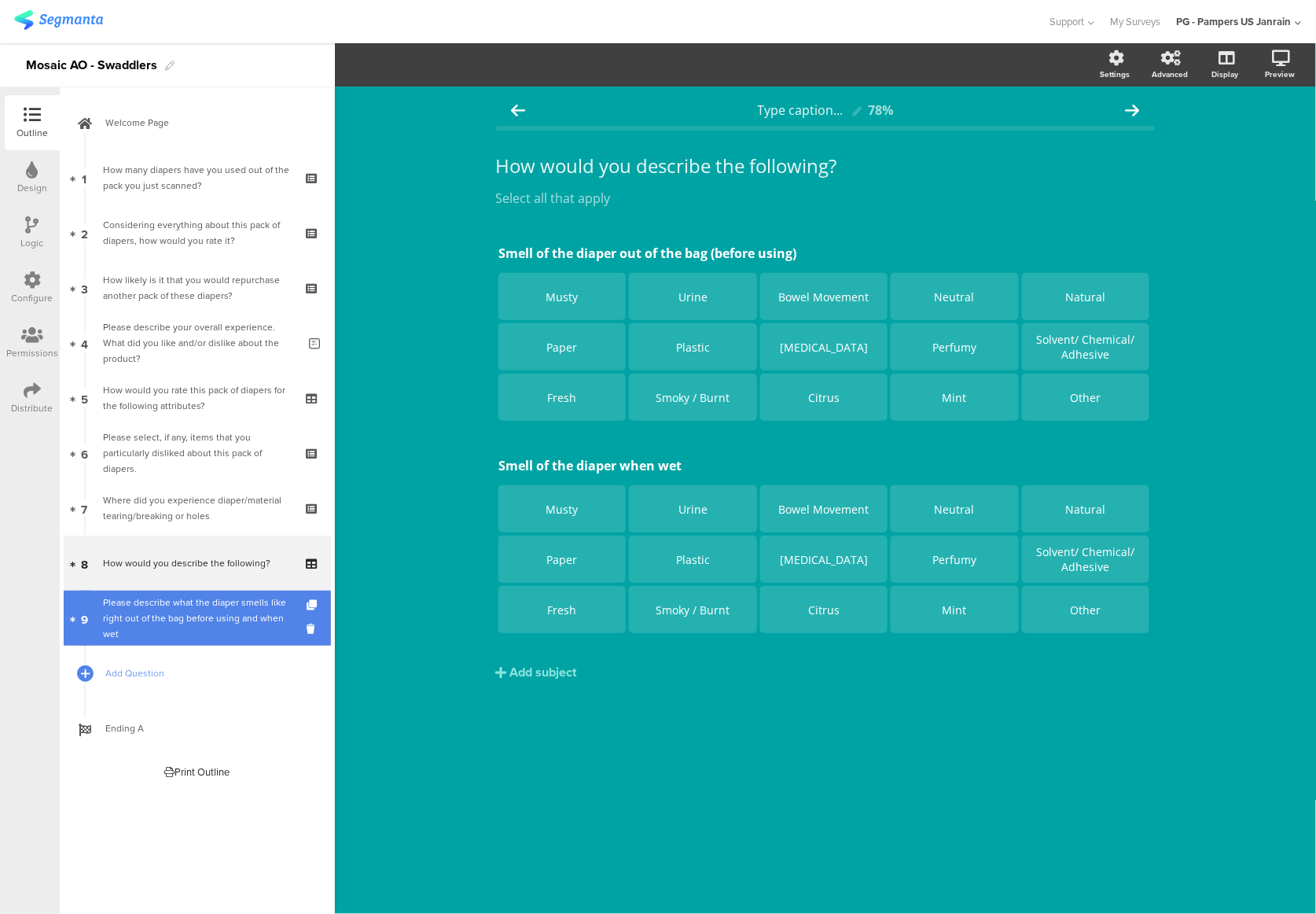
click at [203, 626] on div "Please describe what the diaper smells like right out of the bag before using a…" at bounding box center [200, 618] width 194 height 47
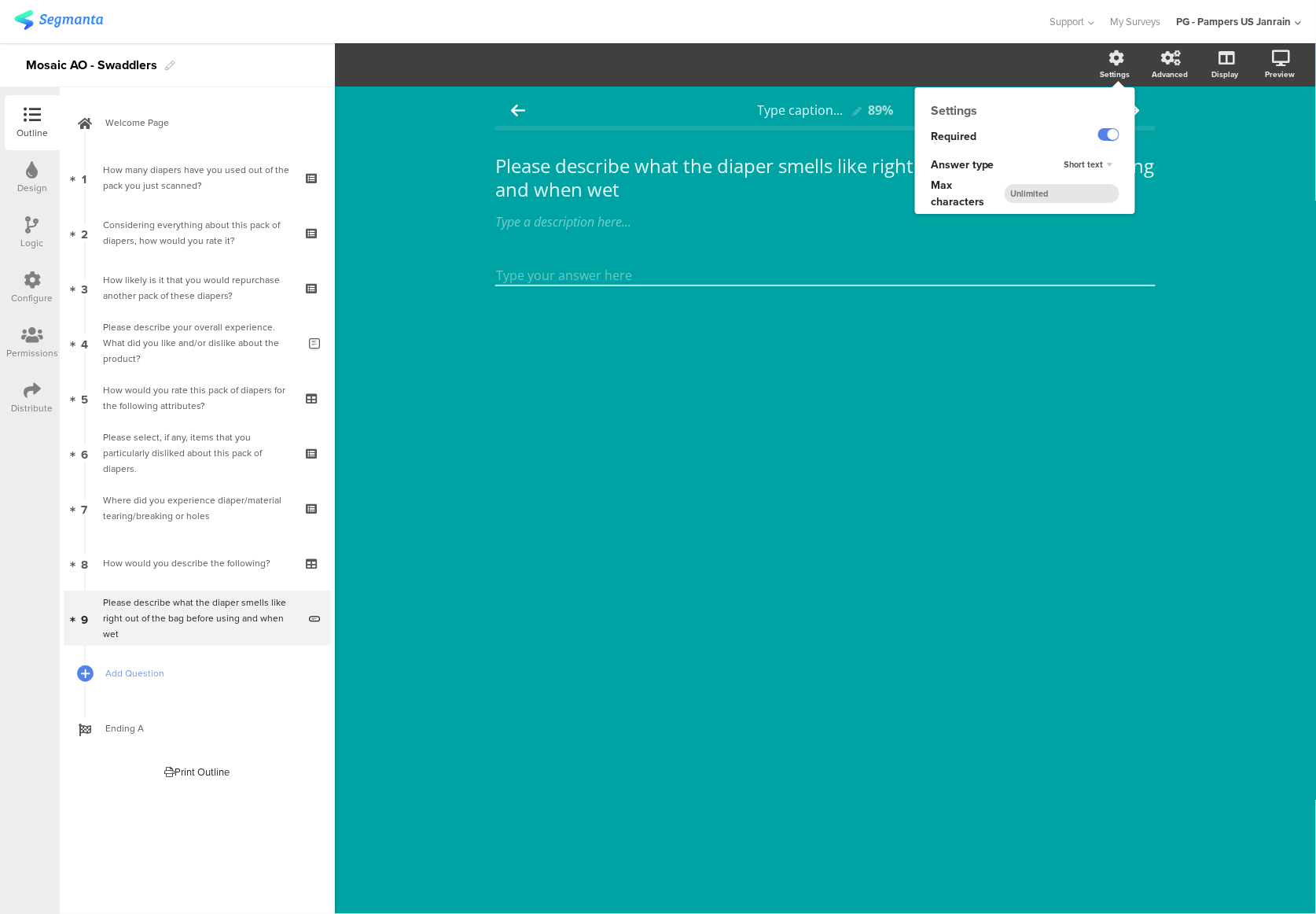
click at [1106, 168] on div "Short text" at bounding box center [1089, 165] width 62 height 19
click at [1098, 178] on div "Long text" at bounding box center [1083, 180] width 93 height 16
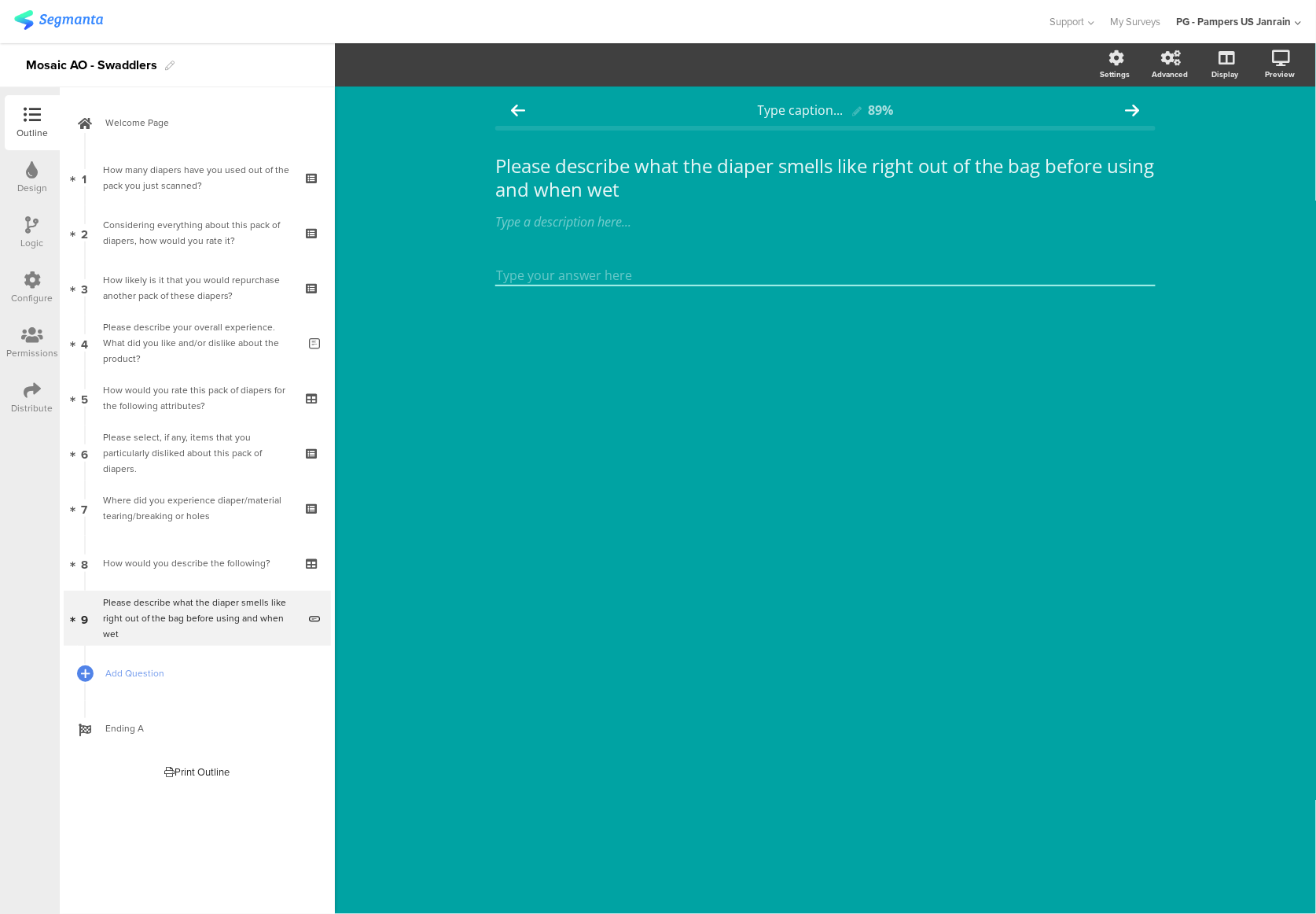
click at [995, 460] on div "Type caption... 89% Please describe what the diaper smells like right out of th…" at bounding box center [825, 500] width 981 height 827
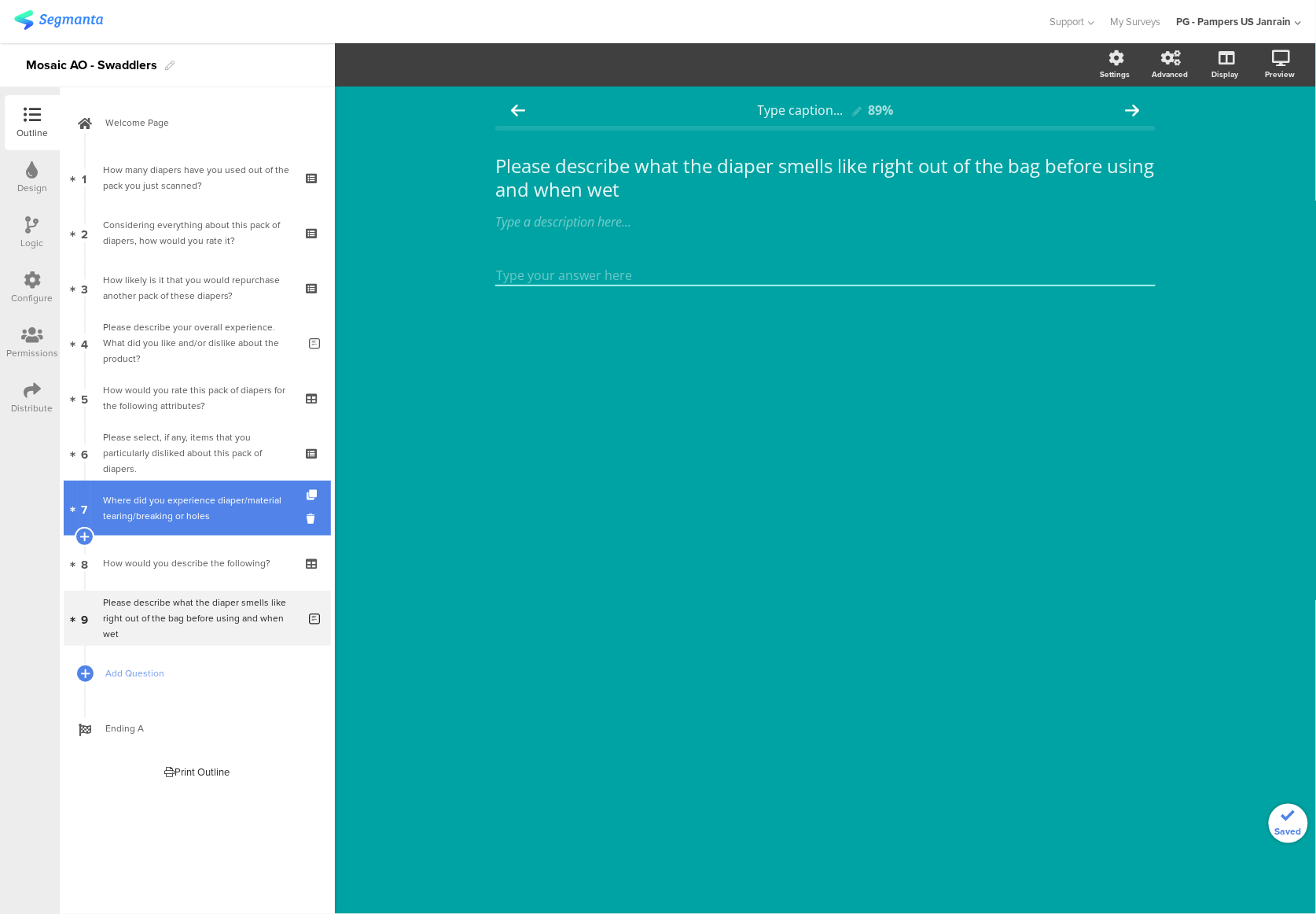
click at [190, 508] on div "Where did you experience diaper/material tearing/breaking or holes" at bounding box center [197, 508] width 188 height 32
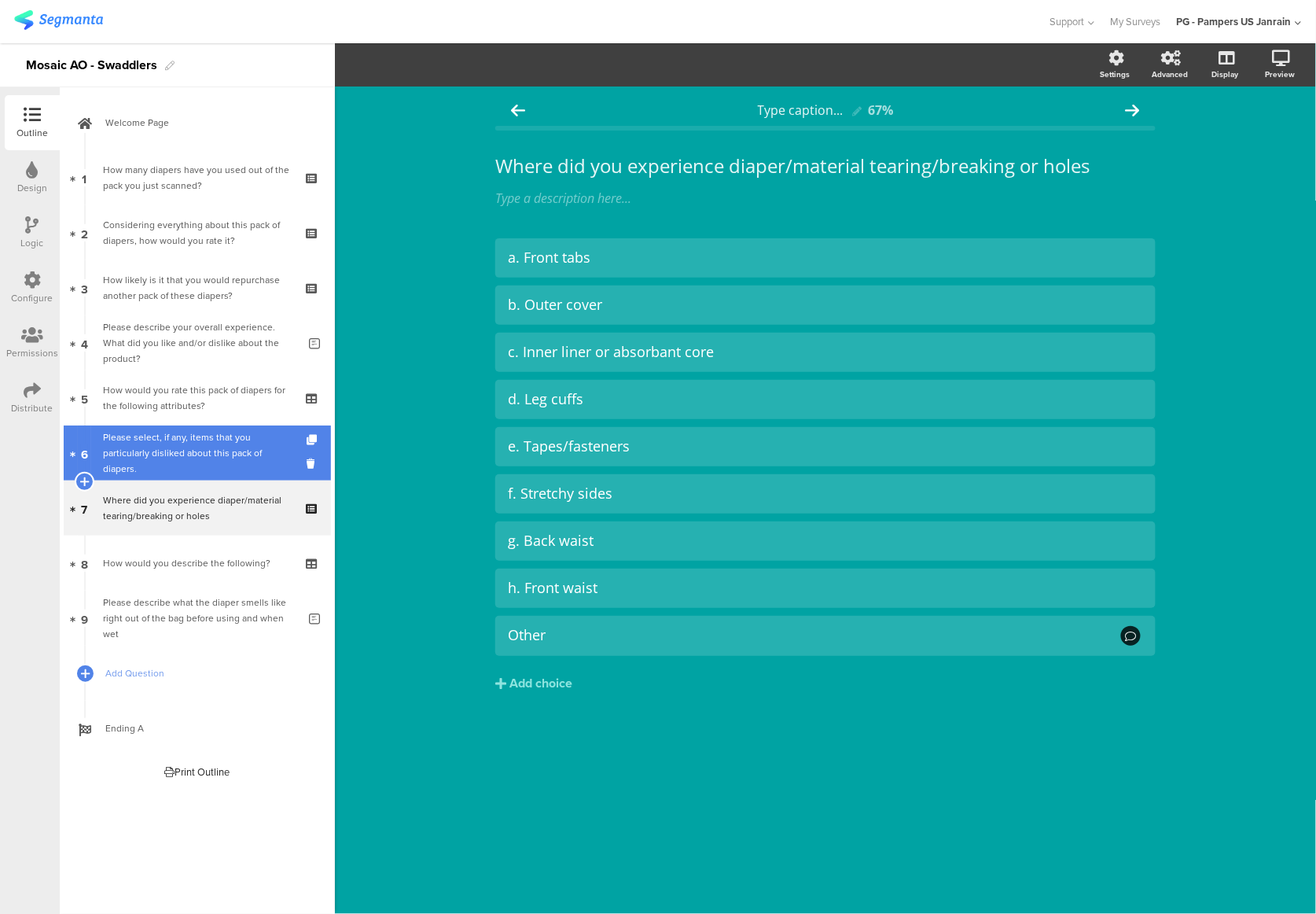
click at [177, 452] on div "Please select, if any, items that you particularly disliked about this pack of …" at bounding box center [197, 453] width 188 height 47
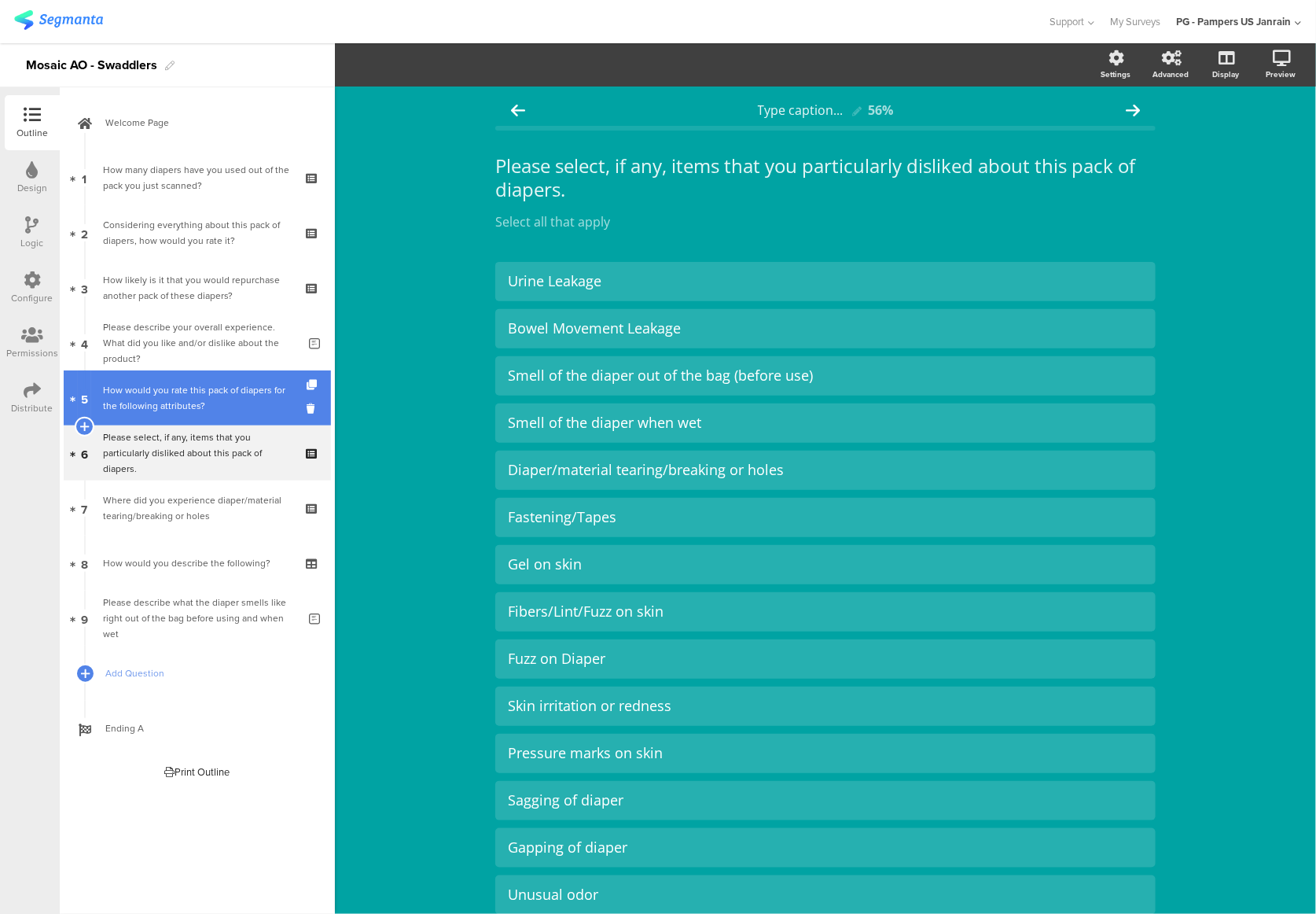
click at [170, 398] on div "How would you rate this pack of diapers for the following attributes?" at bounding box center [197, 398] width 188 height 32
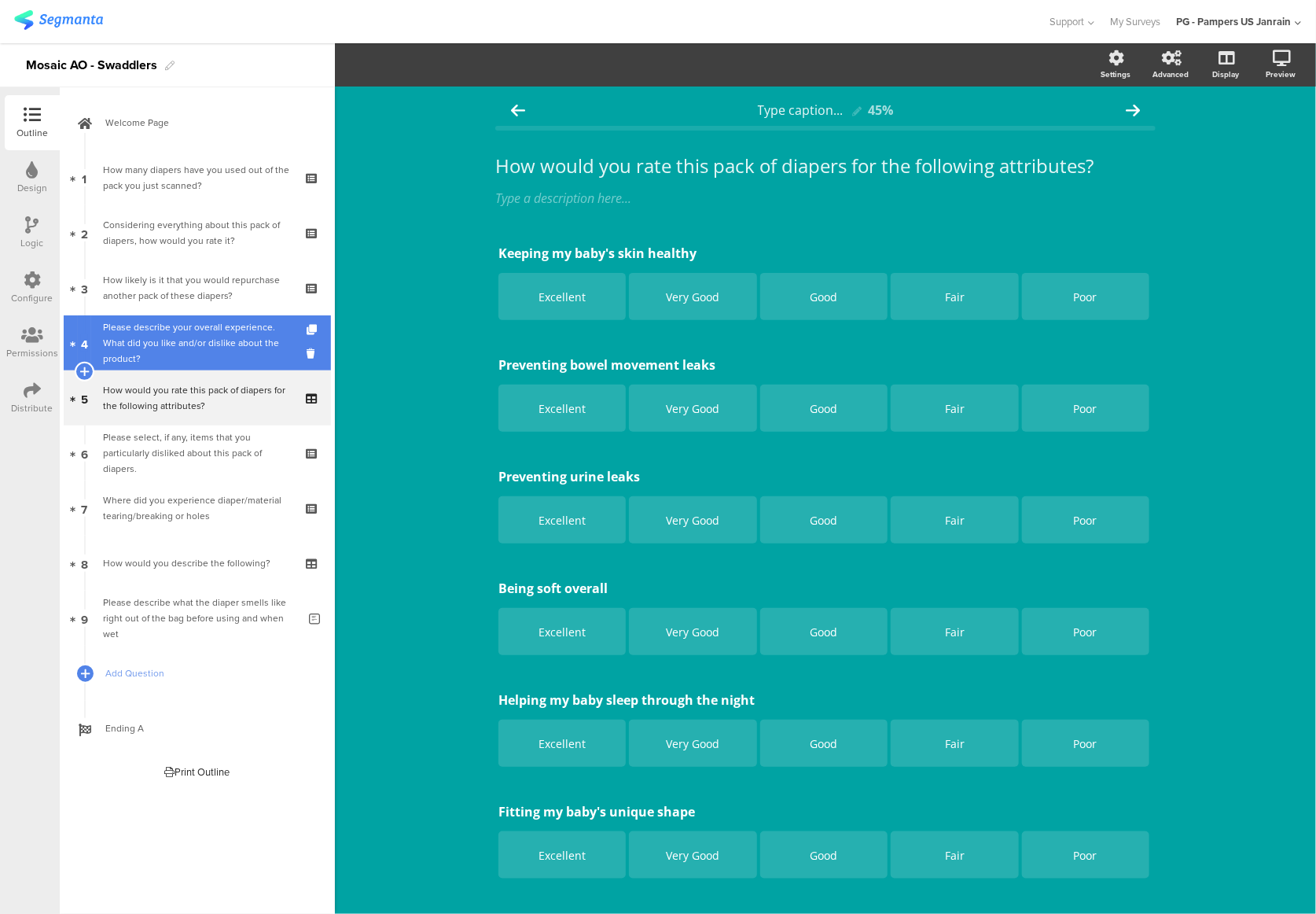
click at [168, 345] on div "Please describe your overall experience. What did you like and/or dislike about…" at bounding box center [200, 343] width 194 height 47
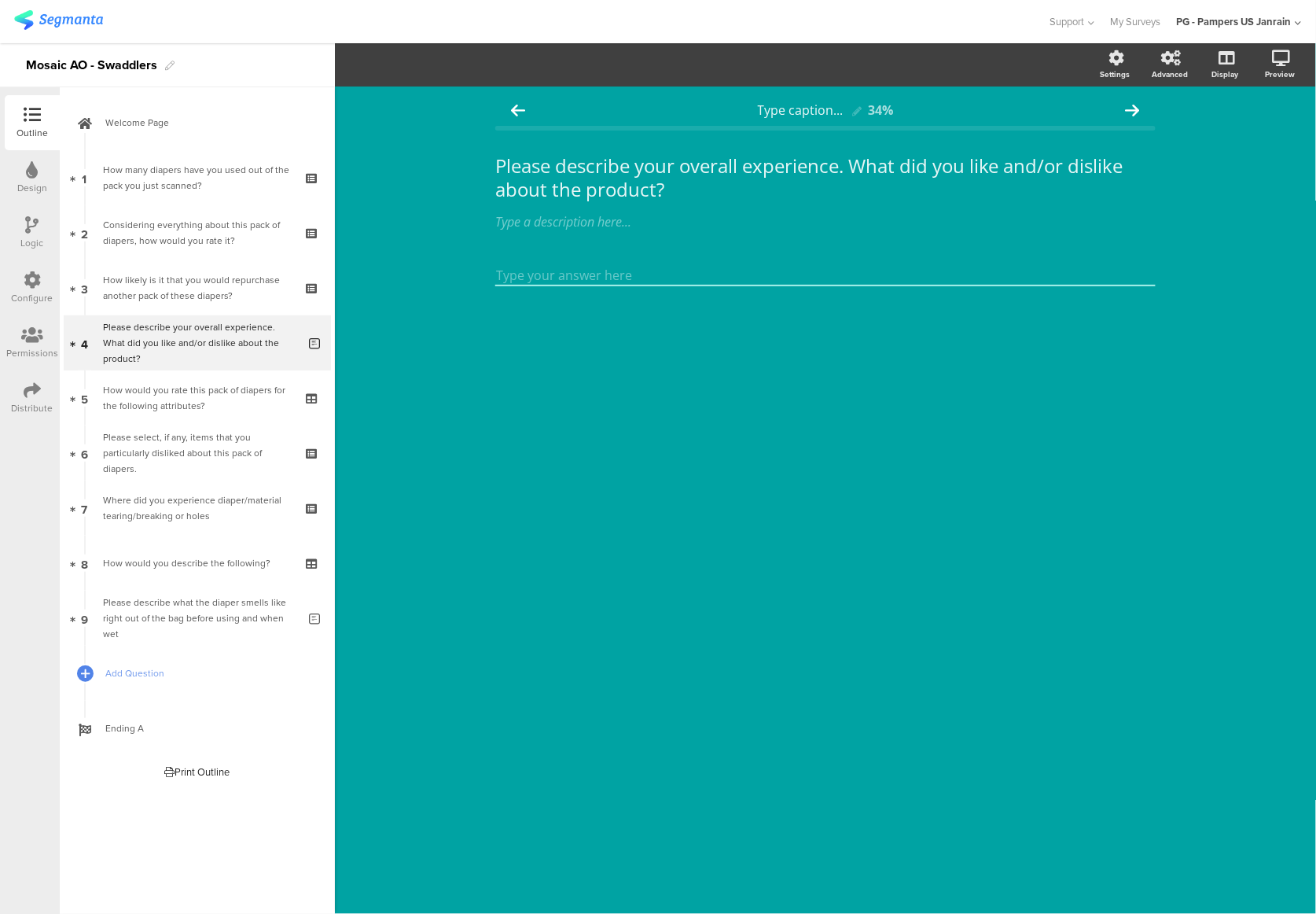
click at [32, 274] on icon at bounding box center [32, 280] width 17 height 17
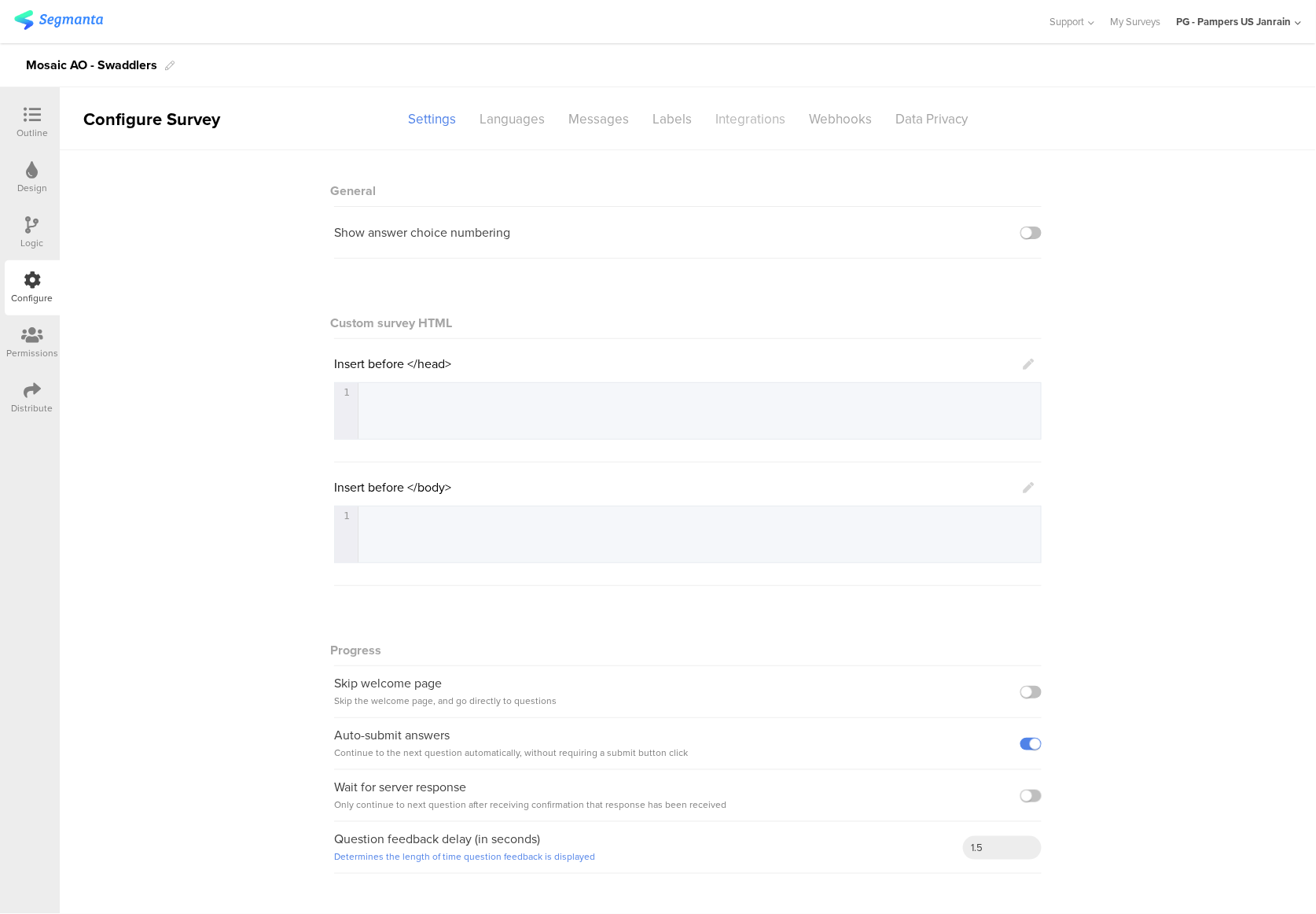
click at [754, 125] on div "Integrations" at bounding box center [750, 119] width 94 height 28
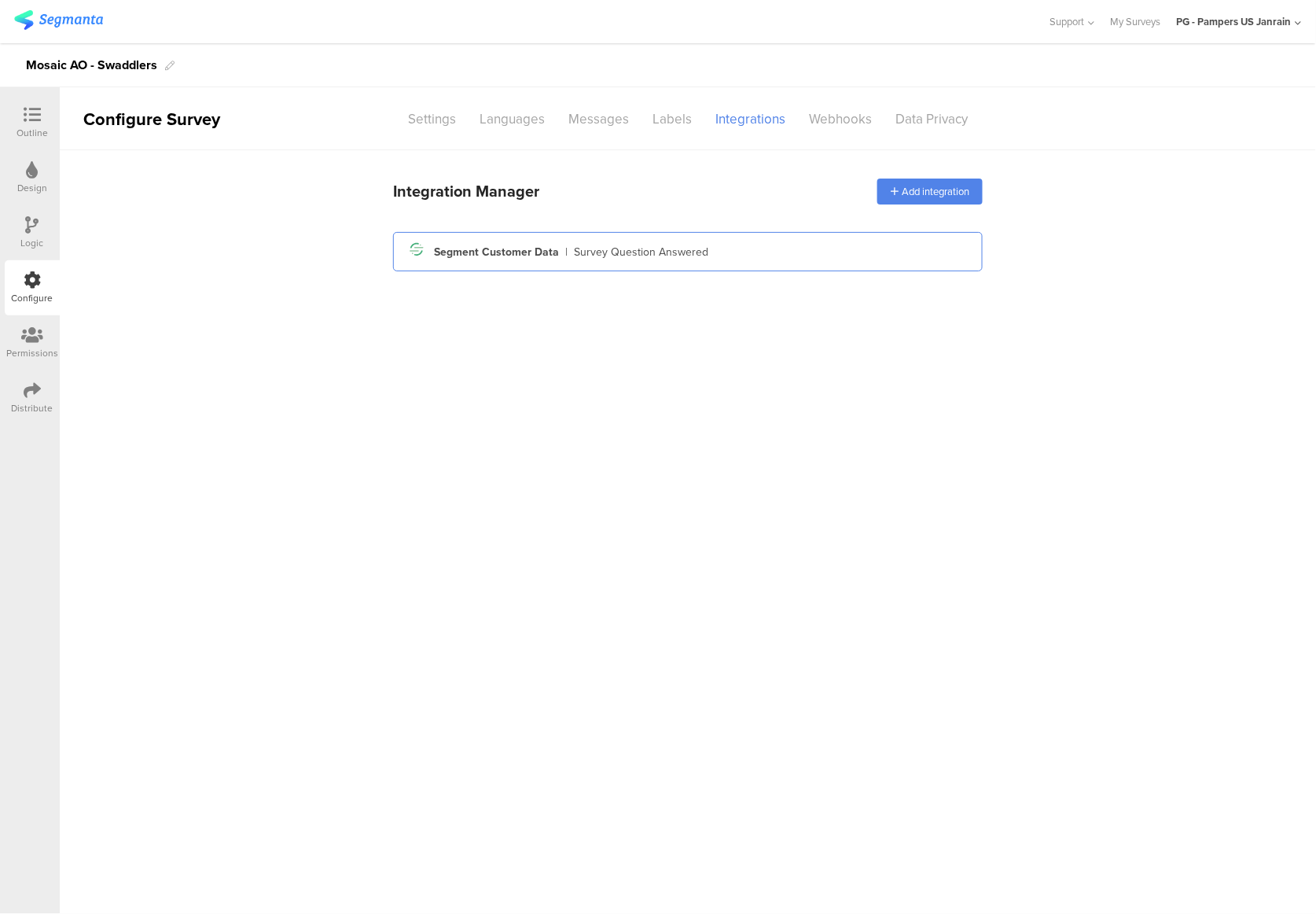
click at [670, 262] on div "Segment icon Created with Sketch. Segment Customer Data | Survey Question Answe…" at bounding box center [687, 252] width 564 height 27
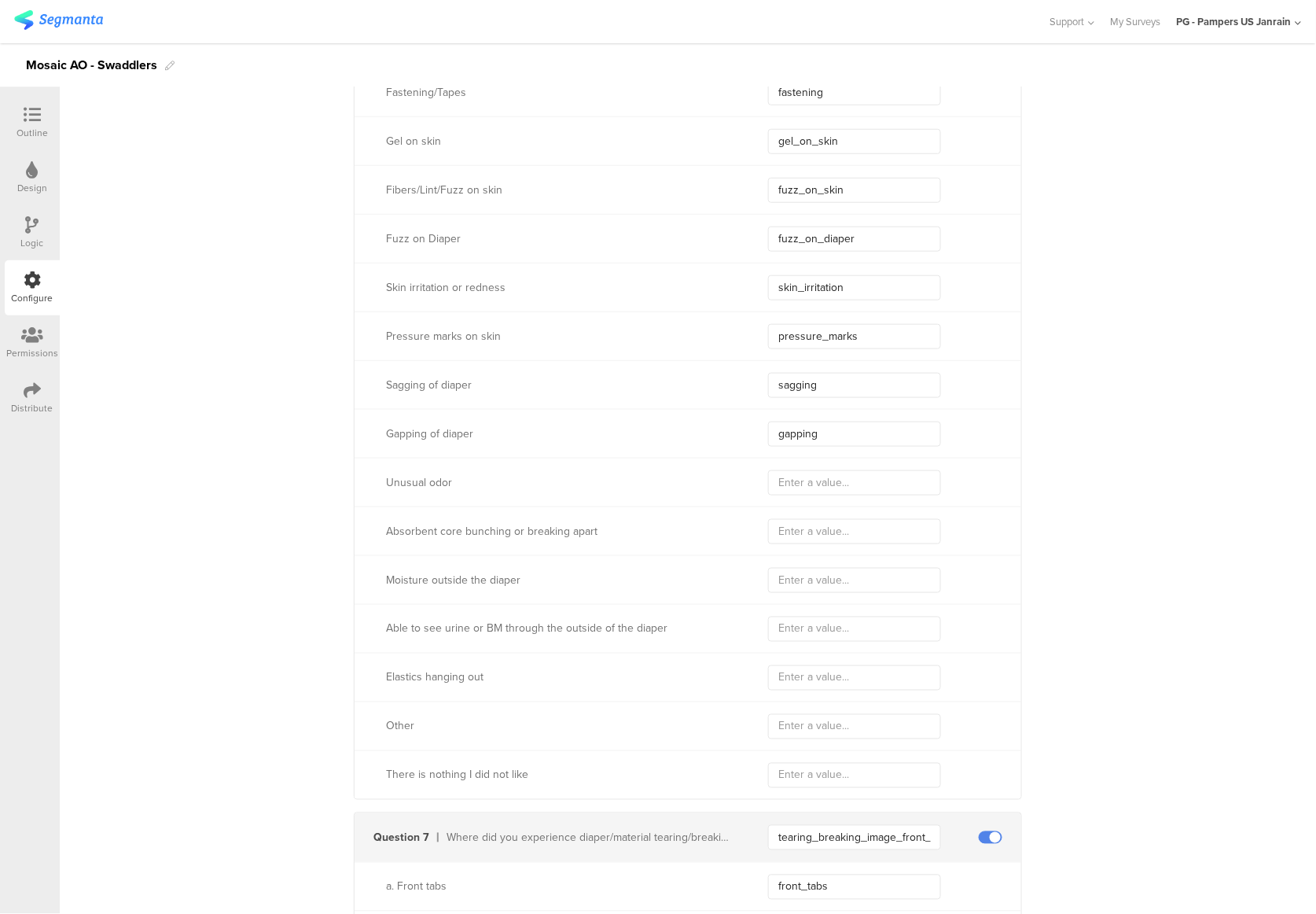
scroll to position [4404, 0]
click at [800, 482] on input "text" at bounding box center [854, 480] width 173 height 25
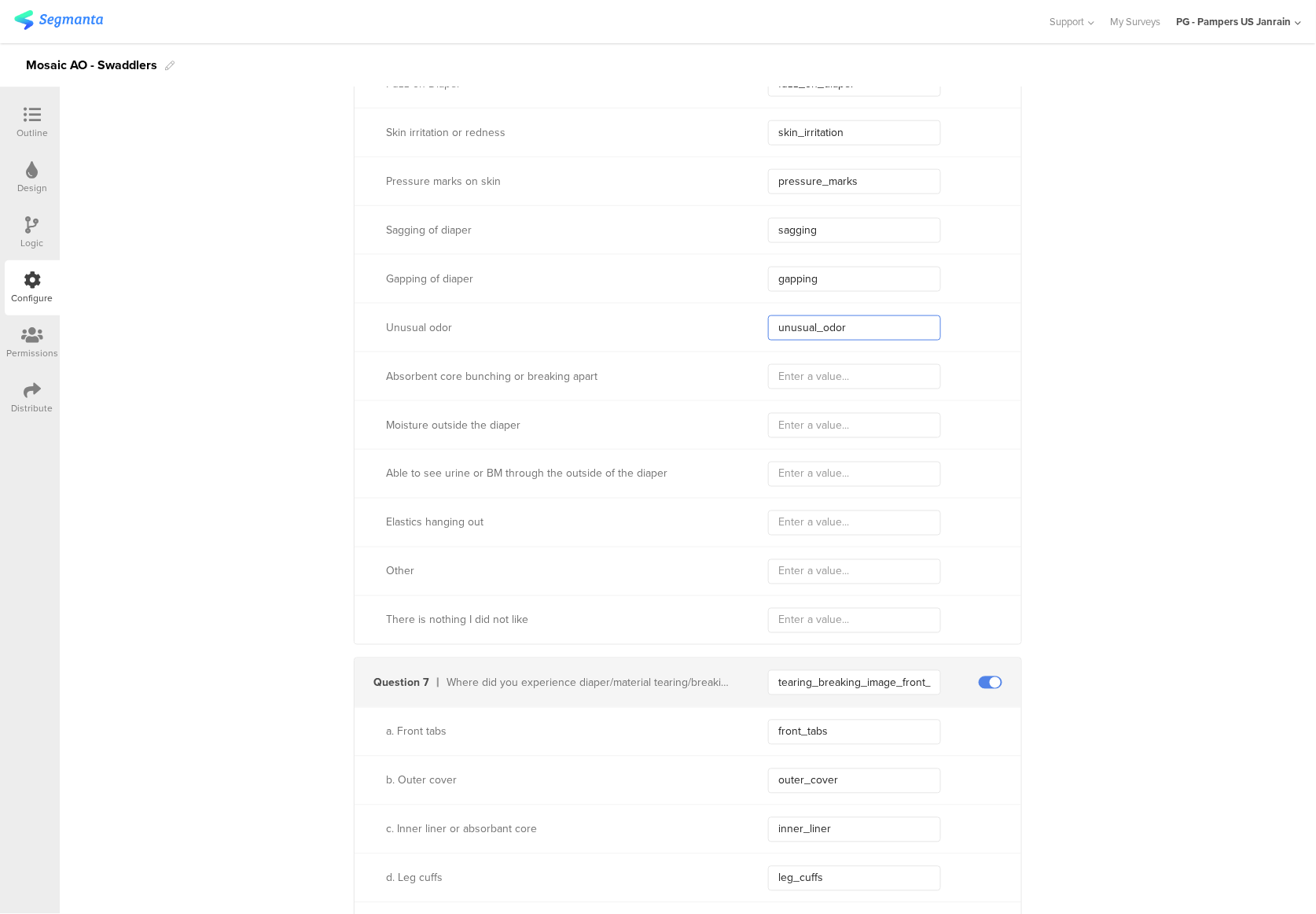
scroll to position [4544, 0]
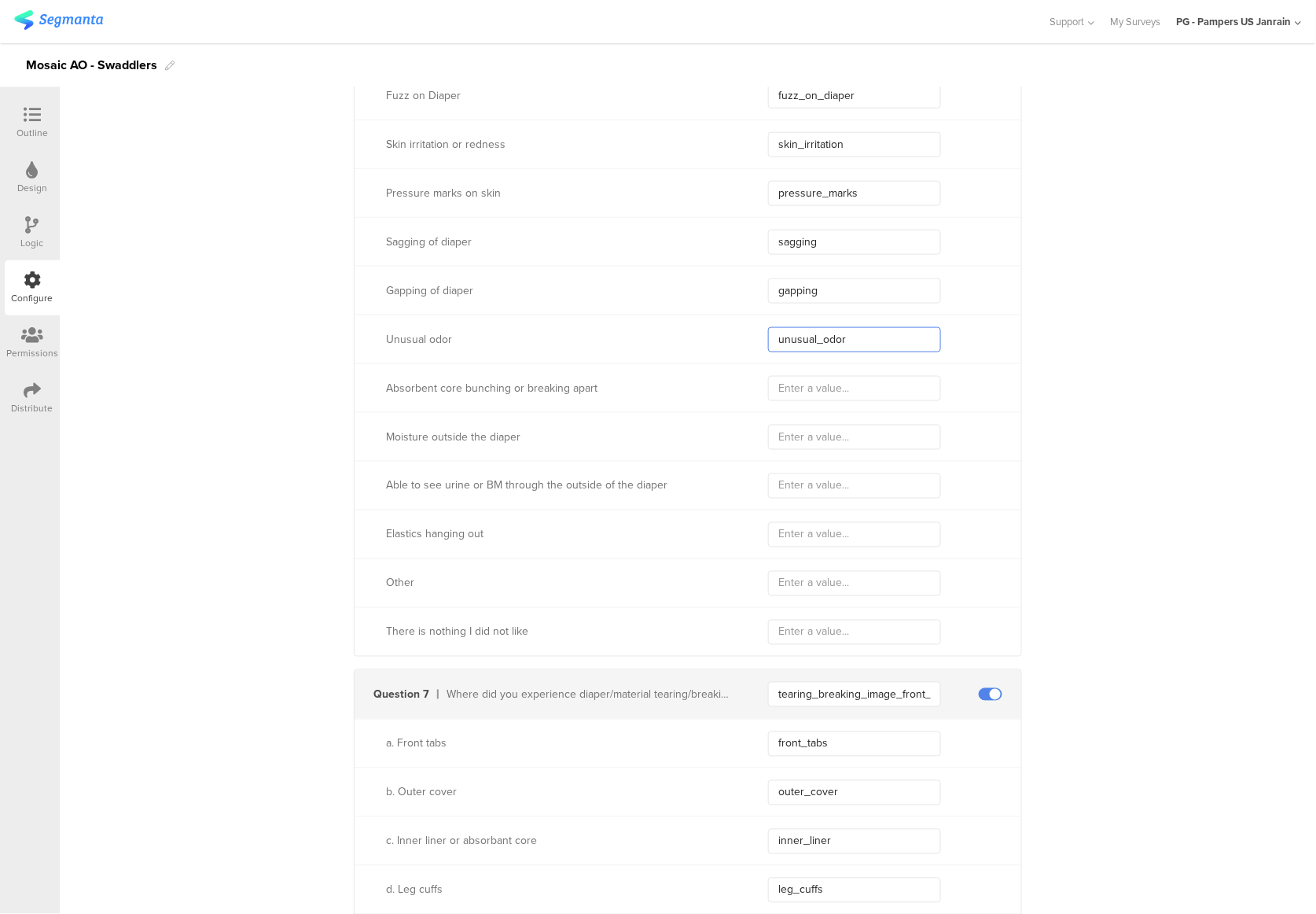
type input "unusual_odor"
click at [790, 379] on input "text" at bounding box center [854, 388] width 173 height 25
type input "absorbent_core_breaking"
click at [829, 432] on input "text" at bounding box center [854, 437] width 173 height 25
type input "moisture_outside"
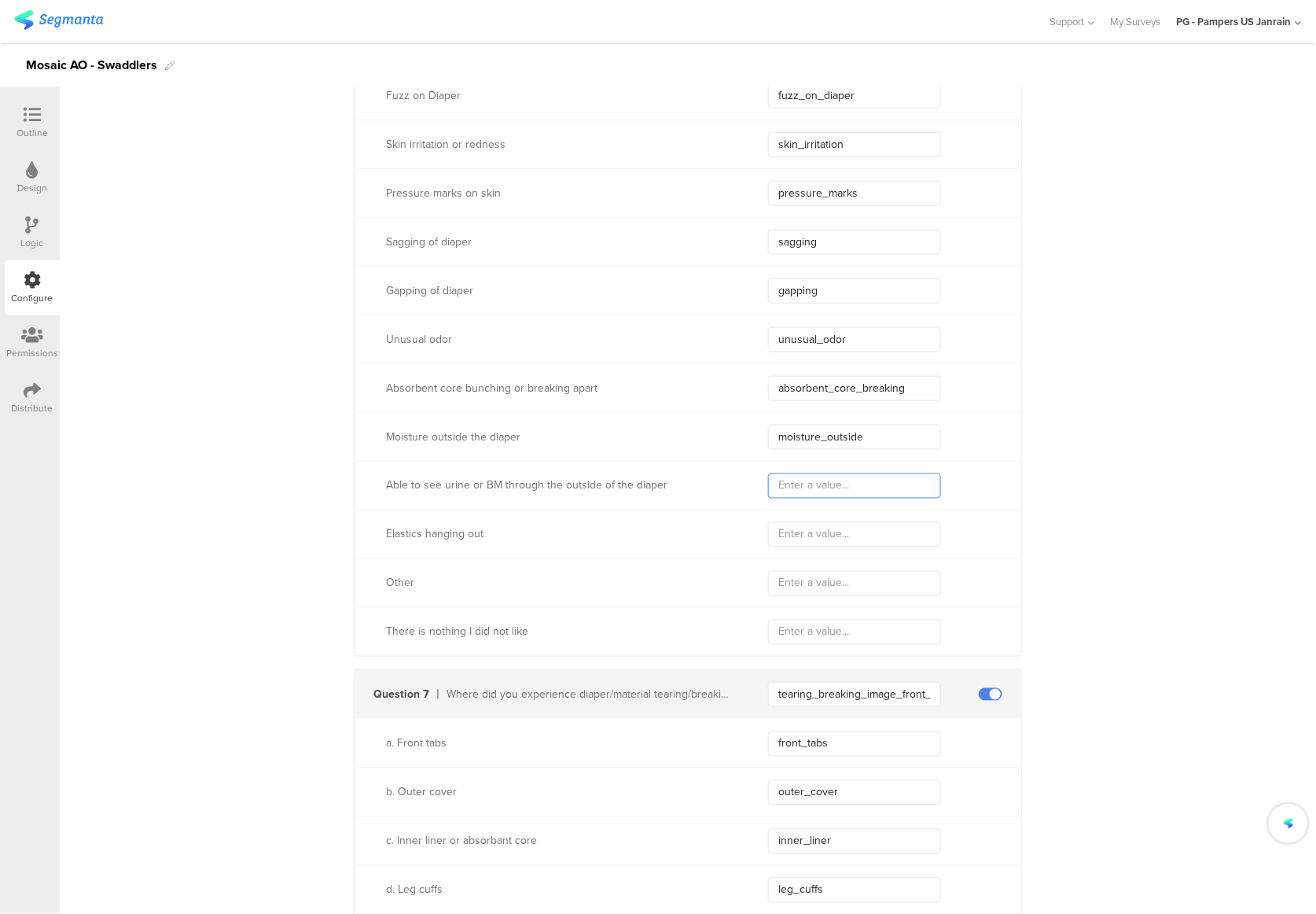
click at [821, 477] on input "text" at bounding box center [854, 485] width 173 height 25
drag, startPoint x: 916, startPoint y: 388, endPoint x: 706, endPoint y: 377, distance: 210.3
click at [706, 377] on div "Absorbent core bunching or breaking apart absorbent_core_breaking" at bounding box center [687, 387] width 667 height 49
paste input "text"
type input "core_breaking"
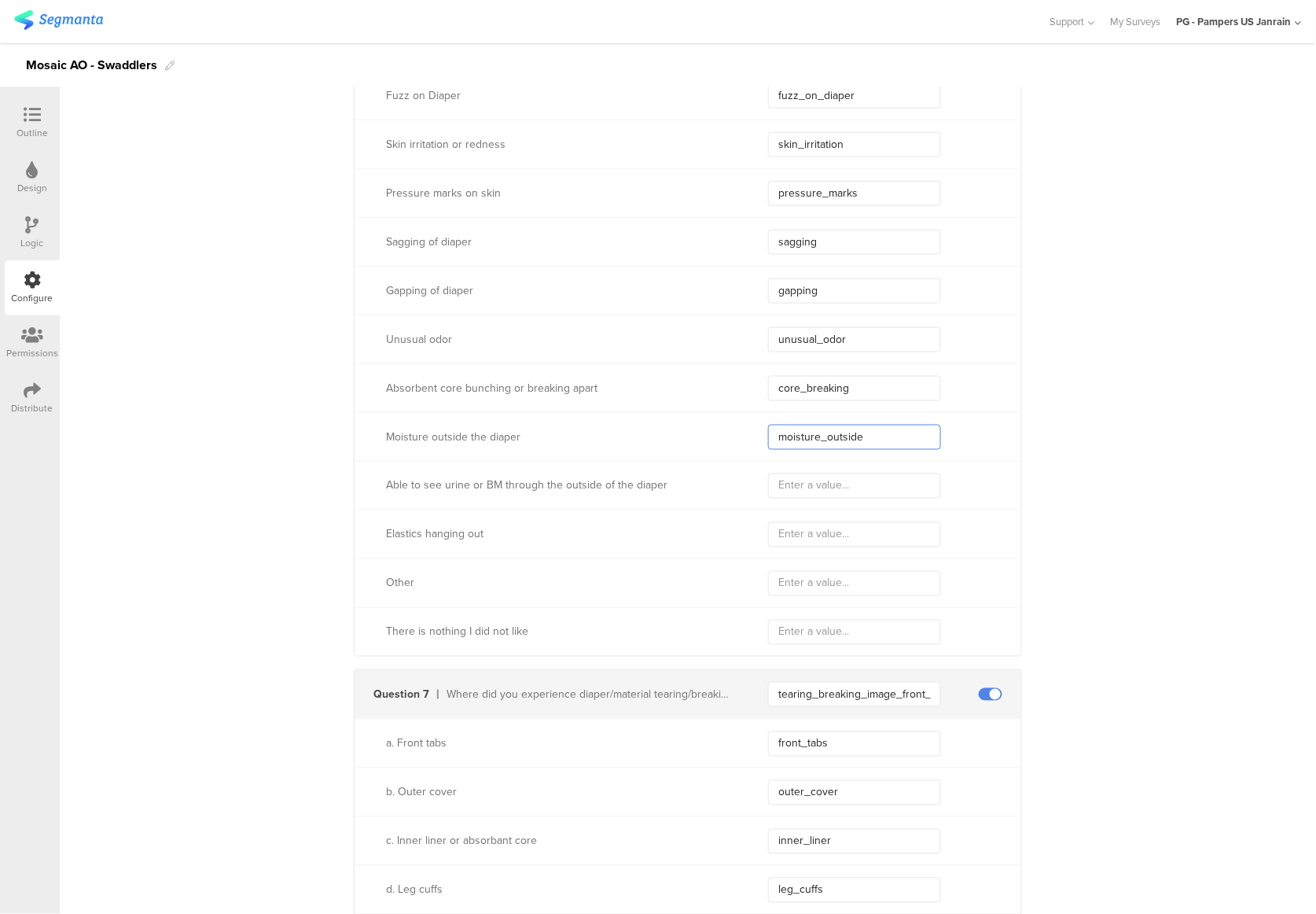
drag, startPoint x: 891, startPoint y: 442, endPoint x: 770, endPoint y: 442, distance: 121.0
click at [770, 442] on input "moisture_outside" at bounding box center [854, 437] width 173 height 25
paste input "outside_moistur"
type input "outside_moisture"
click at [800, 473] on input "text" at bounding box center [854, 485] width 173 height 25
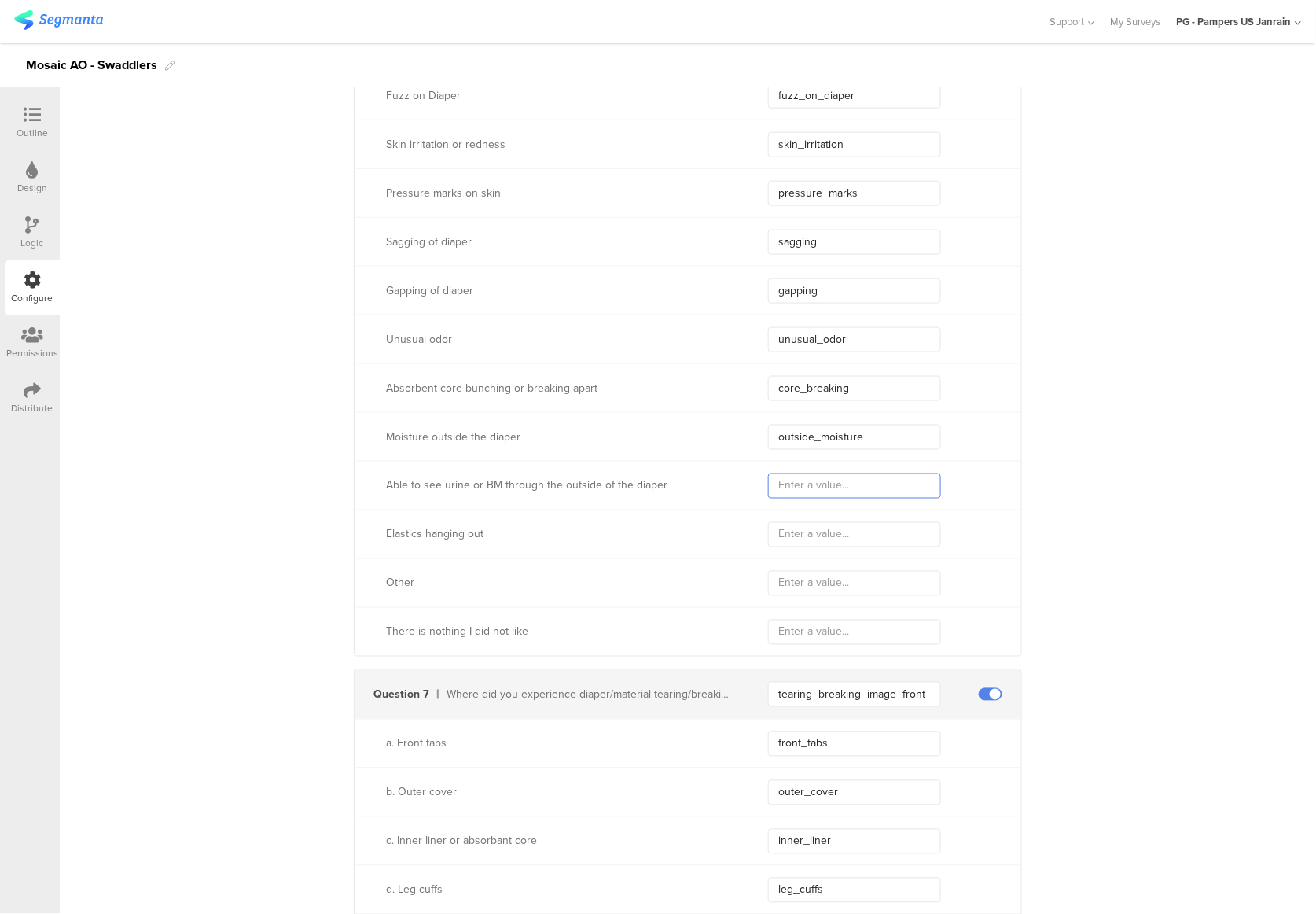
paste input "see_urine_outside"
type input "see_urine_outside"
drag, startPoint x: 869, startPoint y: 440, endPoint x: 757, endPoint y: 427, distance: 112.8
click at [757, 427] on div "Moisture outside the diaper outside_moisture" at bounding box center [687, 436] width 667 height 49
click at [781, 527] on input "text" at bounding box center [854, 535] width 173 height 25
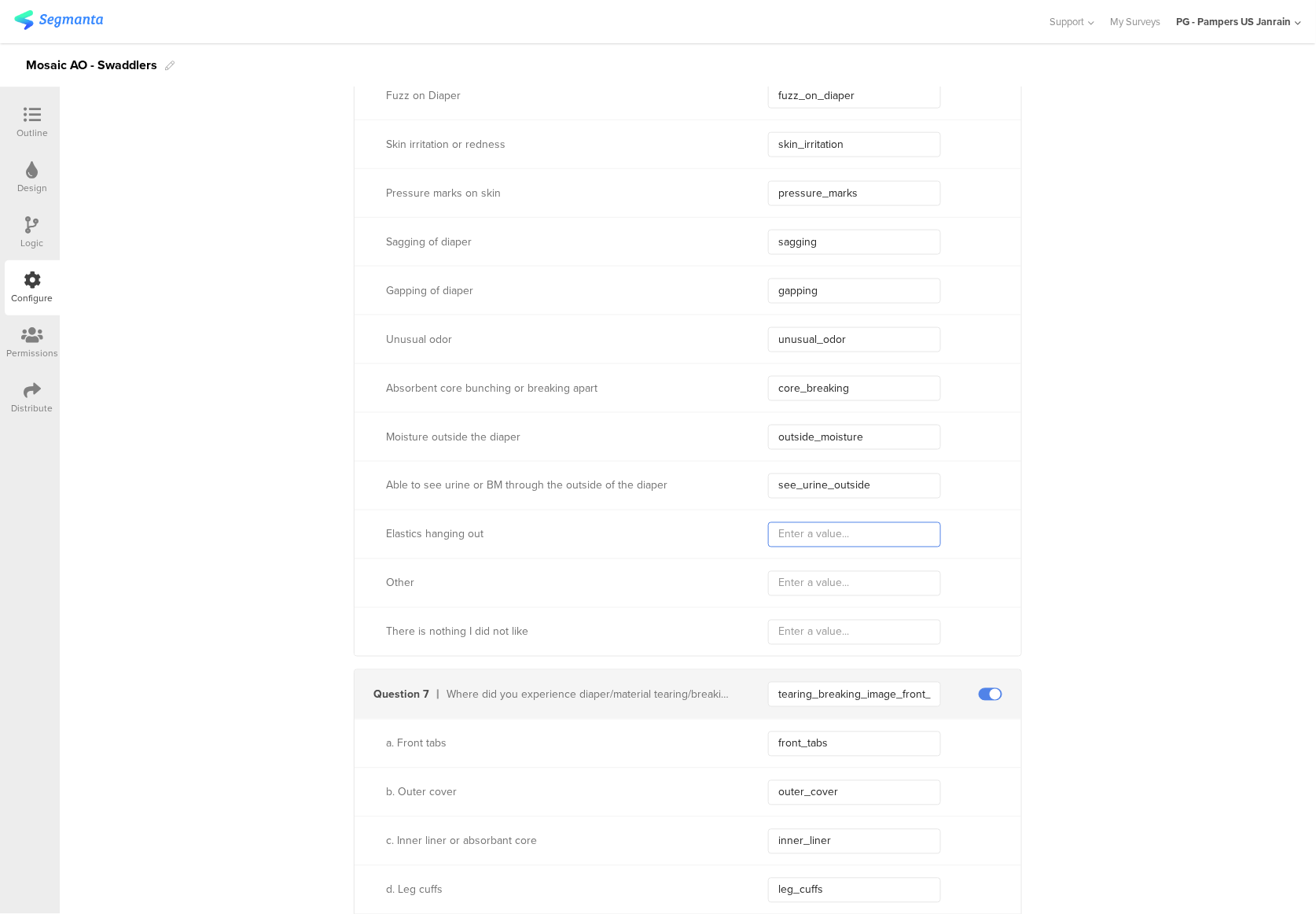
paste input "elastics_out"
type input "elastics_out"
click at [802, 569] on div "Other" at bounding box center [687, 582] width 667 height 49
click at [800, 588] on input "text" at bounding box center [854, 584] width 173 height 25
type input "other"
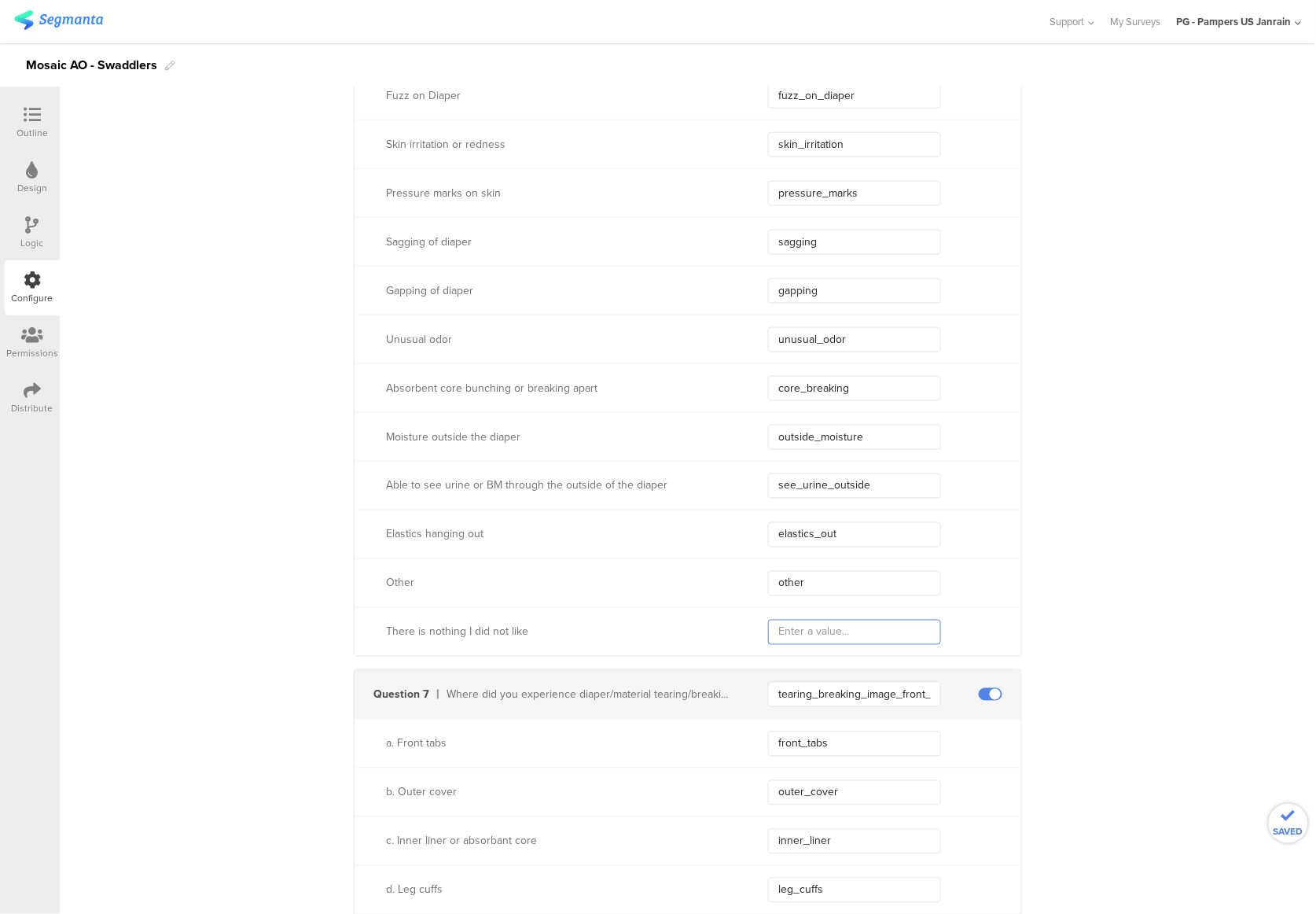
click at [812, 630] on input "text" at bounding box center [854, 632] width 173 height 25
type input "nothing"
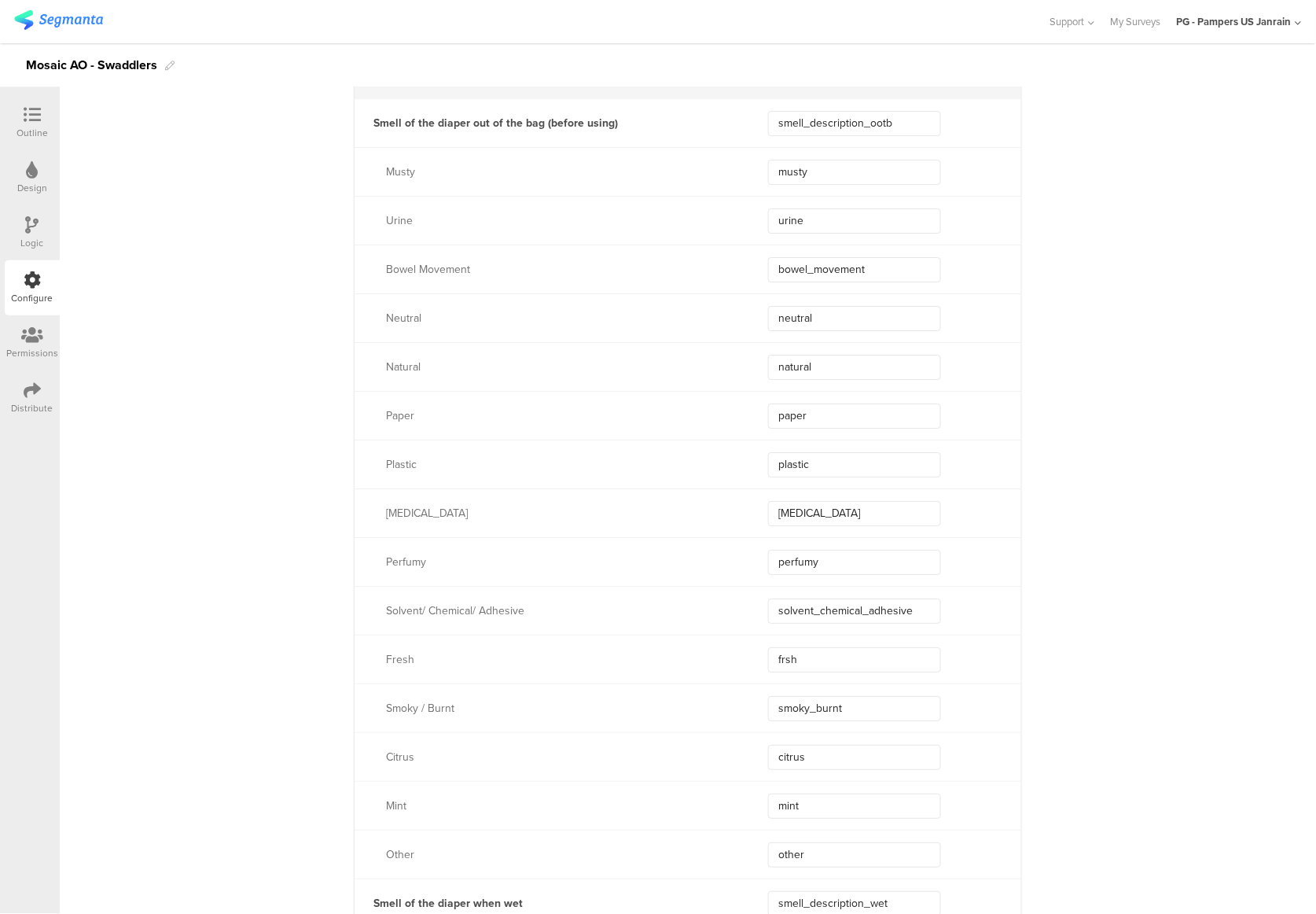
scroll to position [5767, 0]
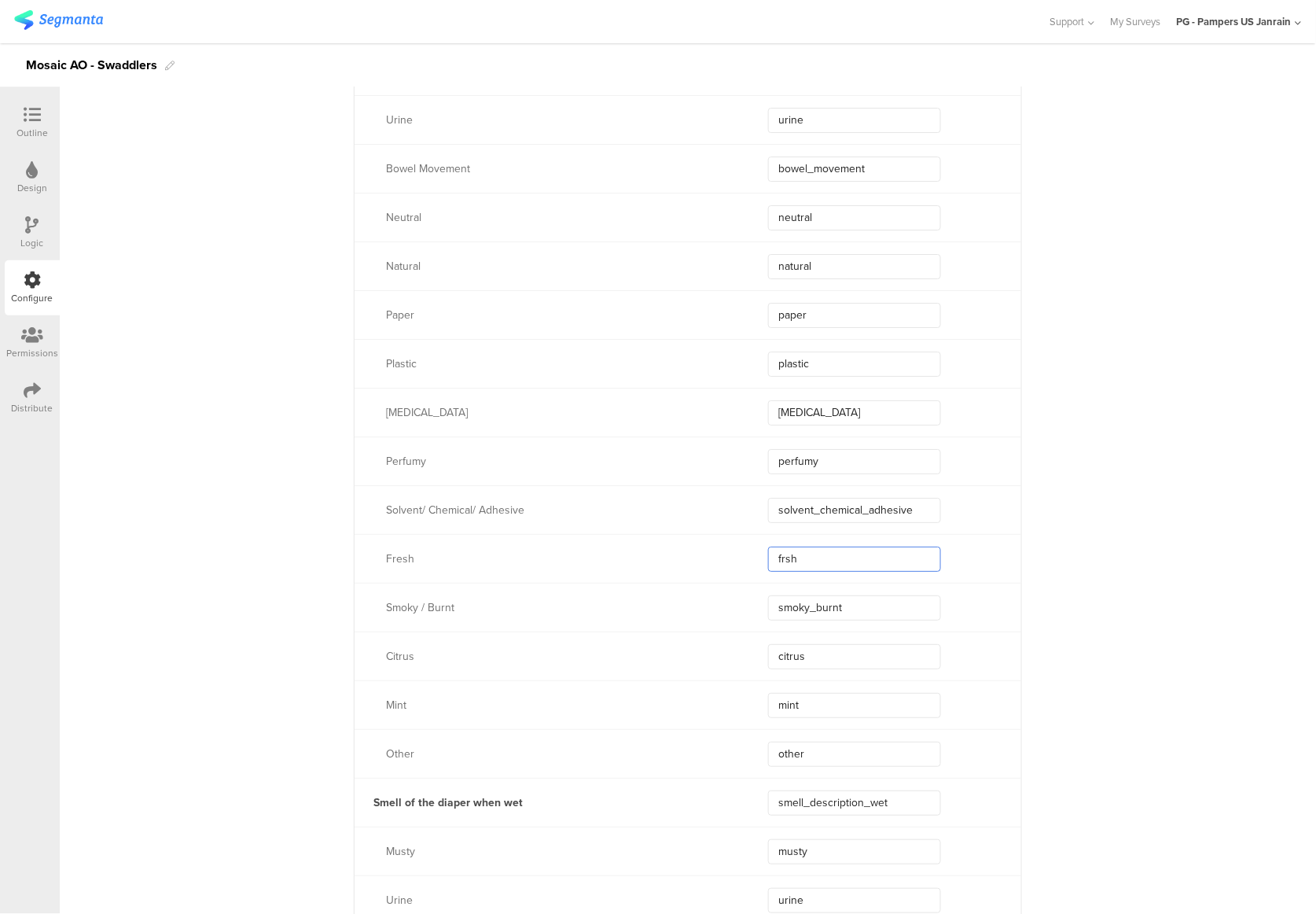
click at [778, 562] on input "frsh" at bounding box center [854, 559] width 173 height 25
type input "fresh"
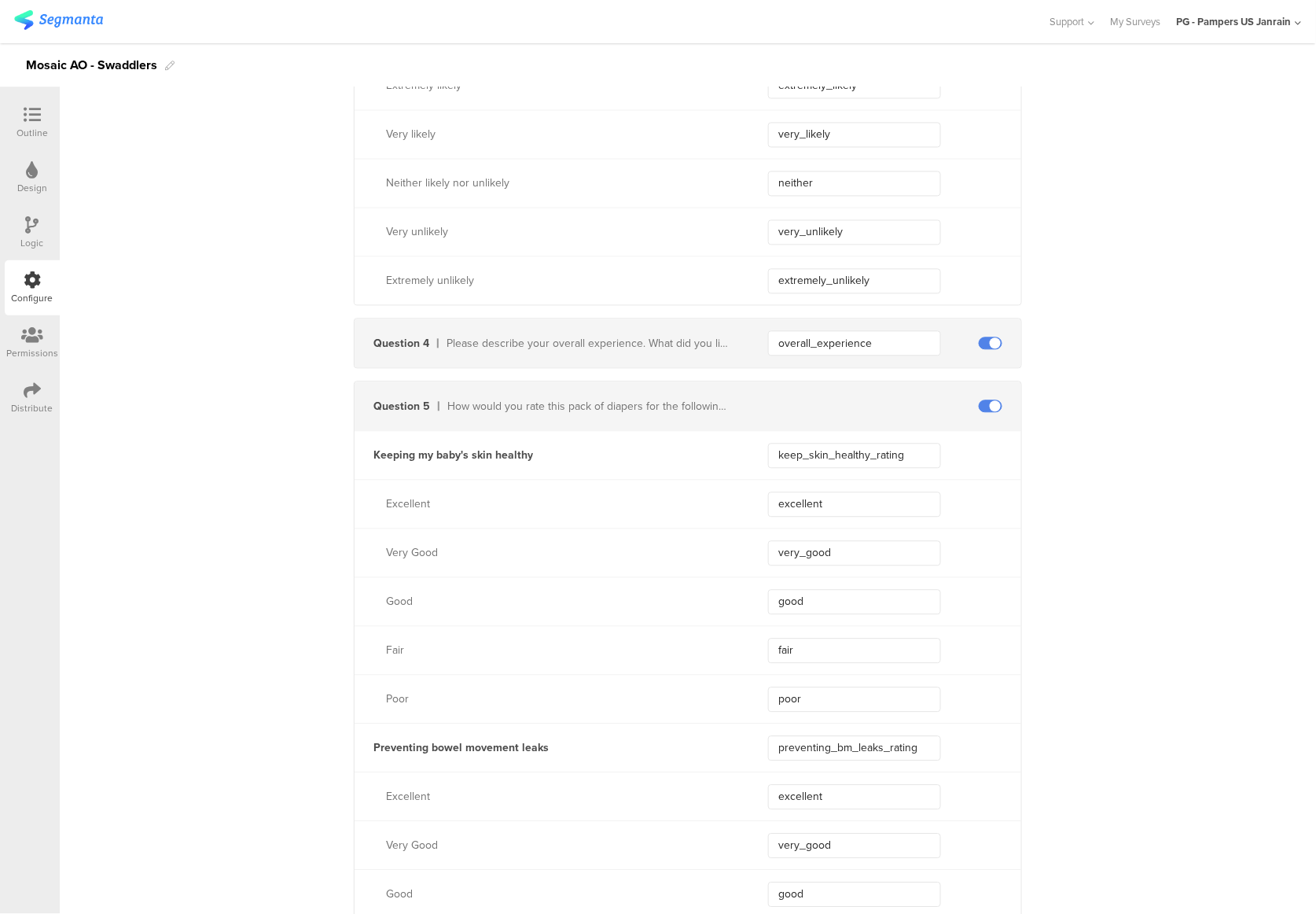
scroll to position [1084, 0]
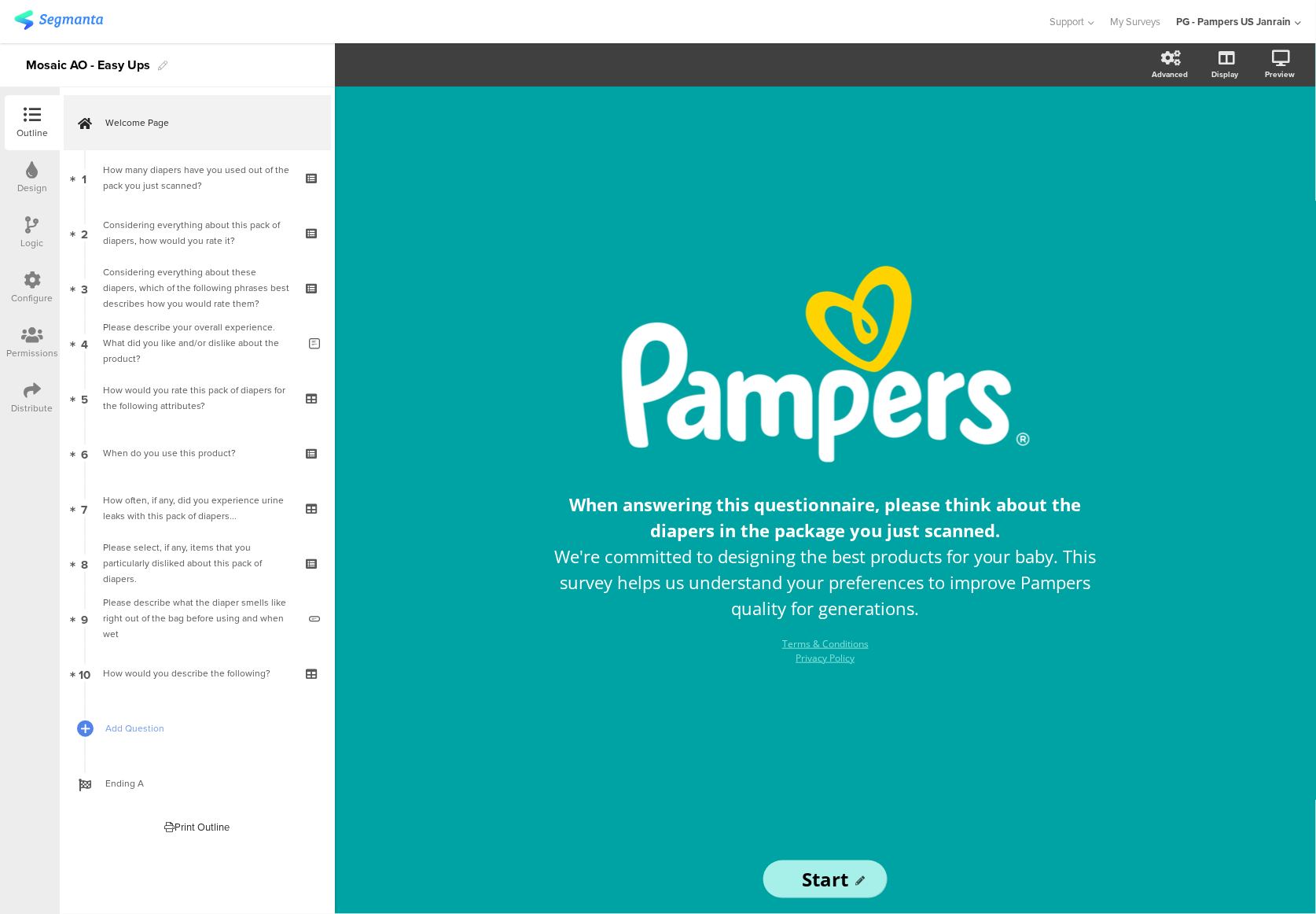
click at [48, 293] on div "Configure" at bounding box center [32, 297] width 41 height 14
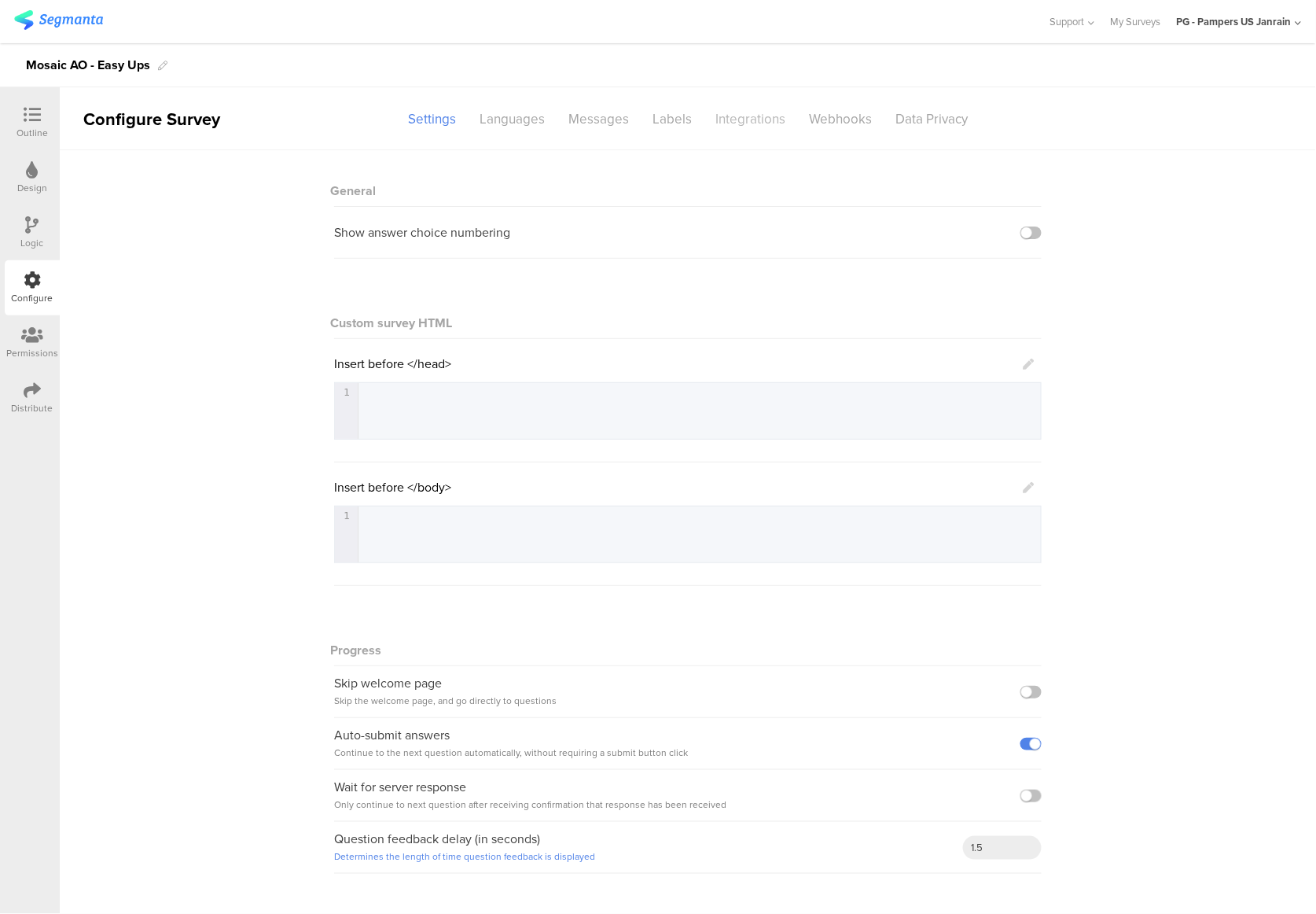
click at [743, 123] on div "Integrations" at bounding box center [750, 119] width 94 height 28
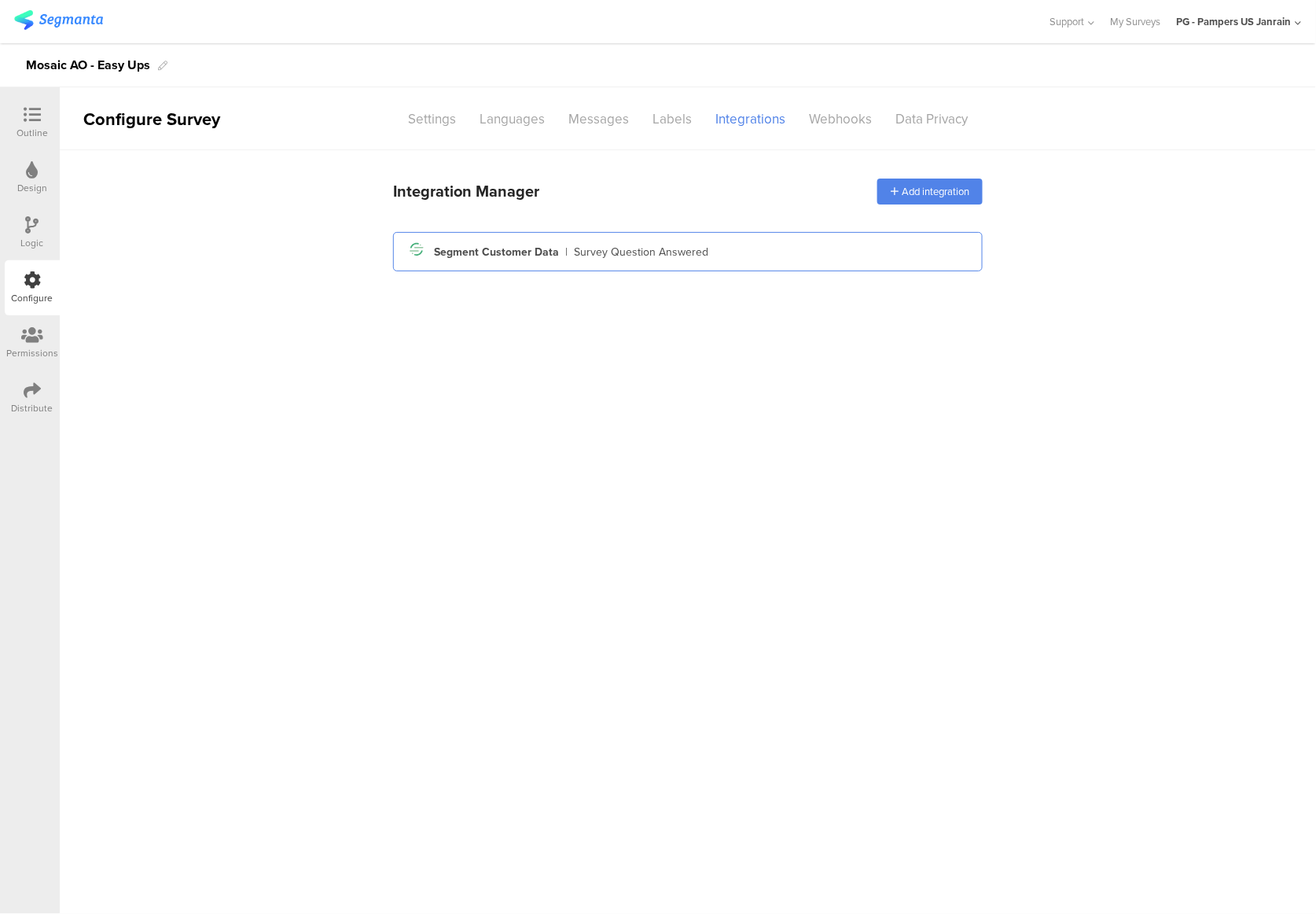
click at [656, 264] on div "Segment icon Created with Sketch. Segment Customer Data | Survey Question Answe…" at bounding box center [687, 252] width 564 height 27
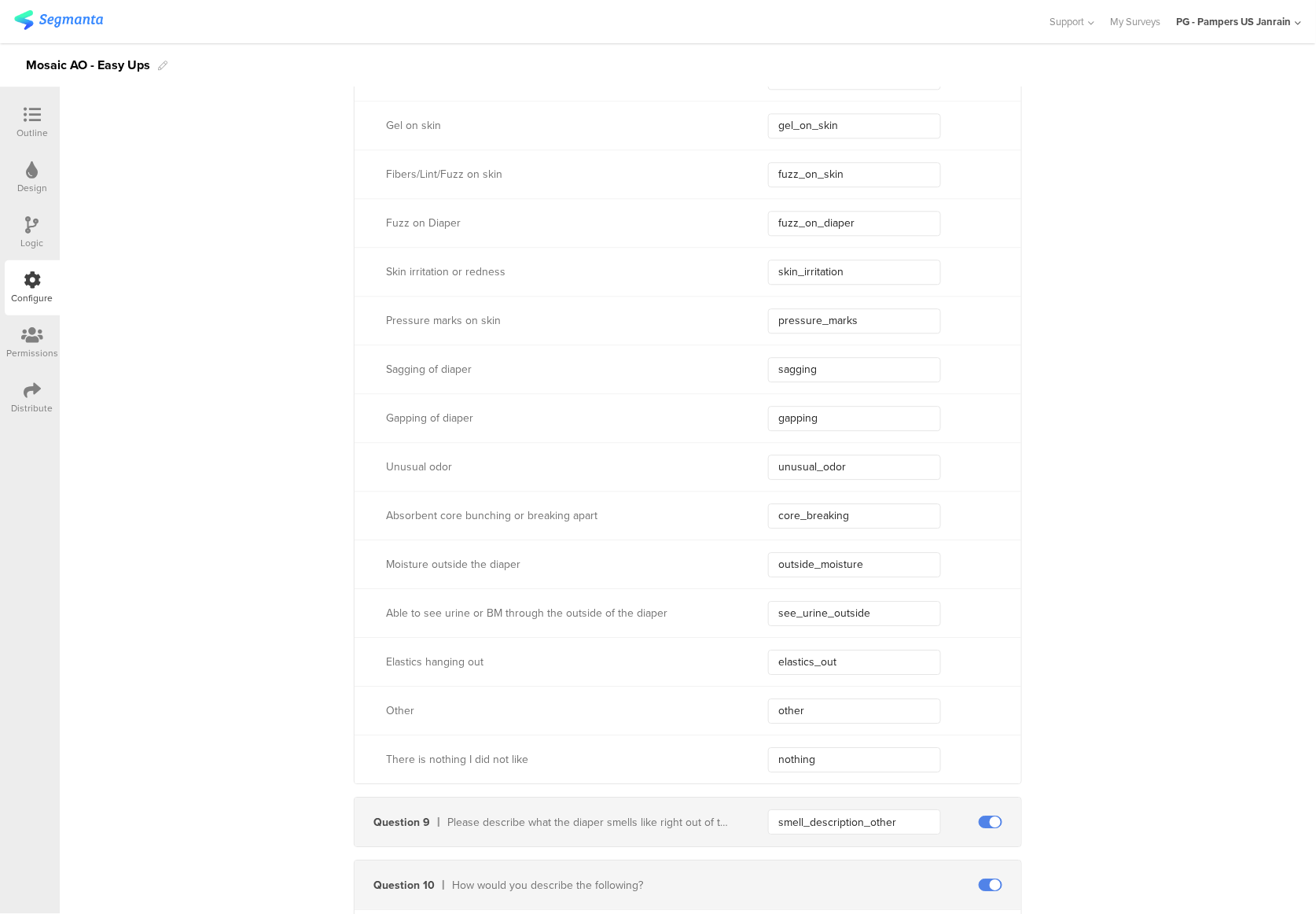
scroll to position [5347, 0]
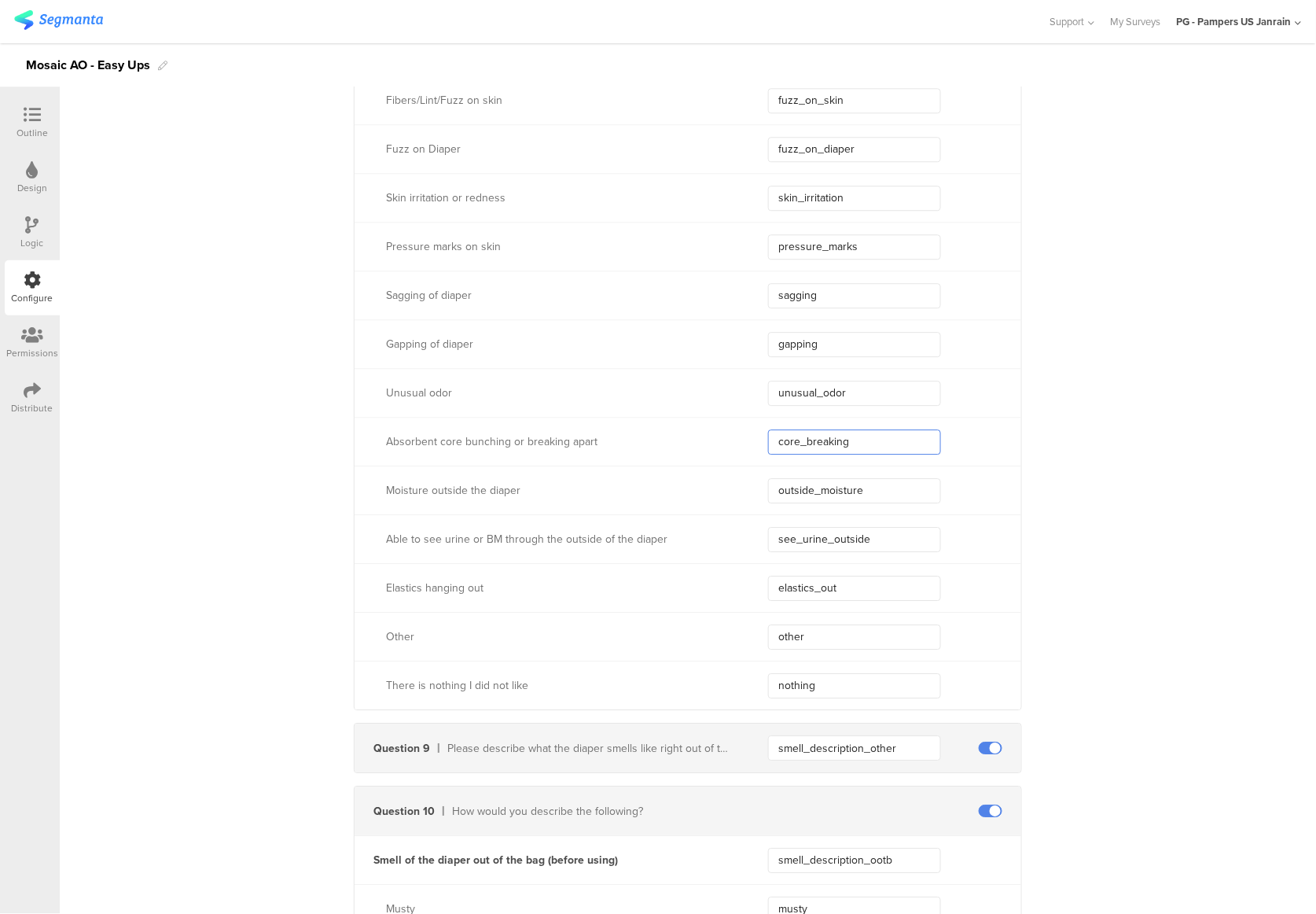
drag, startPoint x: 853, startPoint y: 440, endPoint x: 758, endPoint y: 437, distance: 95.0
click at [758, 437] on div "Absorbent core bunching or breaking apart core_breaking" at bounding box center [687, 441] width 667 height 49
drag, startPoint x: 885, startPoint y: 501, endPoint x: 767, endPoint y: 495, distance: 118.2
click at [768, 495] on input "outside_moisture" at bounding box center [854, 490] width 173 height 25
drag, startPoint x: 887, startPoint y: 550, endPoint x: 749, endPoint y: 545, distance: 138.1
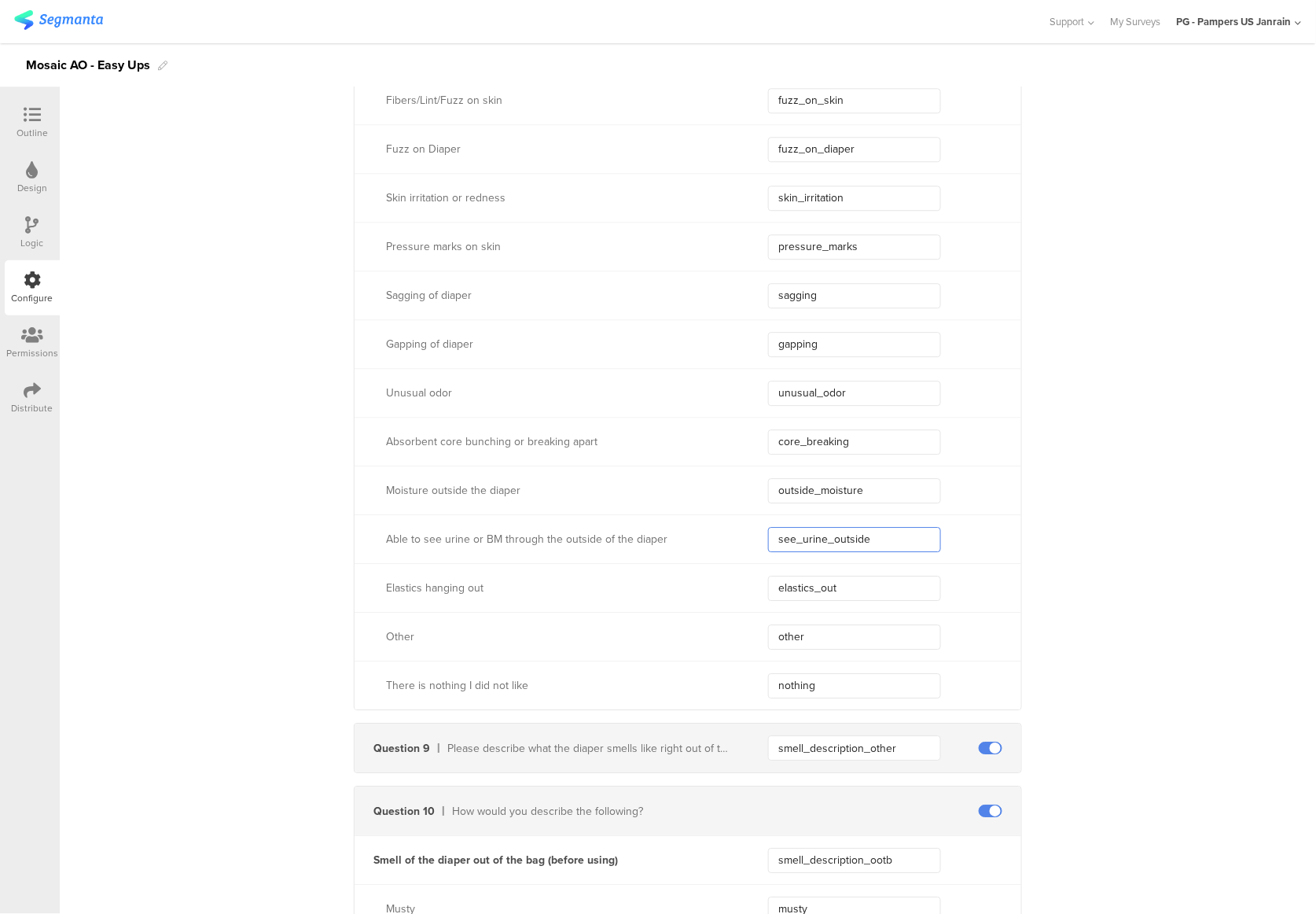
click at [749, 545] on div "Able to see urine or BM through the outside of the diaper see_urine_outside" at bounding box center [687, 539] width 667 height 49
drag, startPoint x: 840, startPoint y: 588, endPoint x: 755, endPoint y: 587, distance: 85.0
click at [755, 587] on div "Elastics hanging out elastics_out" at bounding box center [687, 587] width 667 height 49
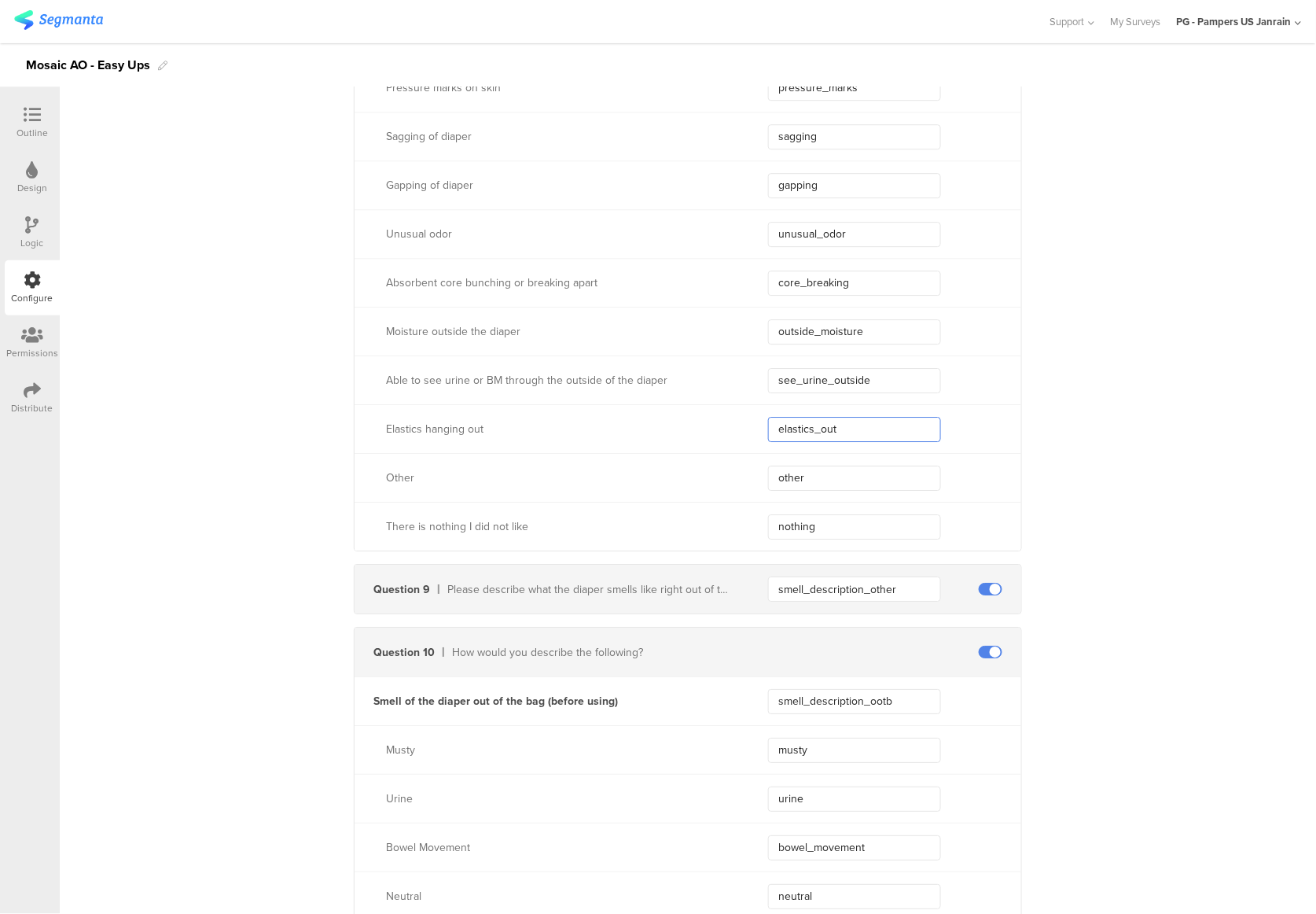
scroll to position [5556, 0]
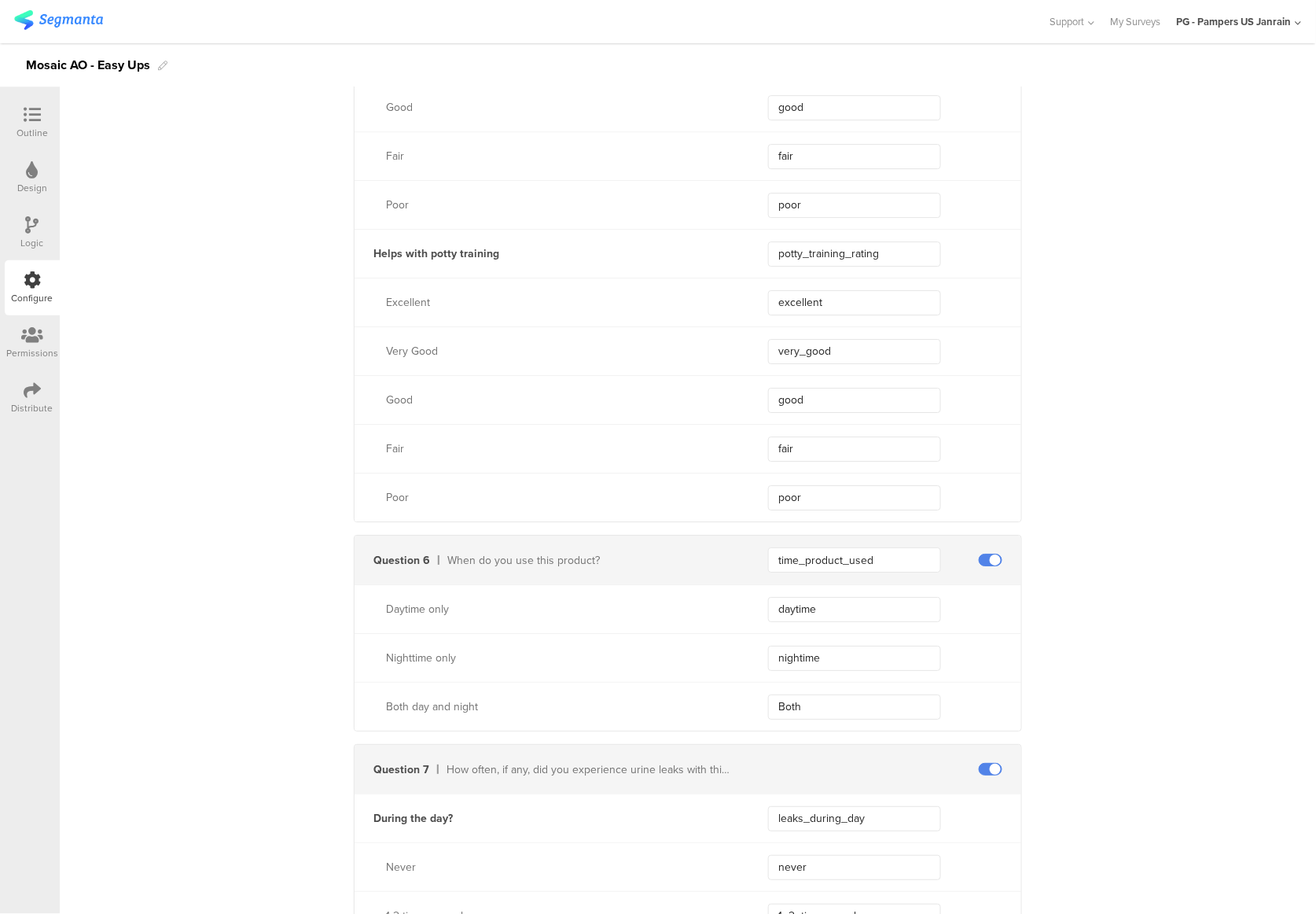
scroll to position [3641, 0]
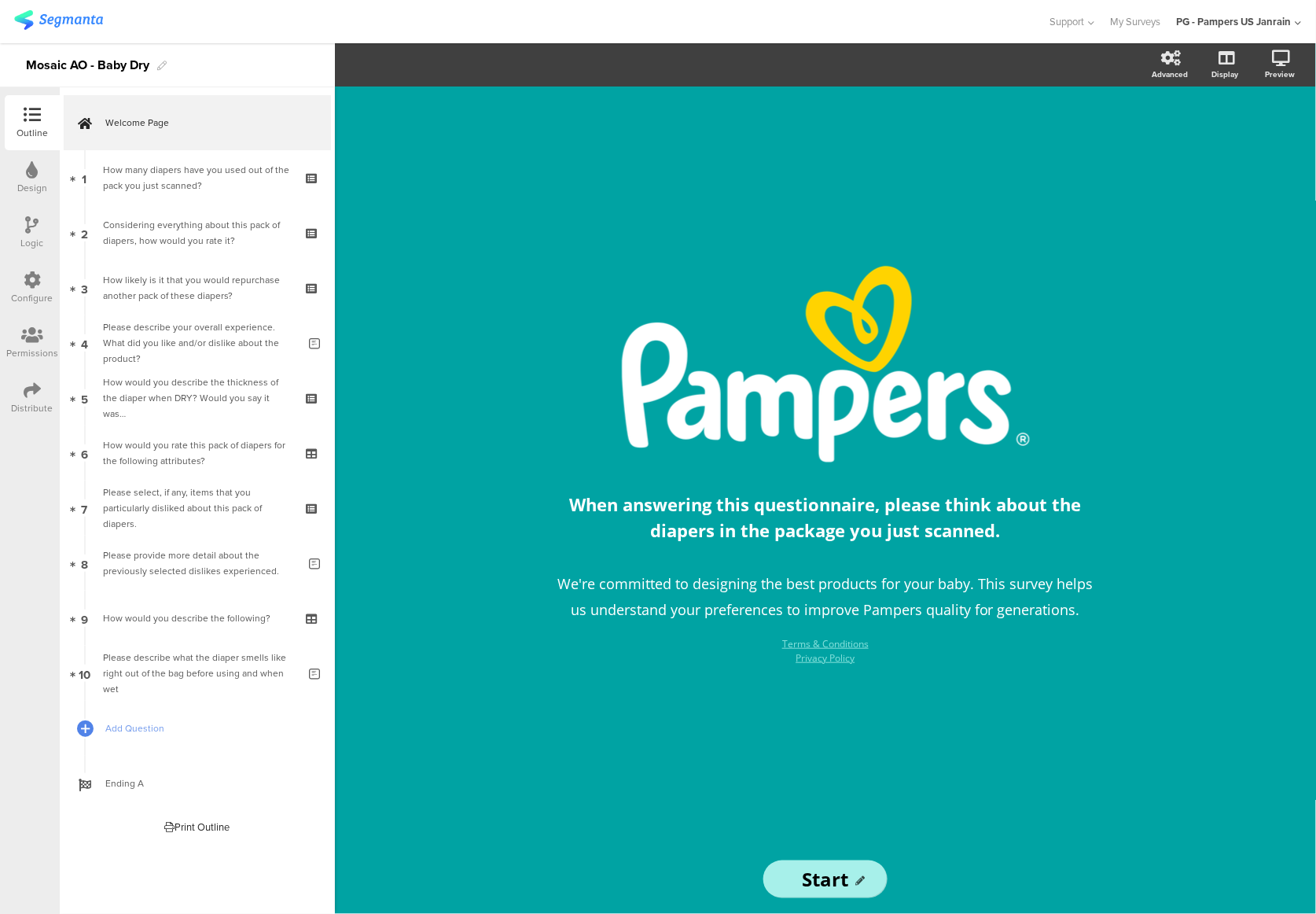
click at [38, 293] on div "Configure" at bounding box center [32, 297] width 41 height 14
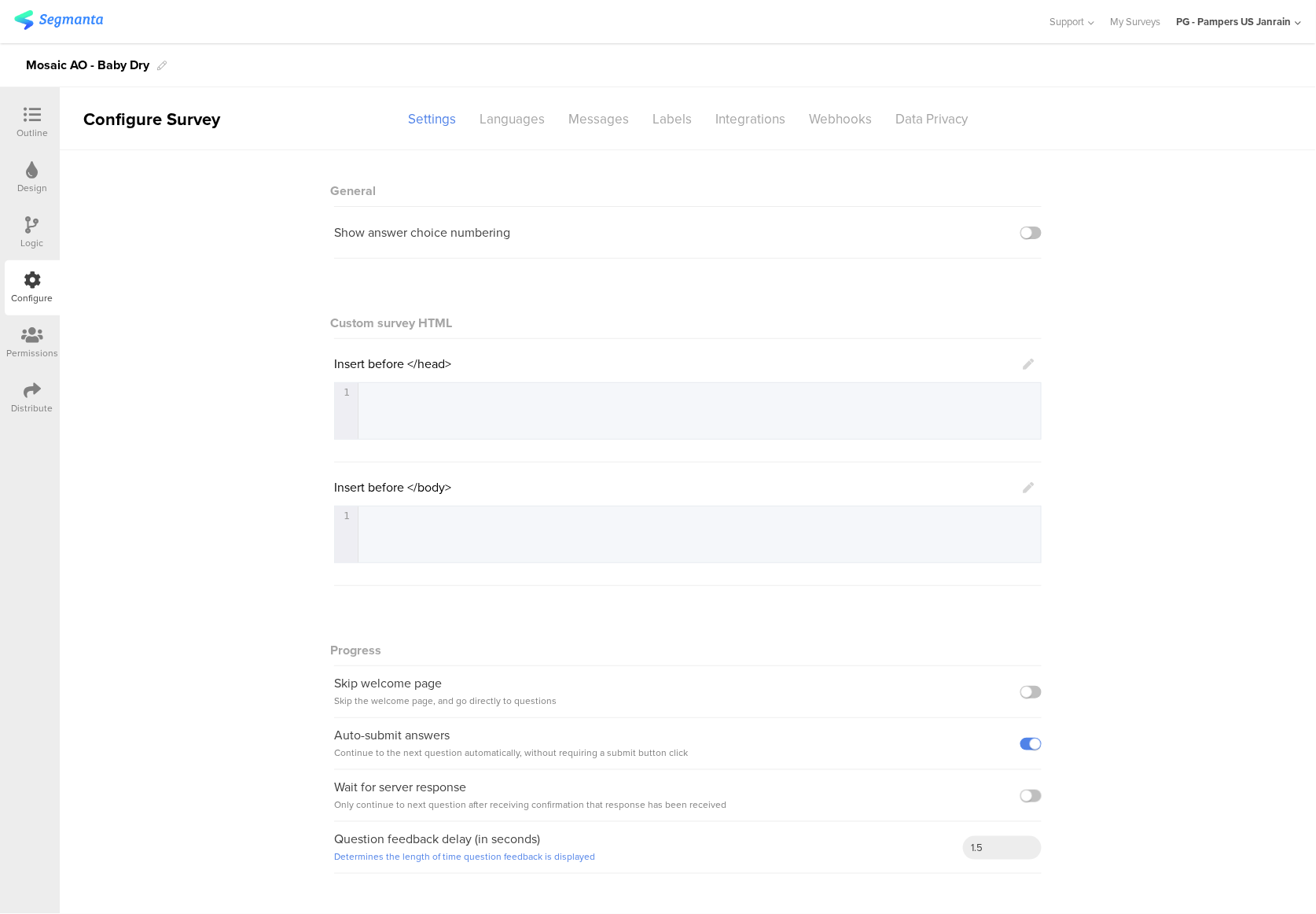
click at [749, 102] on sg-section-page-header "Configure Survey Settings Languages Messages Labels Integrations Webhooks Data …" at bounding box center [688, 118] width 1256 height 63
click at [746, 121] on div "Integrations" at bounding box center [750, 119] width 94 height 28
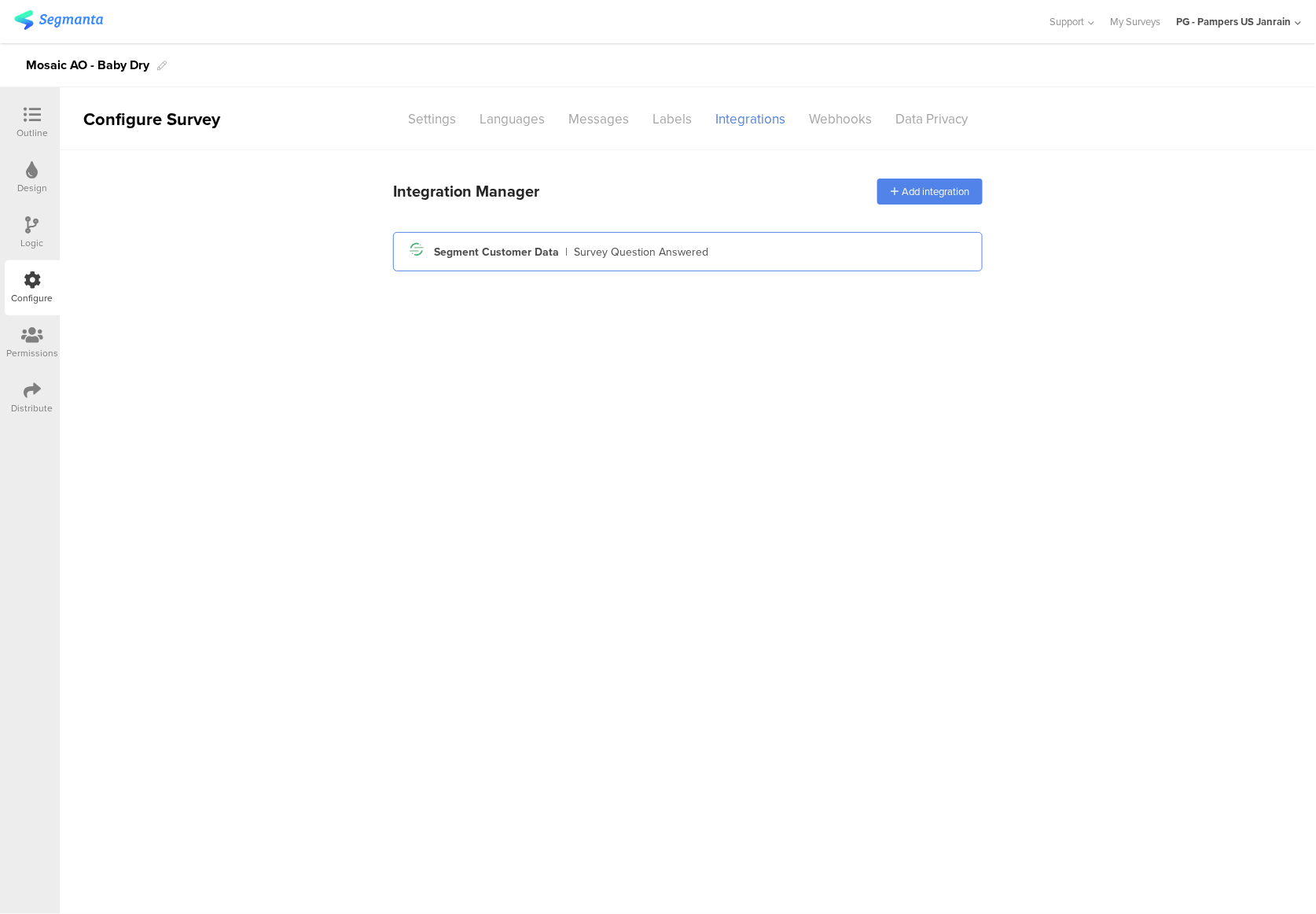
click at [660, 259] on div "Survey Question Answered" at bounding box center [641, 252] width 134 height 16
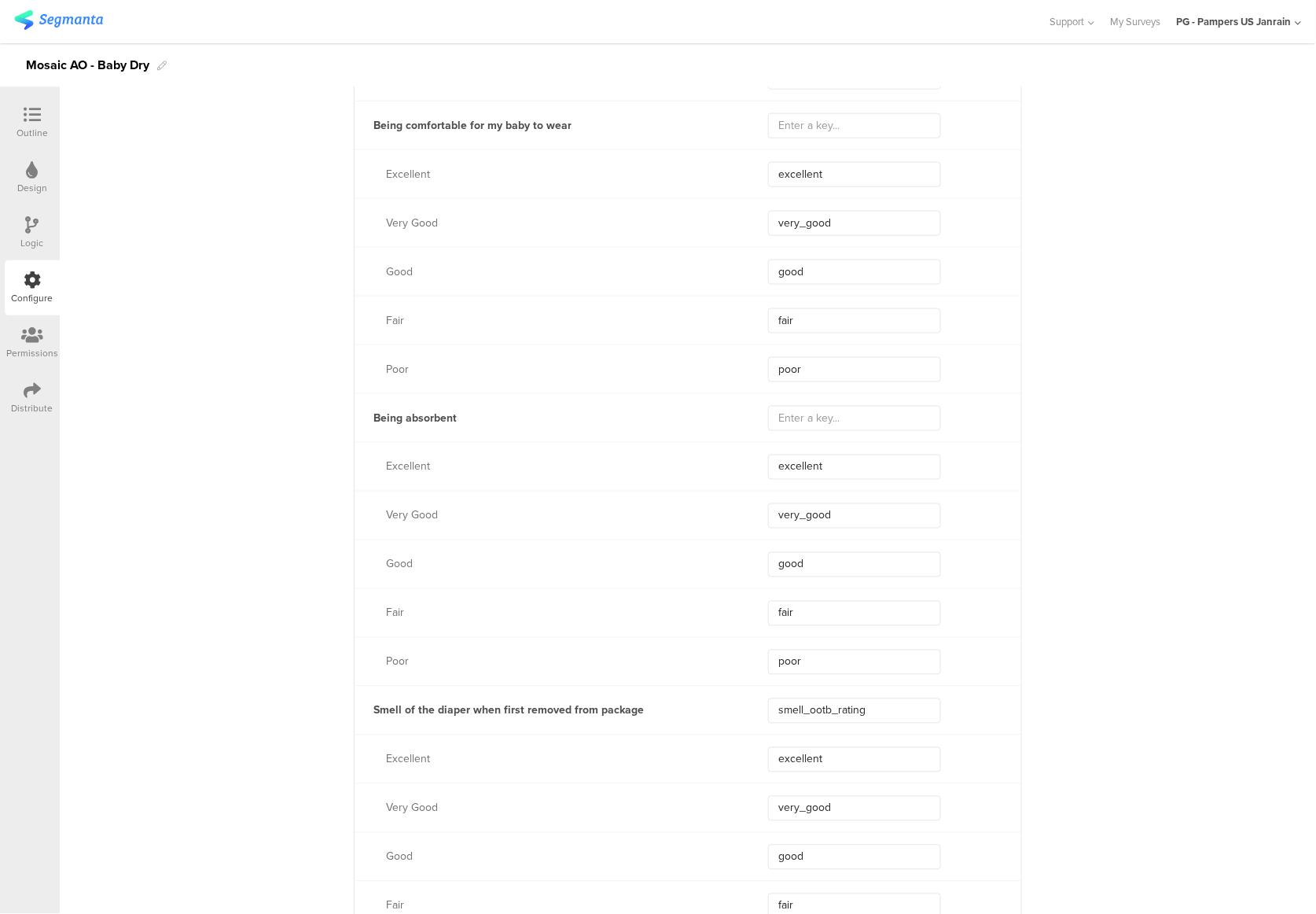
scroll to position [2411, 0]
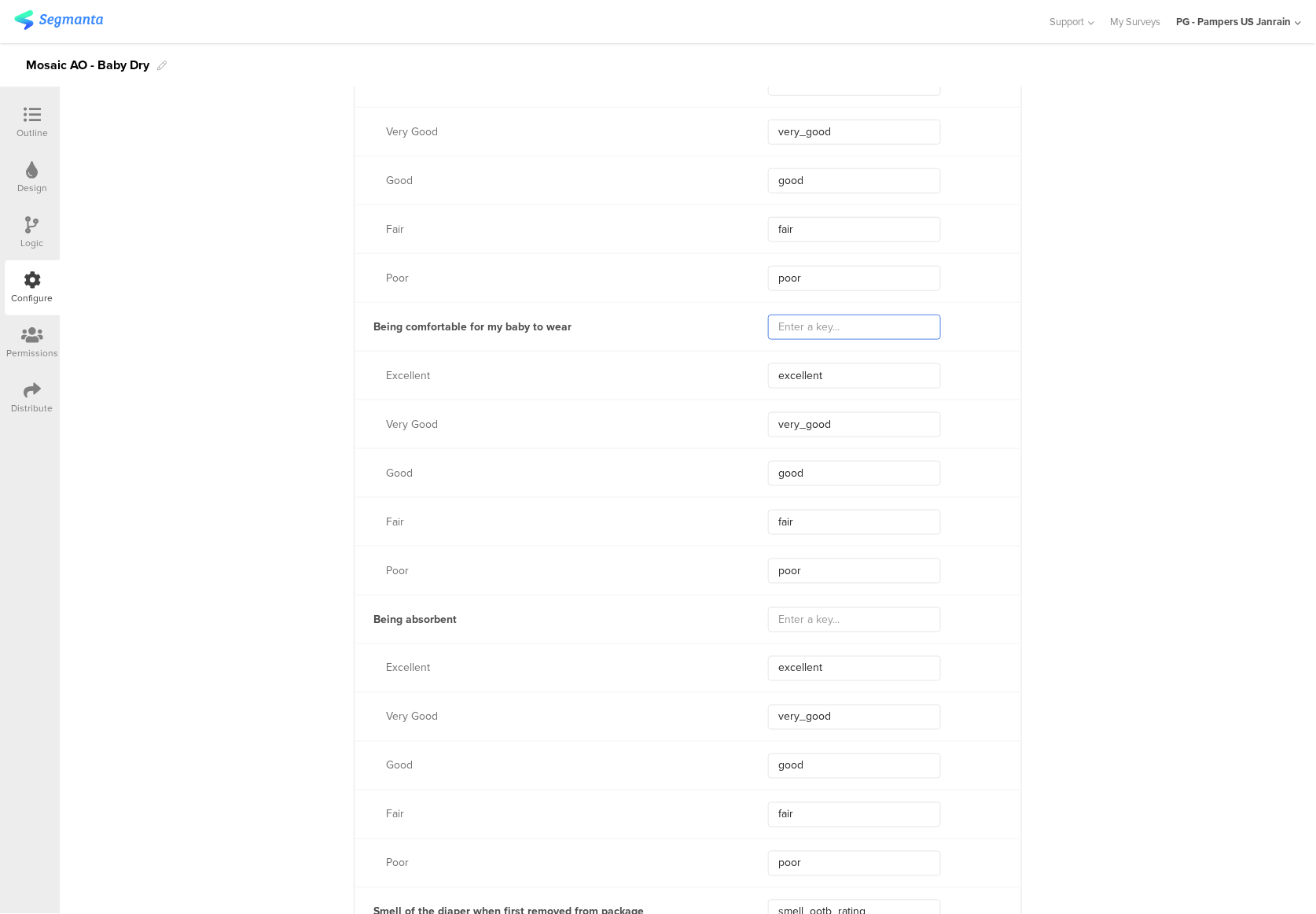
click at [787, 316] on input "text" at bounding box center [854, 327] width 173 height 25
paste input "comfortable_rating"
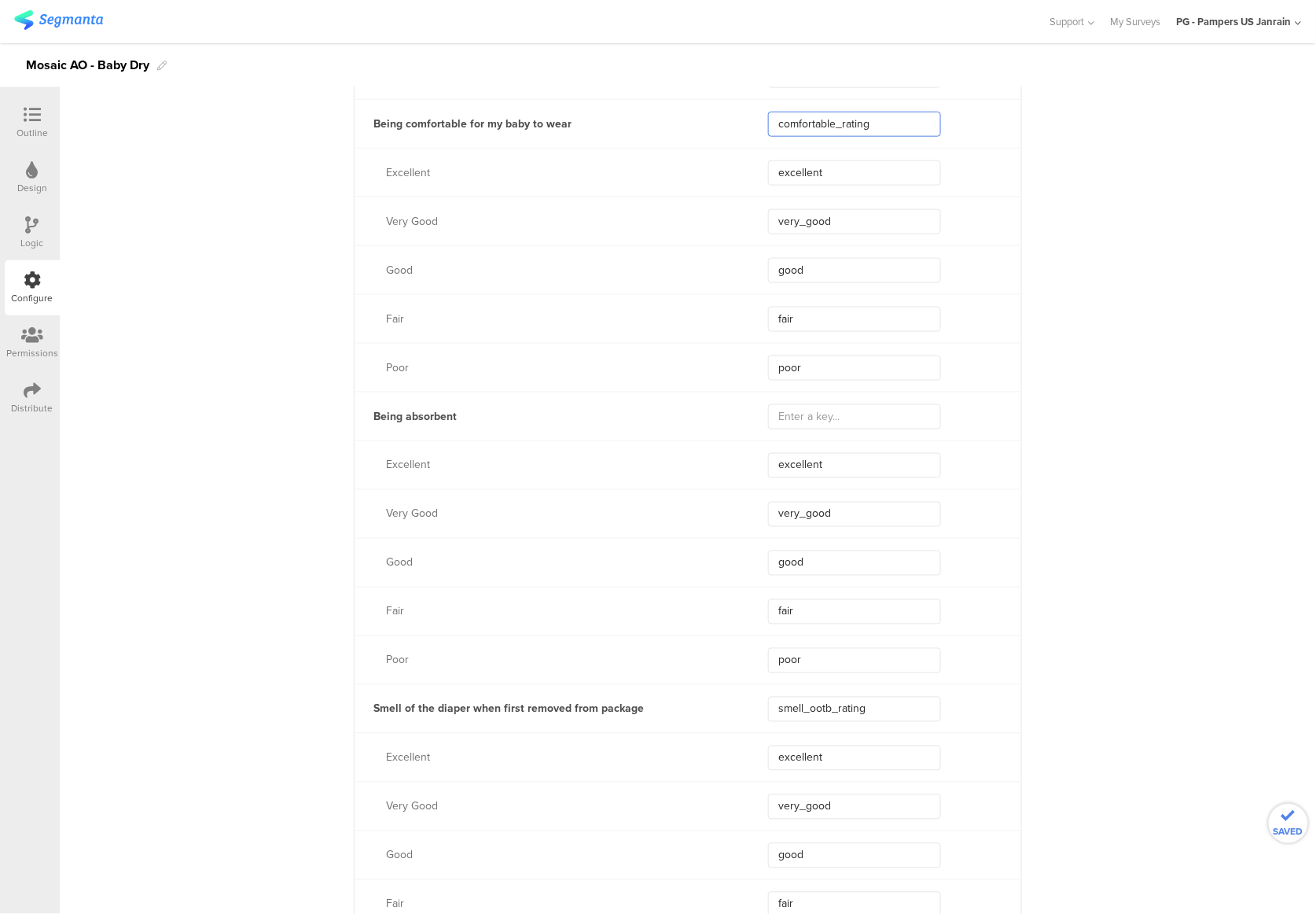
scroll to position [2621, 0]
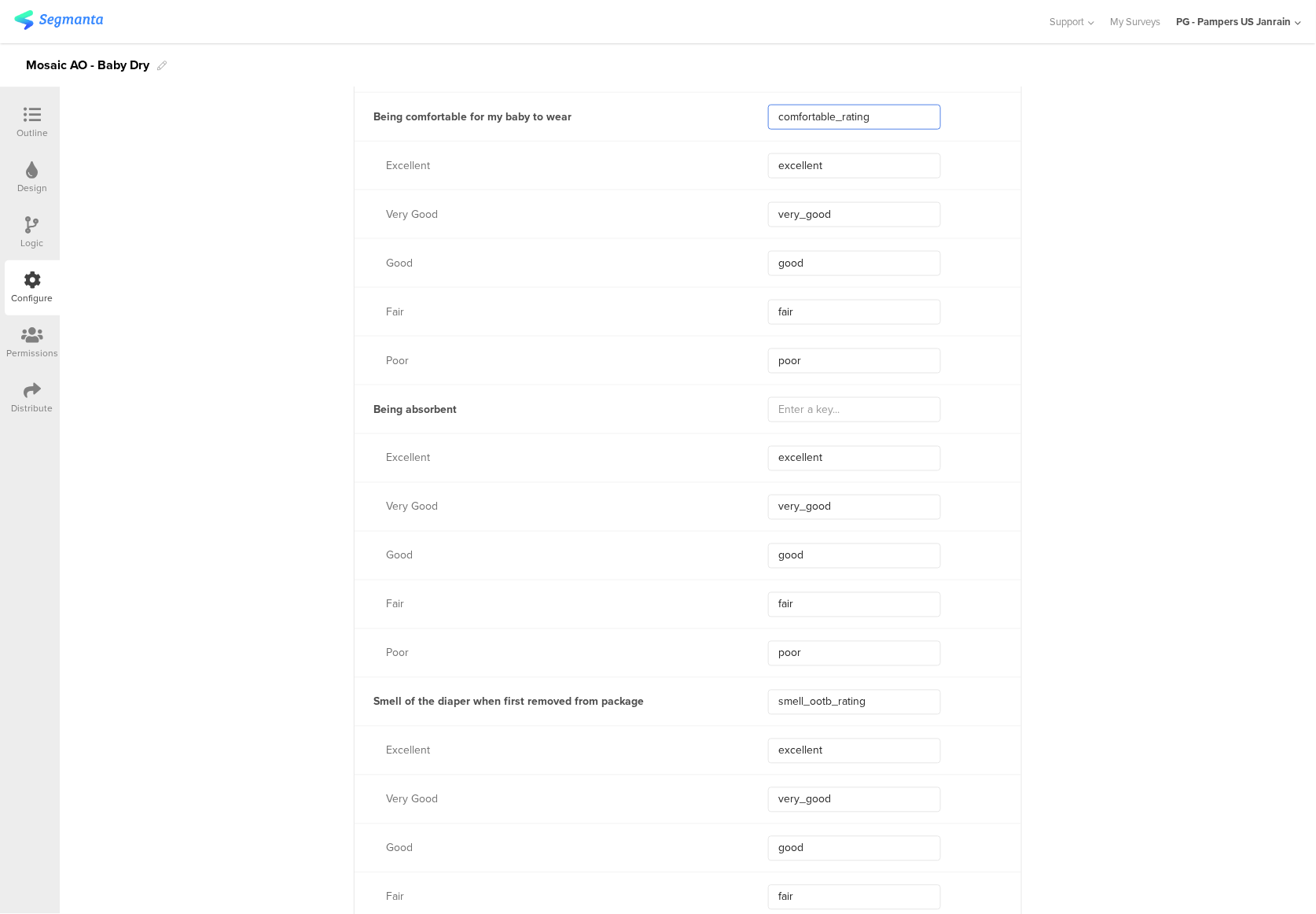
type input "comfortable_rating"
click at [804, 409] on input "text" at bounding box center [854, 409] width 173 height 25
paste input "absorbent_rating"
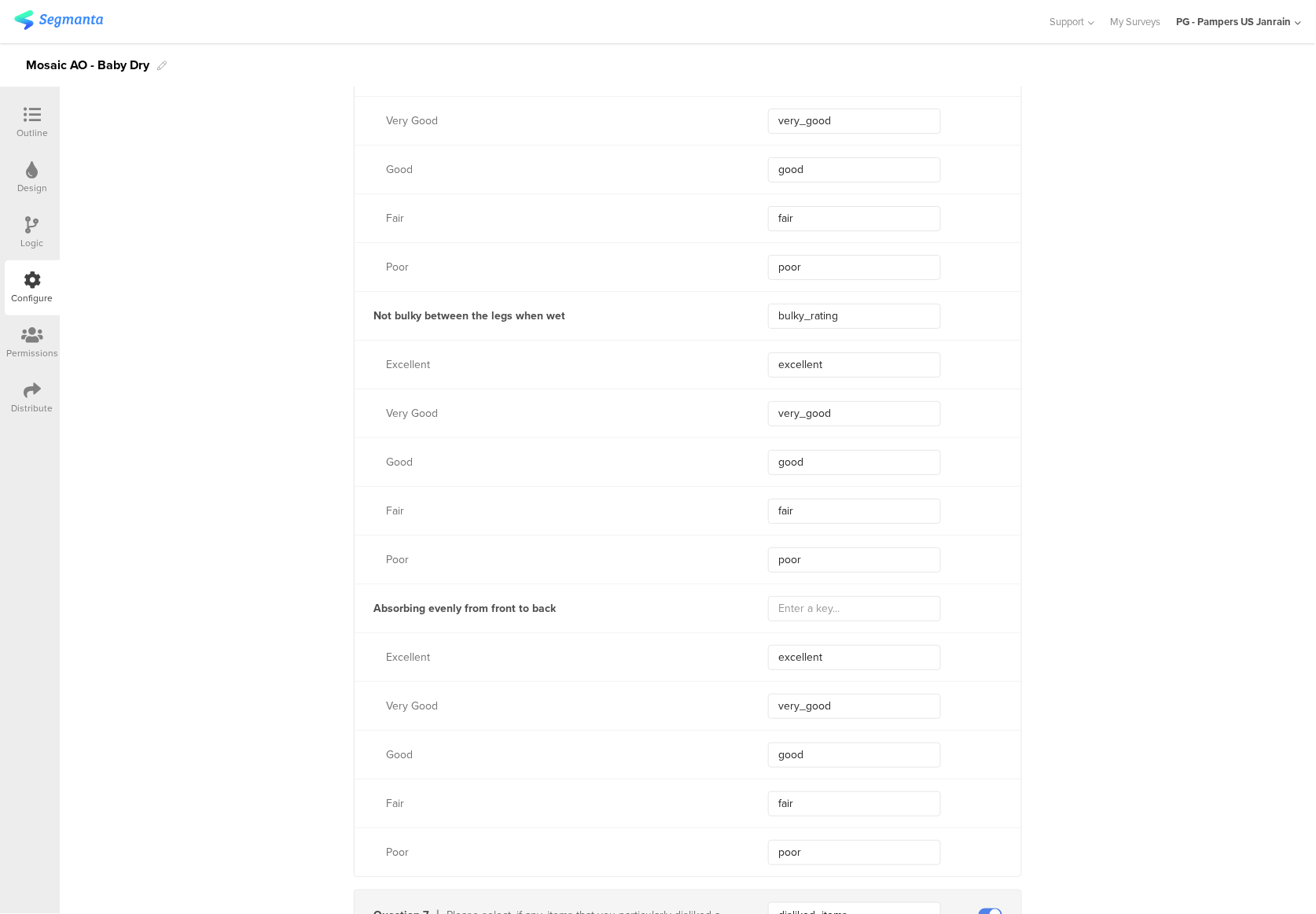
scroll to position [3984, 0]
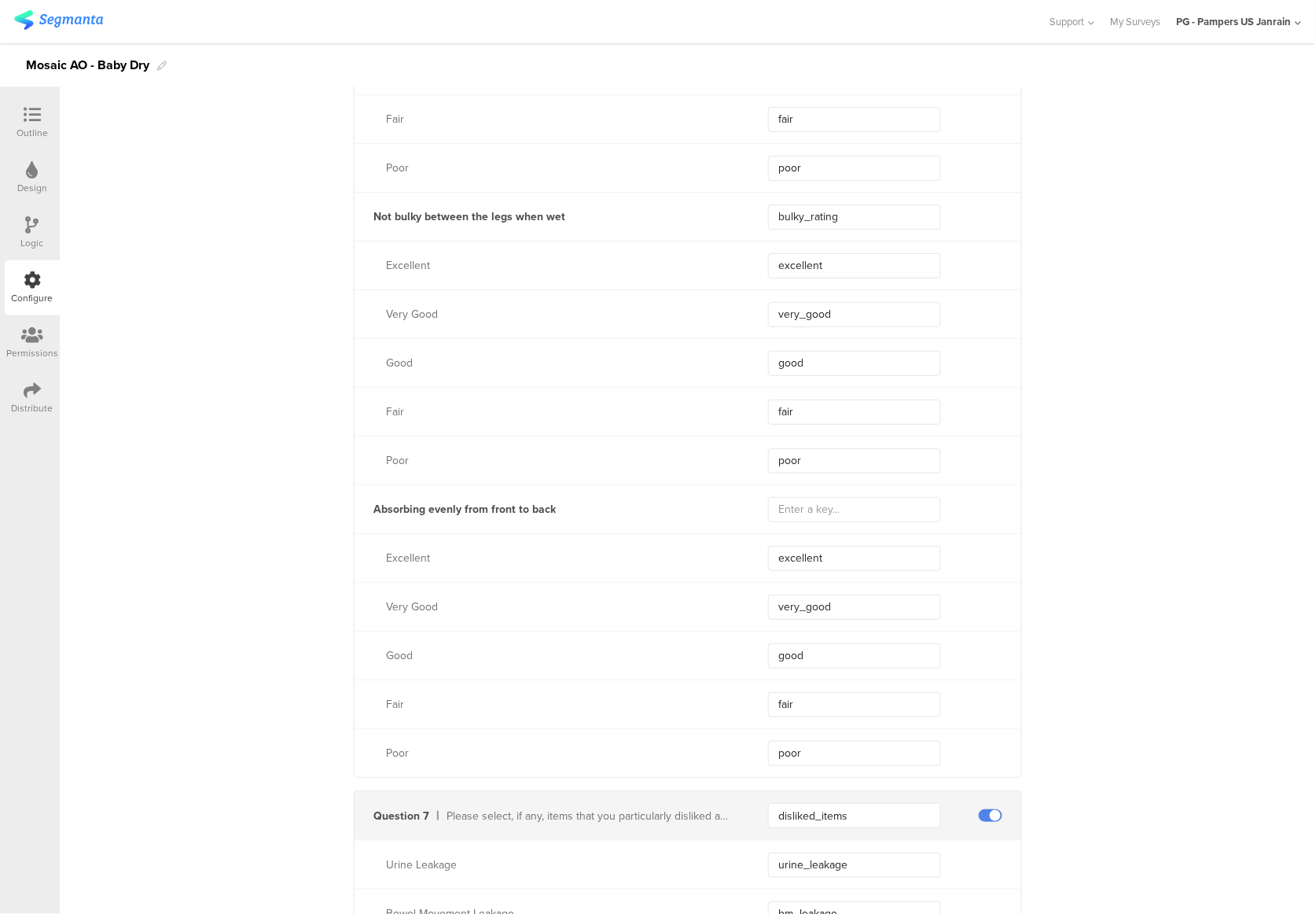
type input "absorbent_rating"
click at [821, 508] on input "text" at bounding box center [854, 510] width 173 height 25
paste input "absorbs_evenly_rating"
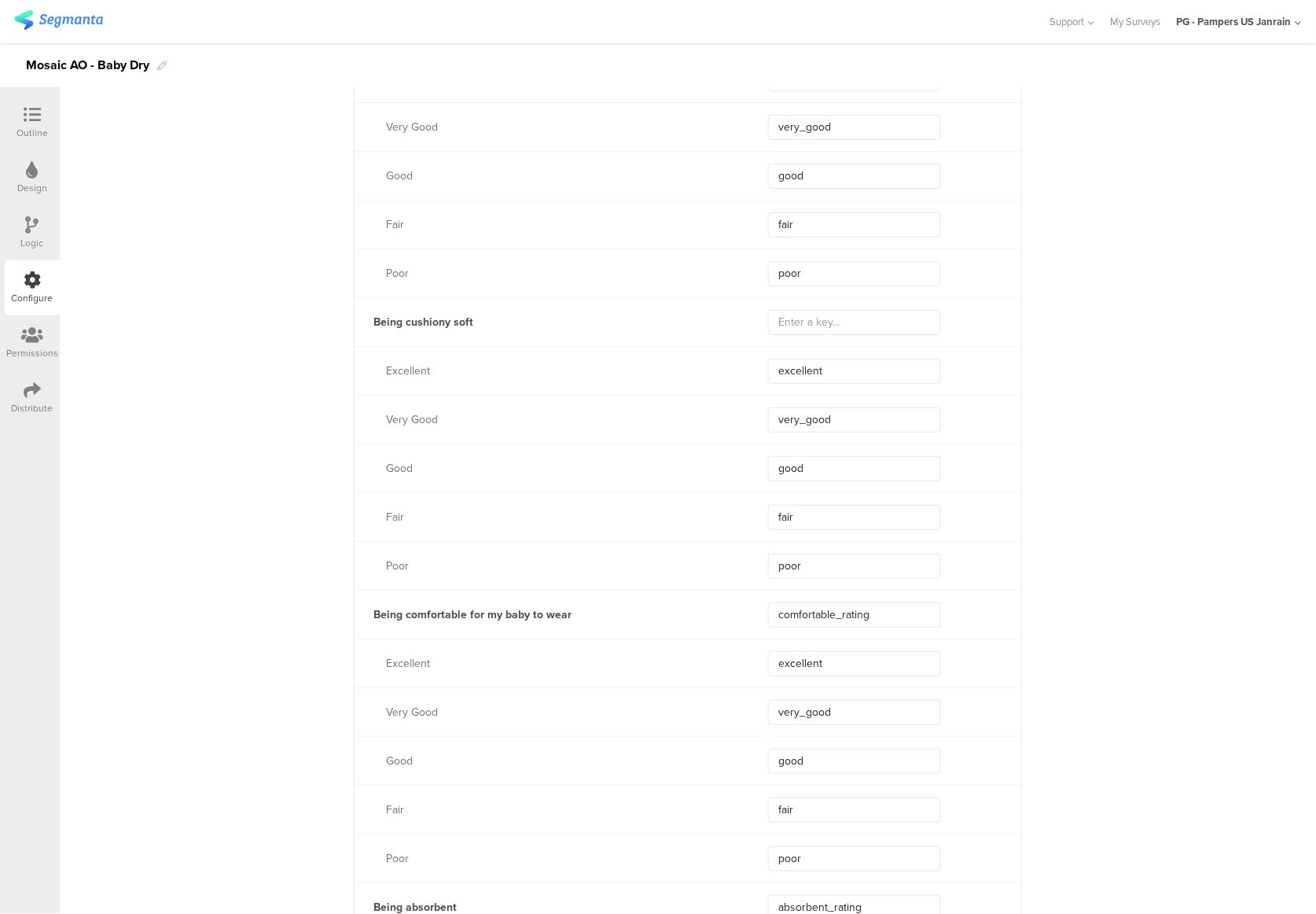
scroll to position [1992, 0]
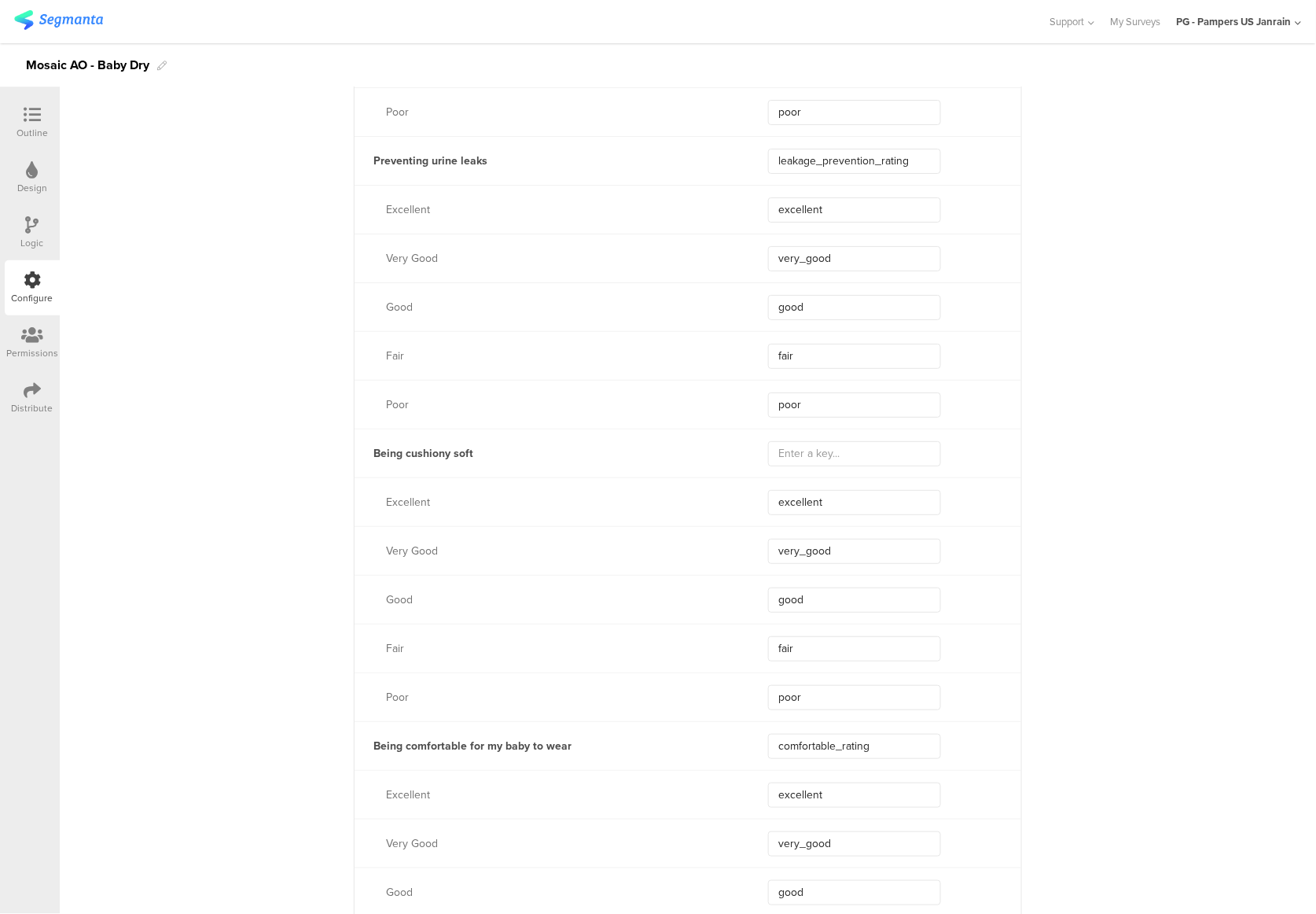
type input "absorbs_evenly_rating"
click at [840, 457] on input "text" at bounding box center [854, 454] width 173 height 25
drag, startPoint x: 876, startPoint y: 457, endPoint x: 764, endPoint y: 448, distance: 112.4
click at [768, 448] on input "cushion_soft_rating" at bounding box center [854, 454] width 173 height 25
type input "cushion_soft_rating"
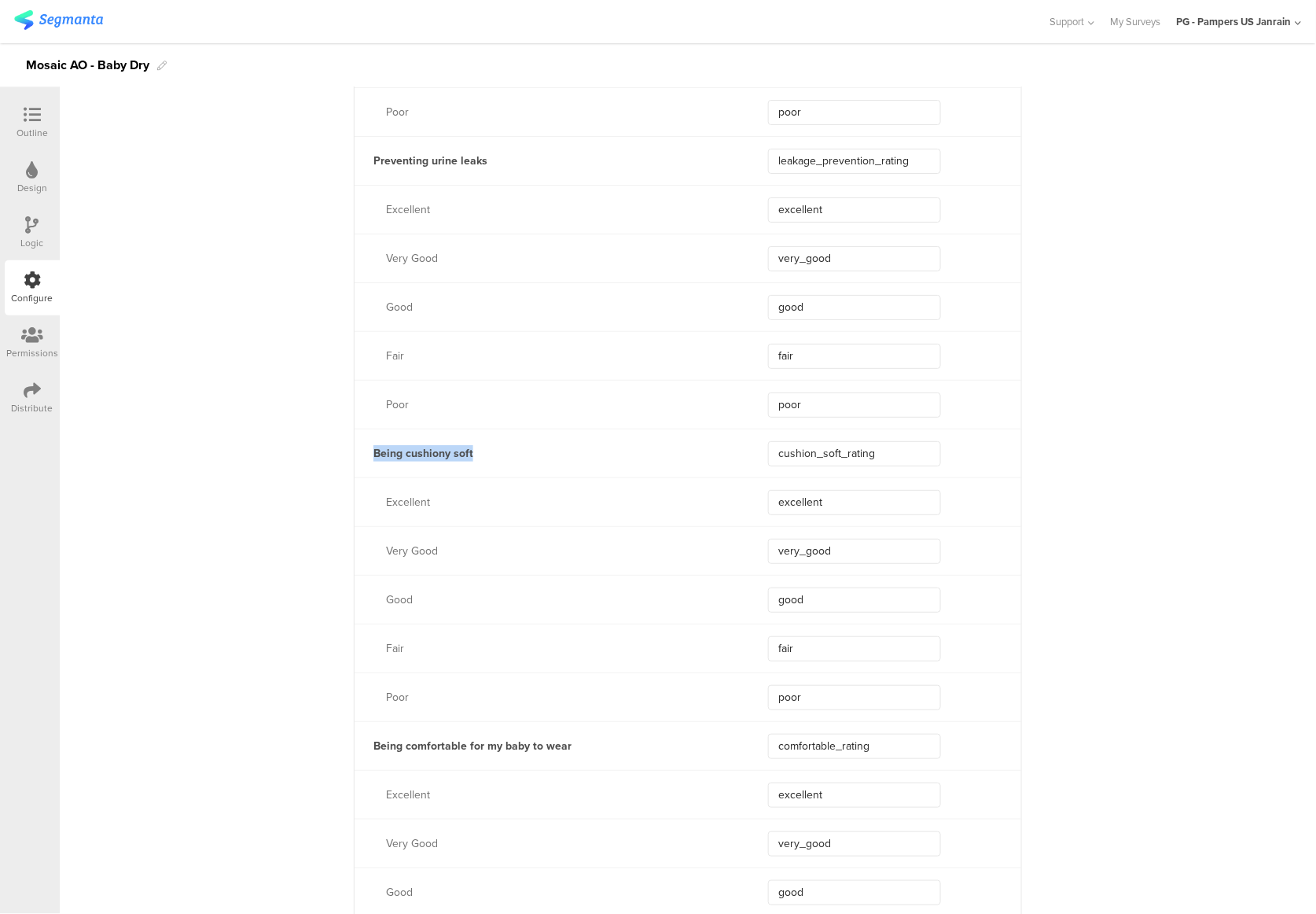
drag, startPoint x: 488, startPoint y: 460, endPoint x: 359, endPoint y: 454, distance: 129.1
click at [359, 454] on div "Being cushiony soft" at bounding box center [541, 453] width 375 height 16
copy div "Being cushiony soft"
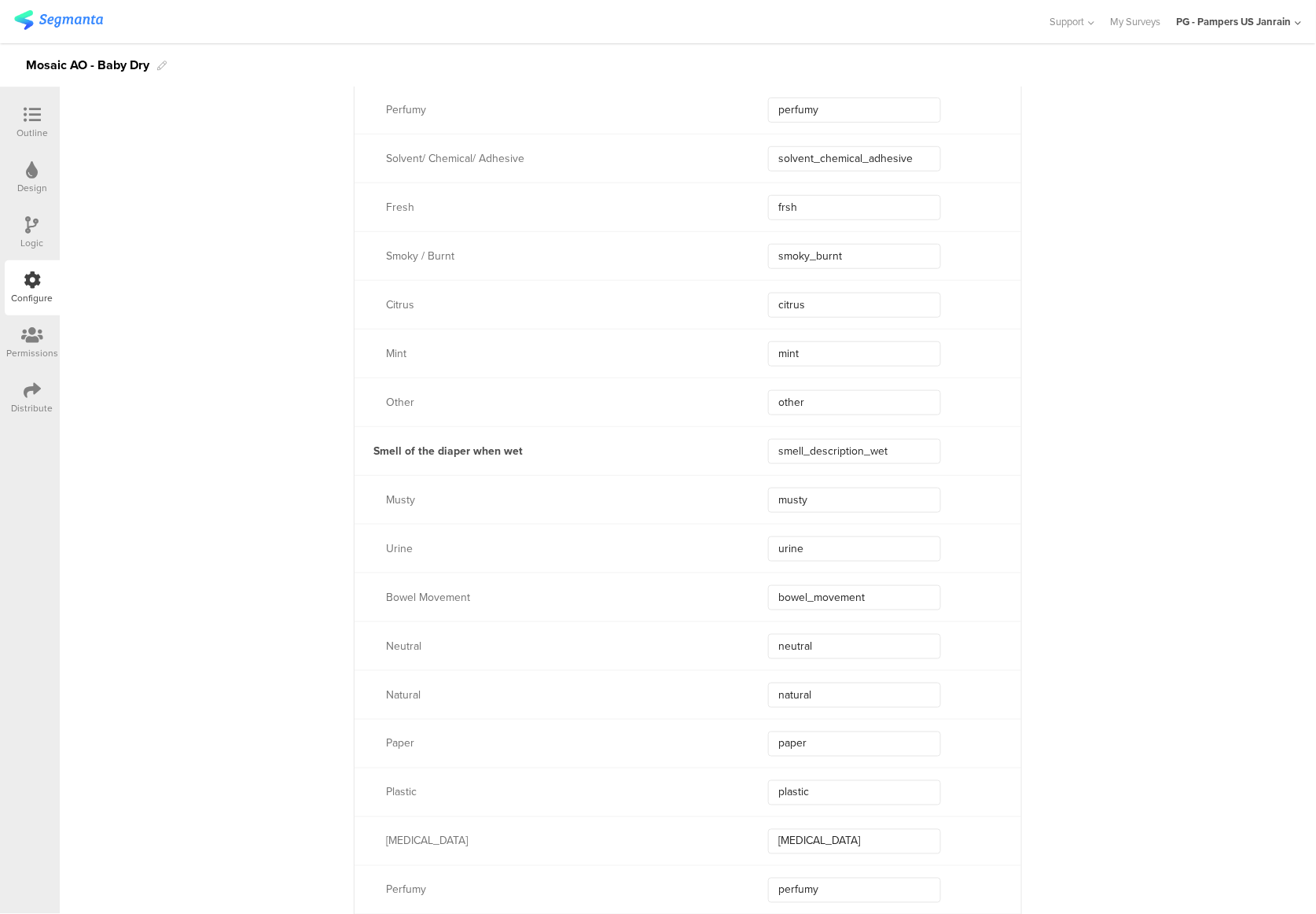
scroll to position [6291, 0]
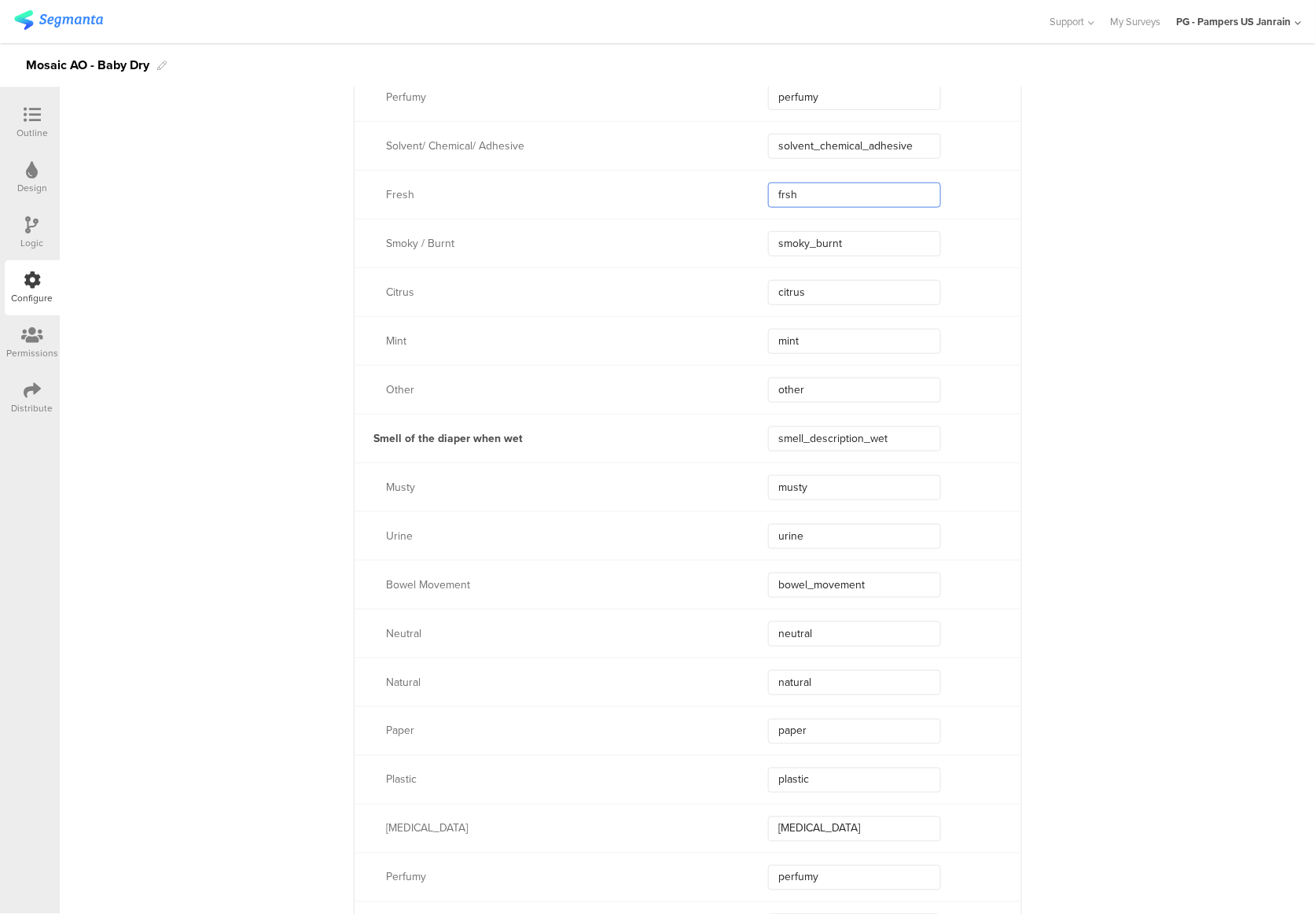
click at [774, 193] on input "frsh" at bounding box center [854, 195] width 173 height 25
click at [780, 199] on input "frsh" at bounding box center [854, 195] width 173 height 25
type input "fresh"
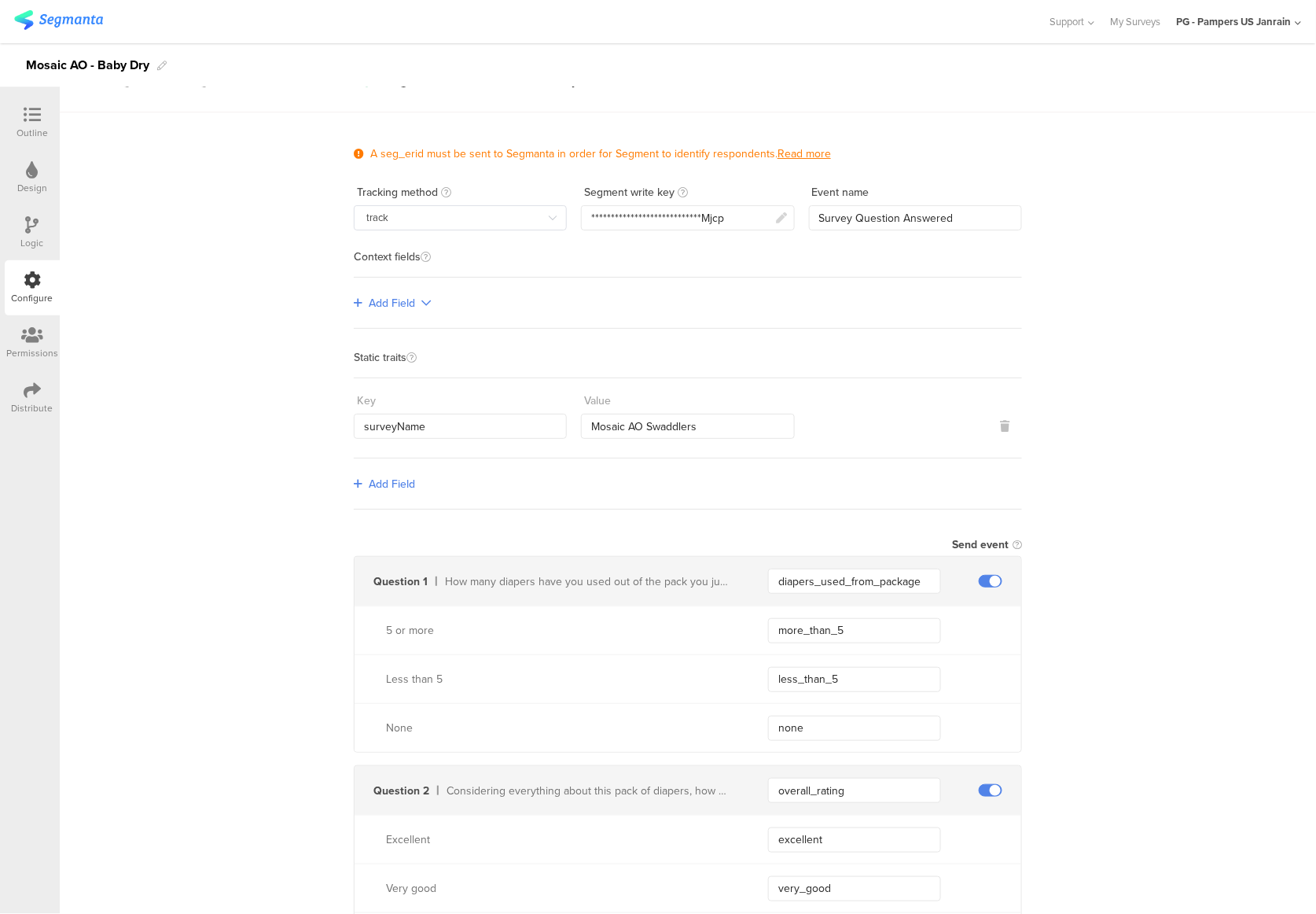
scroll to position [0, 0]
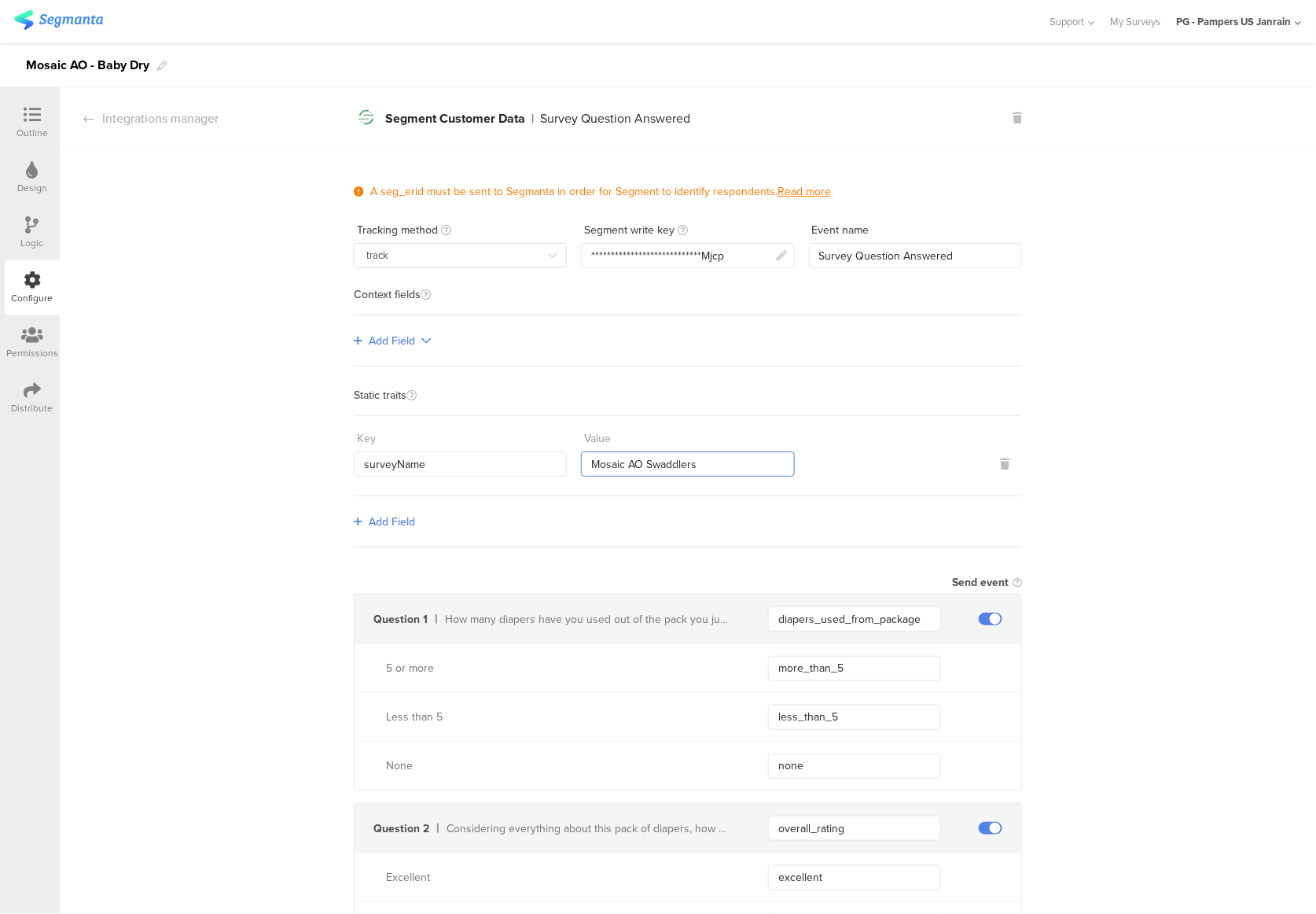
click at [673, 452] on input "Mosaic AO Swaddlers" at bounding box center [687, 464] width 213 height 25
drag, startPoint x: 664, startPoint y: 463, endPoint x: 549, endPoint y: 464, distance: 115.0
click at [549, 464] on div "Key surveyName Value Mosaic AO Baby Dry" at bounding box center [688, 451] width 669 height 51
type input "Mosaic AO Baby Dry"
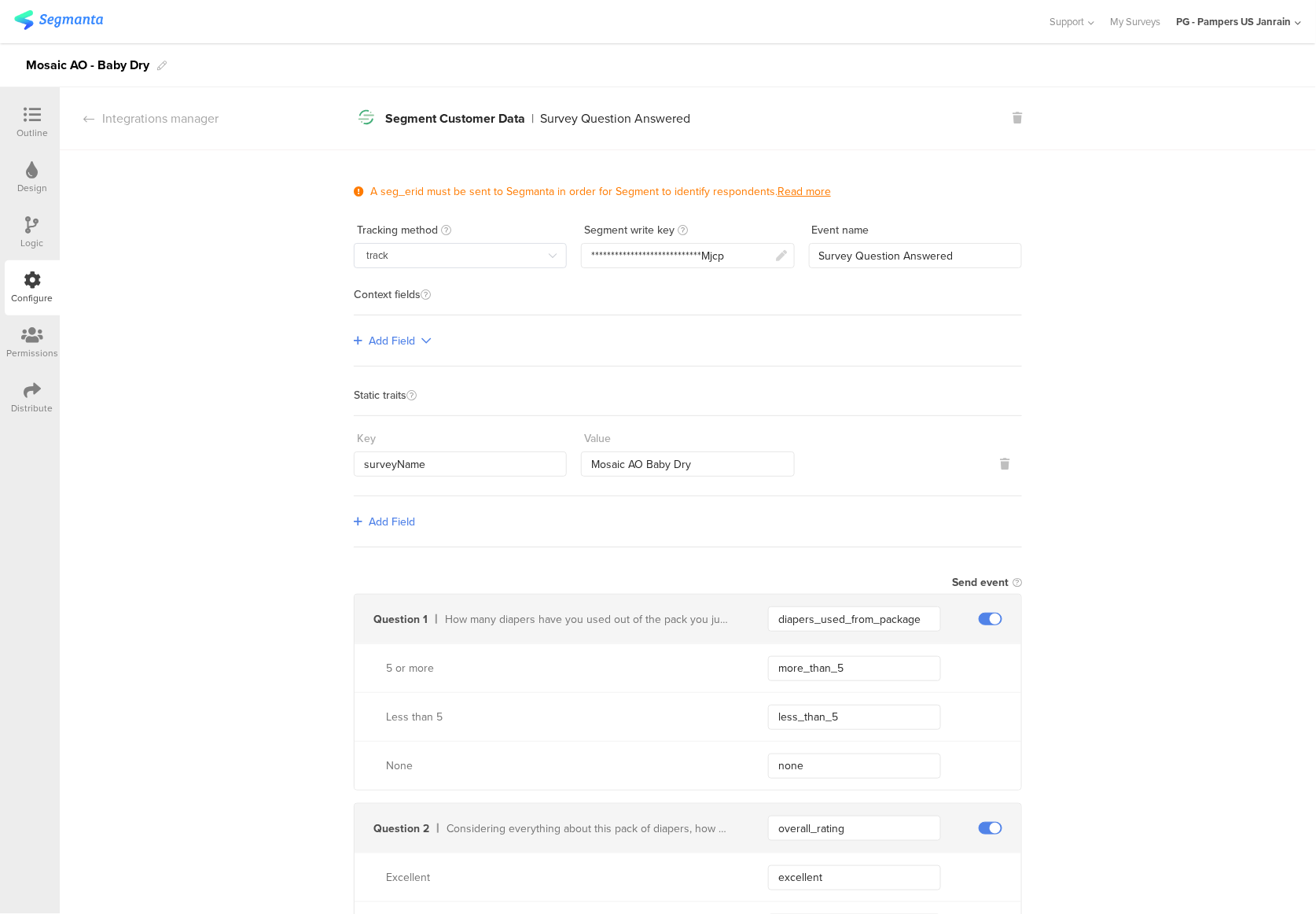
click at [32, 129] on div "Outline" at bounding box center [32, 132] width 32 height 14
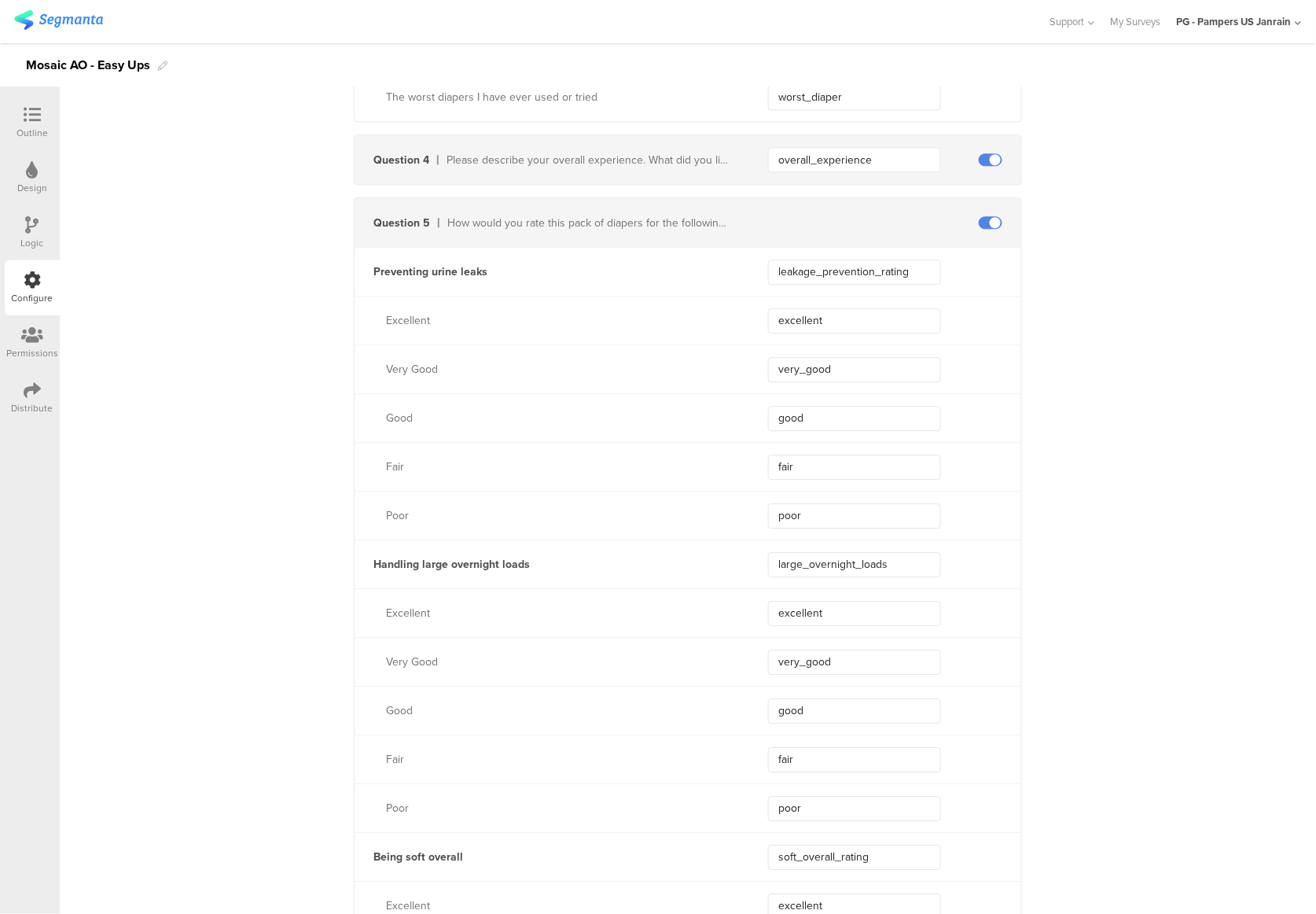
scroll to position [1230, 0]
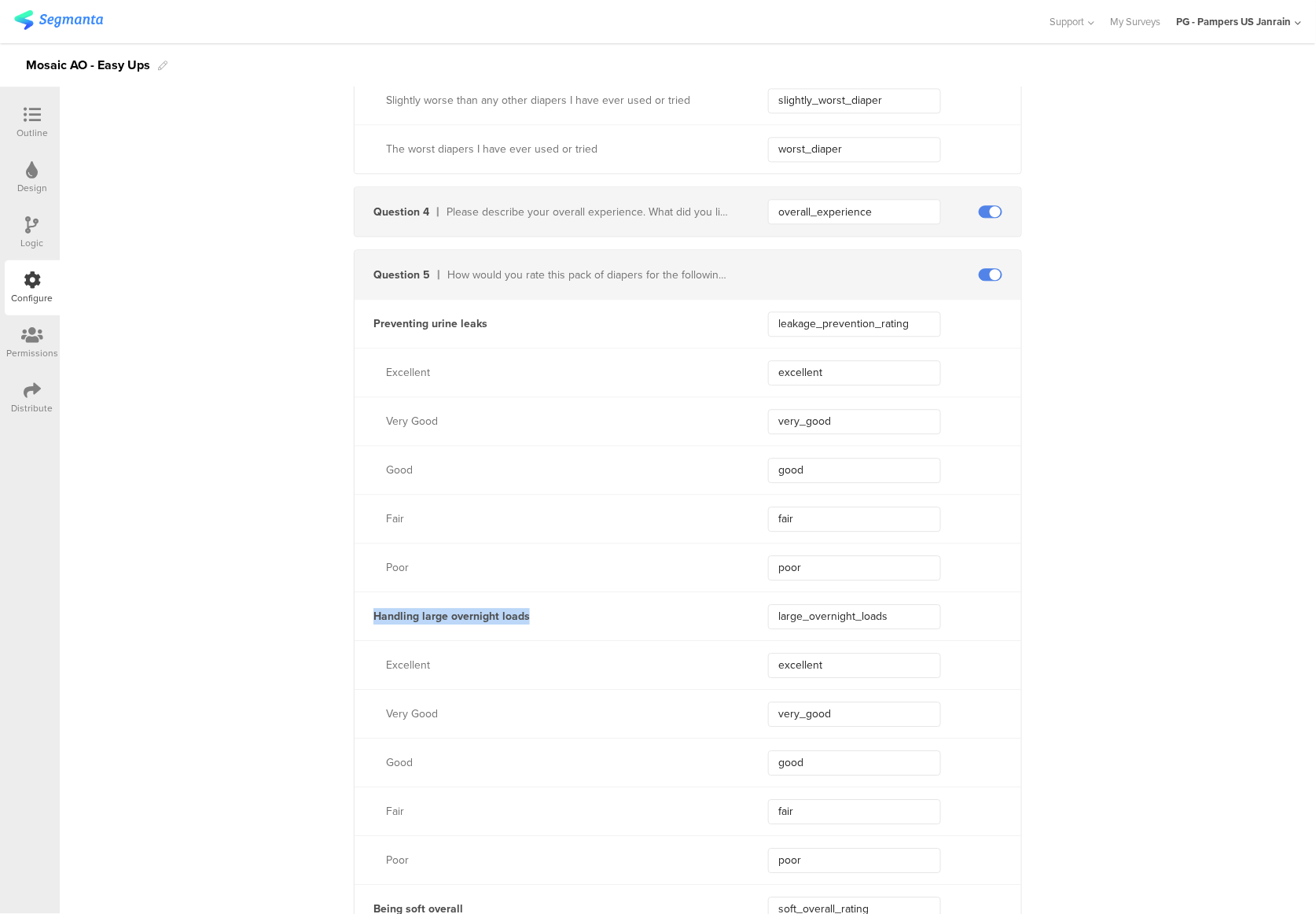
drag, startPoint x: 577, startPoint y: 623, endPoint x: 365, endPoint y: 618, distance: 212.1
click at [365, 618] on div "Handling large overnight loads" at bounding box center [541, 616] width 375 height 16
copy div "Handling large overnight loads"
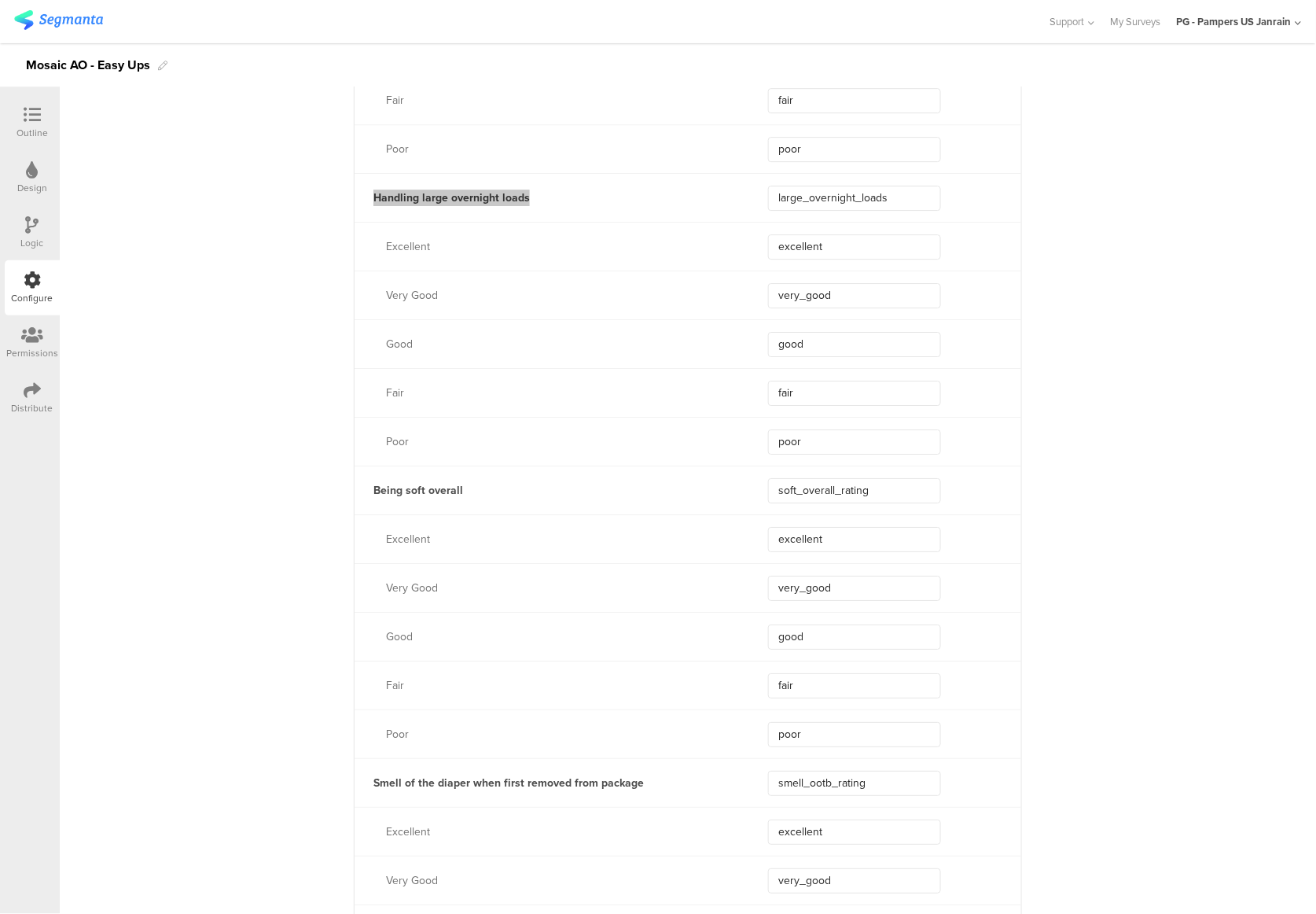
scroll to position [1649, 0]
click at [477, 482] on div "Being soft overall" at bounding box center [541, 489] width 375 height 16
drag, startPoint x: 648, startPoint y: 788, endPoint x: 374, endPoint y: 794, distance: 274.1
click at [374, 794] on div "Smell of the diaper when first removed from package smell_ootb_rating" at bounding box center [687, 782] width 667 height 49
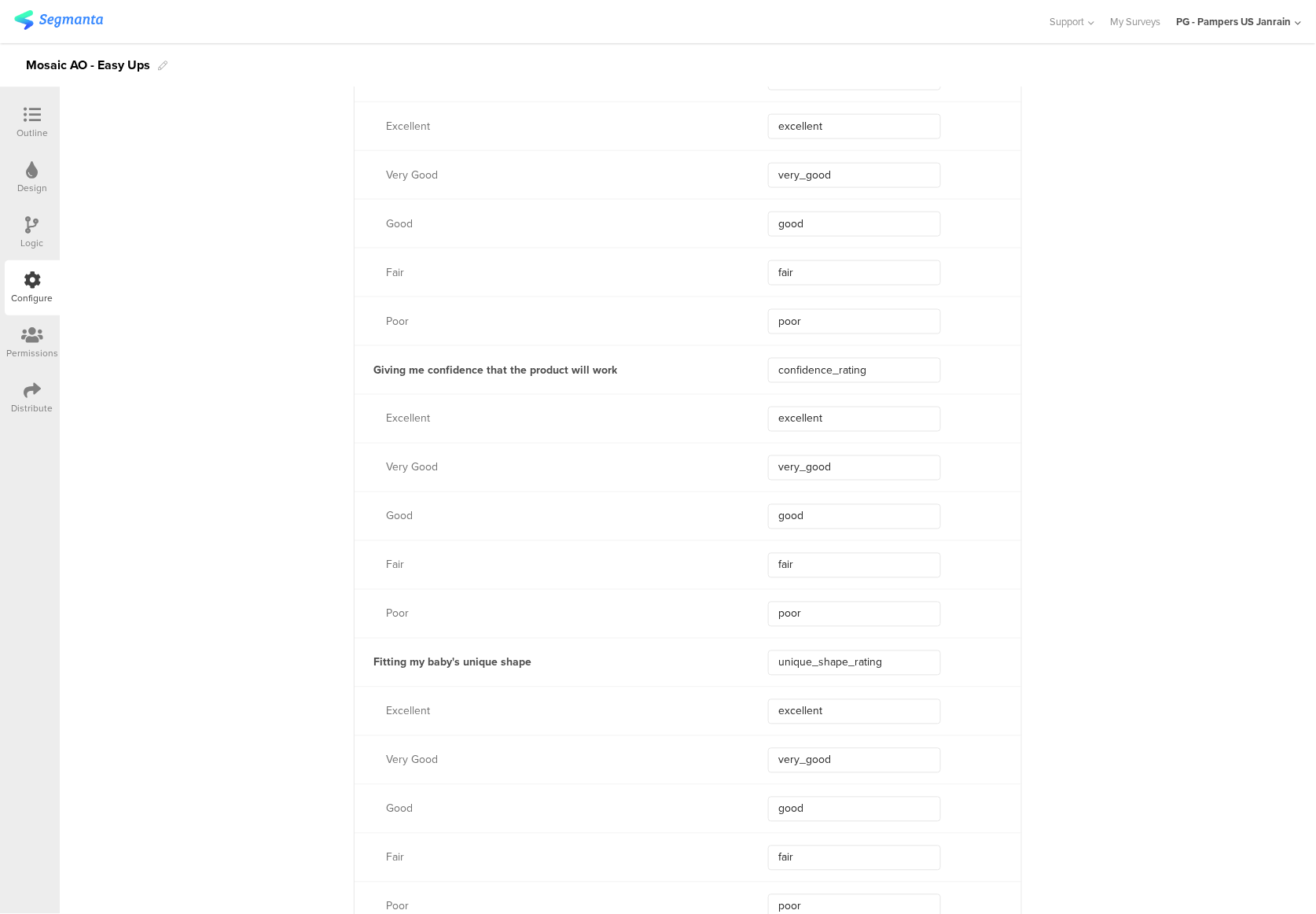
scroll to position [2698, 0]
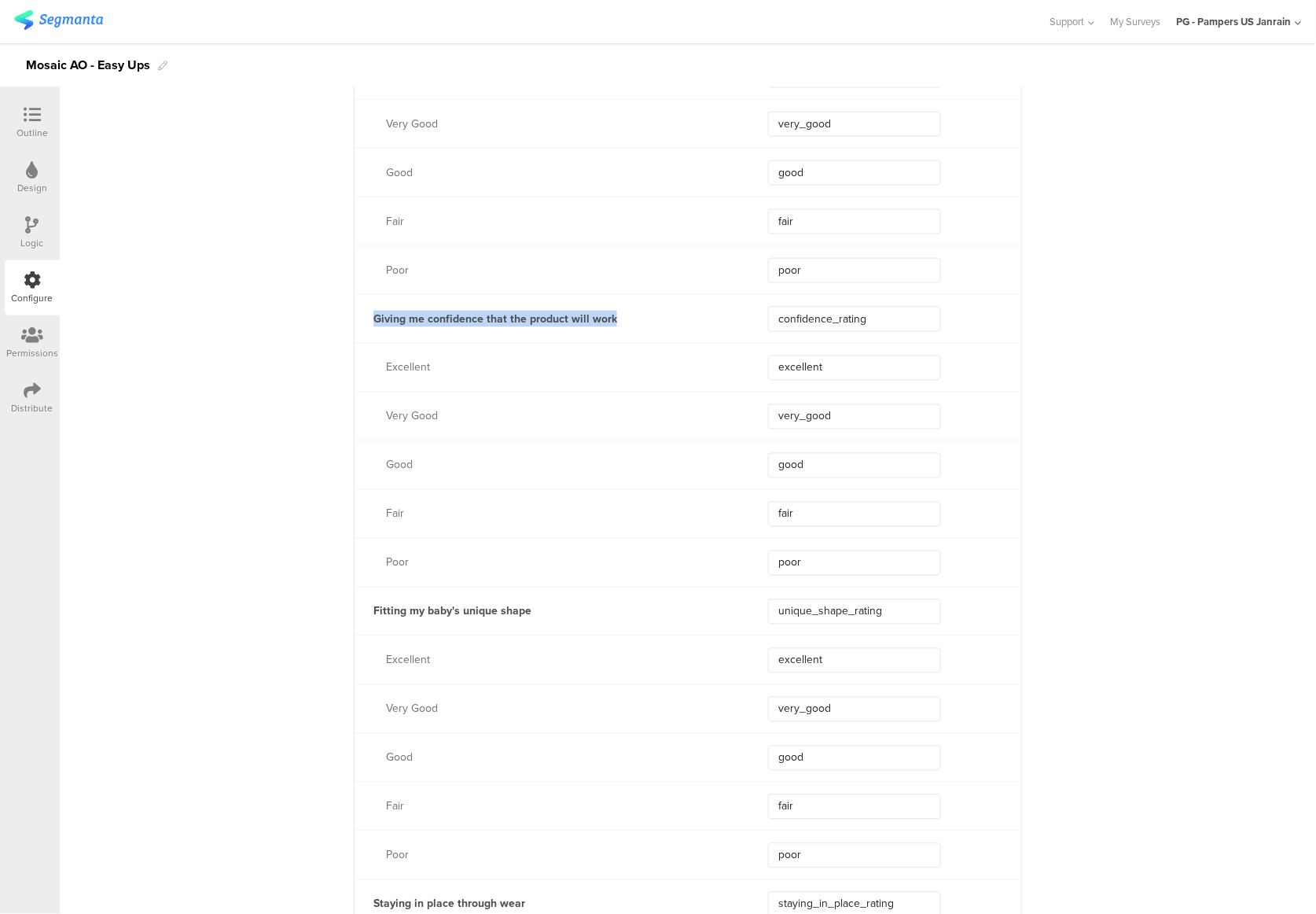
drag, startPoint x: 644, startPoint y: 313, endPoint x: 353, endPoint y: 317, distance: 291.0
click at [354, 317] on div "Giving me confidence that the product will work" at bounding box center [541, 319] width 375 height 16
copy div "Giving me confidence that the product will work"
drag, startPoint x: 576, startPoint y: 617, endPoint x: 347, endPoint y: 614, distance: 229.0
click at [354, 614] on div "Fitting my baby's unique shape" at bounding box center [541, 611] width 375 height 16
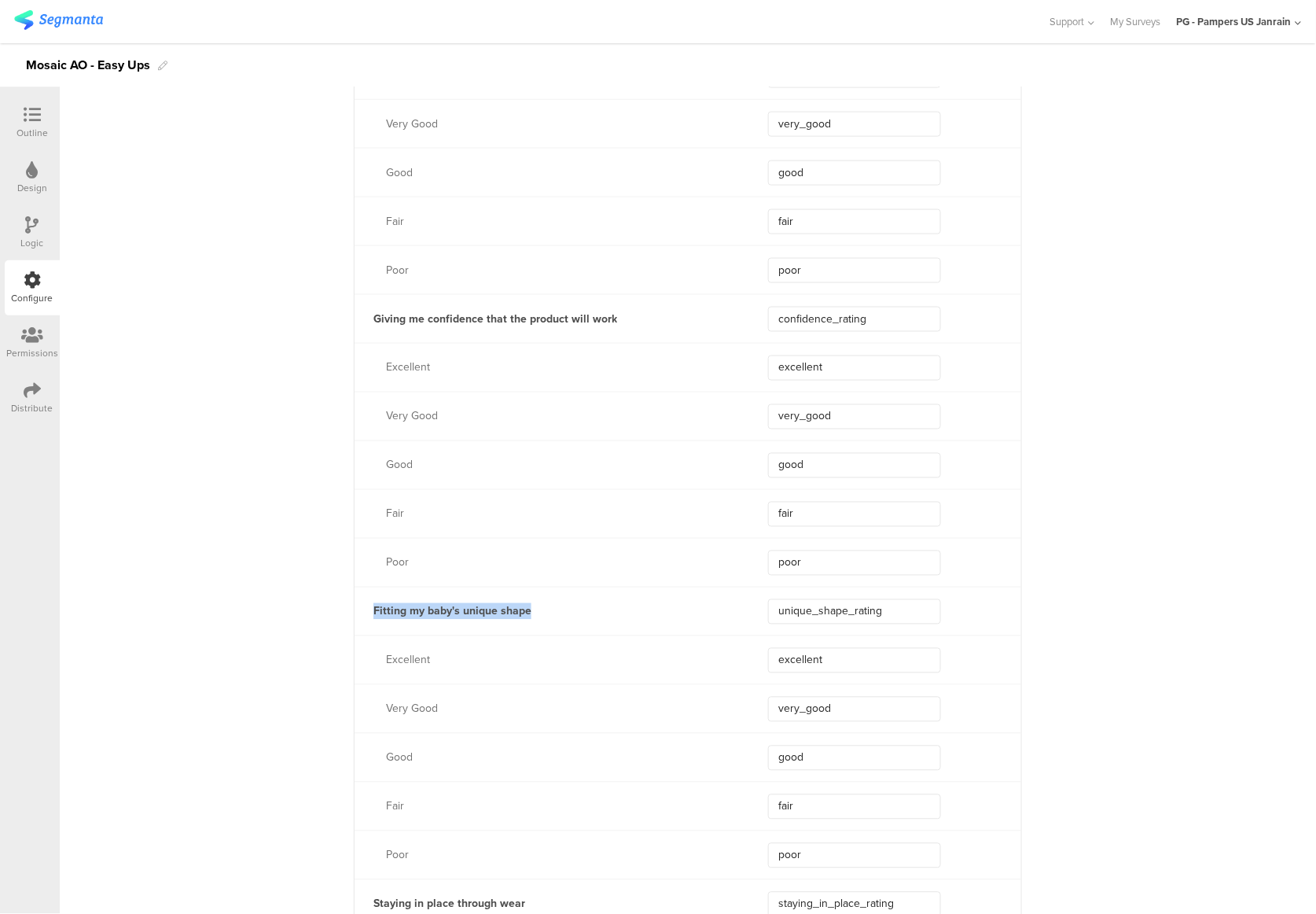
copy div "Fitting my baby's unique shape"
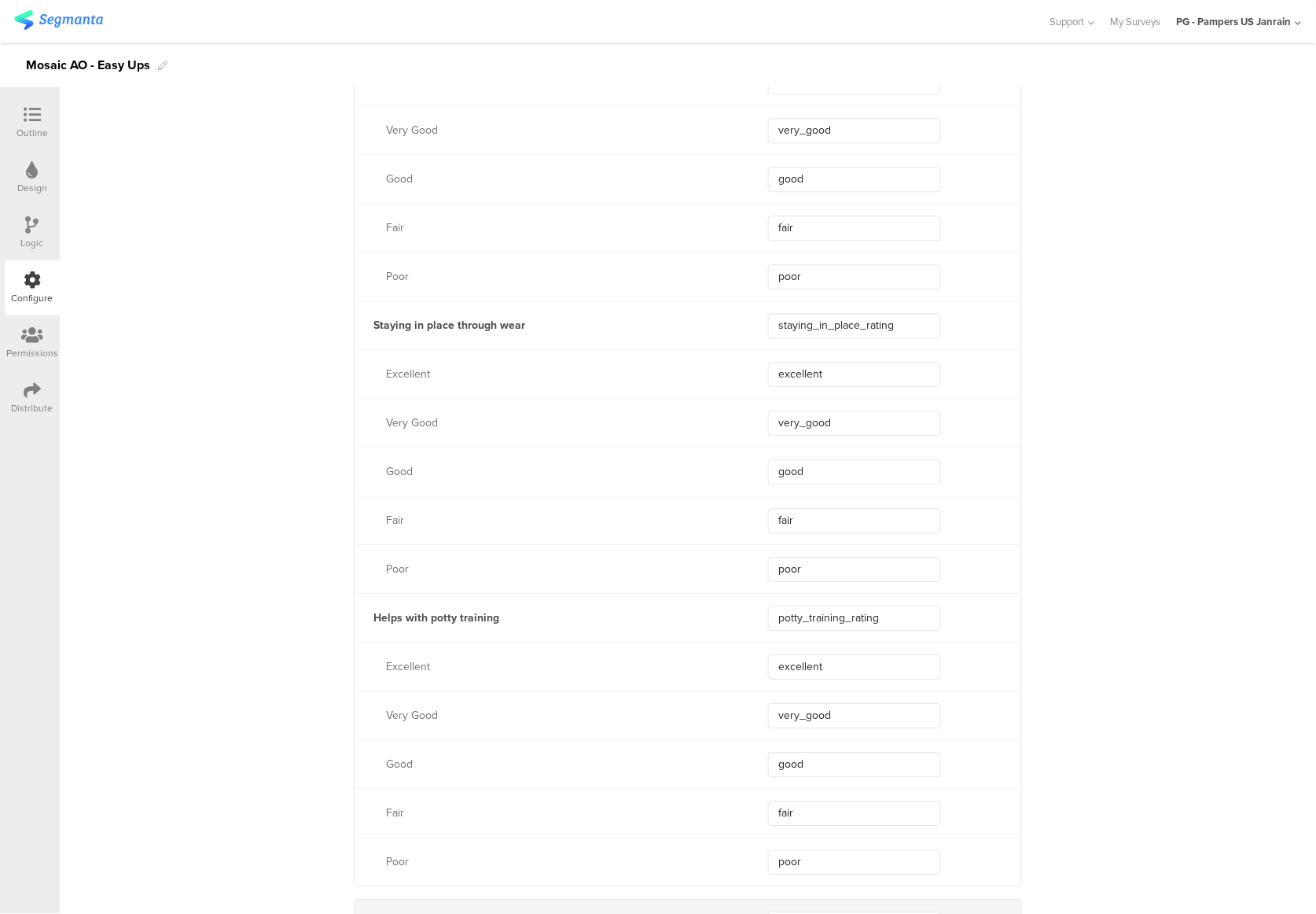
scroll to position [3326, 0]
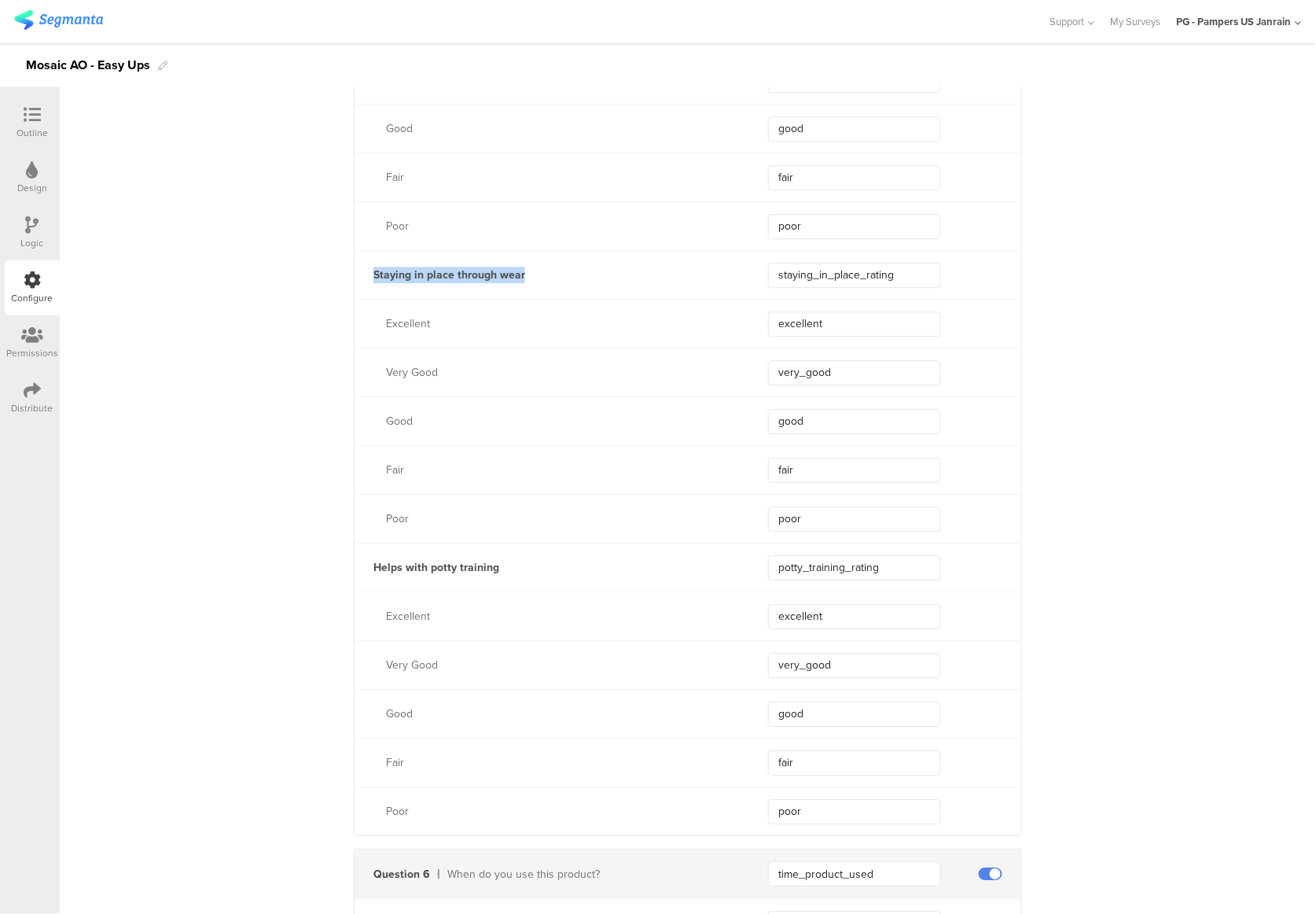
drag, startPoint x: 520, startPoint y: 278, endPoint x: 367, endPoint y: 281, distance: 153.0
click at [367, 281] on div "Staying in place through wear" at bounding box center [541, 274] width 375 height 16
copy div "Staying in place through wear"
drag, startPoint x: 513, startPoint y: 564, endPoint x: 319, endPoint y: 561, distance: 194.0
click at [319, 561] on div "**********" at bounding box center [688, 682] width 1256 height 7717
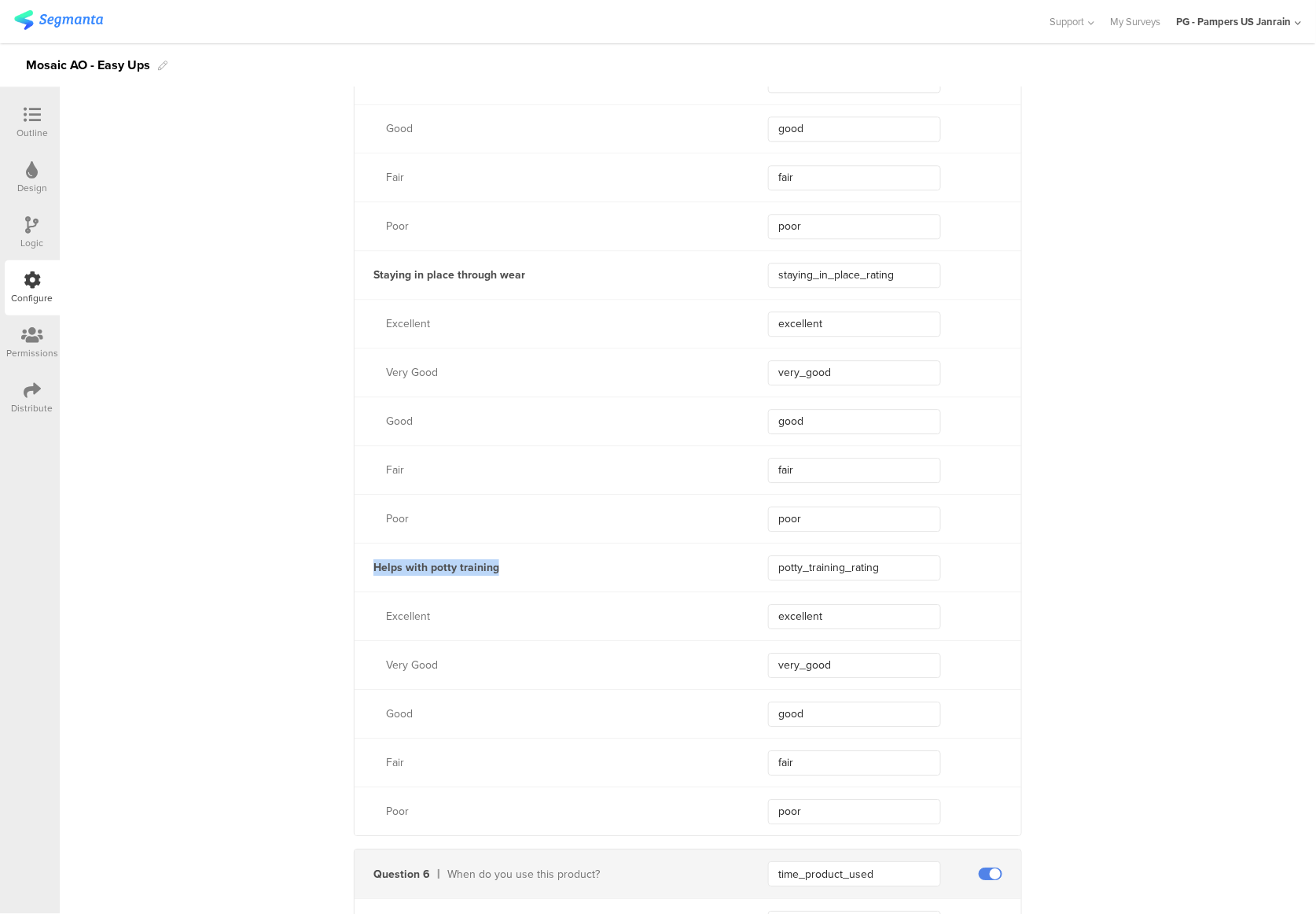
copy div "Helps with potty training"
click at [19, 114] on div at bounding box center [32, 116] width 32 height 19
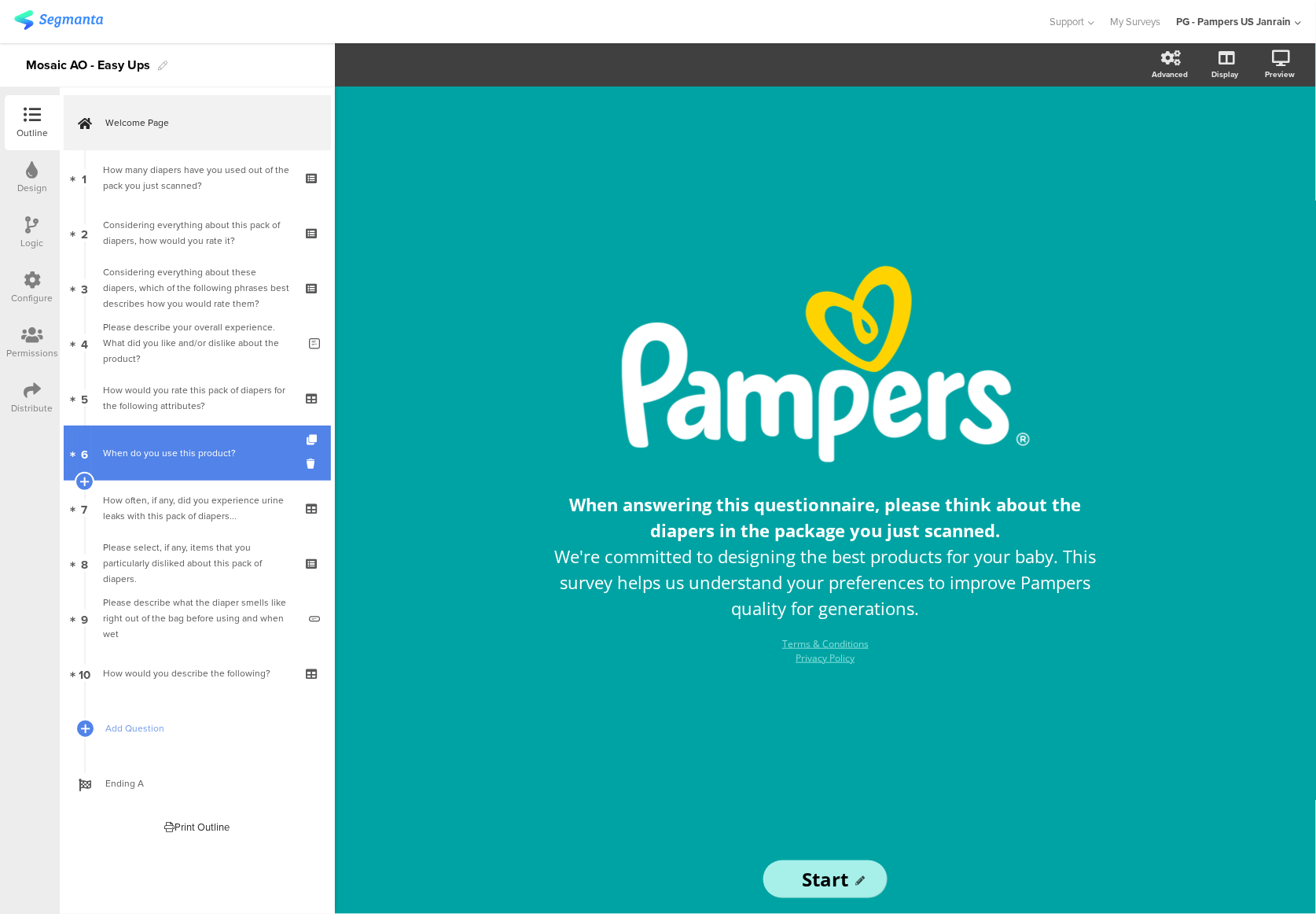
click at [193, 448] on div "When do you use this product?" at bounding box center [197, 453] width 188 height 15
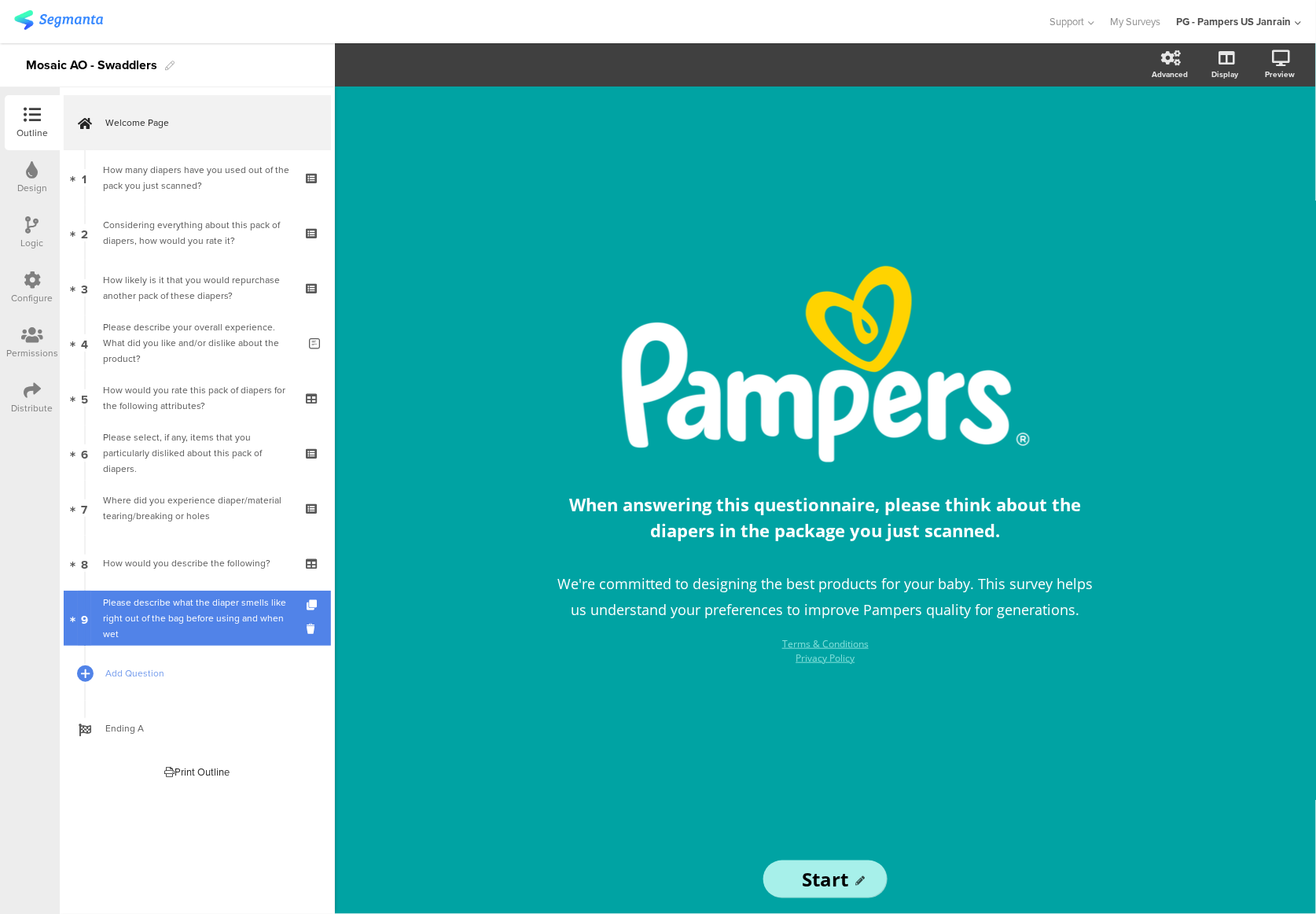
click at [198, 614] on div "Please describe what the diaper smells like right out of the bag before using a…" at bounding box center [200, 618] width 194 height 47
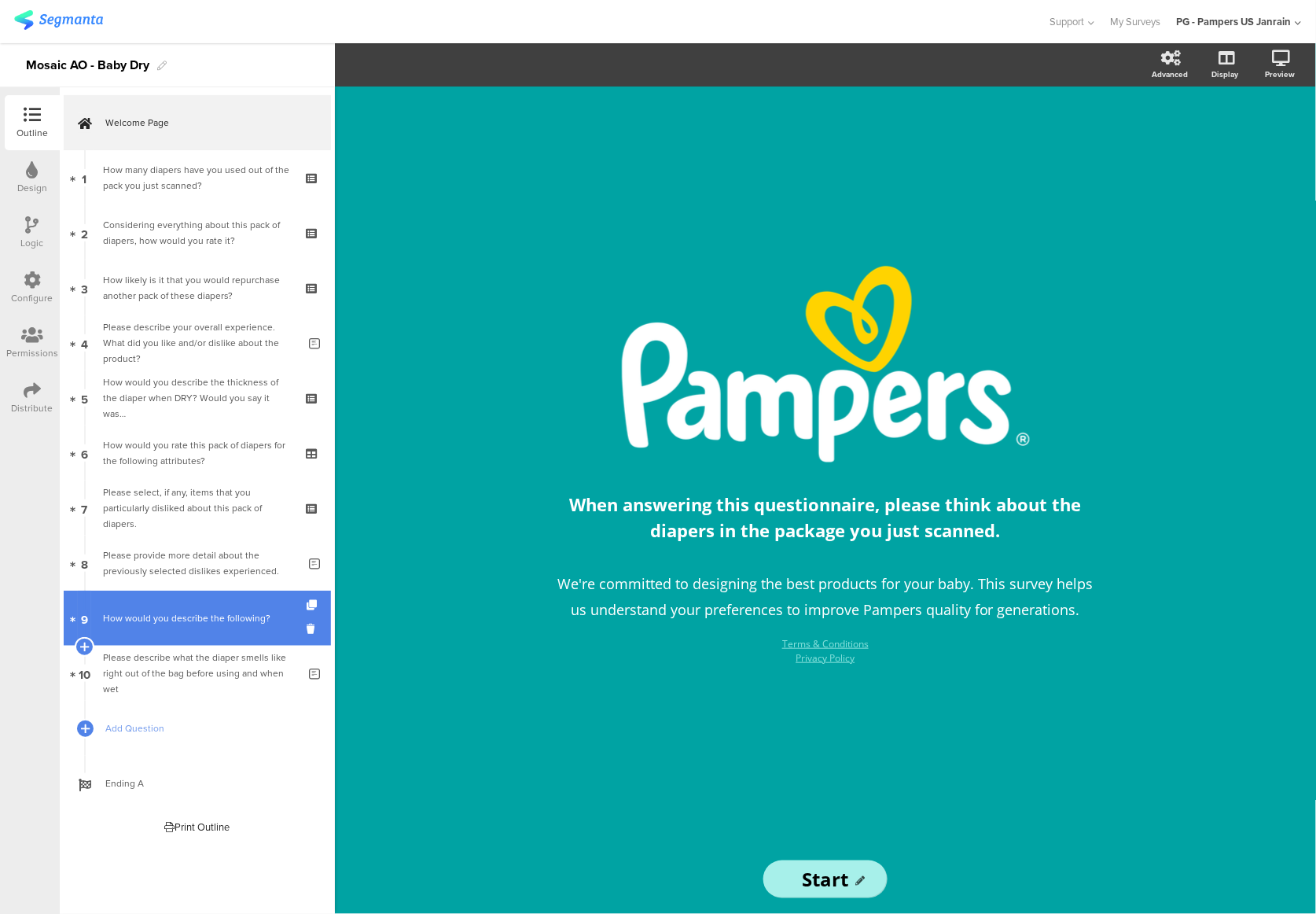
click at [173, 617] on div "How would you describe the following?" at bounding box center [197, 618] width 188 height 15
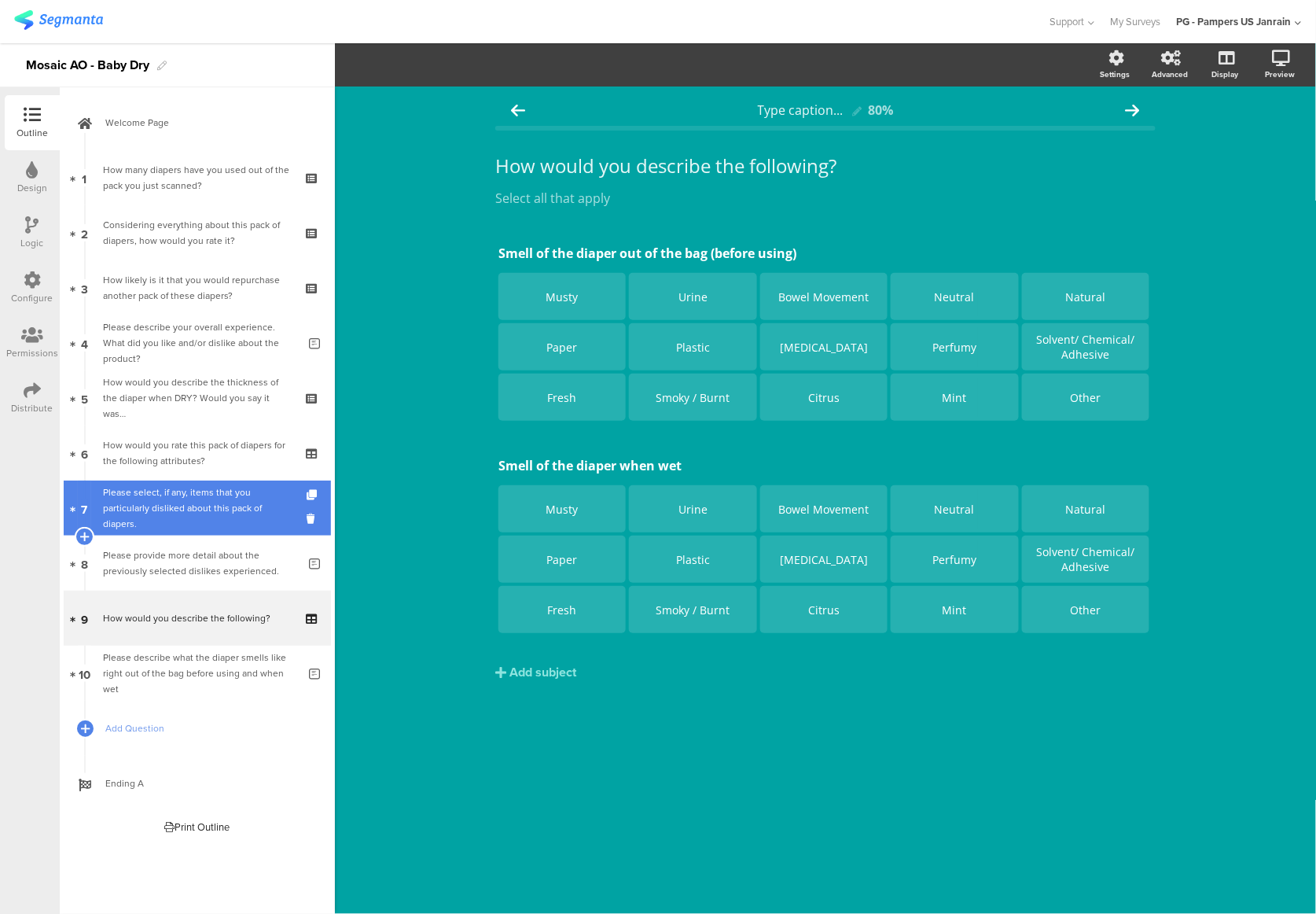
click at [165, 516] on div "Please select, if any, items that you particularly disliked about this pack of …" at bounding box center [197, 508] width 188 height 47
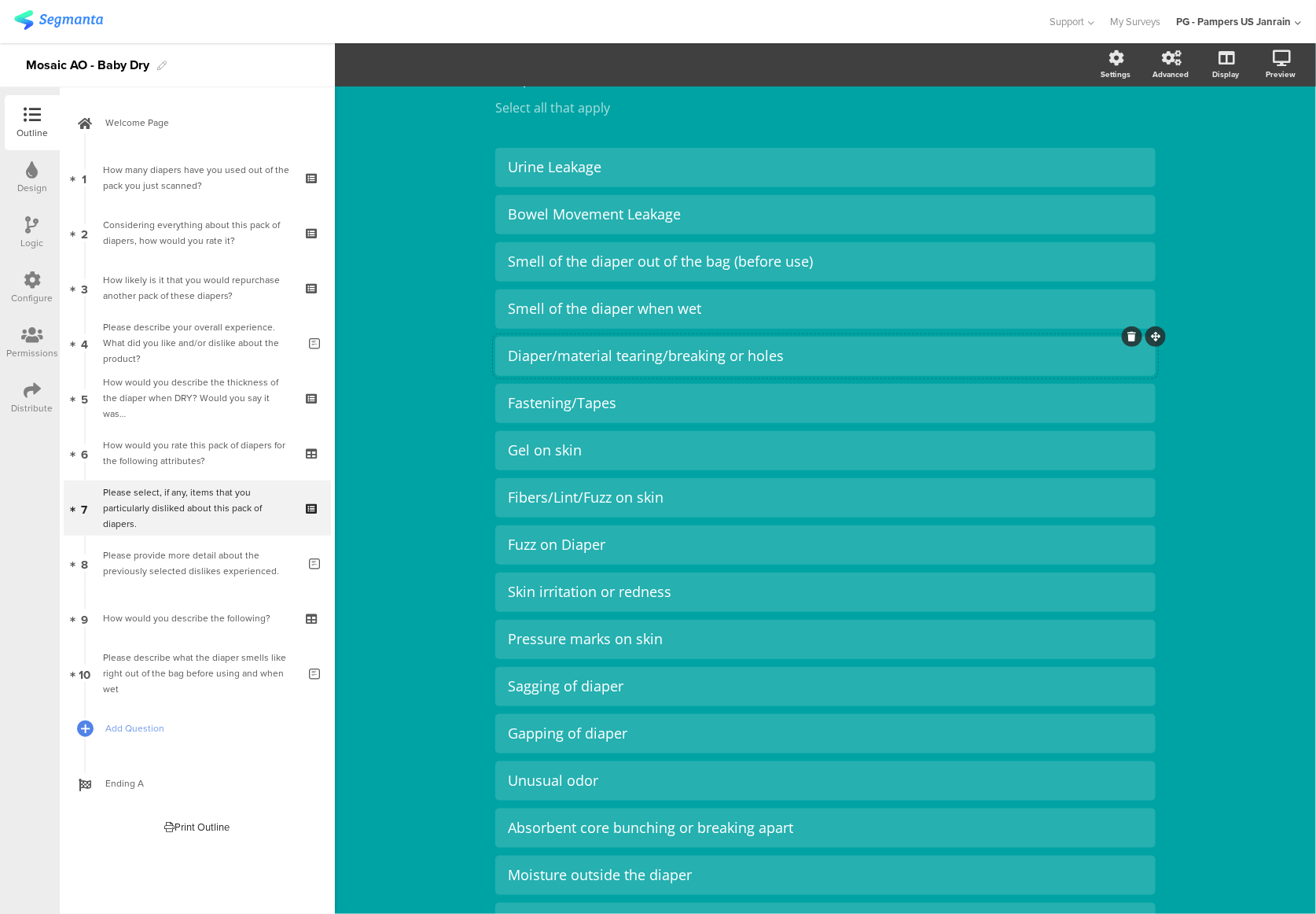
scroll to position [394, 0]
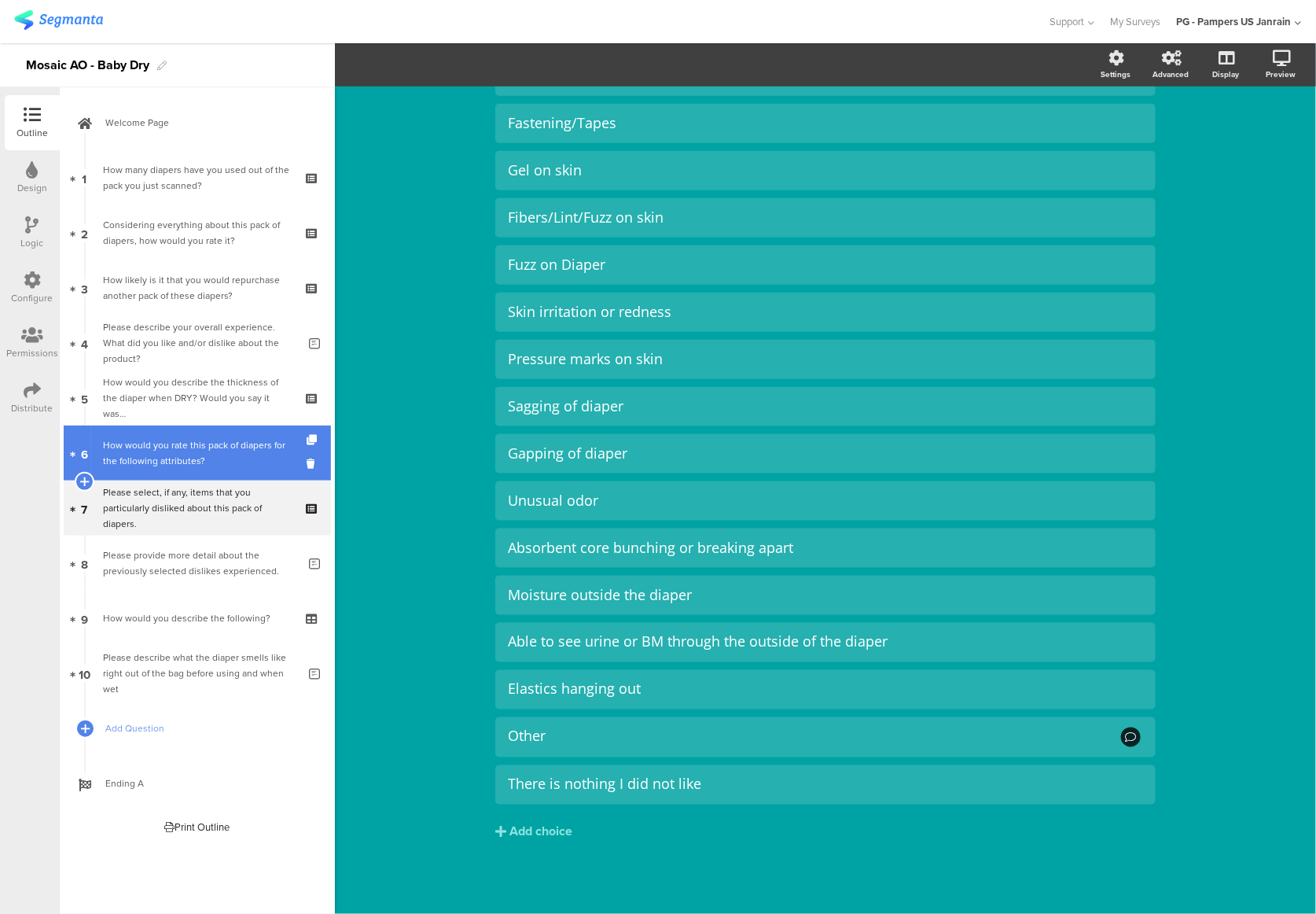
click at [197, 450] on div "How would you rate this pack of diapers for the following attributes?" at bounding box center [197, 453] width 188 height 32
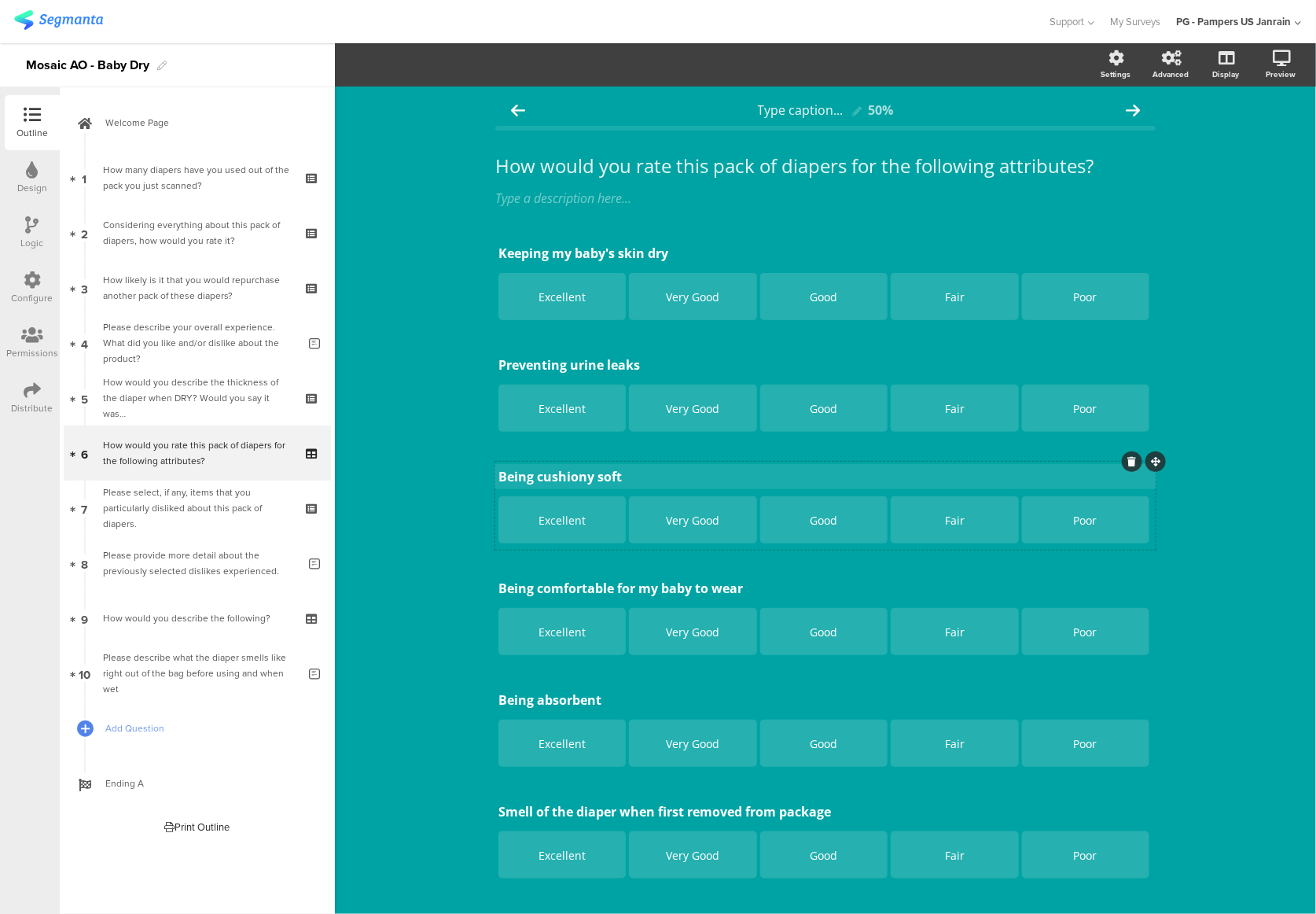
click at [545, 473] on div "Being cushiony soft Being cushiony soft" at bounding box center [825, 477] width 662 height 25
click at [575, 469] on p "Being soft" at bounding box center [826, 477] width 654 height 17
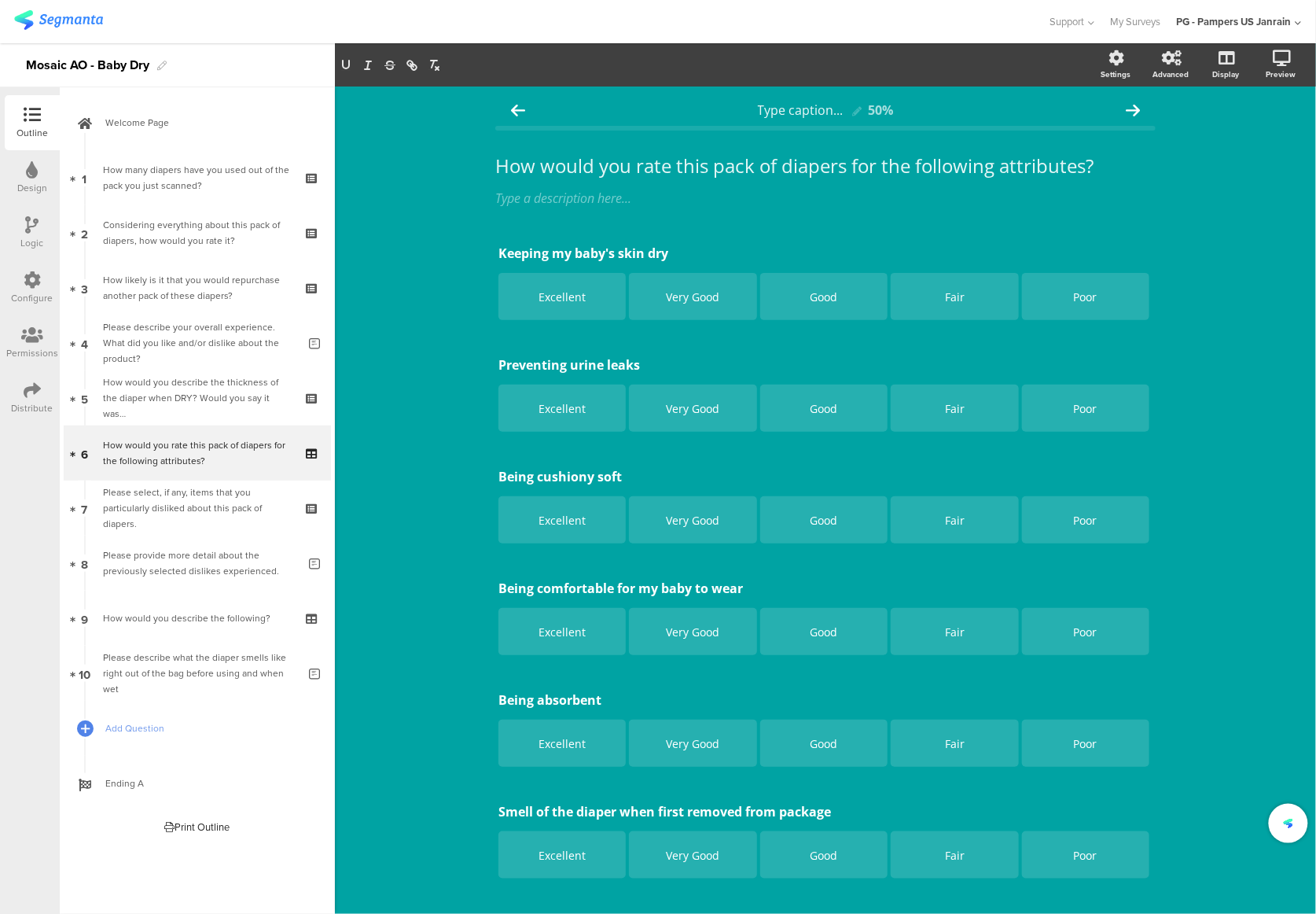
click at [444, 473] on div "Type caption... 50% How would you rate this pack of diapers for the following a…" at bounding box center [825, 762] width 981 height 1349
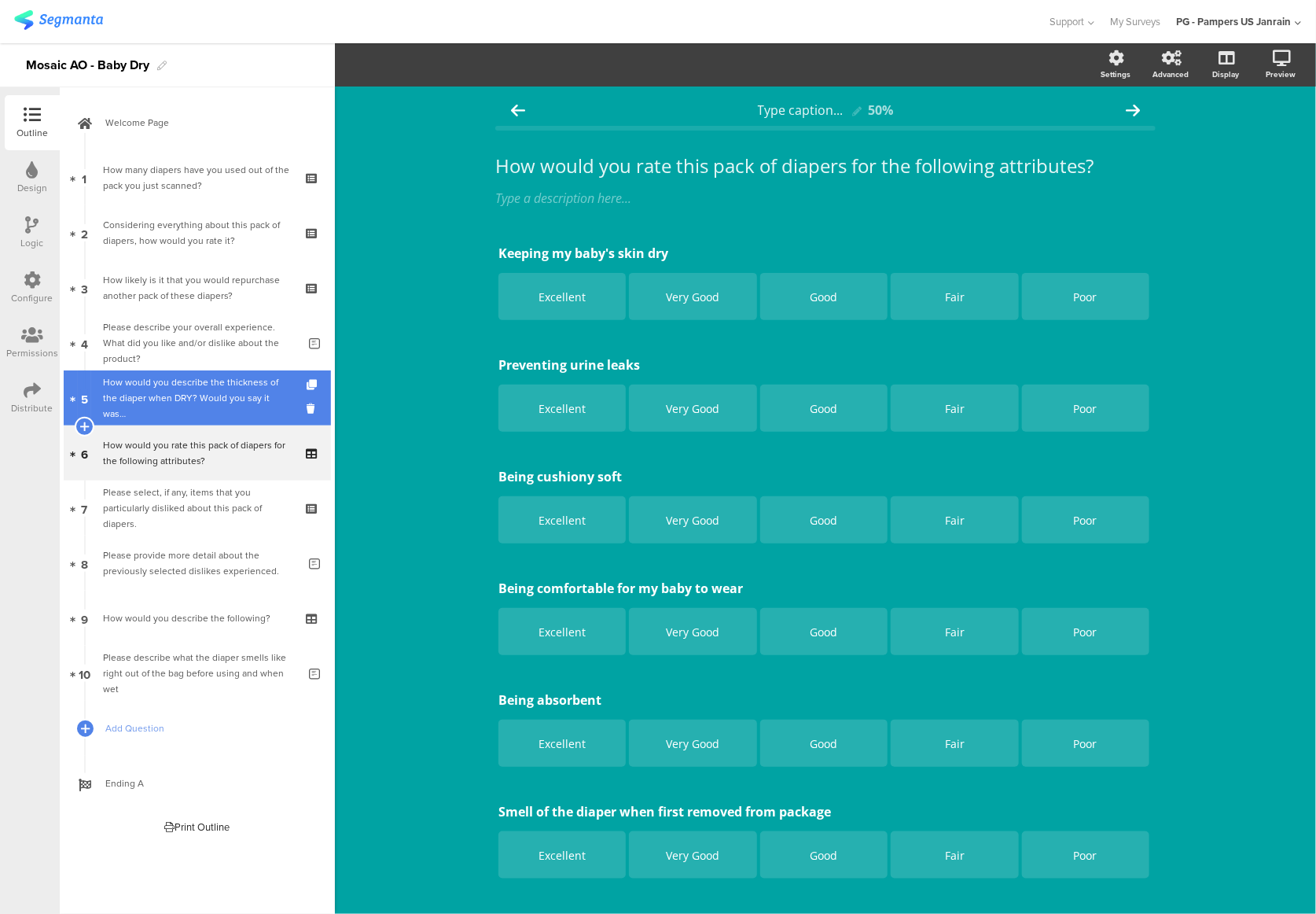
click at [186, 387] on div "How would you describe the thickness of the diaper when DRY? Would you say it w…" at bounding box center [197, 398] width 188 height 47
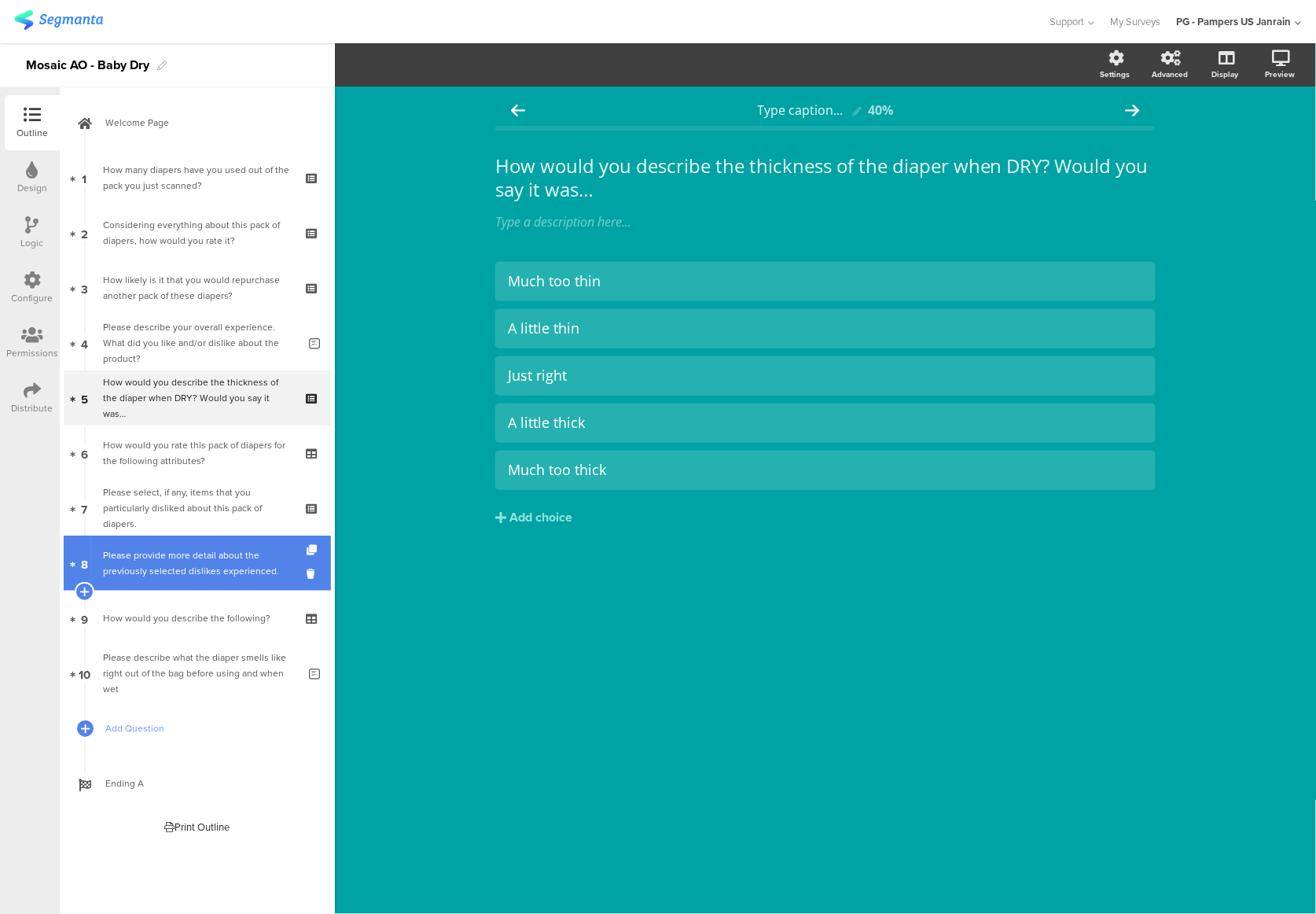
click at [210, 568] on div "Please provide more detail about the previously selected dislikes experienced." at bounding box center [200, 563] width 194 height 32
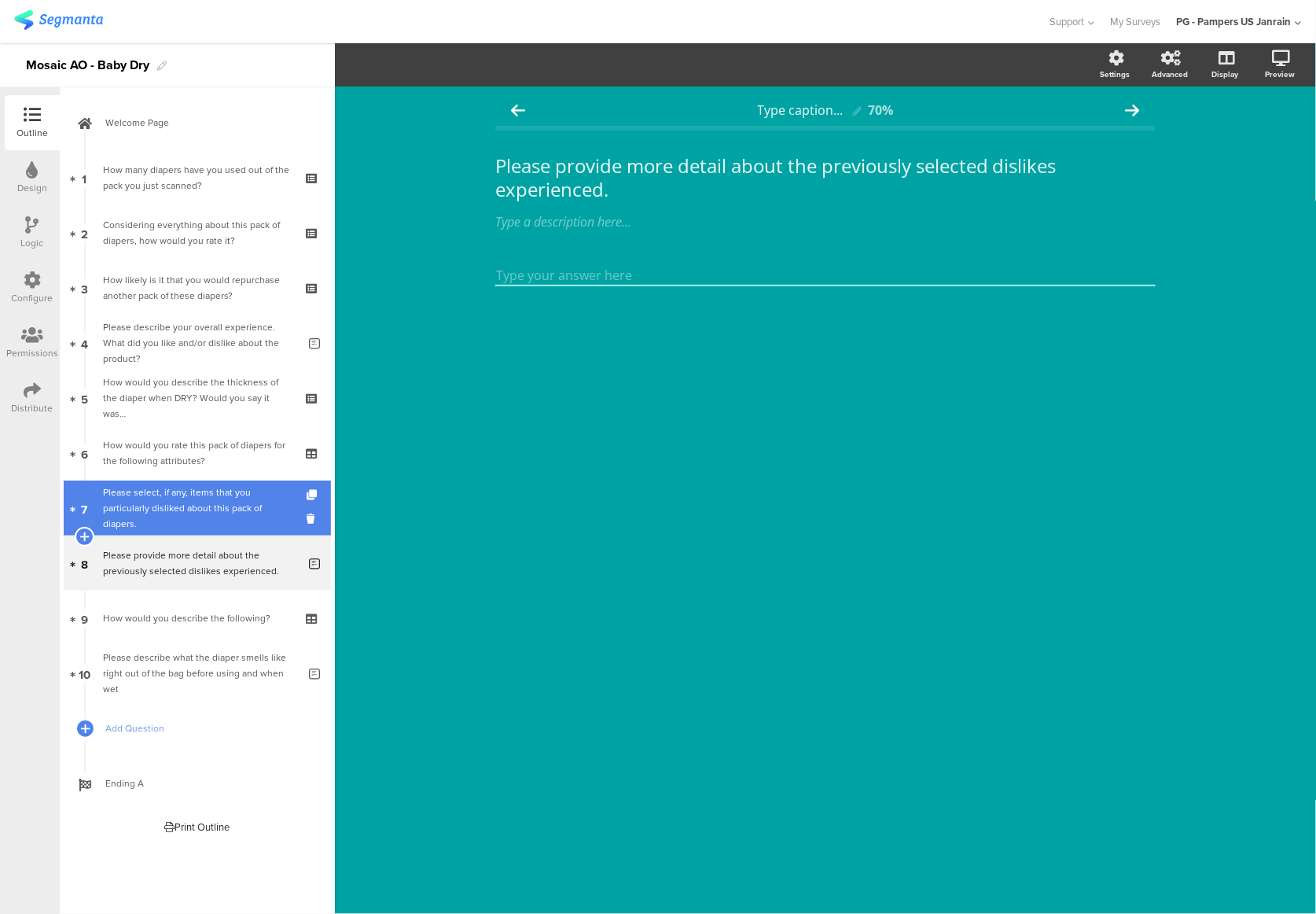
click at [195, 515] on div "Please select, if any, items that you particularly disliked about this pack of …" at bounding box center [197, 508] width 188 height 47
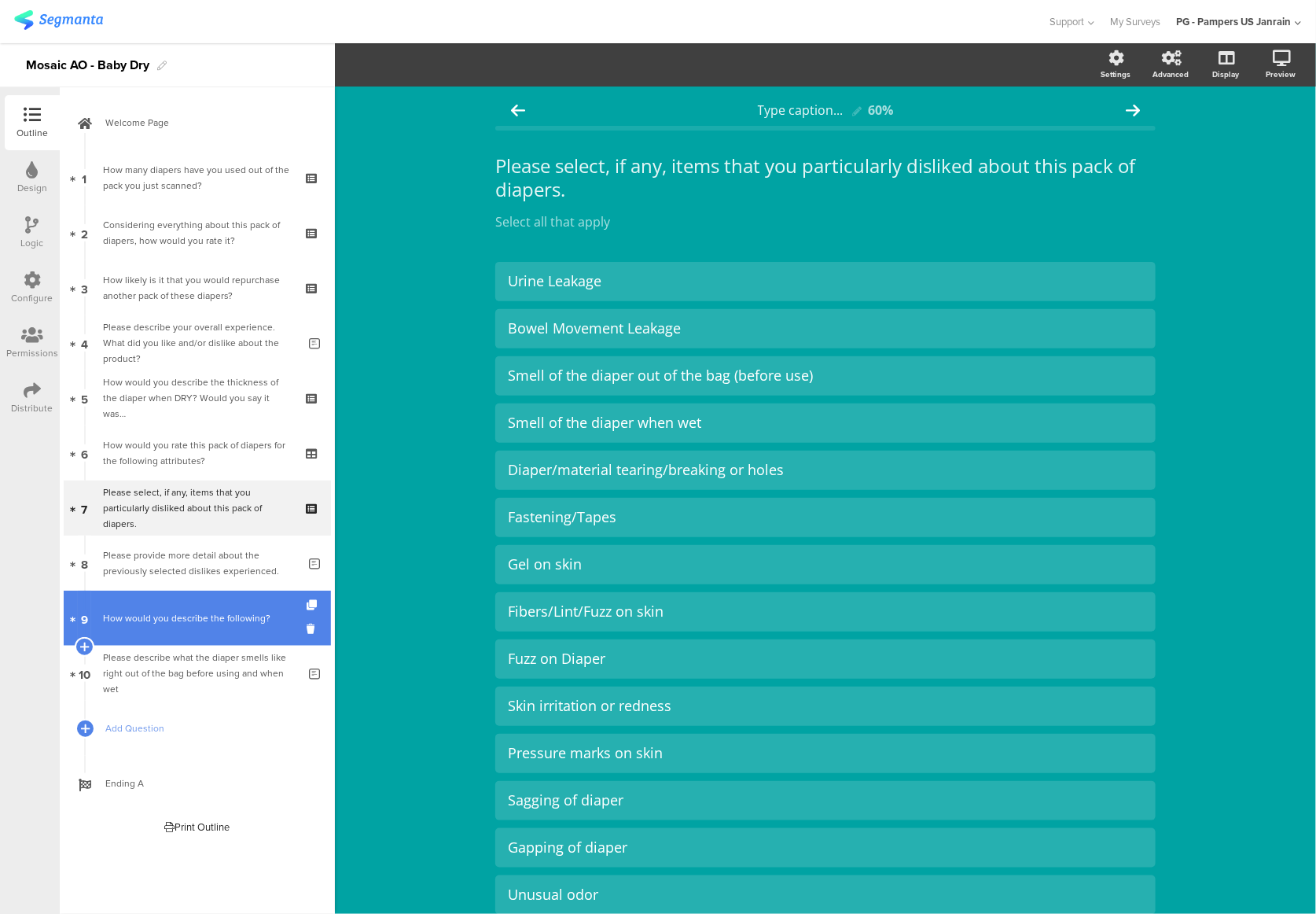
click at [180, 617] on div "How would you describe the following?" at bounding box center [197, 618] width 188 height 15
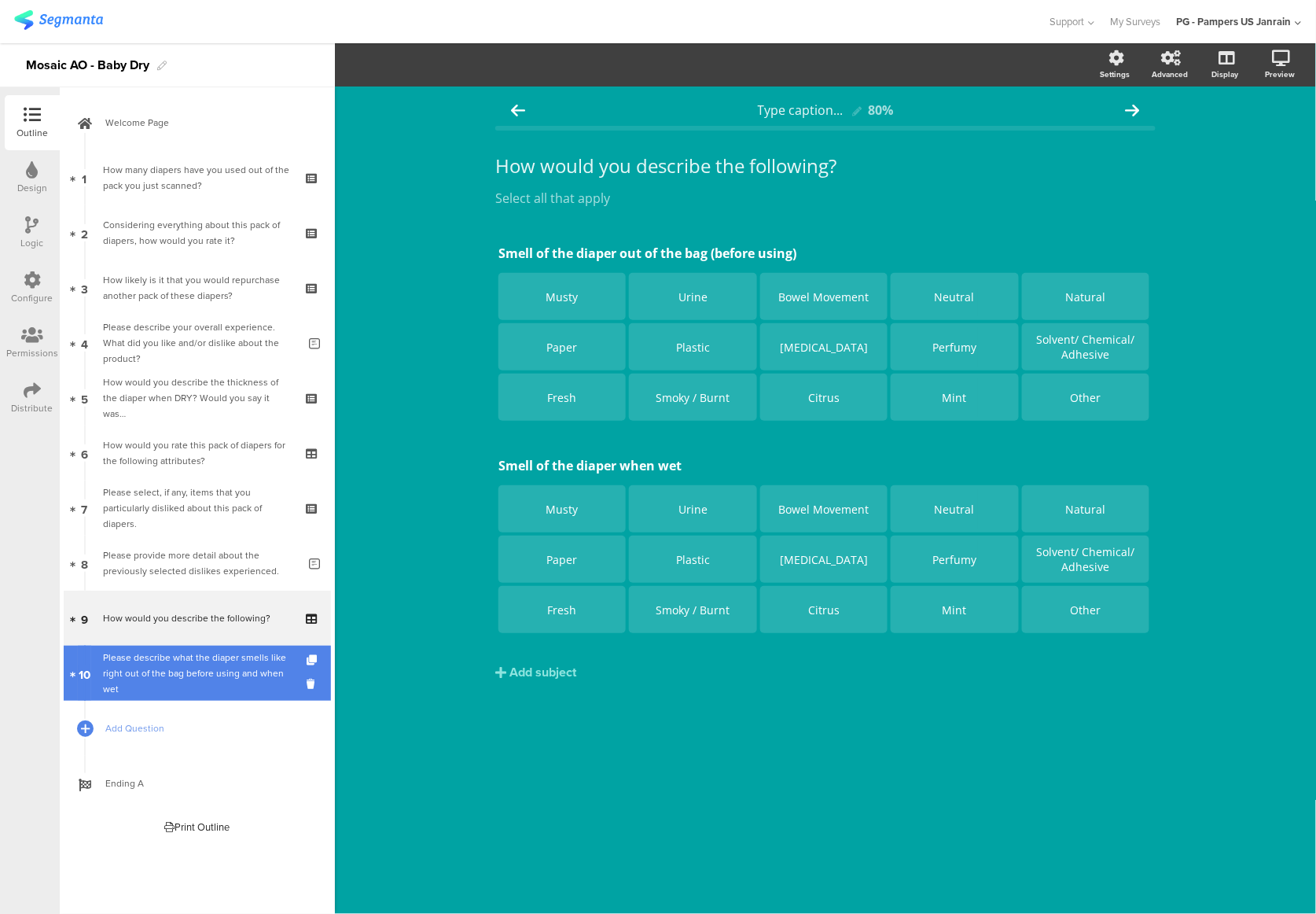
click at [182, 694] on link "10 Please describe what the diaper smells like right out of the bag before usin…" at bounding box center [197, 673] width 267 height 55
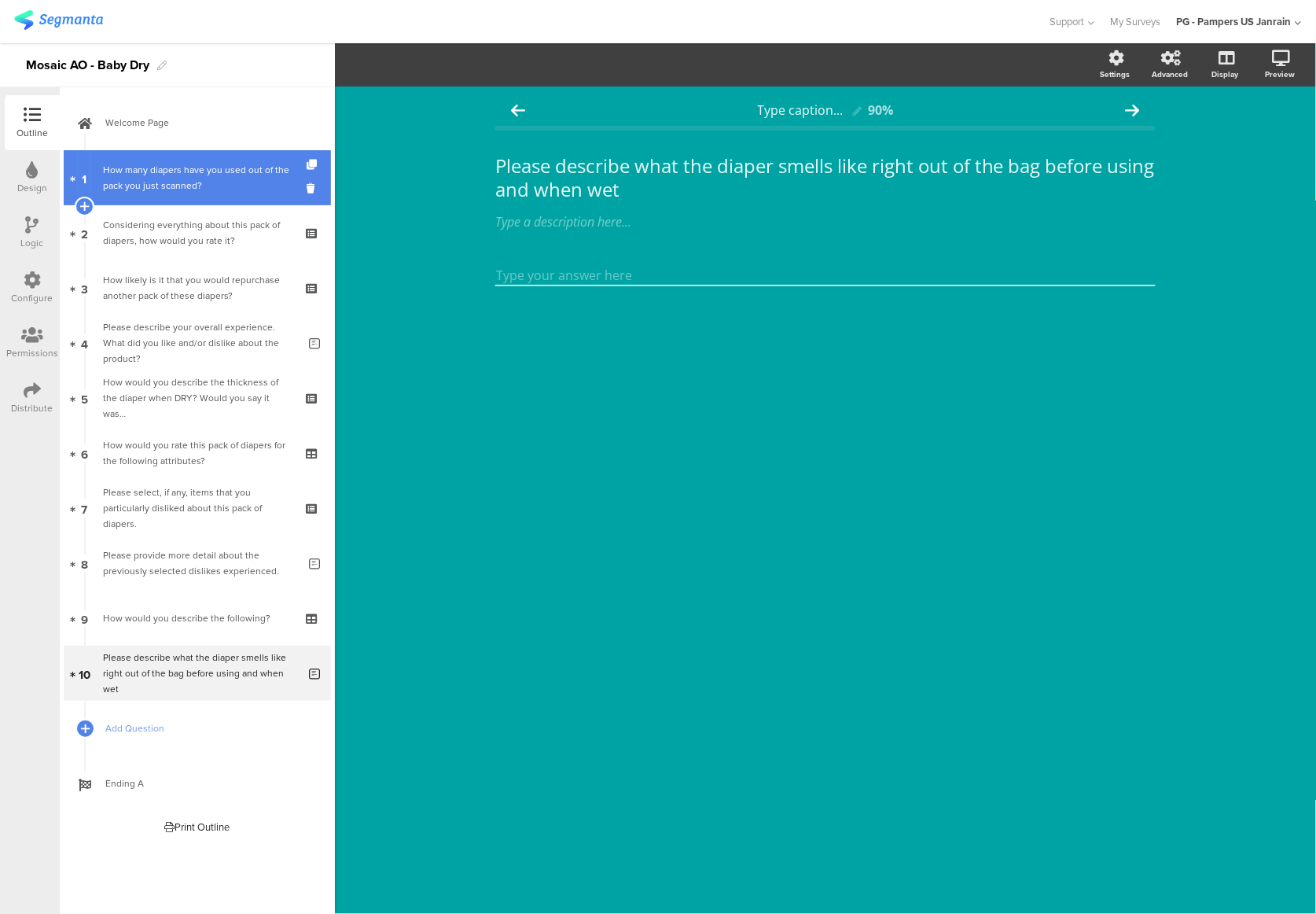
click at [168, 193] on link "1 How many diapers have you used out of the pack you just scanned?" at bounding box center [197, 178] width 267 height 55
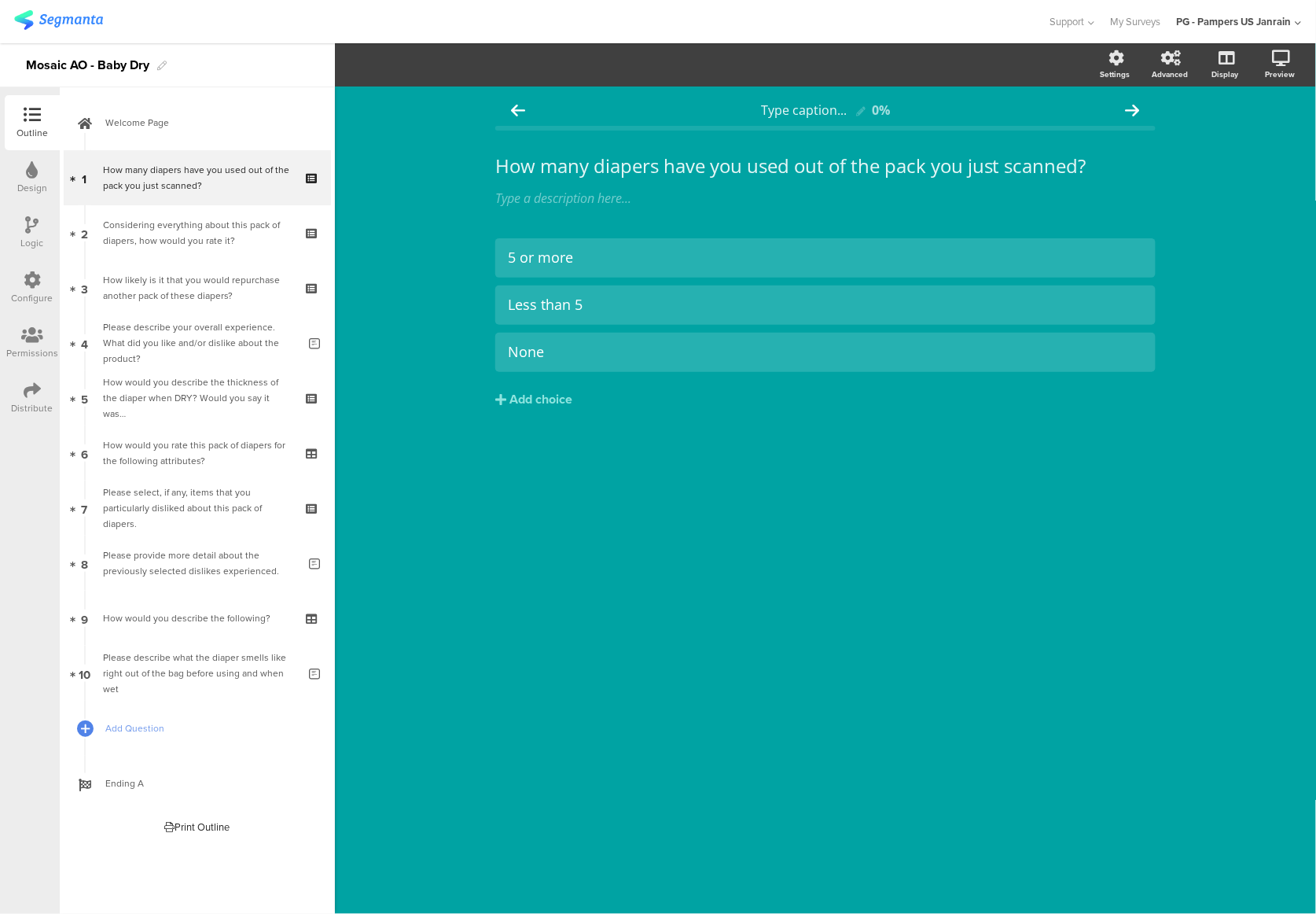
click at [19, 223] on div "Logic" at bounding box center [32, 233] width 55 height 55
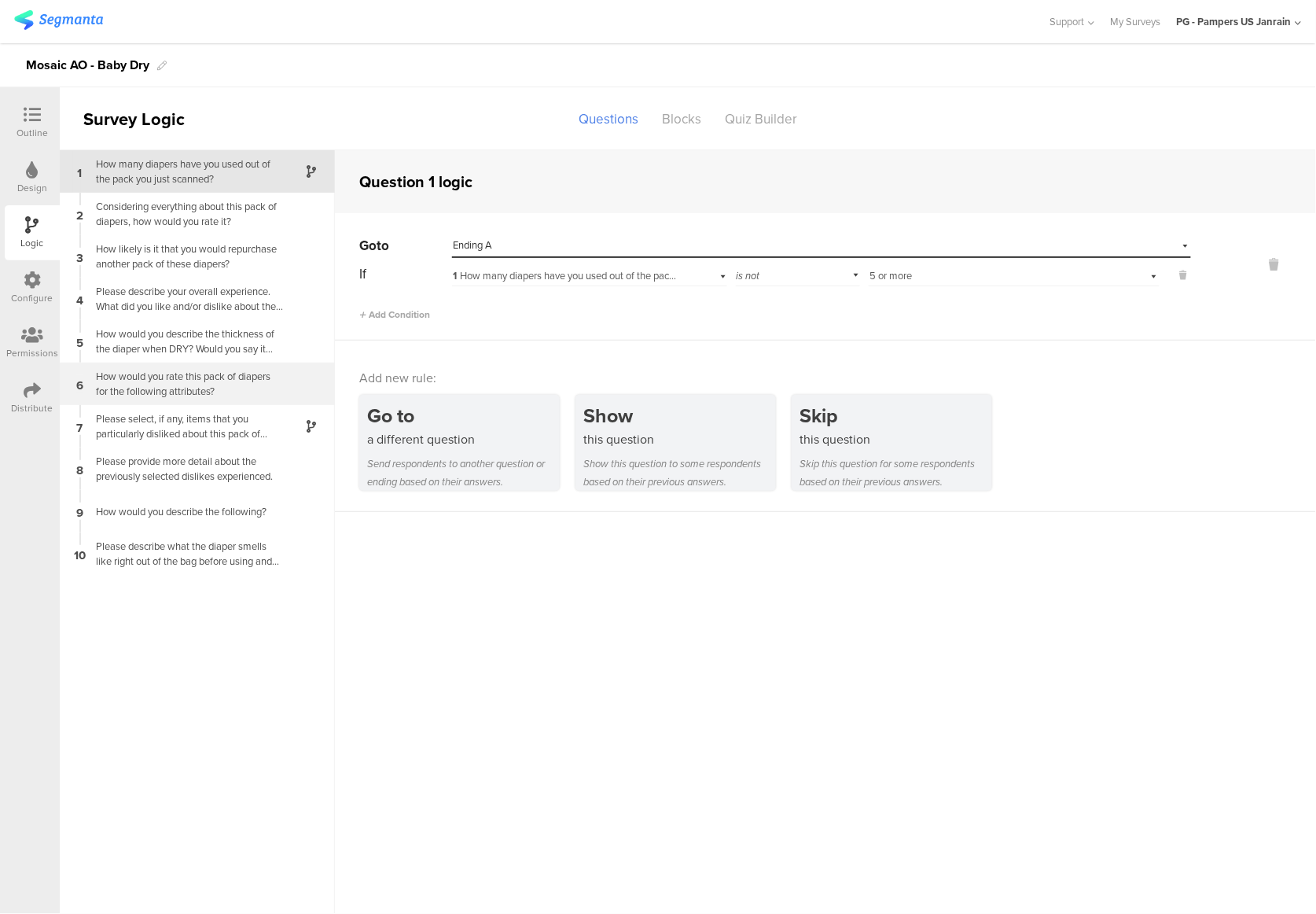
click at [206, 392] on div "How would you rate this pack of diapers for the following attributes?" at bounding box center [185, 383] width 197 height 30
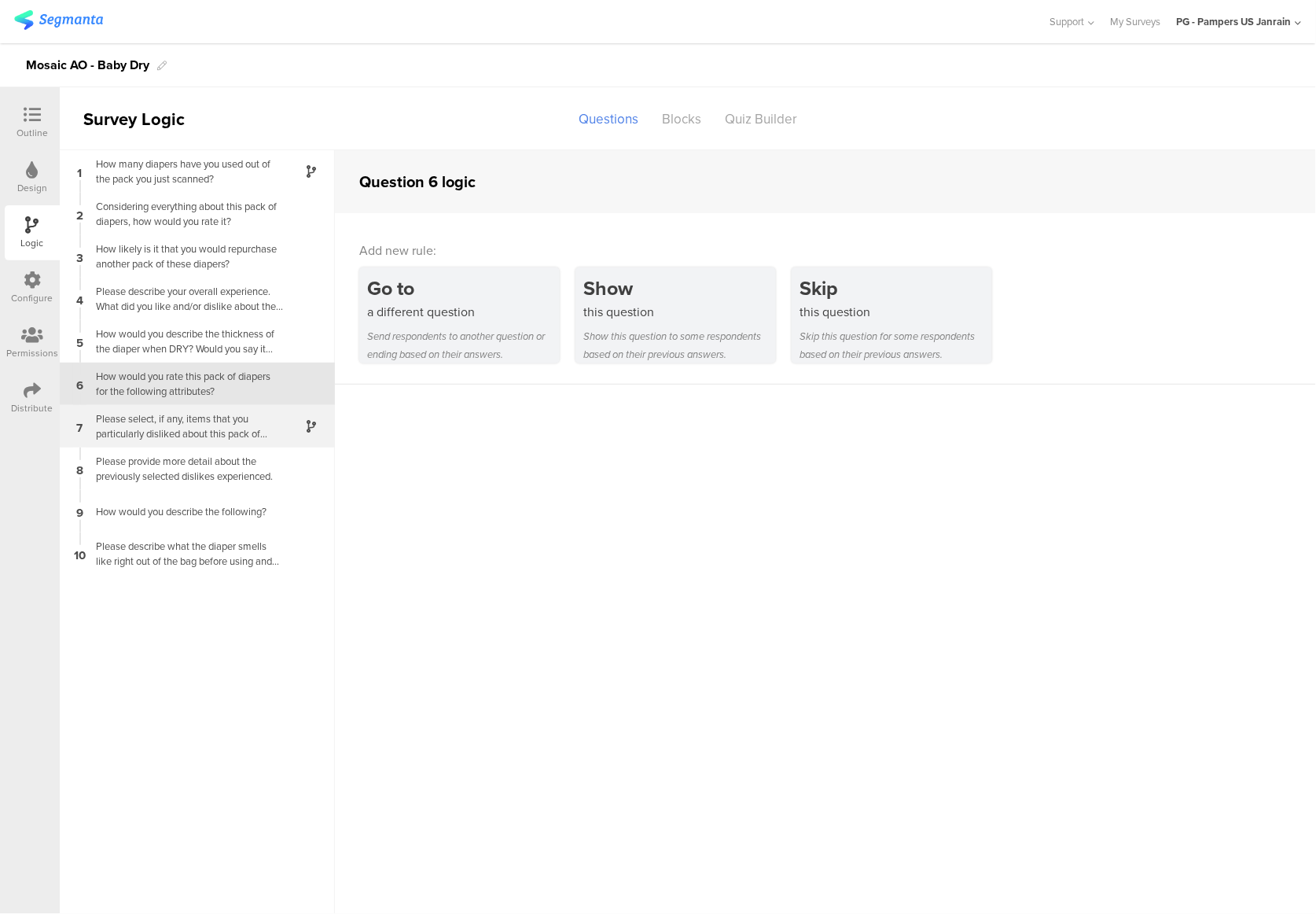
click at [206, 426] on div "Please select, if any, items that you particularly disliked about this pack of …" at bounding box center [185, 426] width 197 height 30
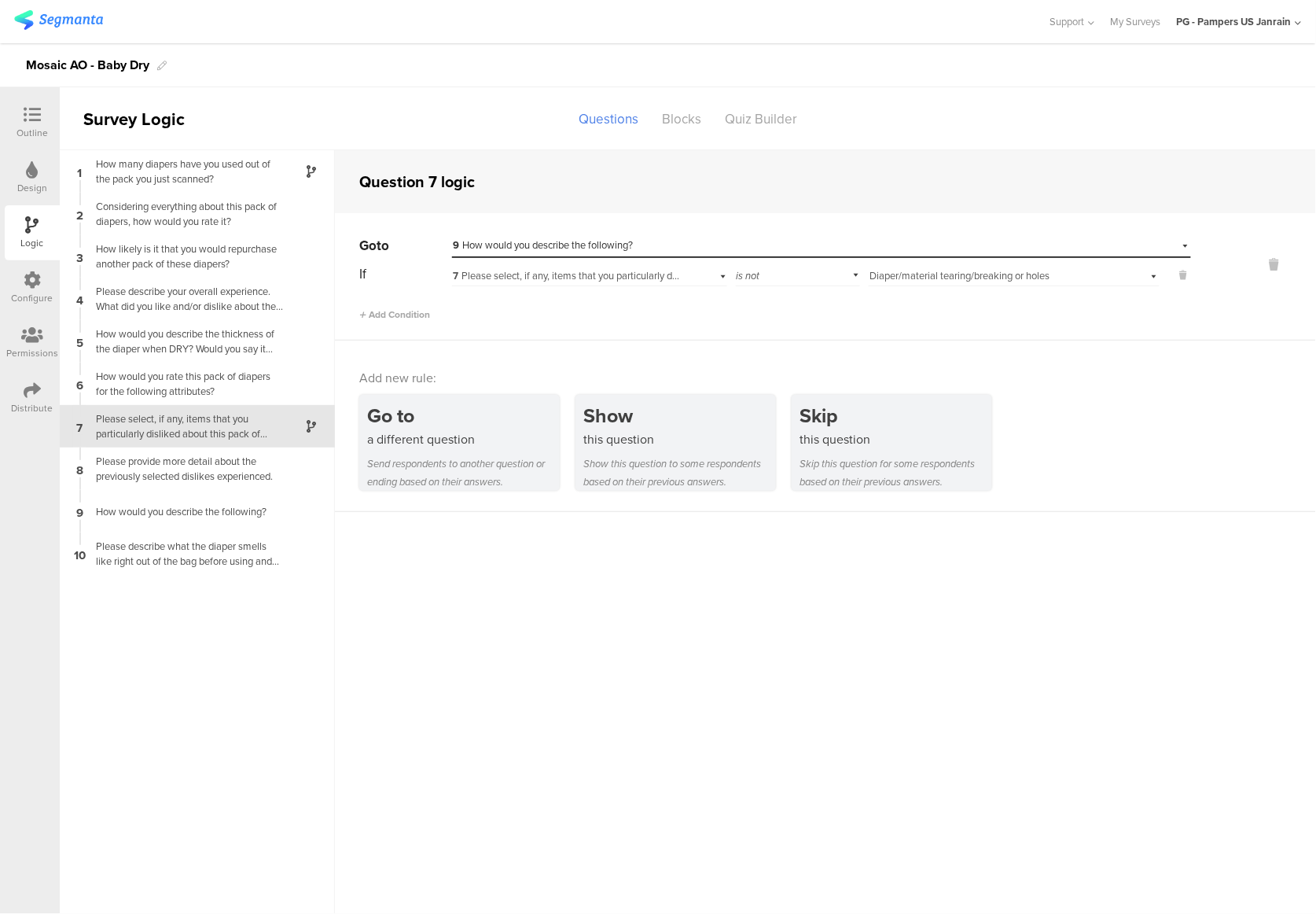
click at [25, 126] on div "Outline" at bounding box center [32, 132] width 32 height 14
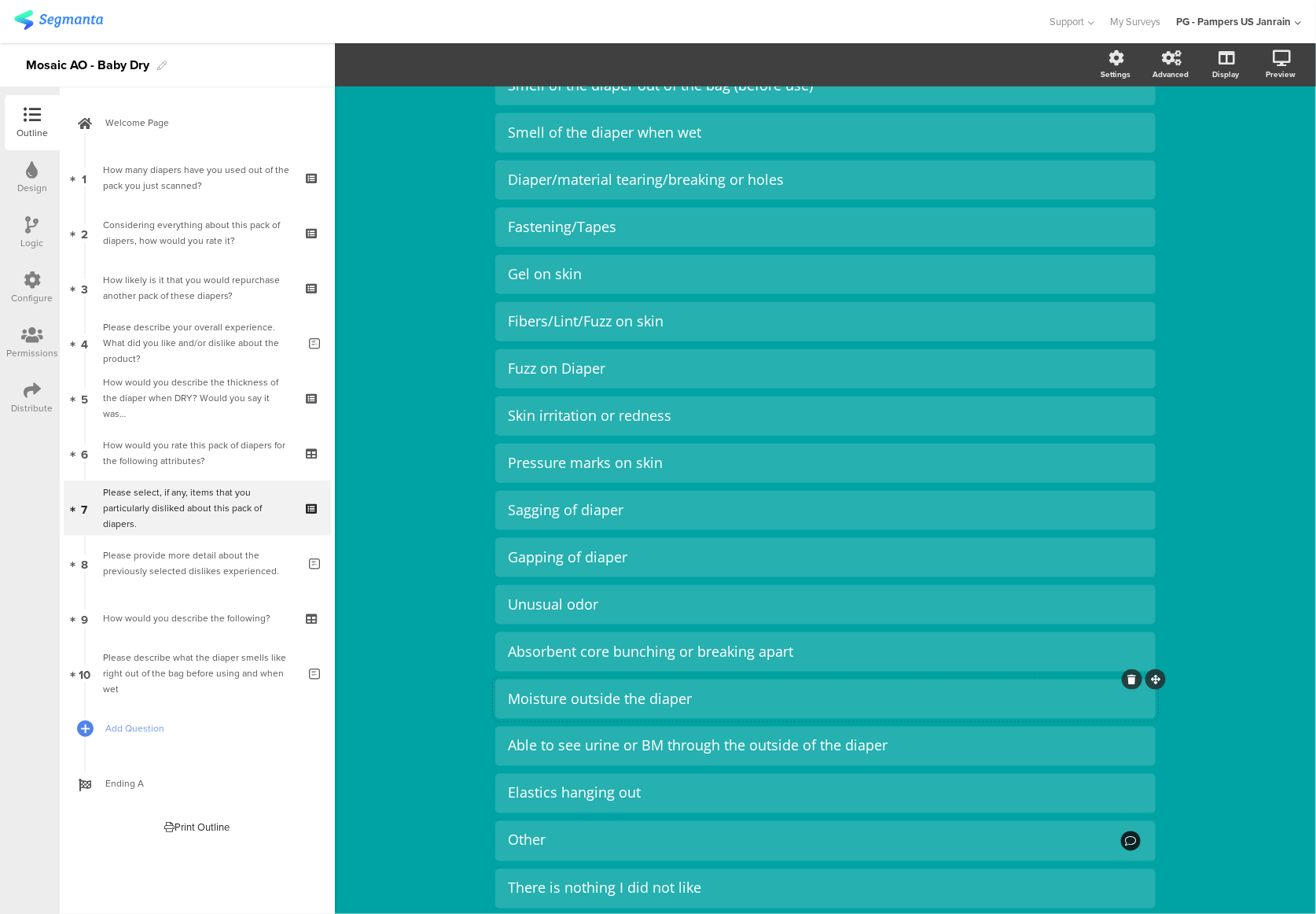
scroll to position [315, 0]
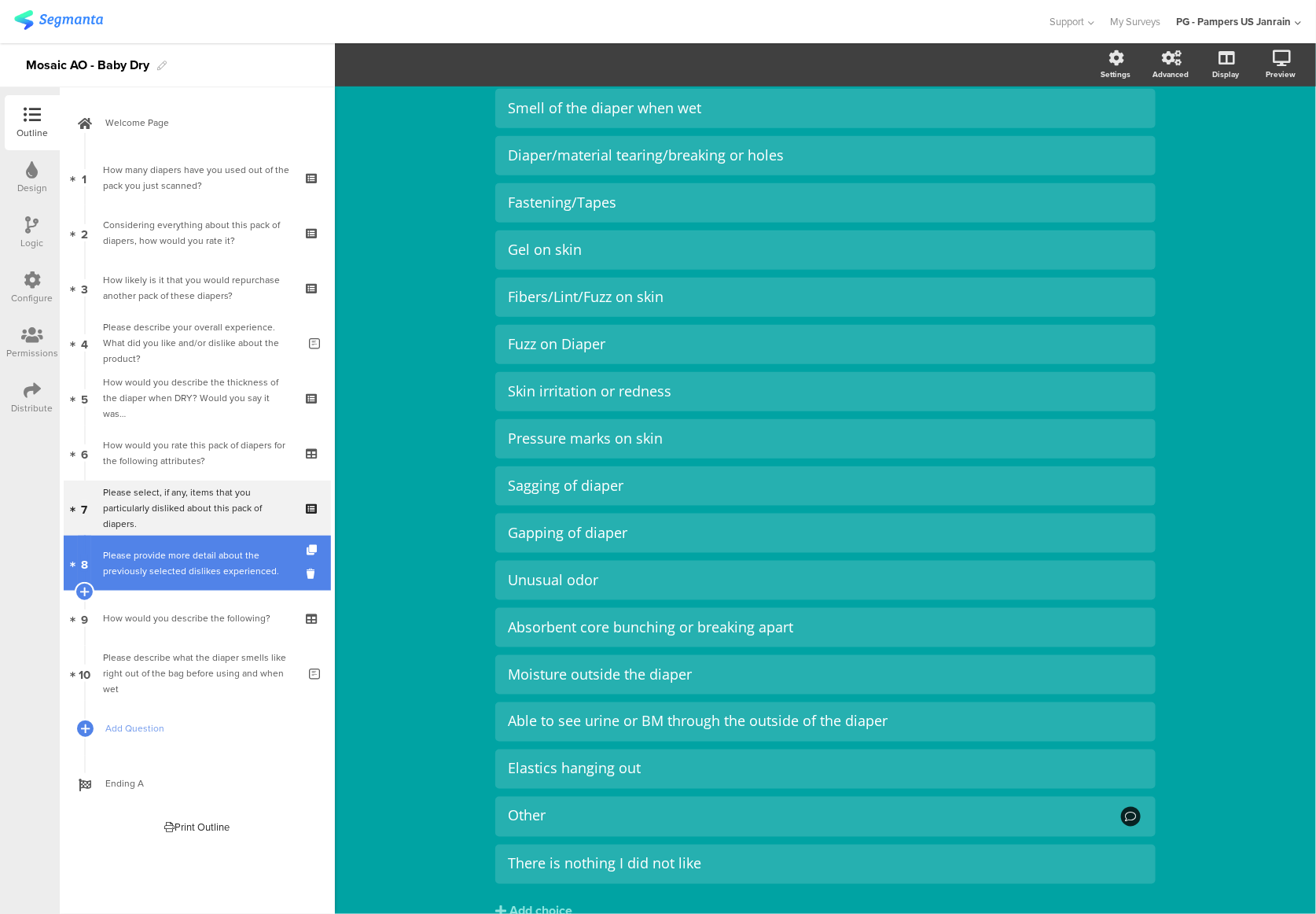
click at [162, 572] on div "Please provide more detail about the previously selected dislikes experienced." at bounding box center [200, 563] width 194 height 32
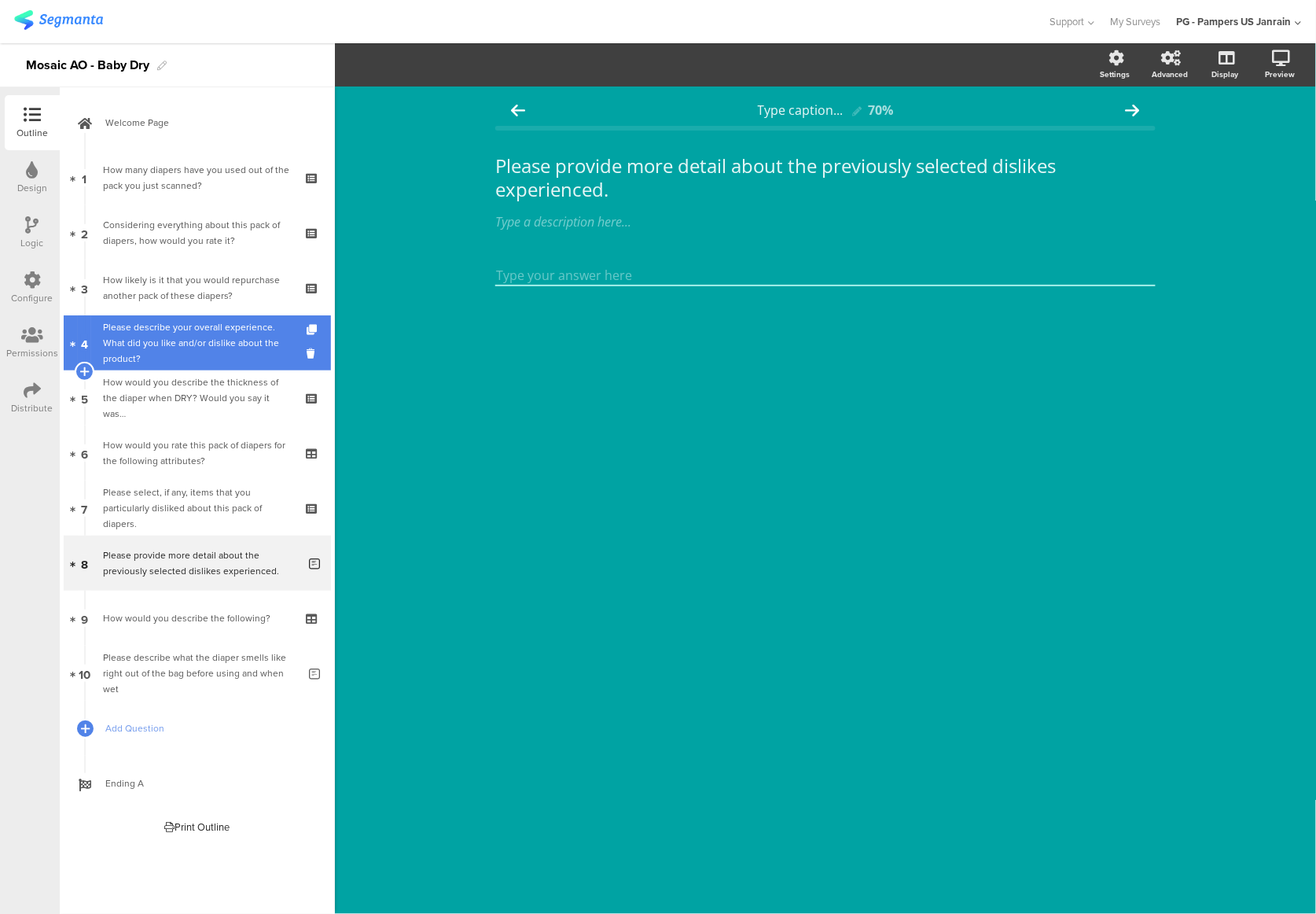
click at [137, 343] on div "Please describe your overall experience. What did you like and/or dislike about…" at bounding box center [200, 343] width 194 height 47
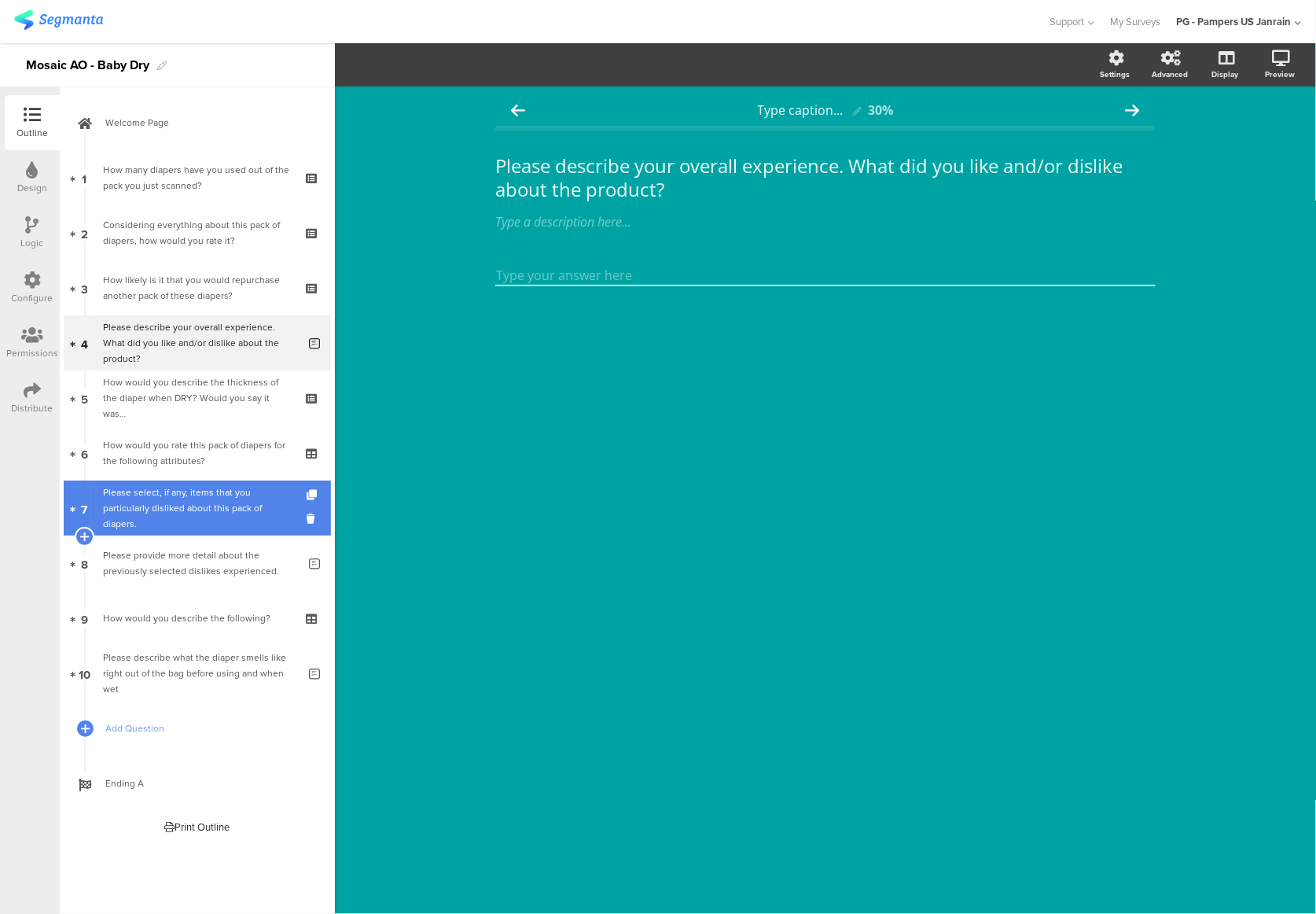
click at [168, 501] on div "Please select, if any, items that you particularly disliked about this pack of …" at bounding box center [197, 508] width 188 height 47
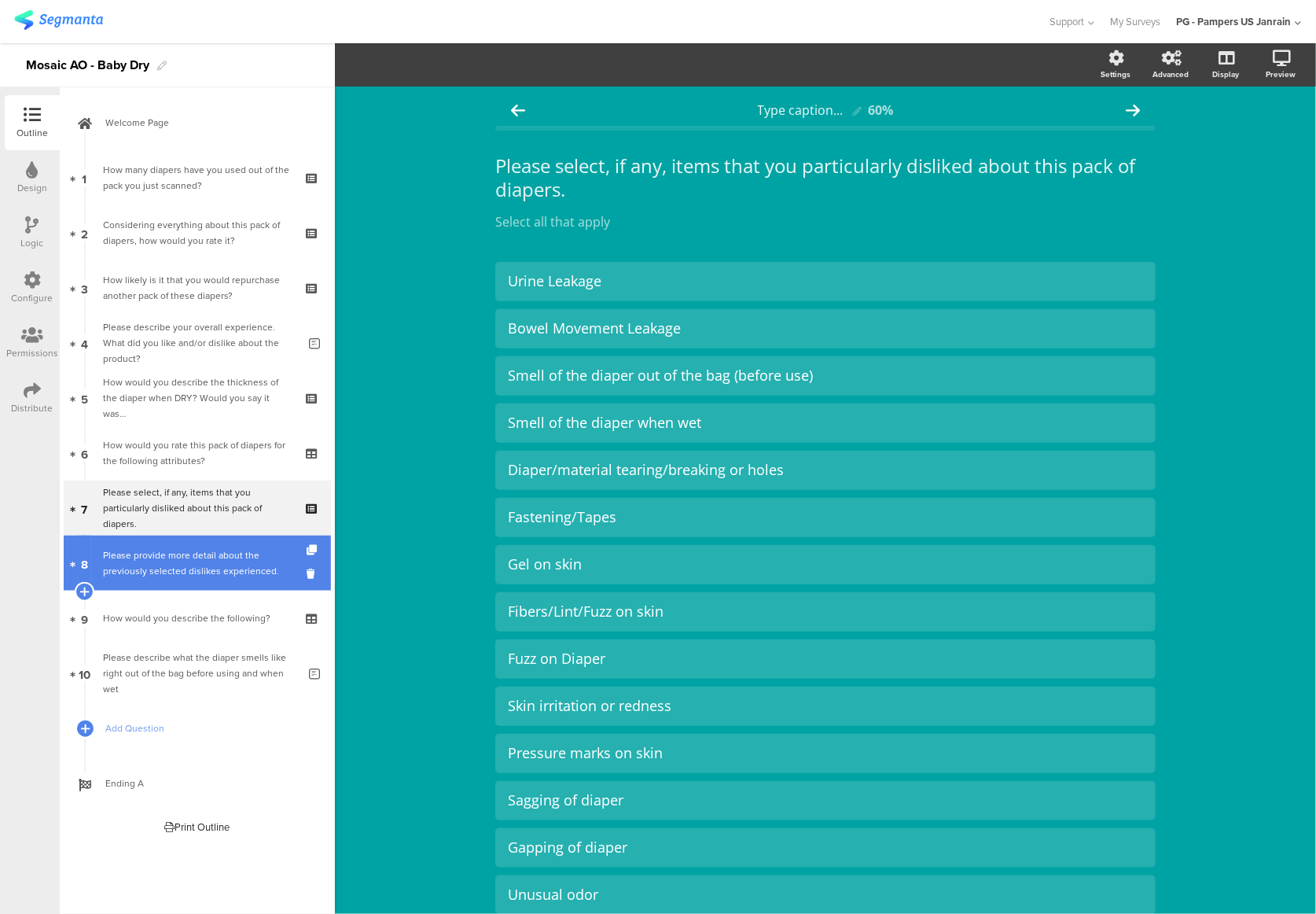
click at [173, 573] on div "Please provide more detail about the previously selected dislikes experienced." at bounding box center [200, 563] width 194 height 32
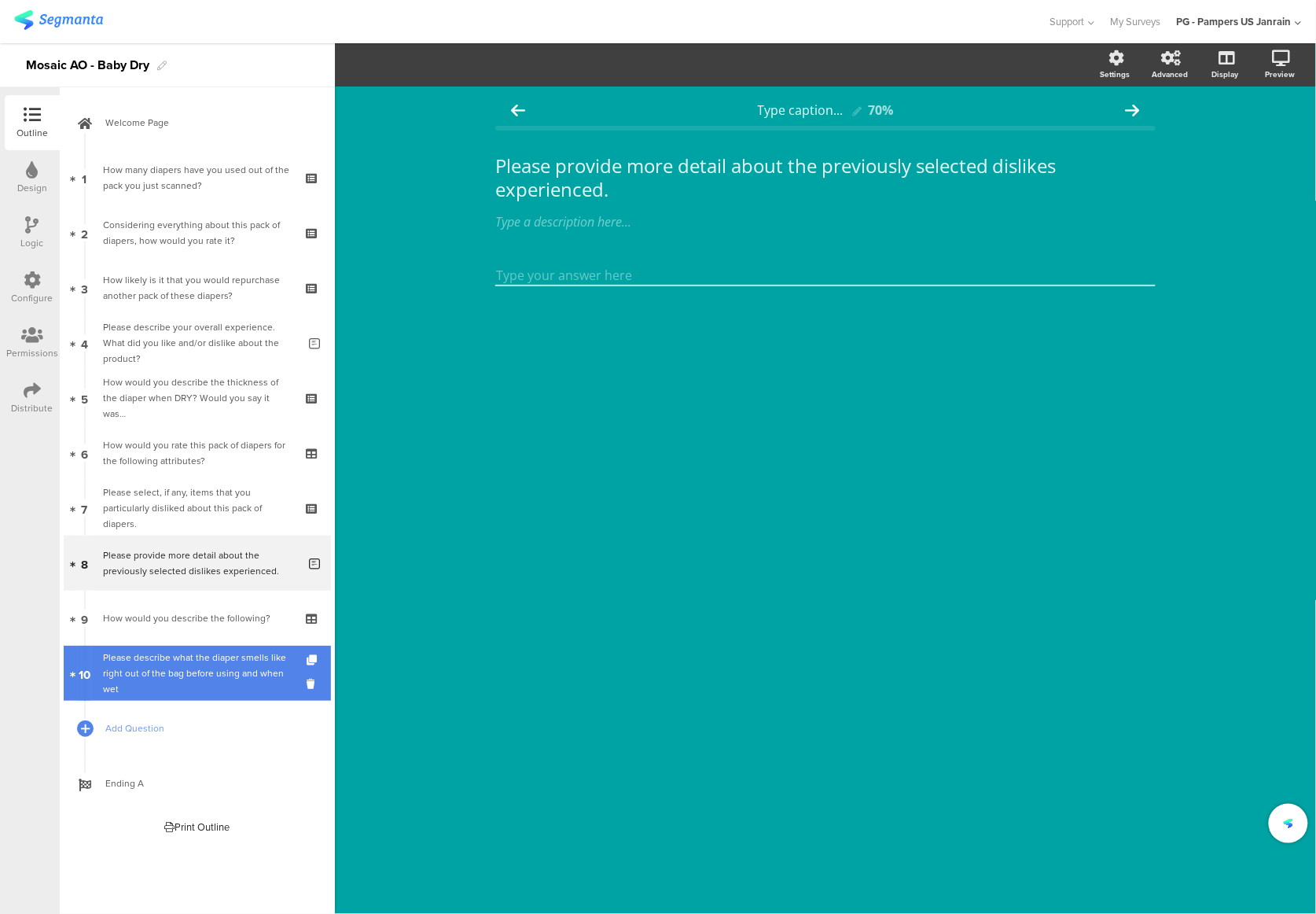
click at [171, 650] on link "10 Please describe what the diaper smells like right out of the bag before usin…" at bounding box center [197, 673] width 267 height 55
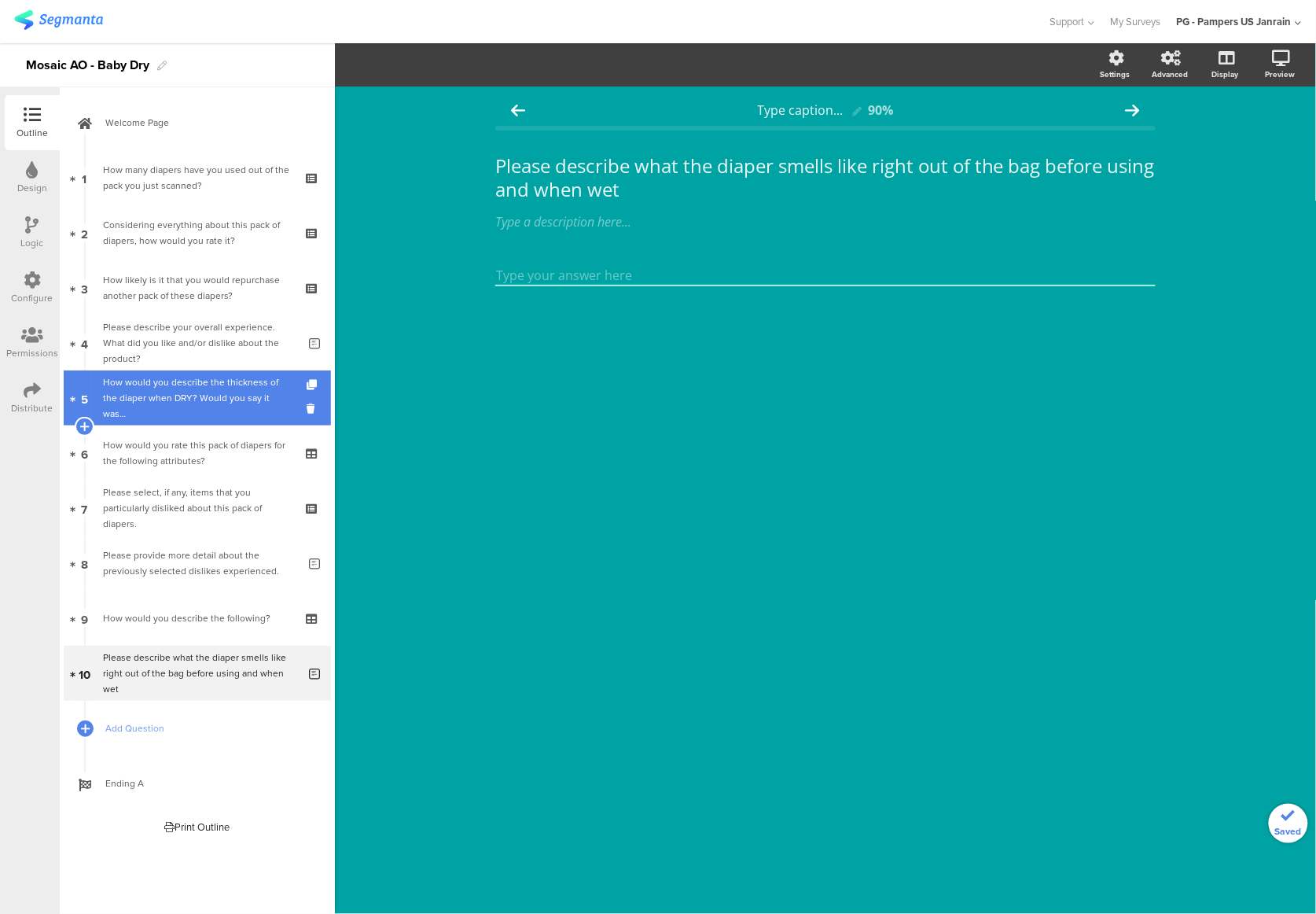
click at [134, 397] on div "How would you describe the thickness of the diaper when DRY? Would you say it w…" at bounding box center [197, 398] width 188 height 47
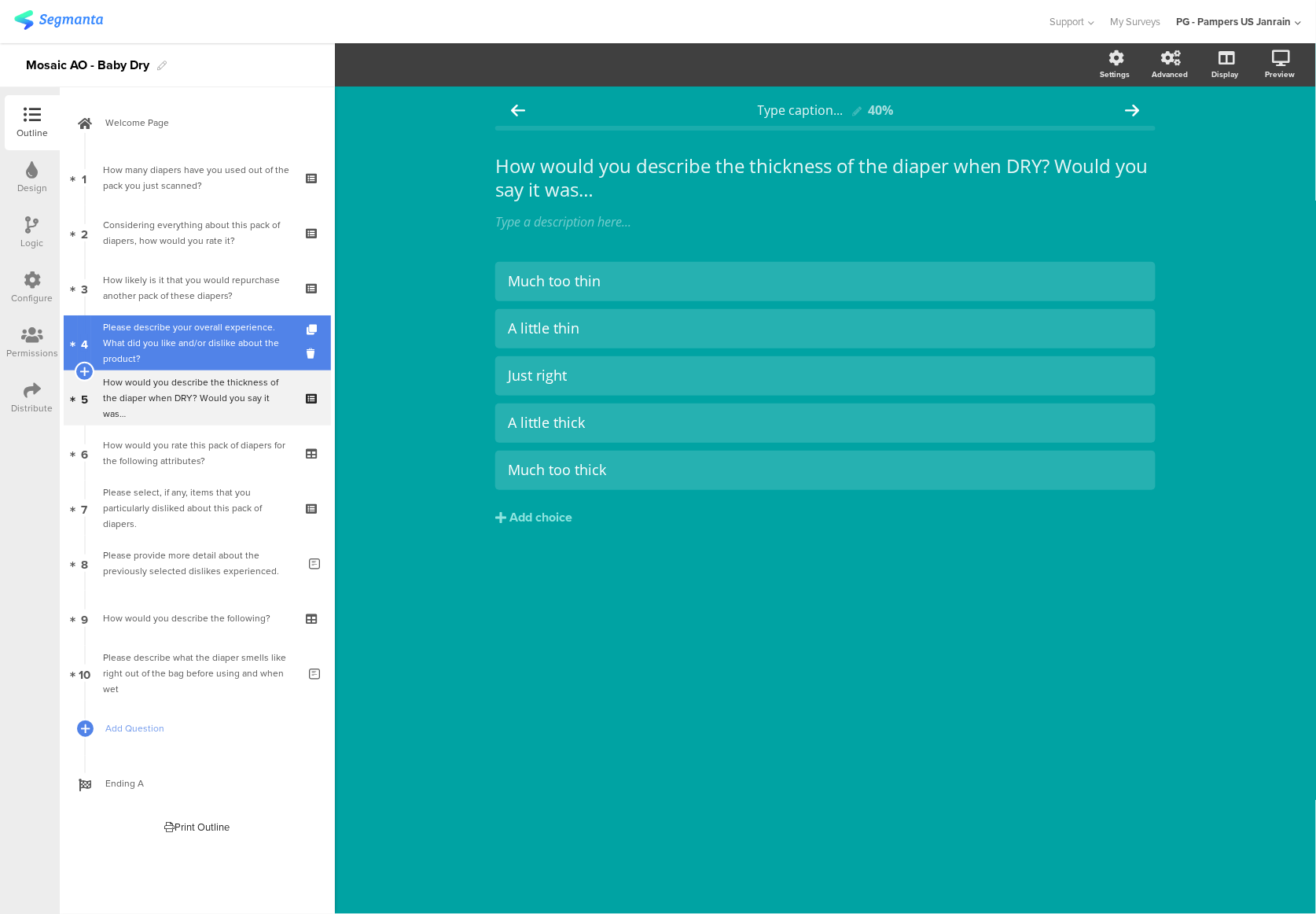
click at [133, 335] on div "Please describe your overall experience. What did you like and/or dislike about…" at bounding box center [200, 343] width 194 height 47
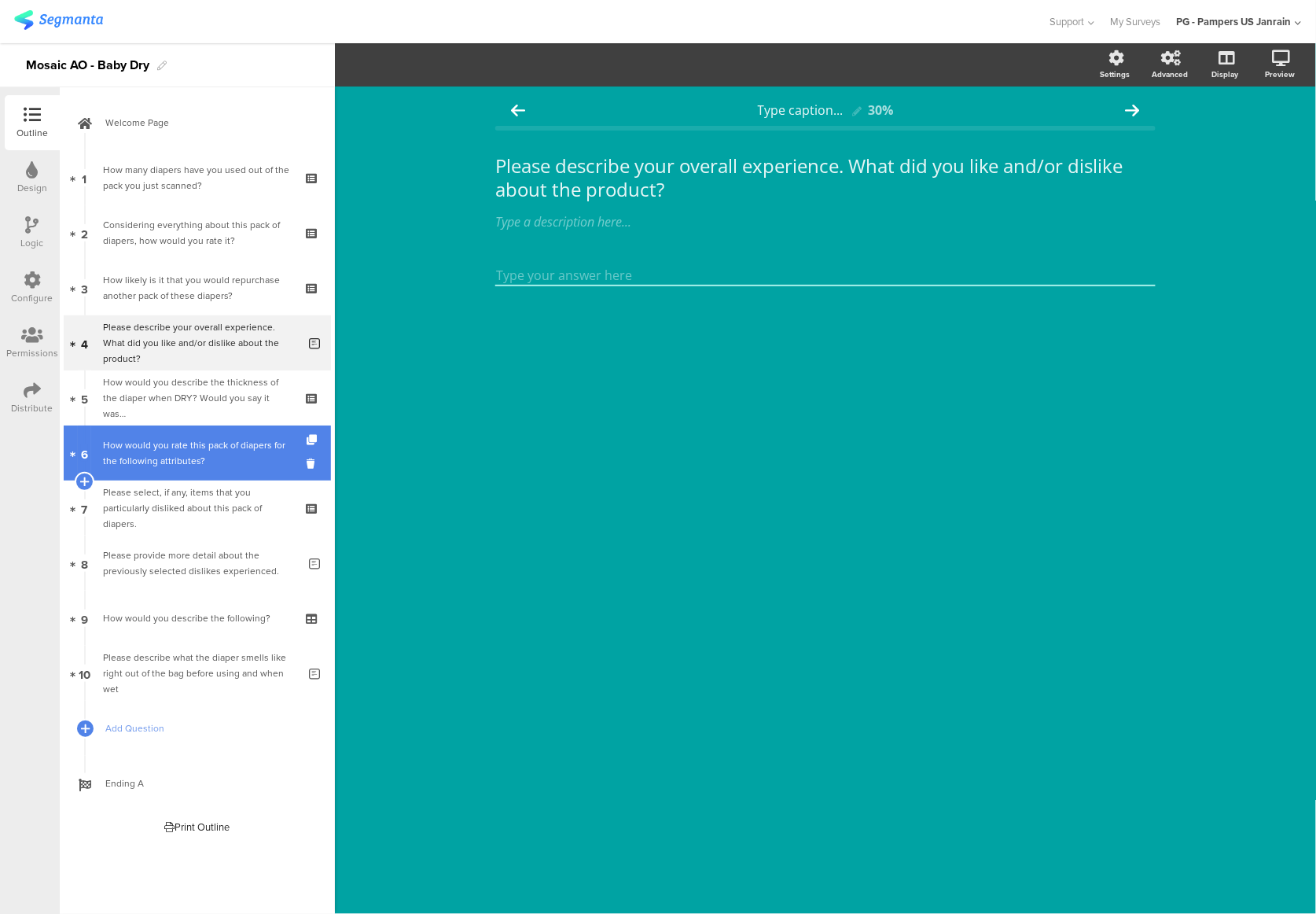
click at [149, 448] on div "How would you rate this pack of diapers for the following attributes?" at bounding box center [197, 453] width 188 height 32
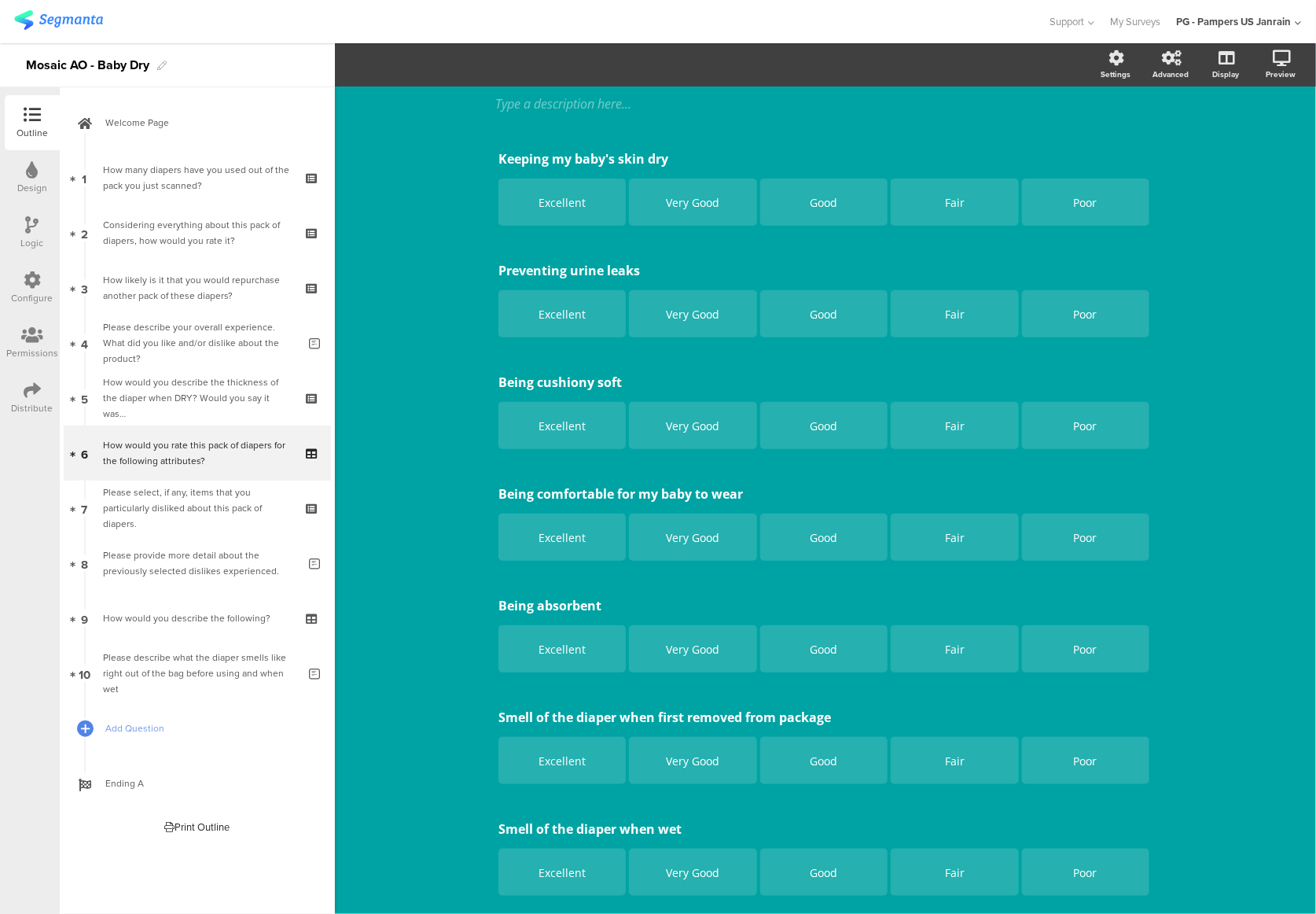
scroll to position [209, 0]
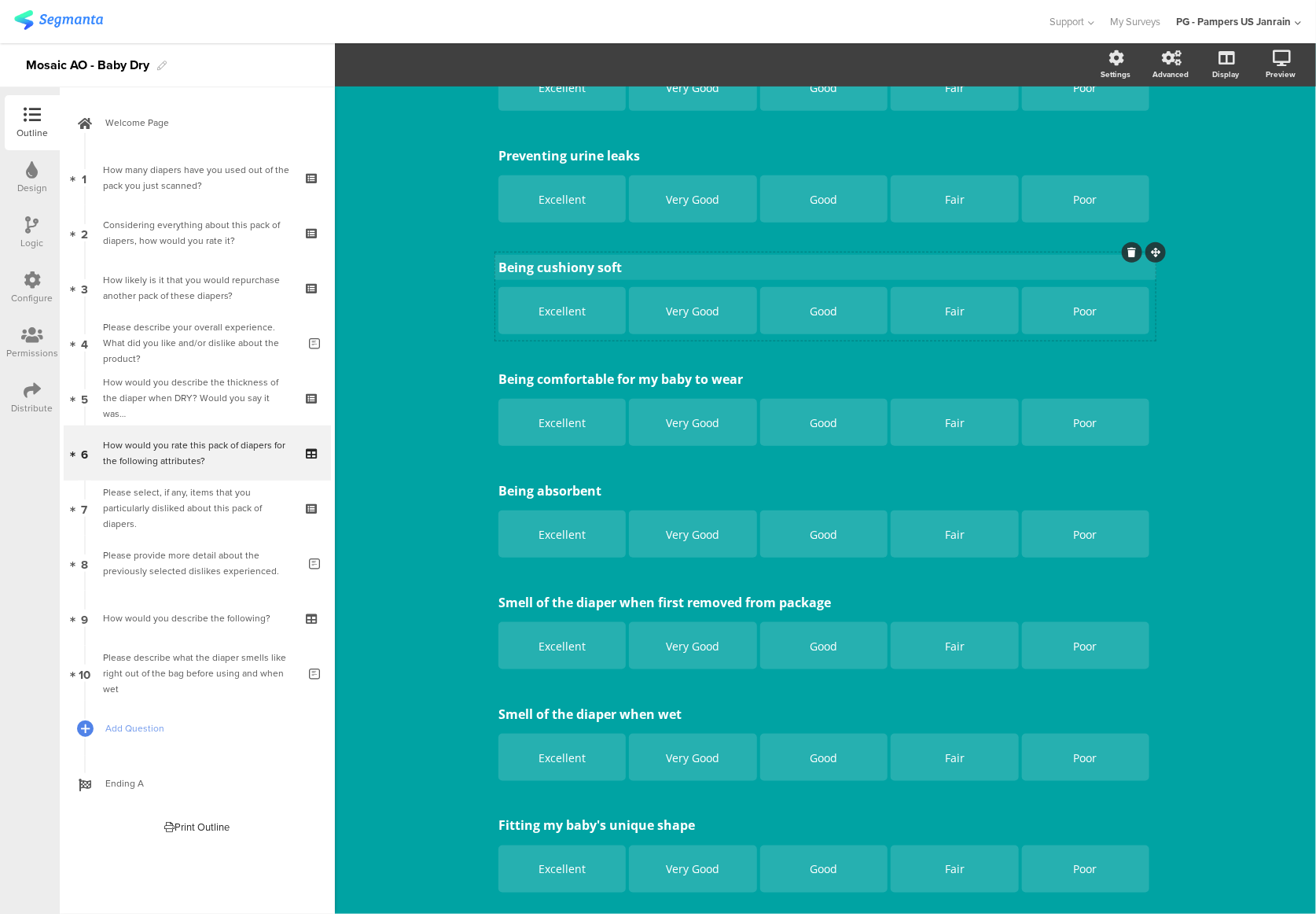
click at [572, 262] on p "Being cushiony soft" at bounding box center [826, 267] width 654 height 17
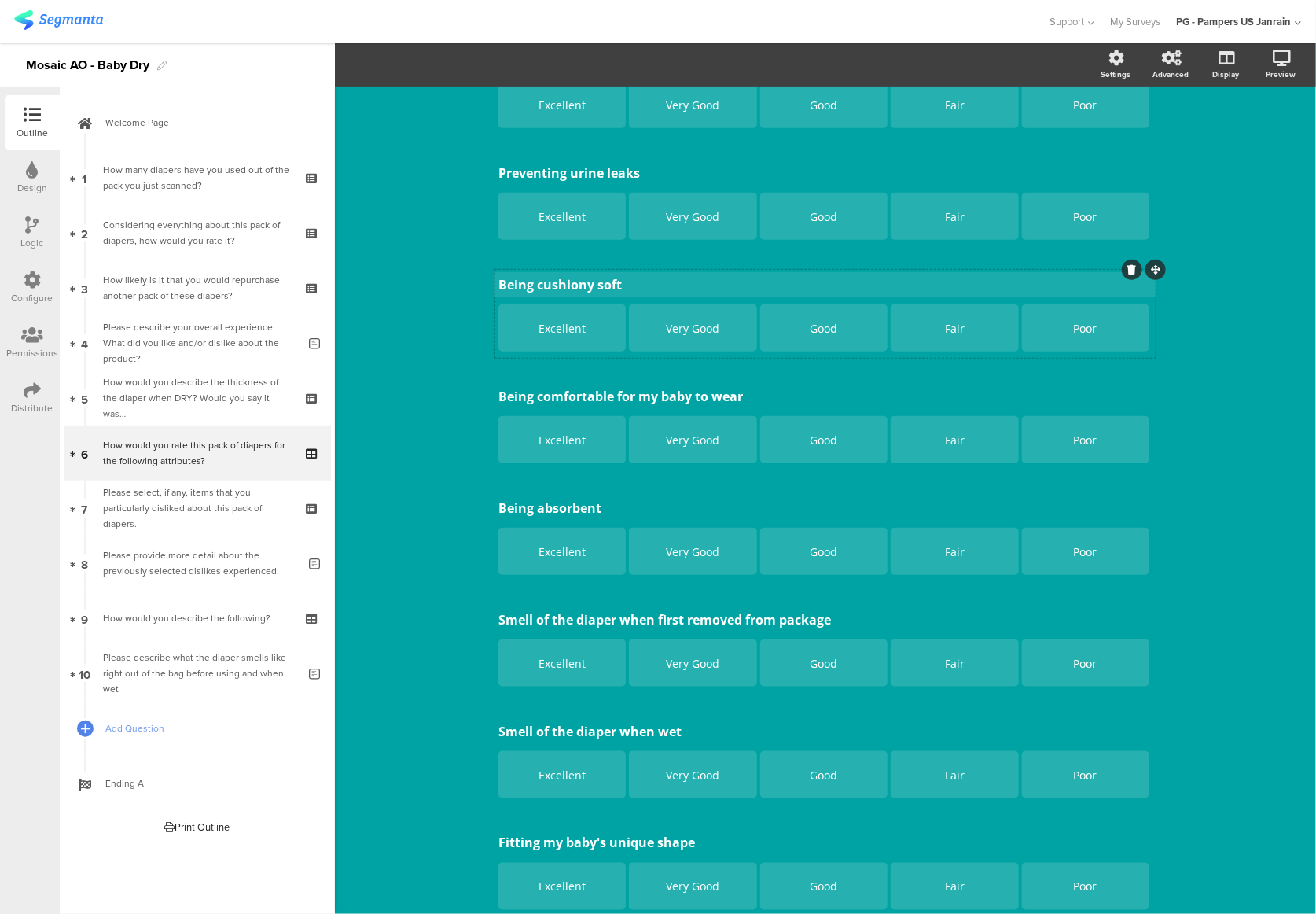
click at [572, 262] on div "Keeping my baby's skin dry Keeping my baby's skin dry Excellent Very Good Good …" at bounding box center [825, 593] width 660 height 1094
click at [566, 281] on div "Keeping my baby's skin dry Keeping my baby's skin dry Excellent Very Good Good …" at bounding box center [825, 593] width 660 height 1094
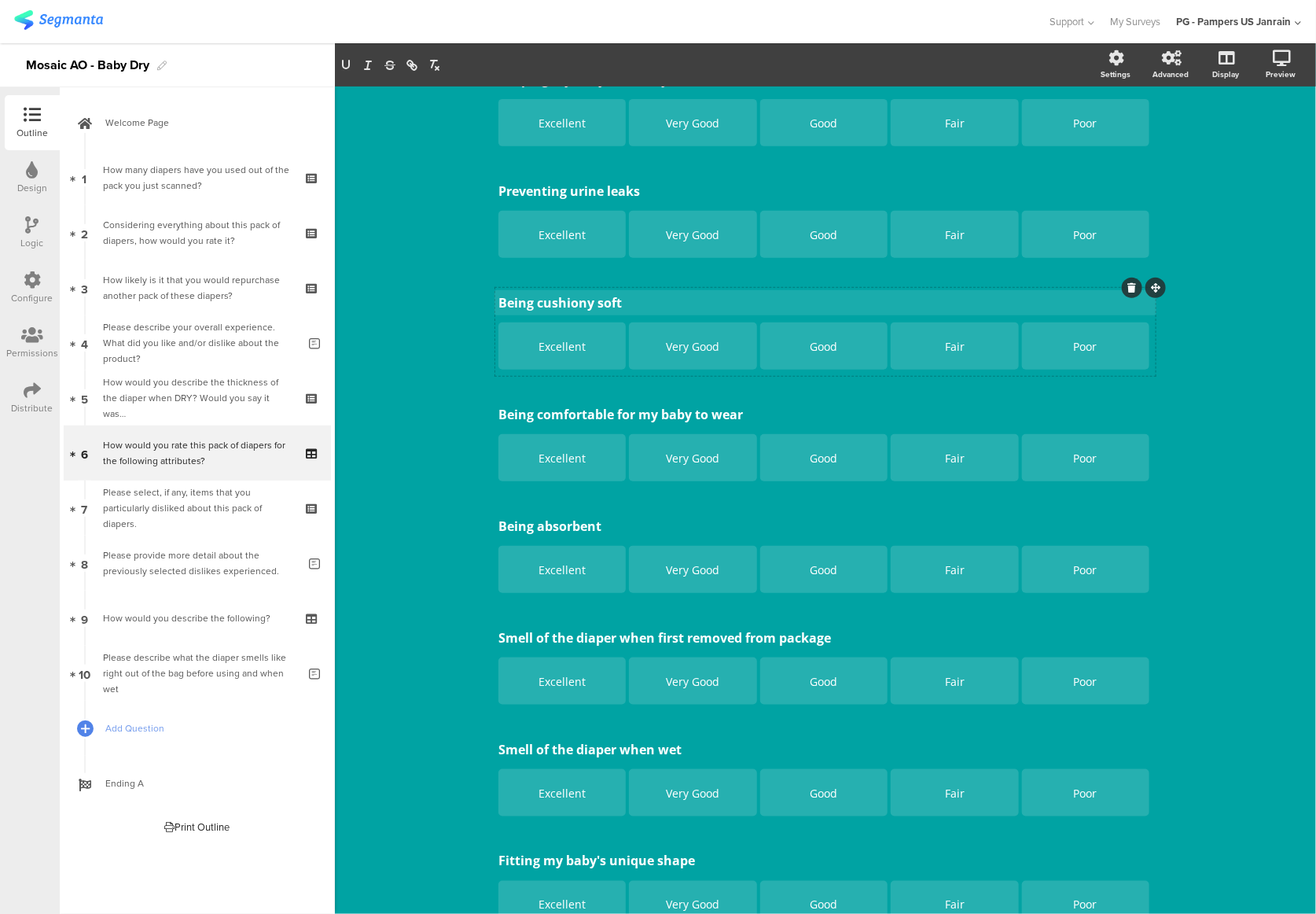
click at [566, 281] on div "Keeping my baby's skin dry Keeping my baby's skin dry Excellent Very Good Good …" at bounding box center [825, 611] width 660 height 1094
click at [566, 296] on div "Keeping my baby's skin dry Keeping my baby's skin dry Excellent Very Good Good …" at bounding box center [825, 611] width 660 height 1094
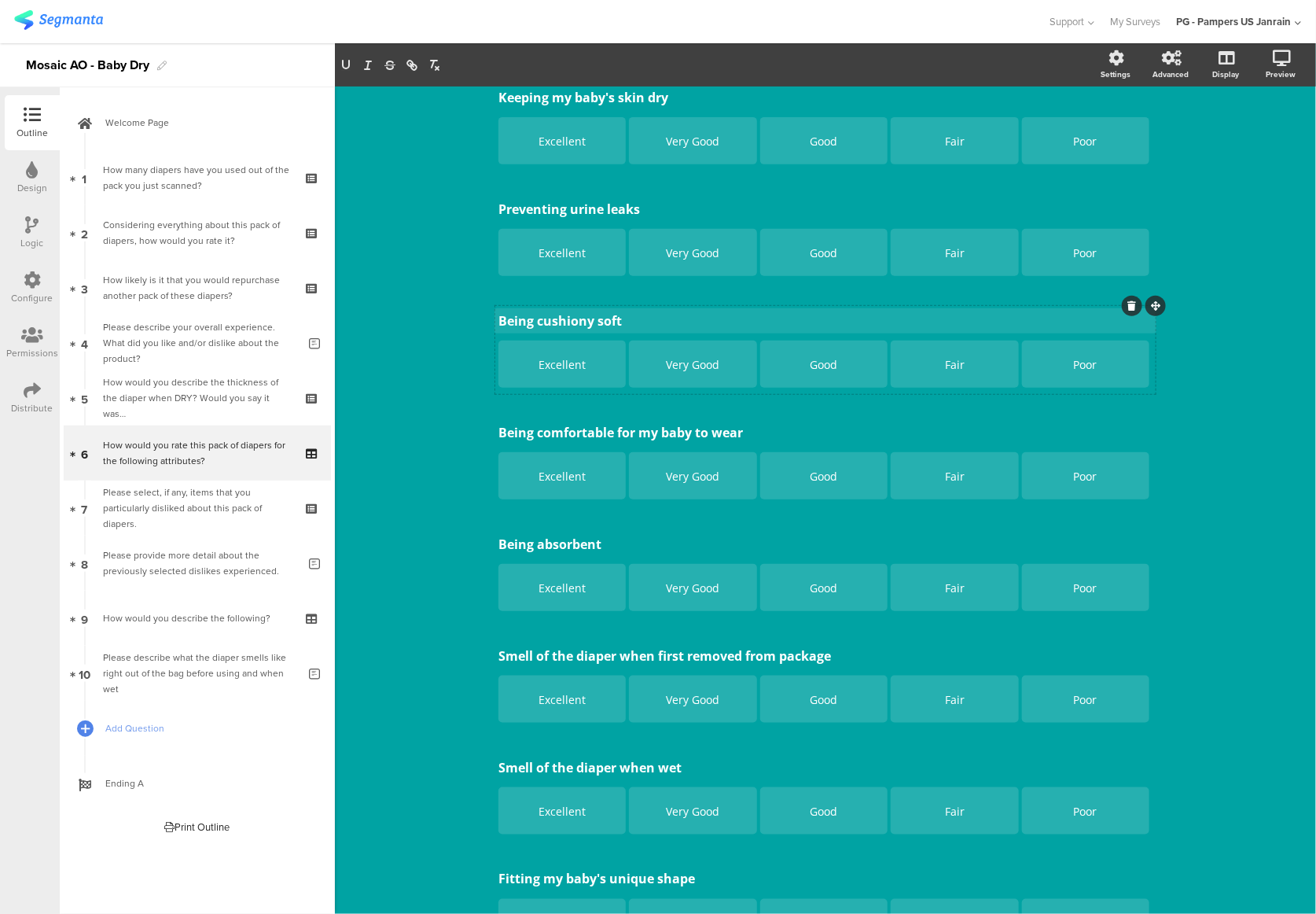
click at [567, 315] on p "Being cushiony soft" at bounding box center [826, 320] width 654 height 17
click at [567, 315] on p "Being soft" at bounding box center [826, 320] width 654 height 17
click at [467, 353] on div "Type caption... 50% How would you rate this pack of diapers for the following a…" at bounding box center [825, 605] width 981 height 1349
click at [32, 291] on div "Configure" at bounding box center [32, 297] width 41 height 14
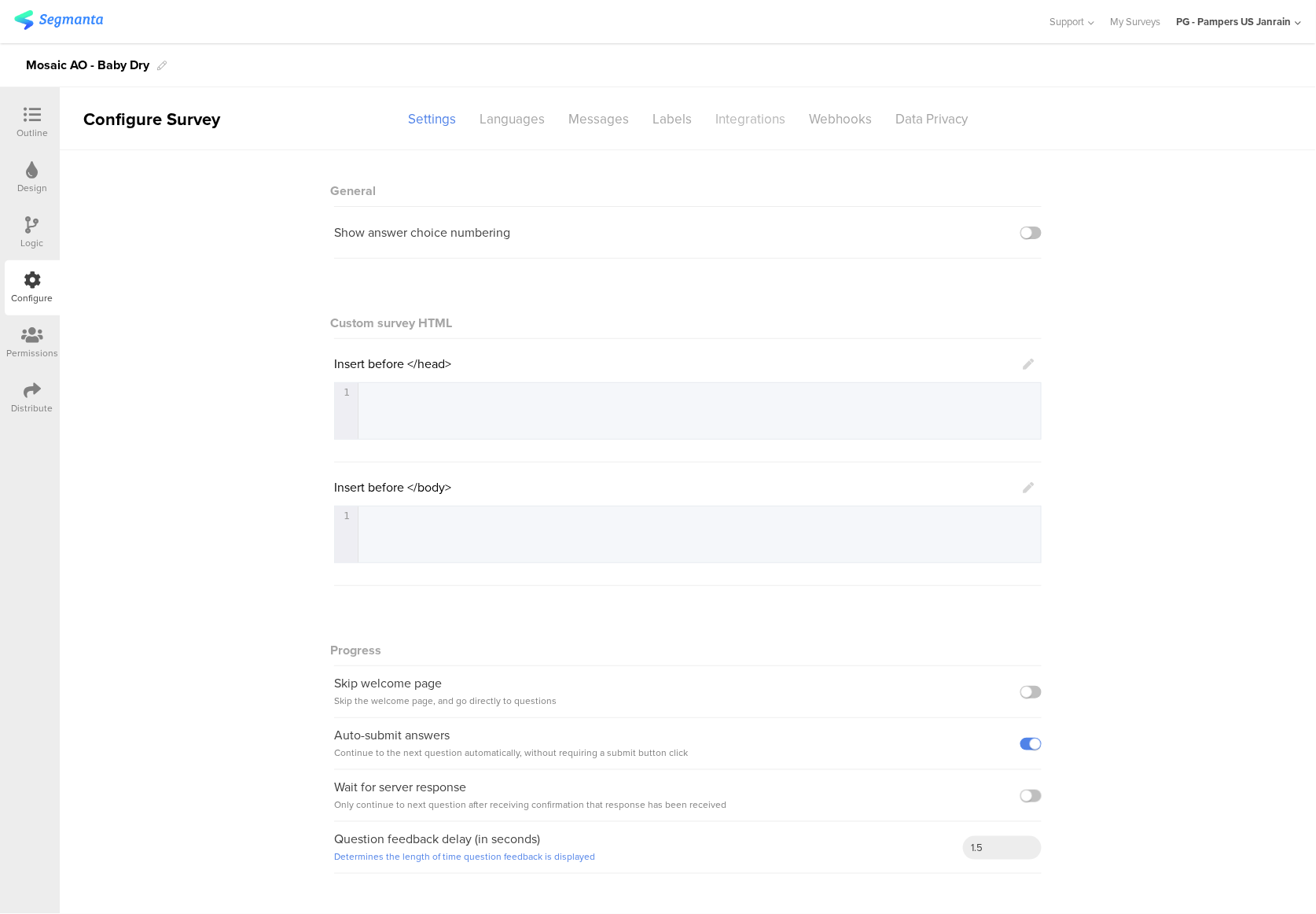
click at [730, 117] on div "Integrations" at bounding box center [750, 119] width 94 height 28
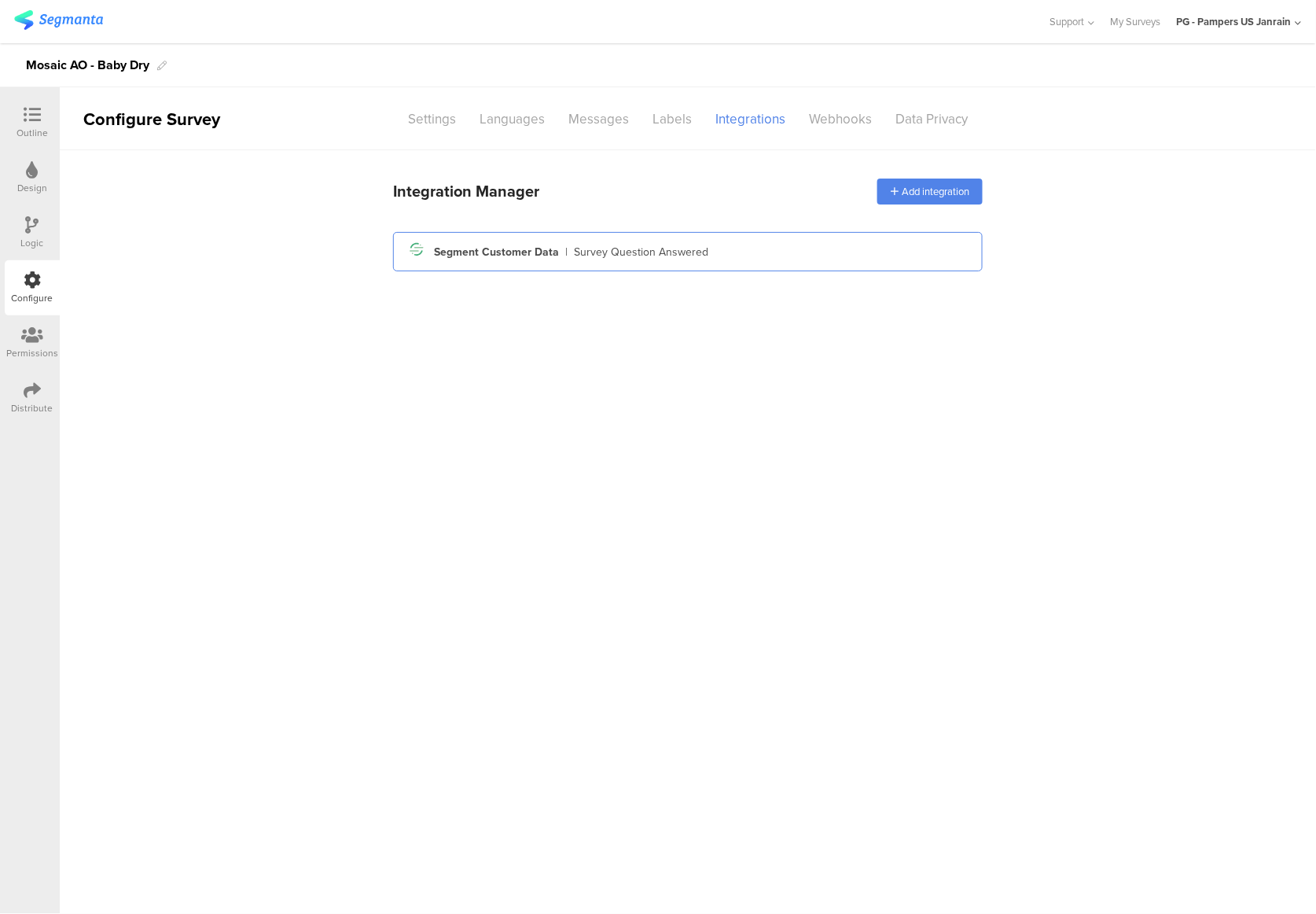
click at [555, 259] on div "Segment Customer Data" at bounding box center [497, 252] width 125 height 16
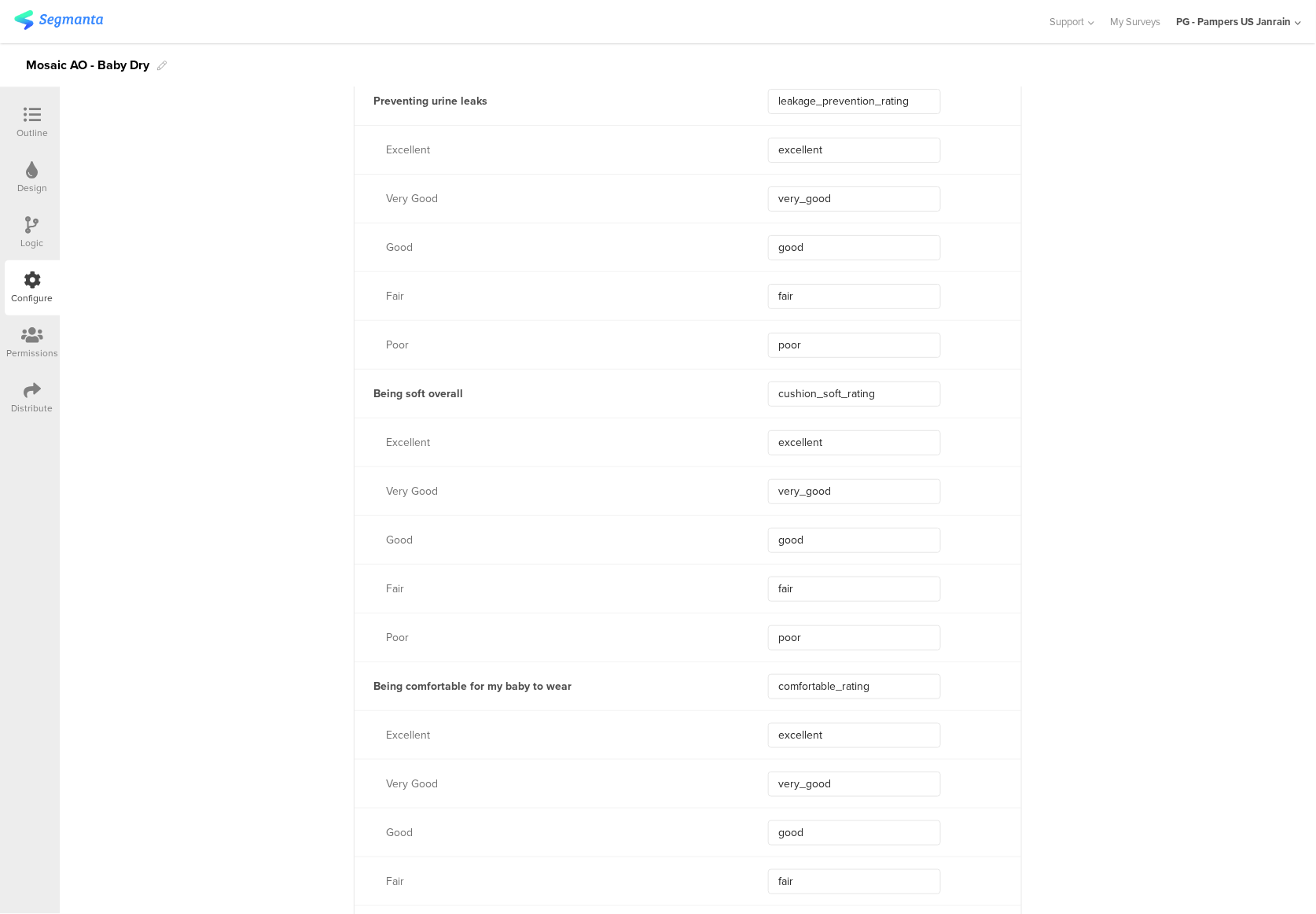
scroll to position [1992, 0]
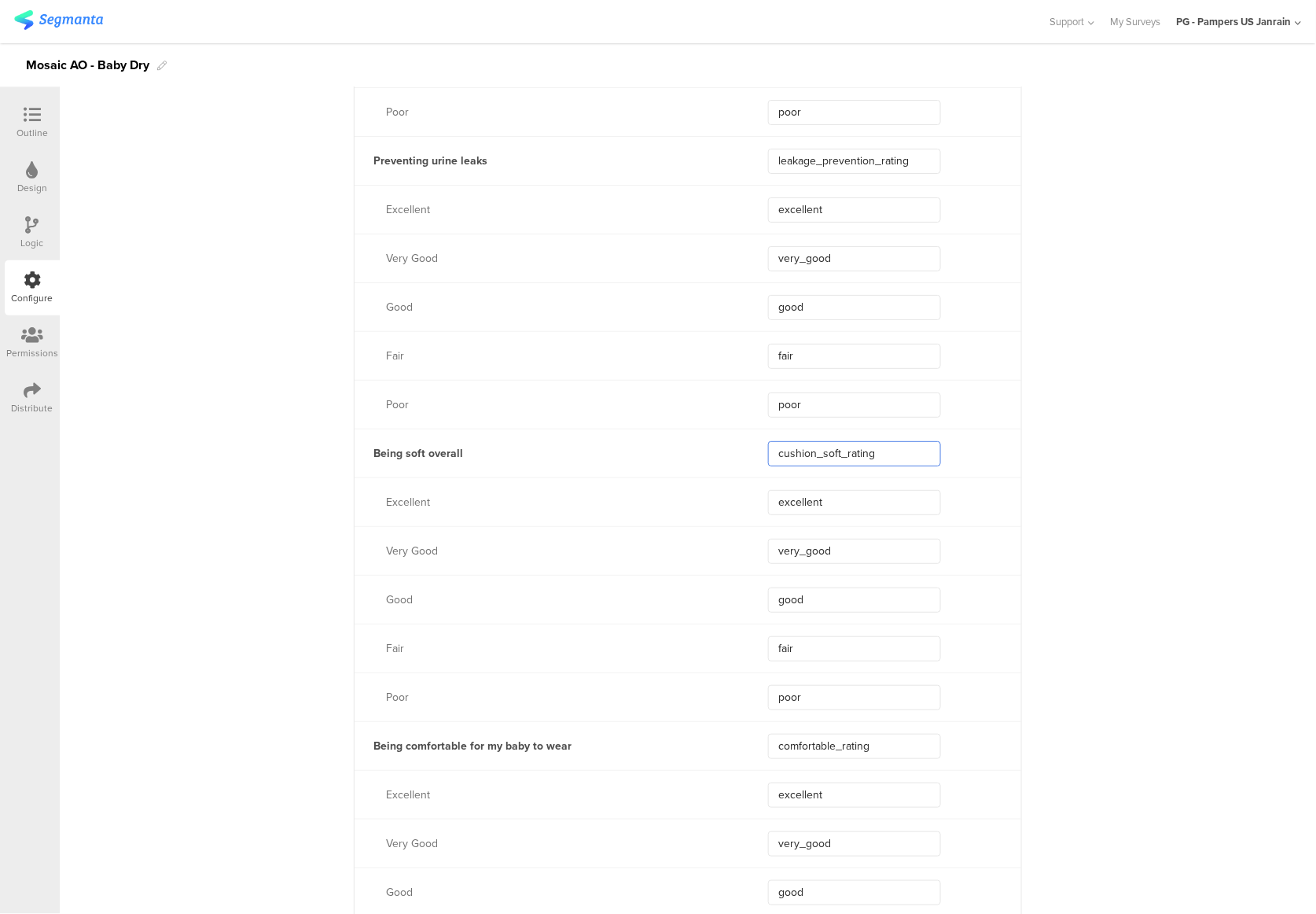
drag, startPoint x: 881, startPoint y: 459, endPoint x: 764, endPoint y: 465, distance: 117.2
click at [768, 465] on input "cushion_soft_rating" at bounding box center [854, 454] width 173 height 25
paste input "soft_overall"
type input "soft_overall_rating"
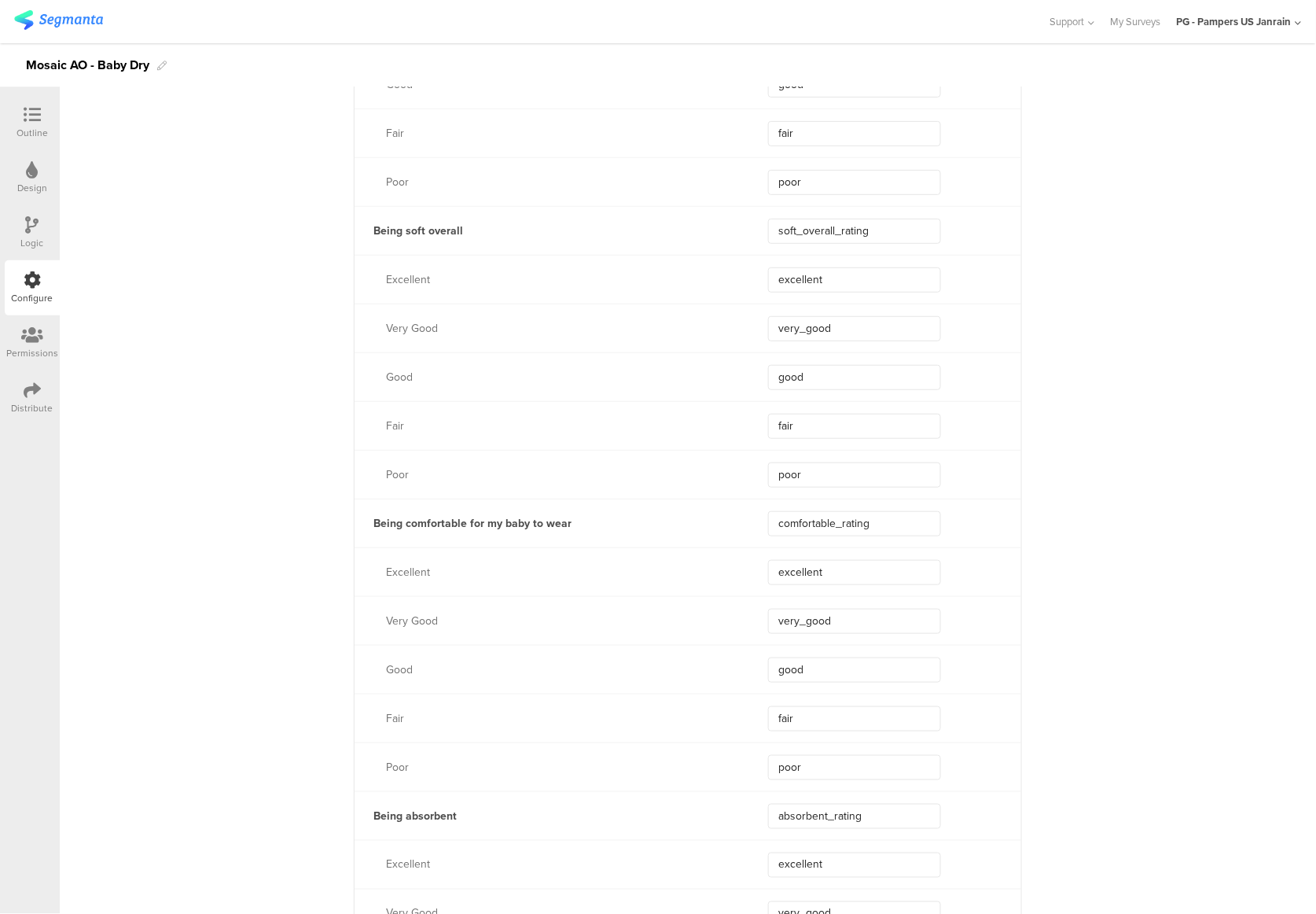
scroll to position [2307, 0]
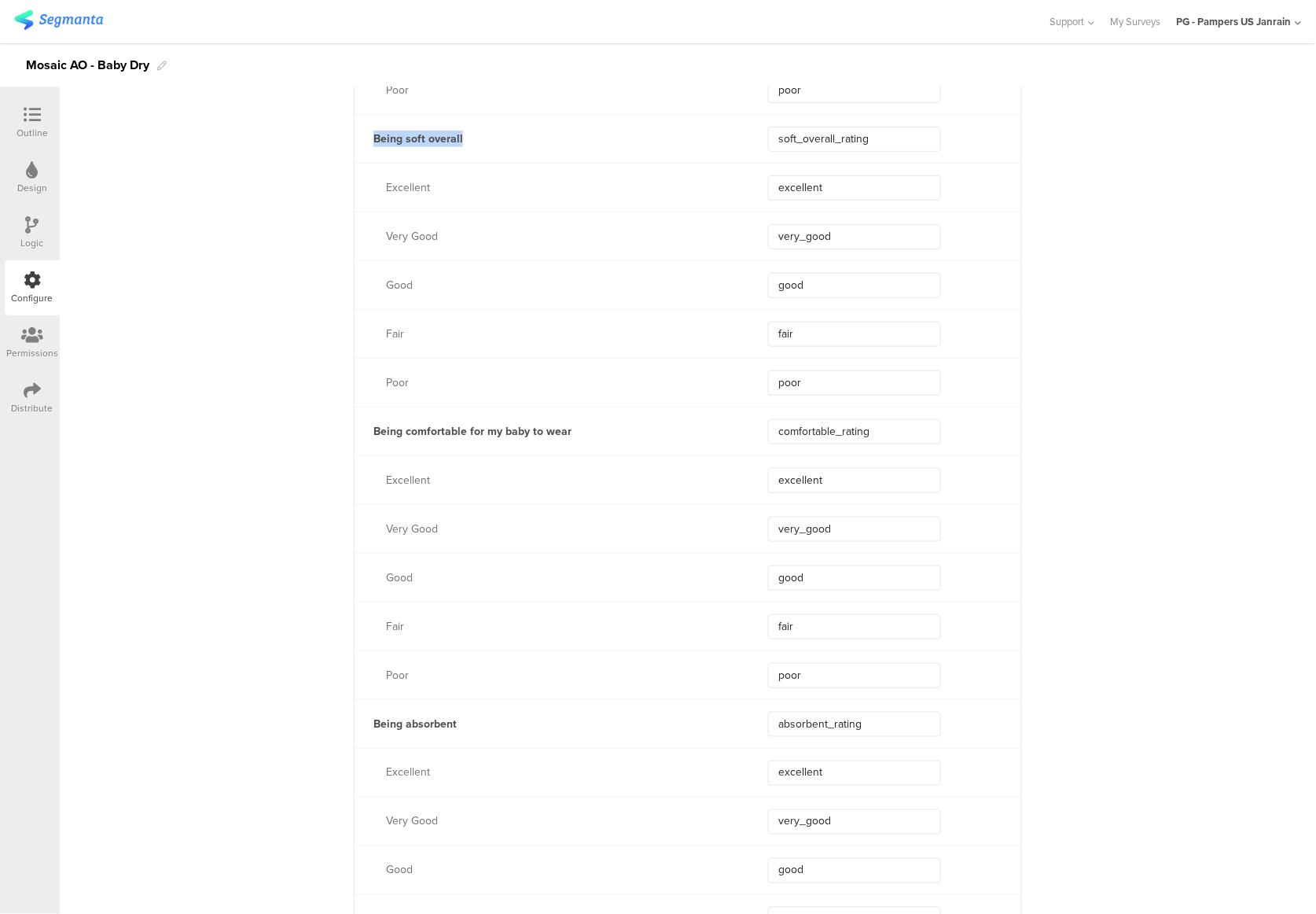
drag, startPoint x: 507, startPoint y: 139, endPoint x: 362, endPoint y: 135, distance: 145.1
click at [362, 135] on div "Being soft overall" at bounding box center [541, 138] width 375 height 16
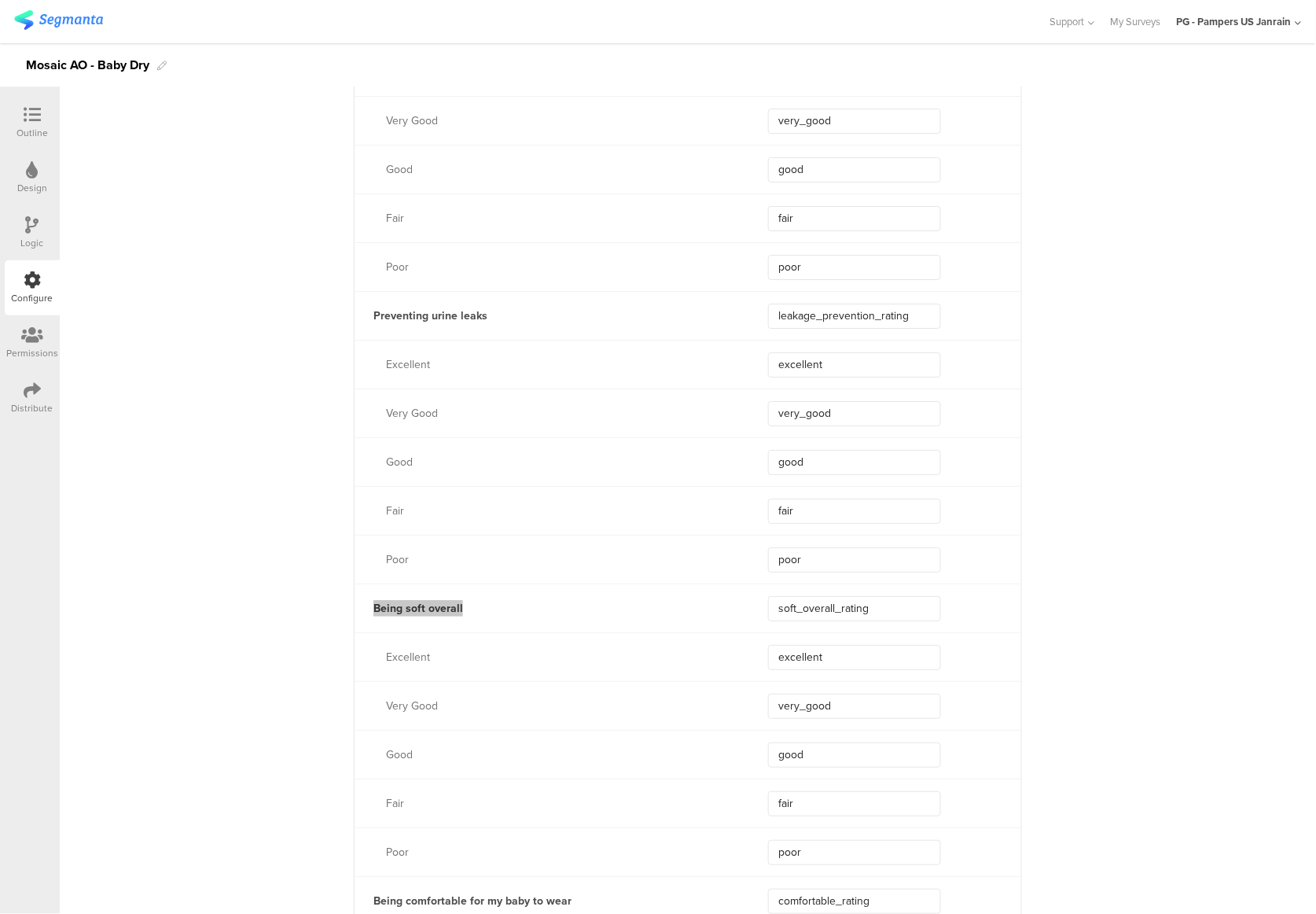
scroll to position [1887, 0]
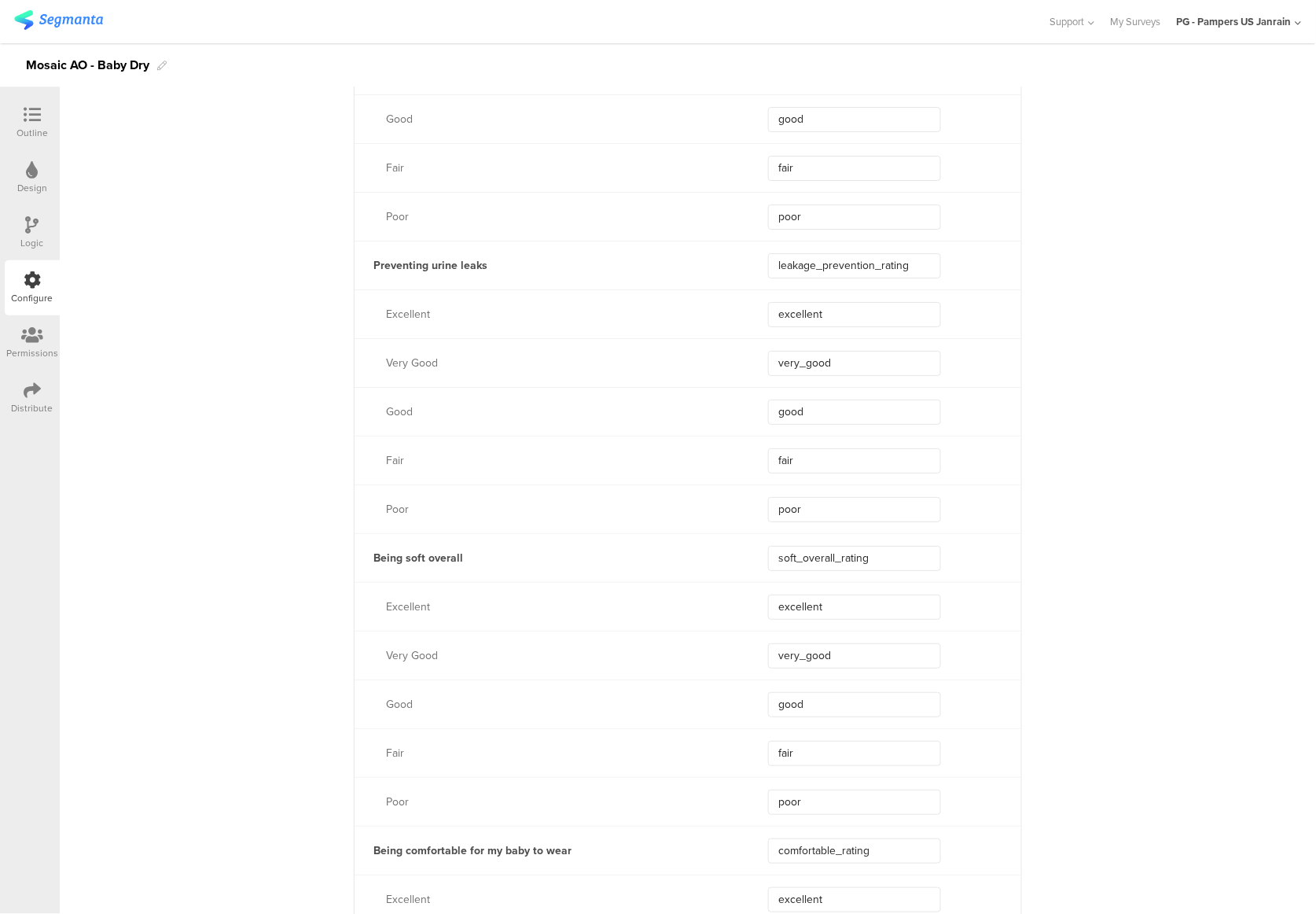
click at [36, 111] on icon at bounding box center [32, 115] width 17 height 17
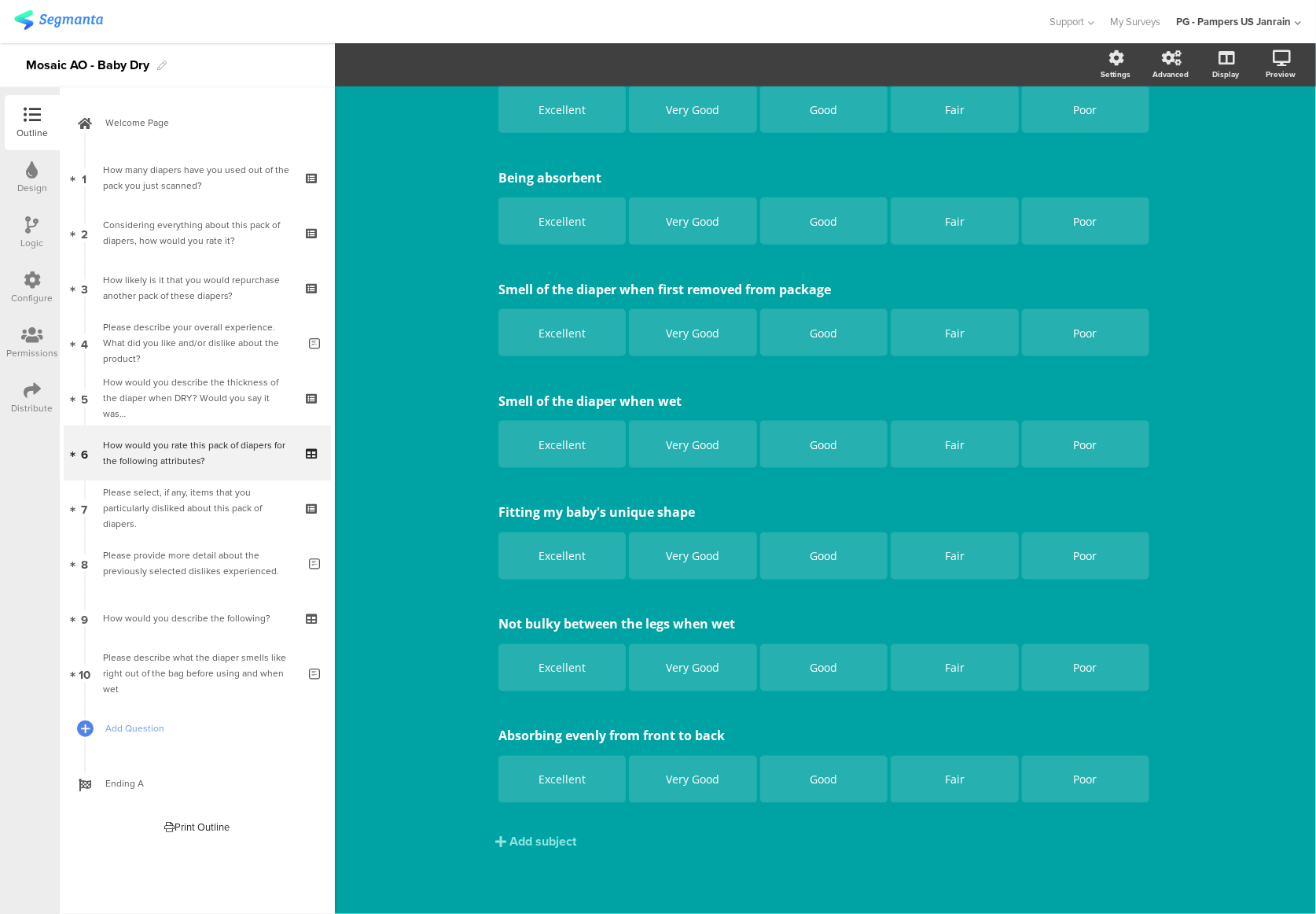
scroll to position [523, 0]
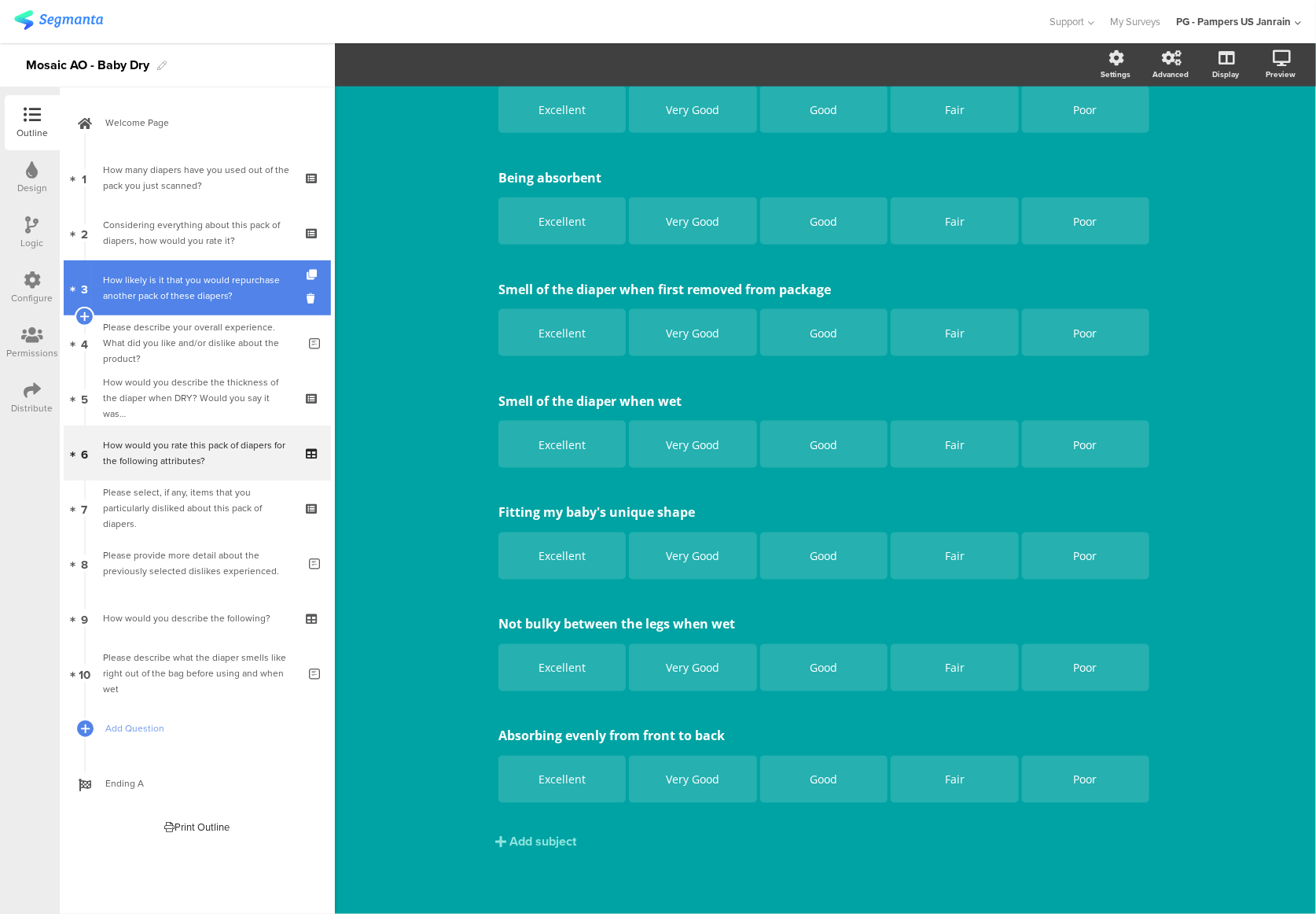
click at [182, 291] on div "How likely is it that you would repurchase another pack of these diapers?" at bounding box center [197, 288] width 188 height 32
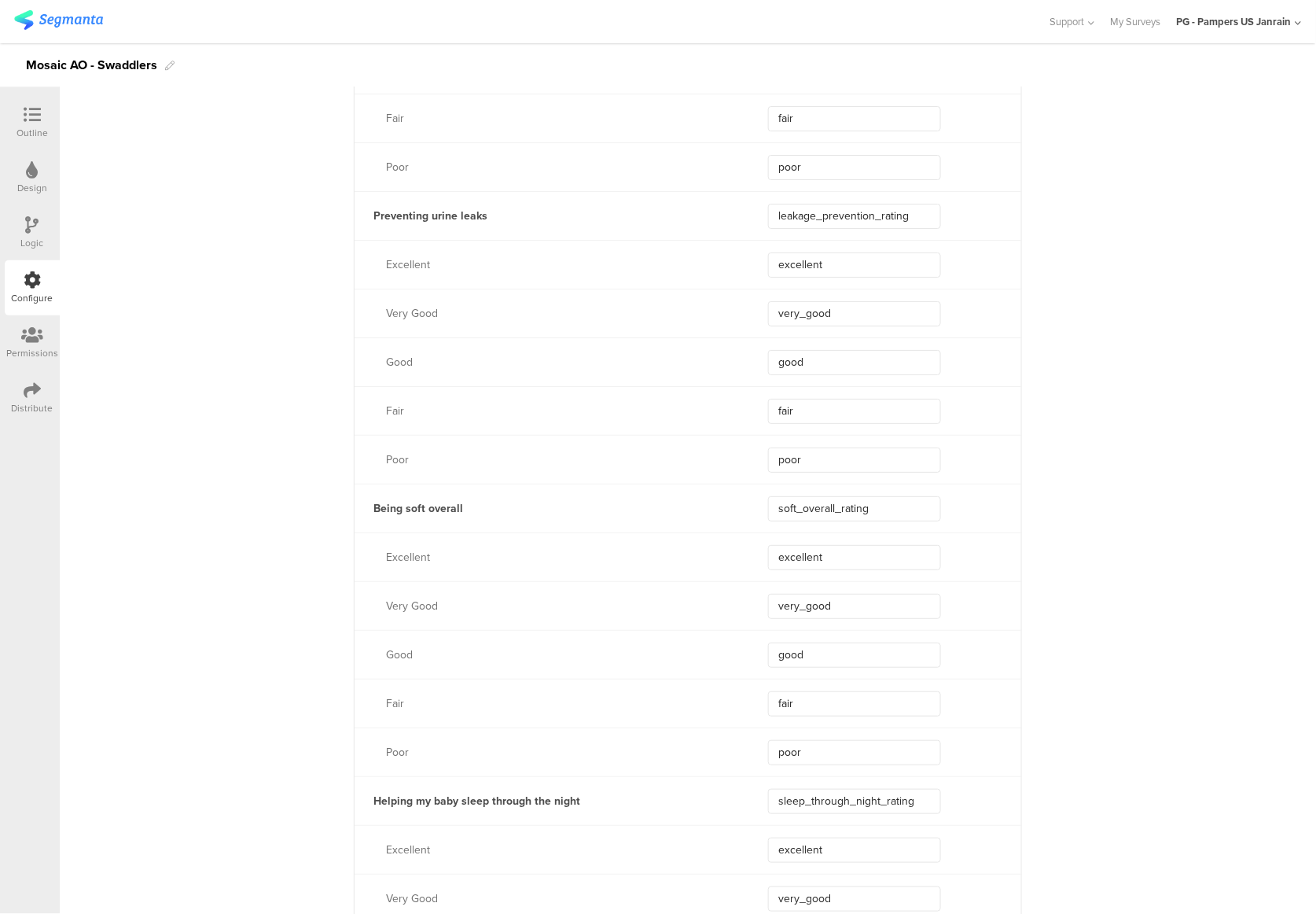
scroll to position [2027, 0]
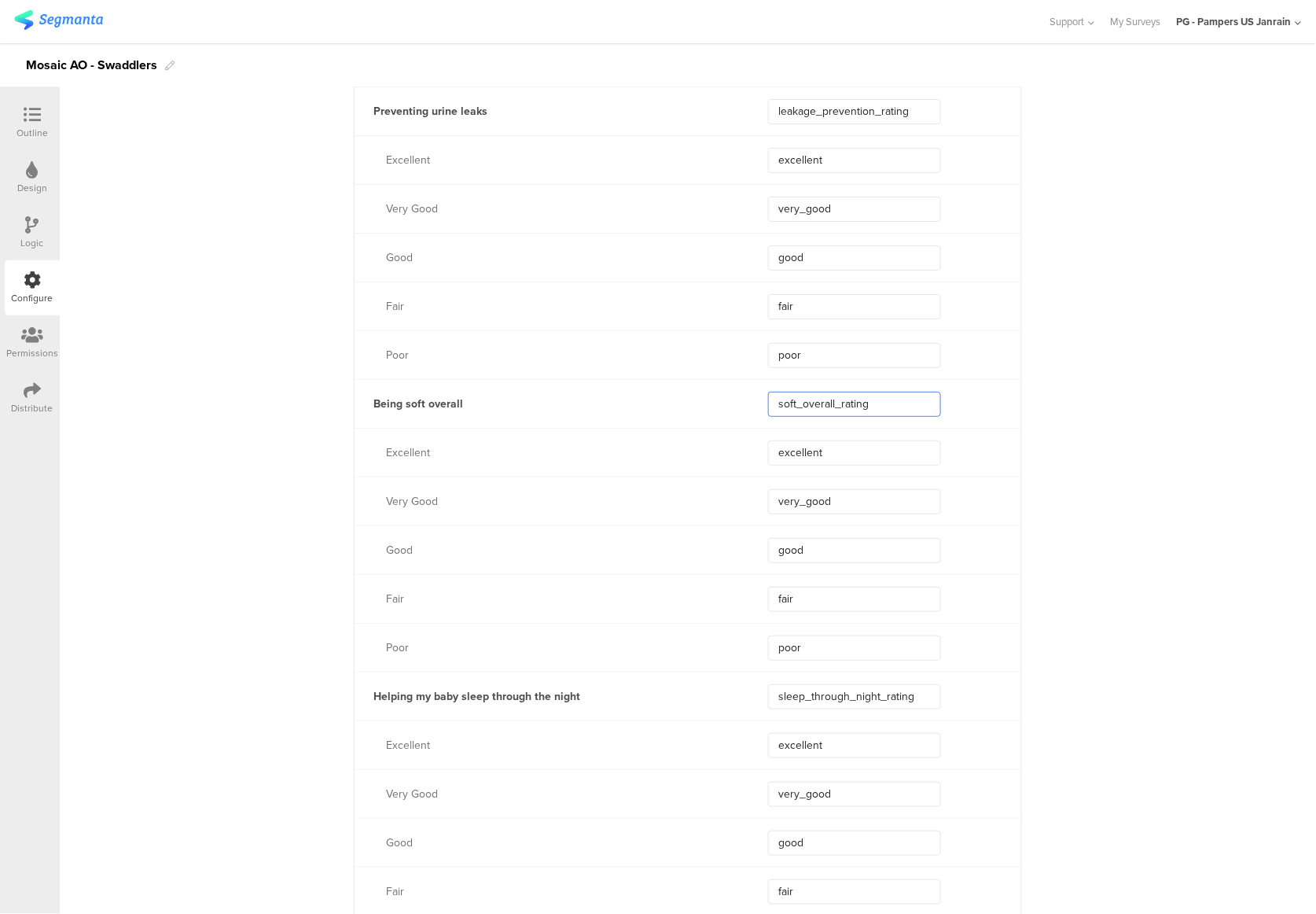
drag, startPoint x: 877, startPoint y: 407, endPoint x: 754, endPoint y: 397, distance: 123.4
click at [754, 397] on div "Being soft overall soft_overall_rating" at bounding box center [687, 403] width 667 height 49
